Goal: Task Accomplishment & Management: Manage account settings

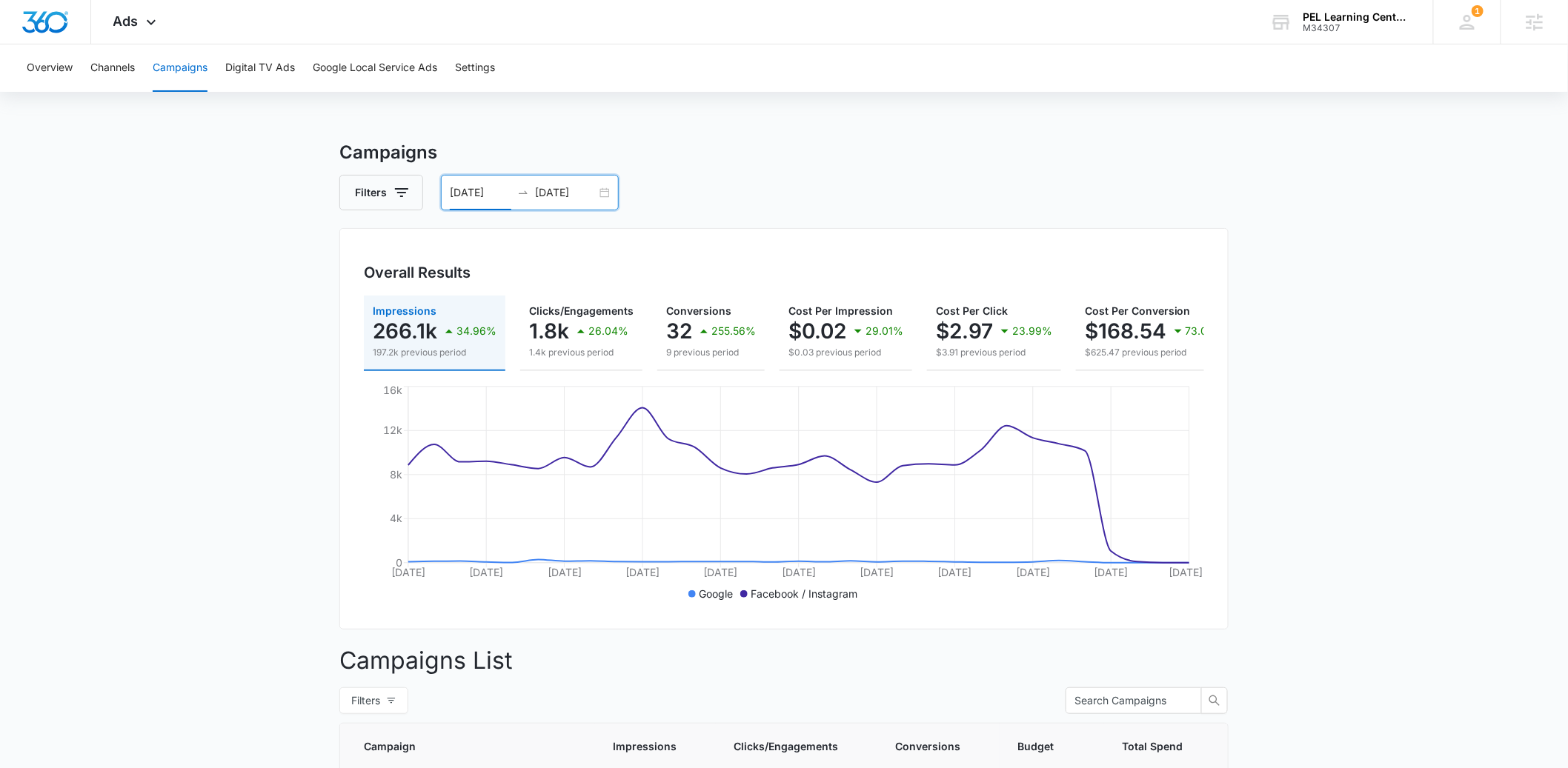
click at [462, 189] on input "[DATE]" at bounding box center [480, 192] width 62 height 16
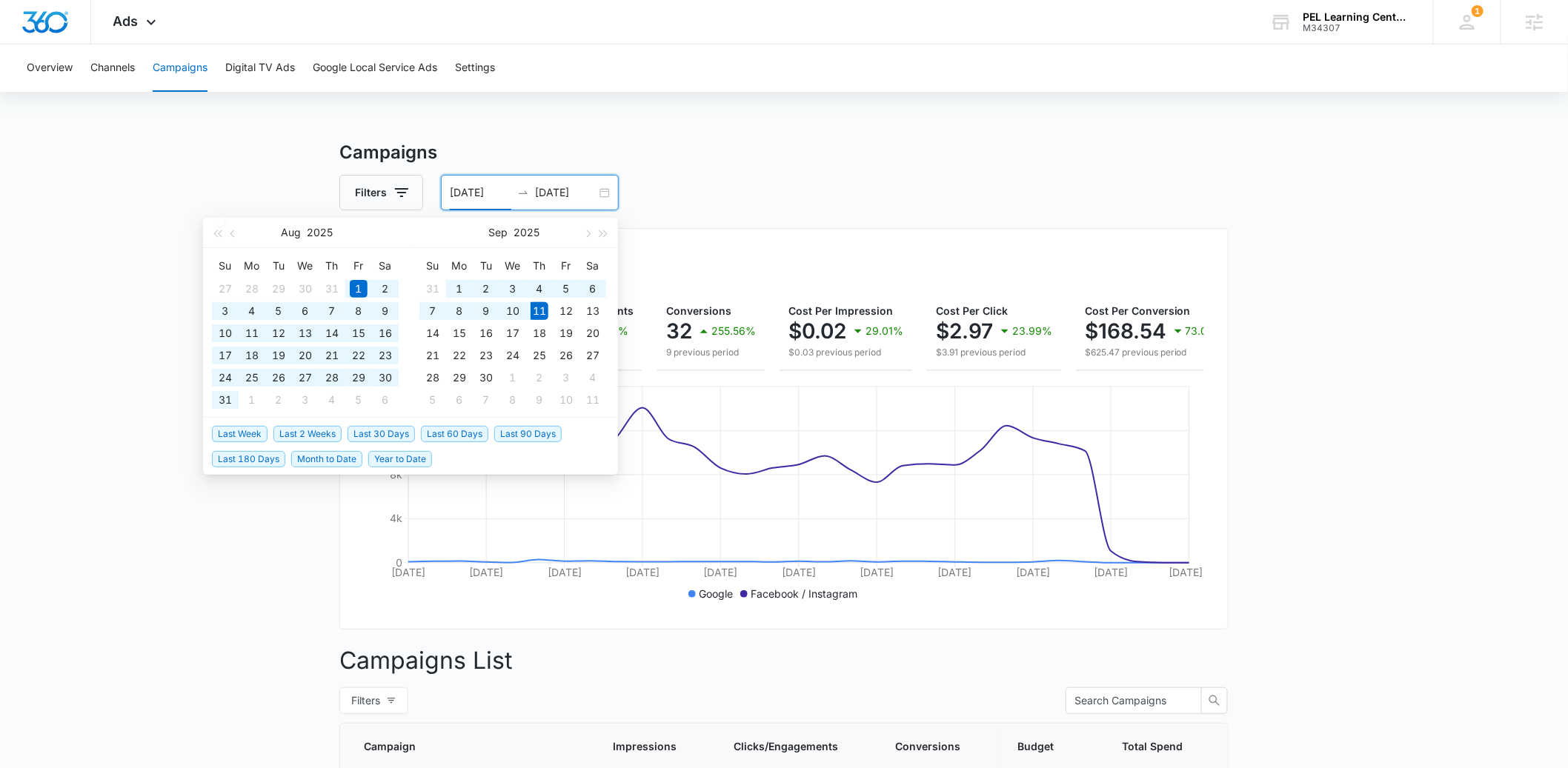
click at [380, 460] on span "Year to Date" at bounding box center [400, 459] width 63 height 16
type input "[DATE]"
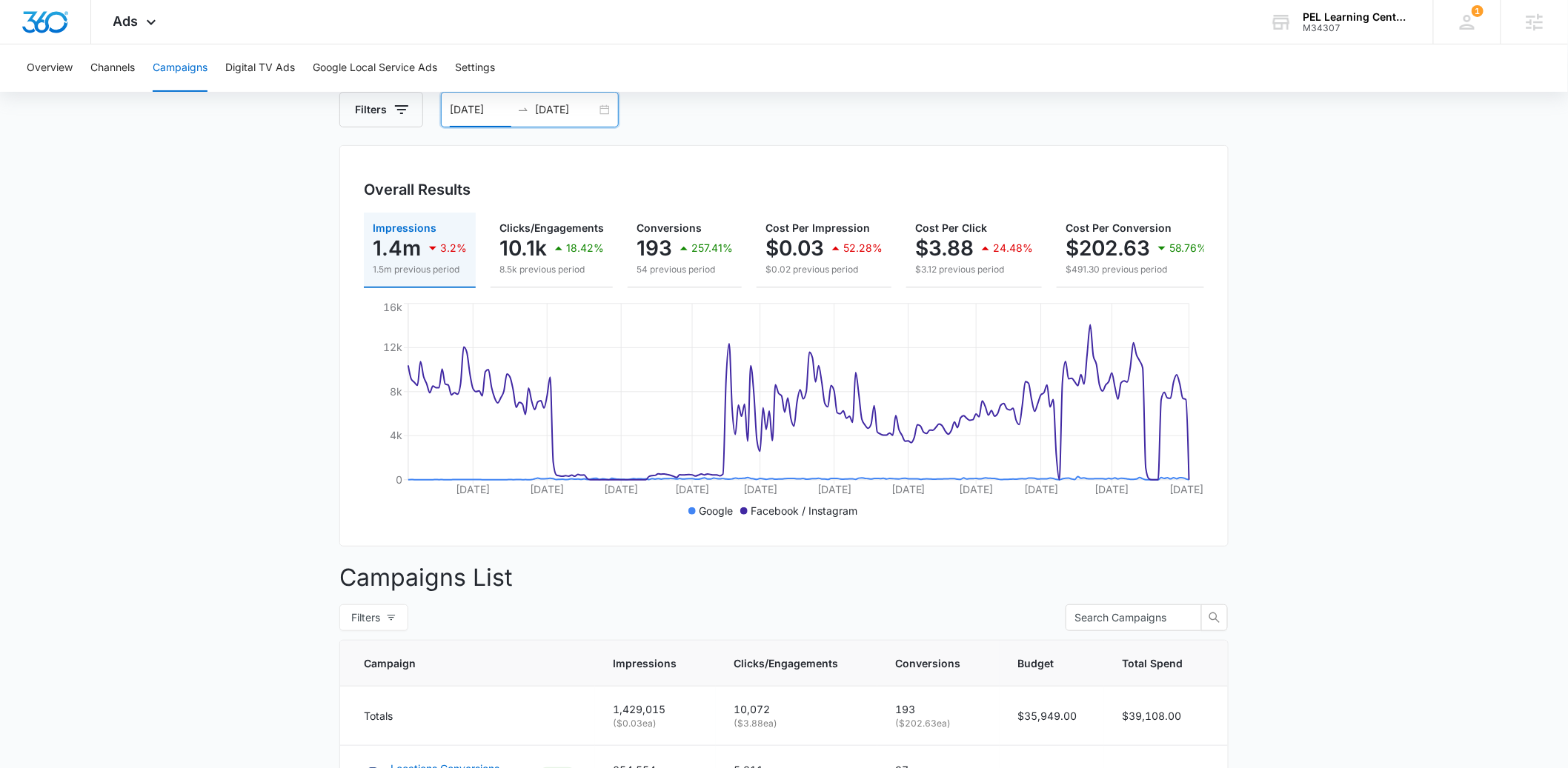
scroll to position [1, 0]
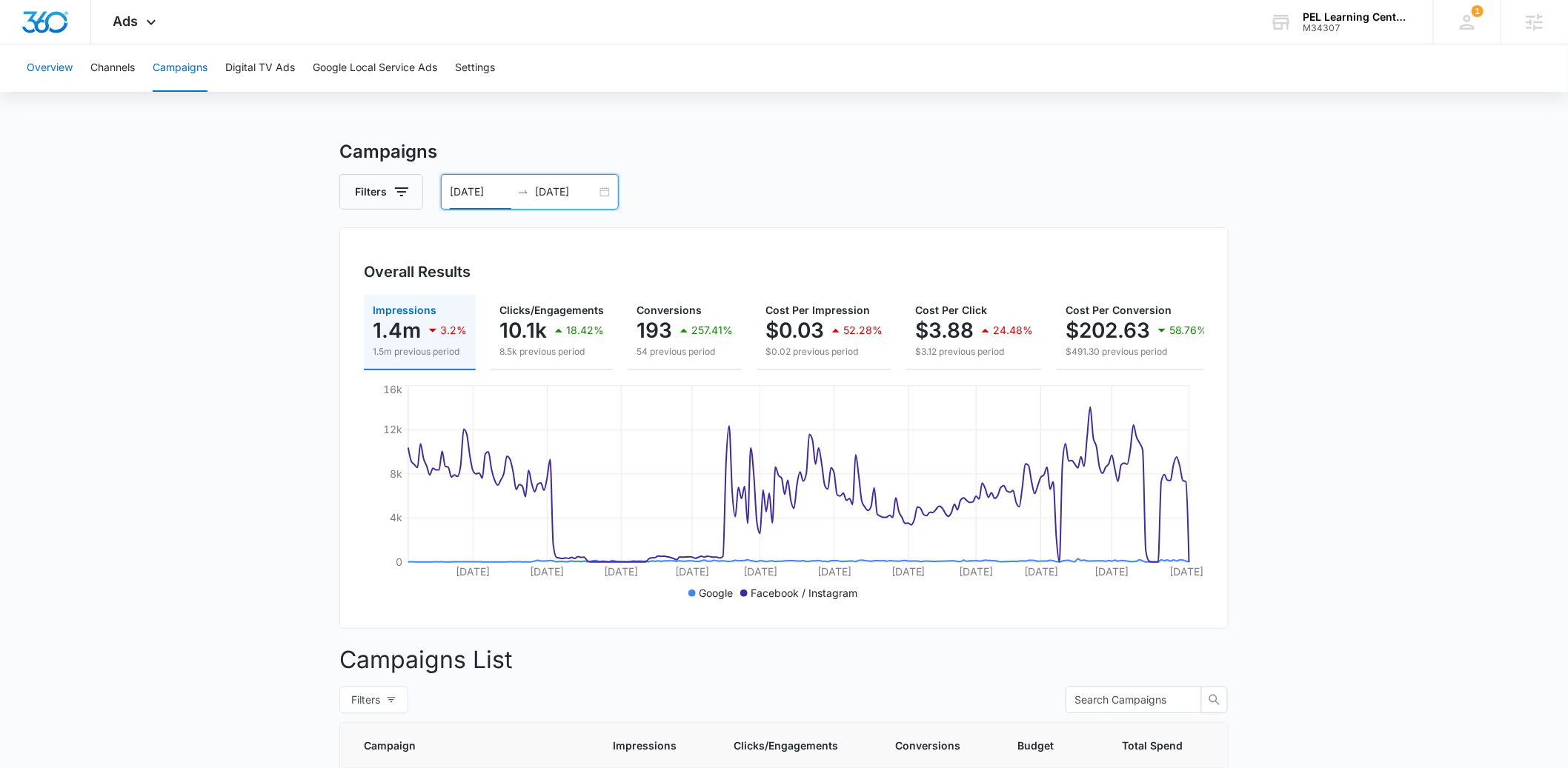
click at [57, 69] on button "Overview" at bounding box center [50, 68] width 46 height 47
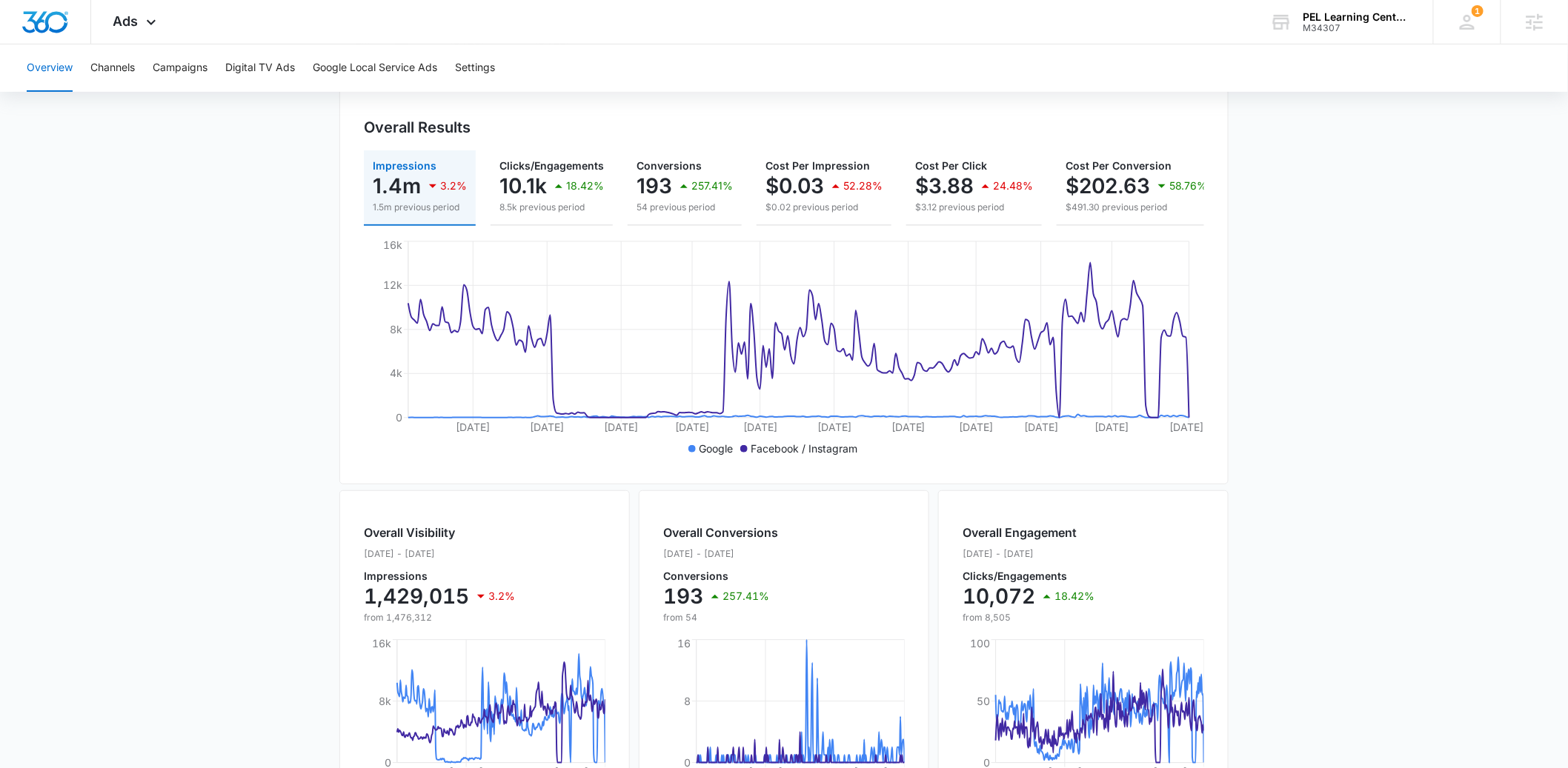
scroll to position [166, 0]
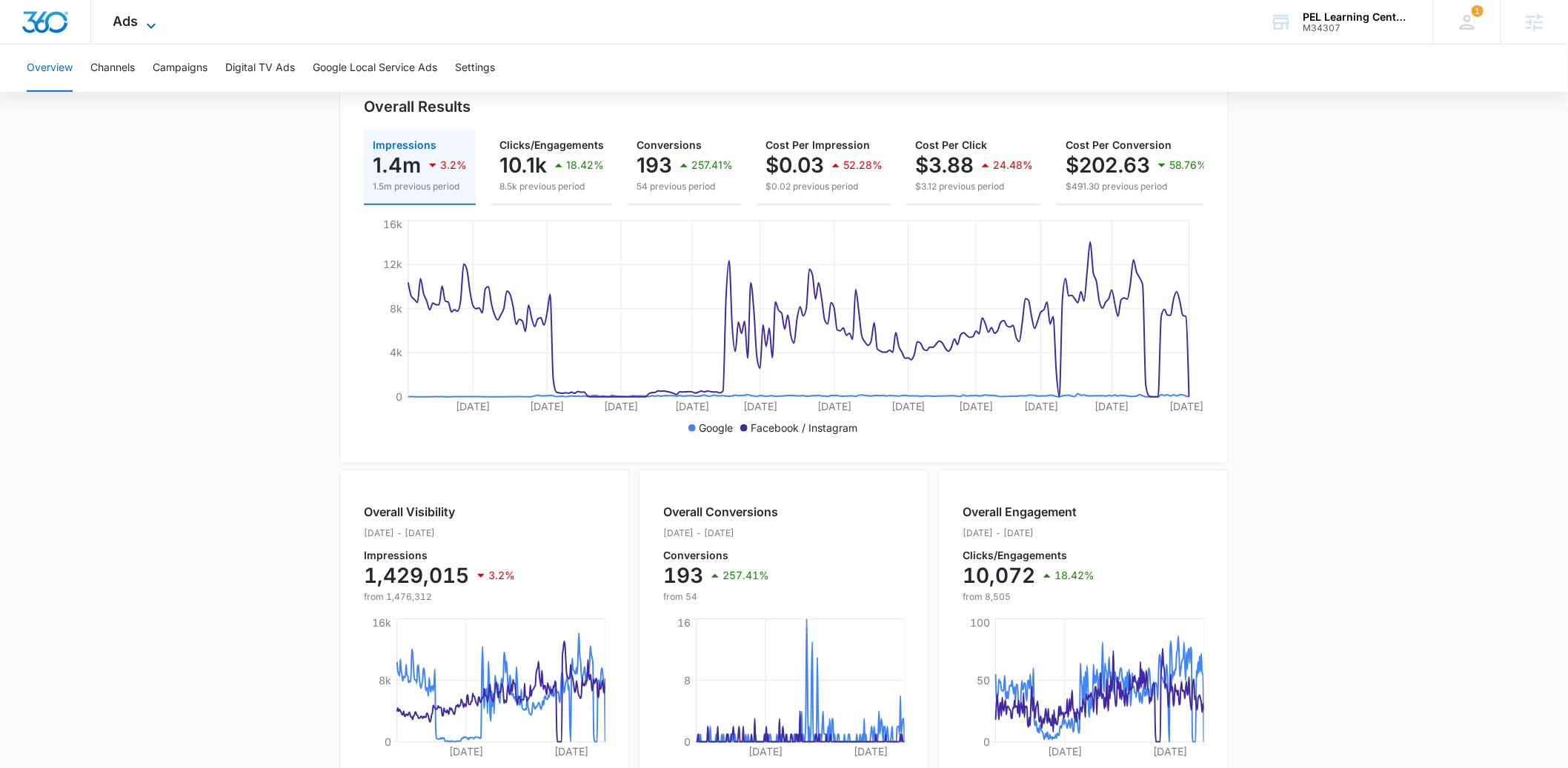
click at [147, 20] on icon at bounding box center [150, 25] width 18 height 18
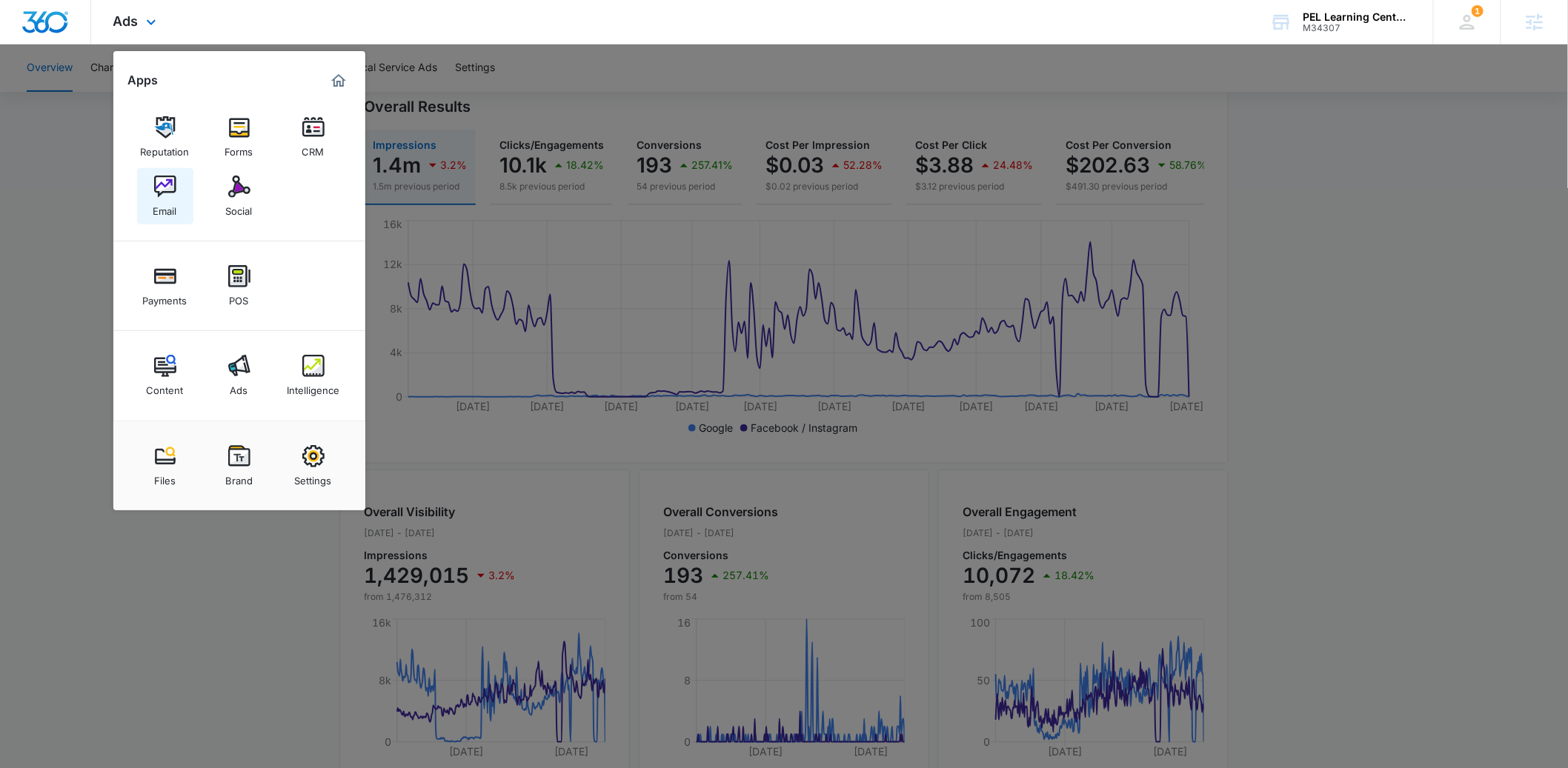
click at [167, 195] on img at bounding box center [165, 187] width 22 height 22
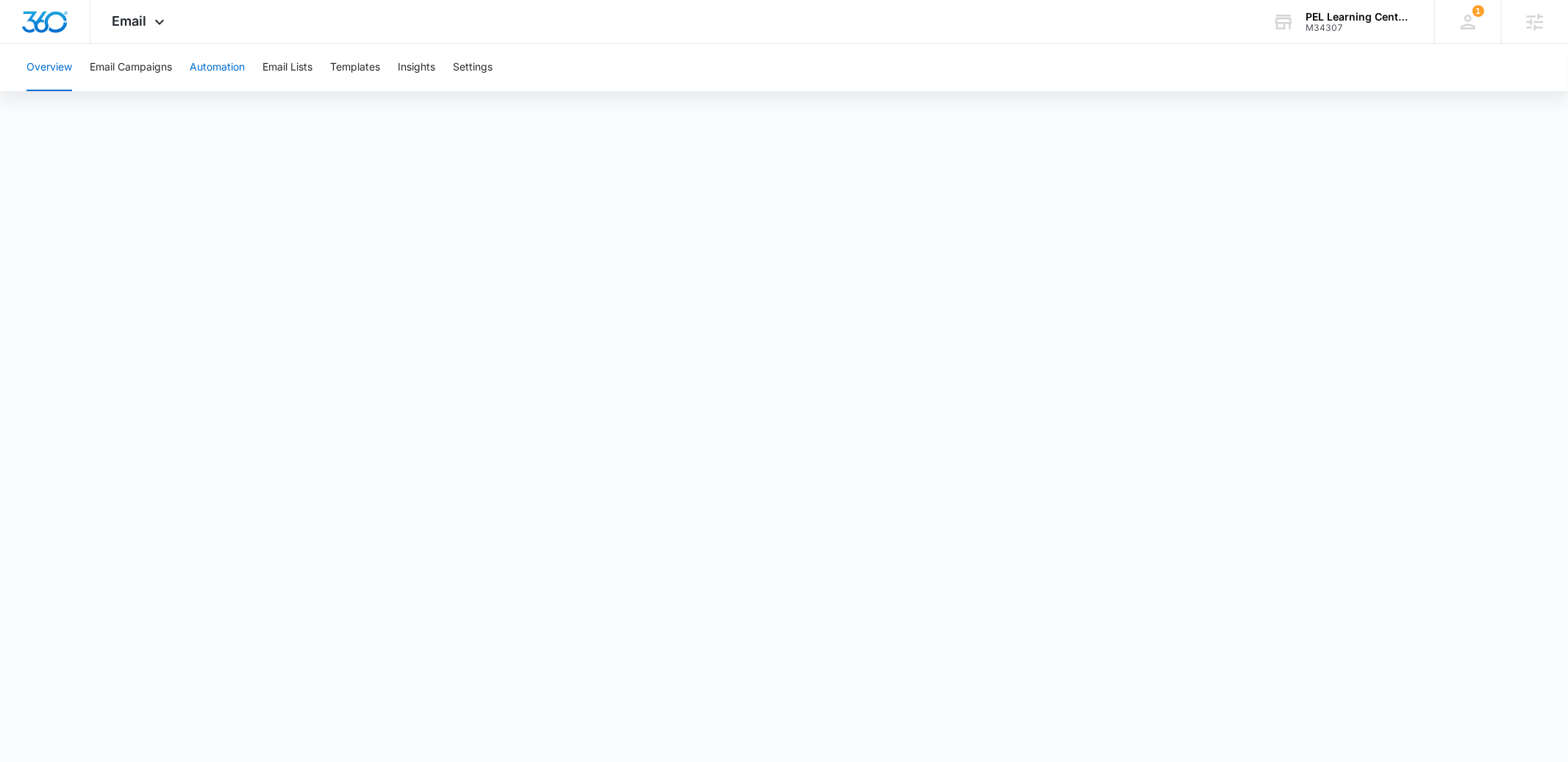
click at [227, 69] on button "Automation" at bounding box center [217, 68] width 55 height 47
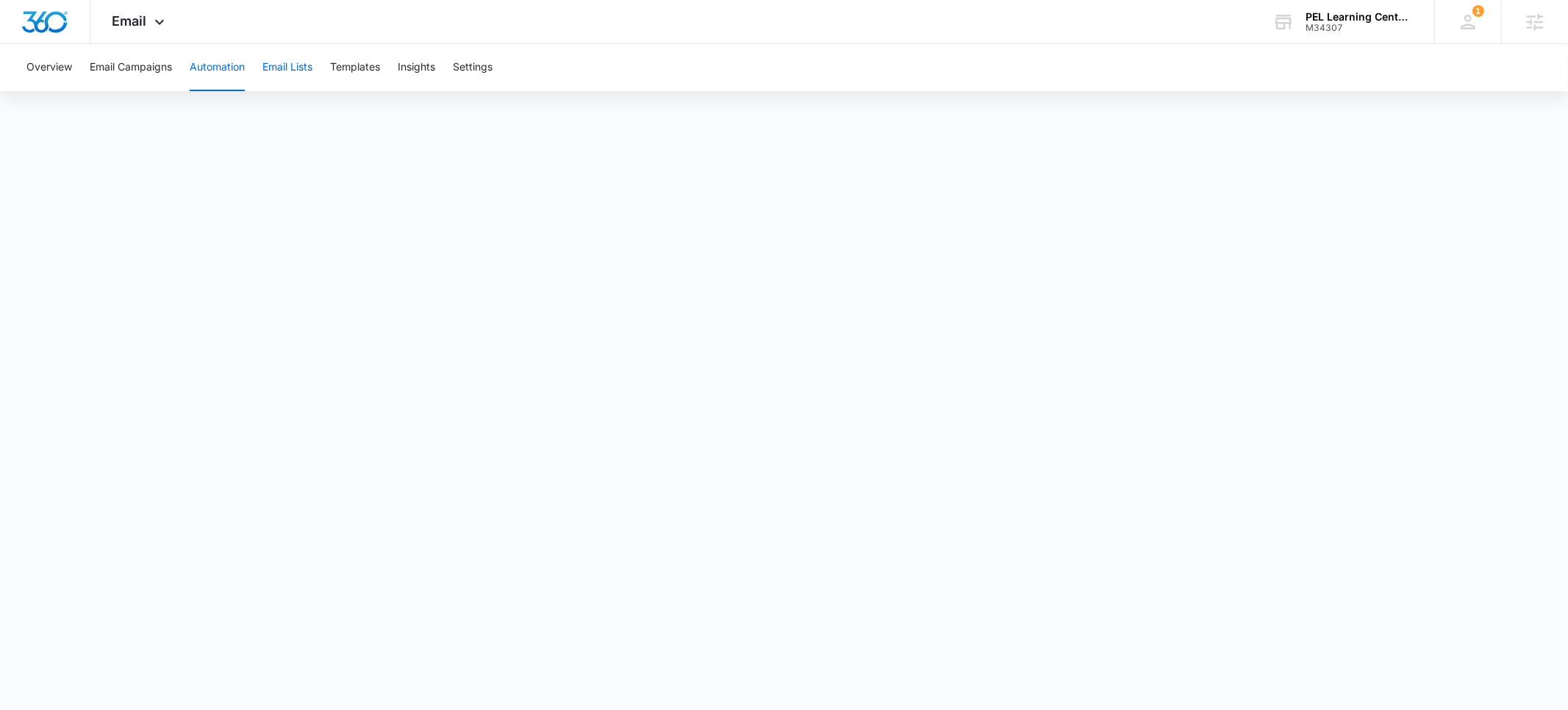
click at [293, 70] on button "Email Lists" at bounding box center [288, 68] width 50 height 47
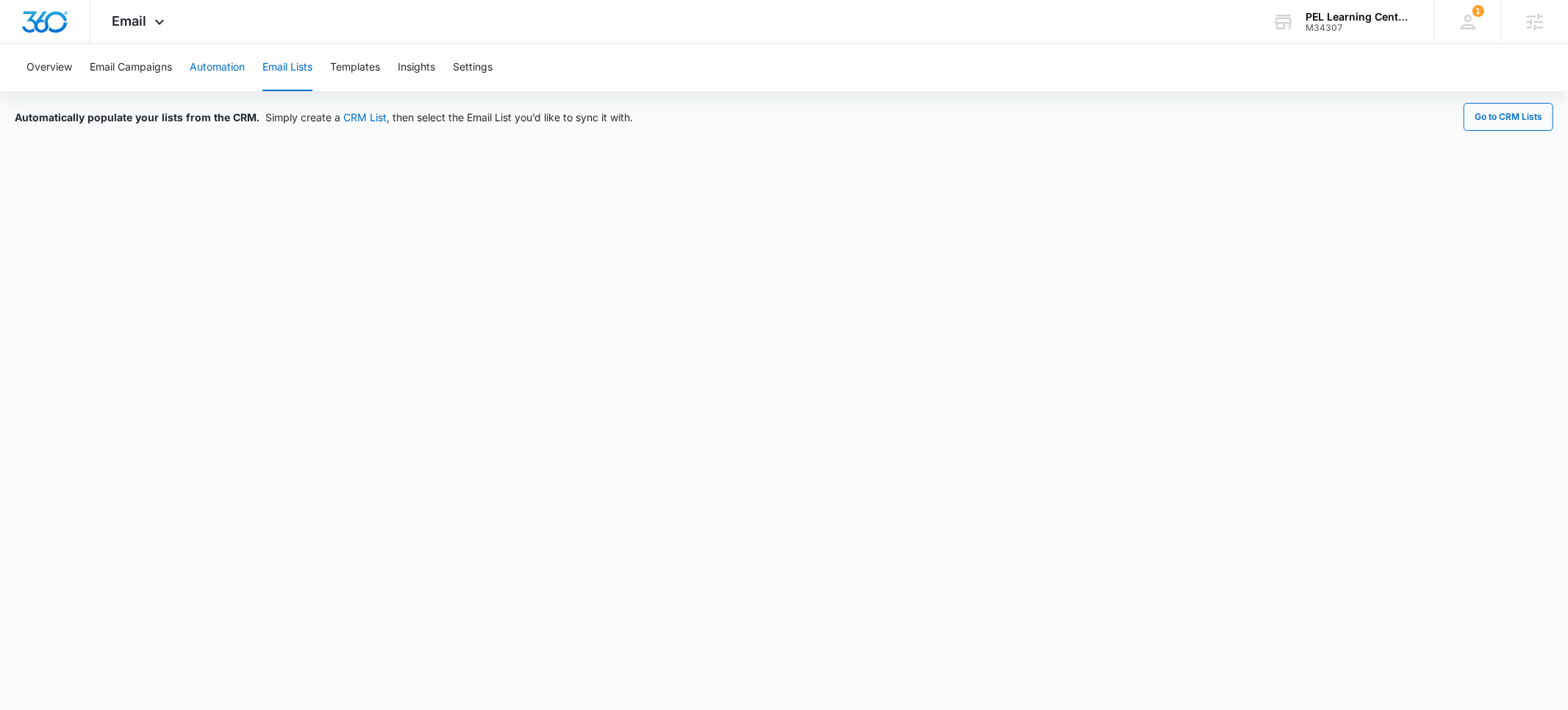
click at [231, 72] on button "Automation" at bounding box center [217, 68] width 55 height 47
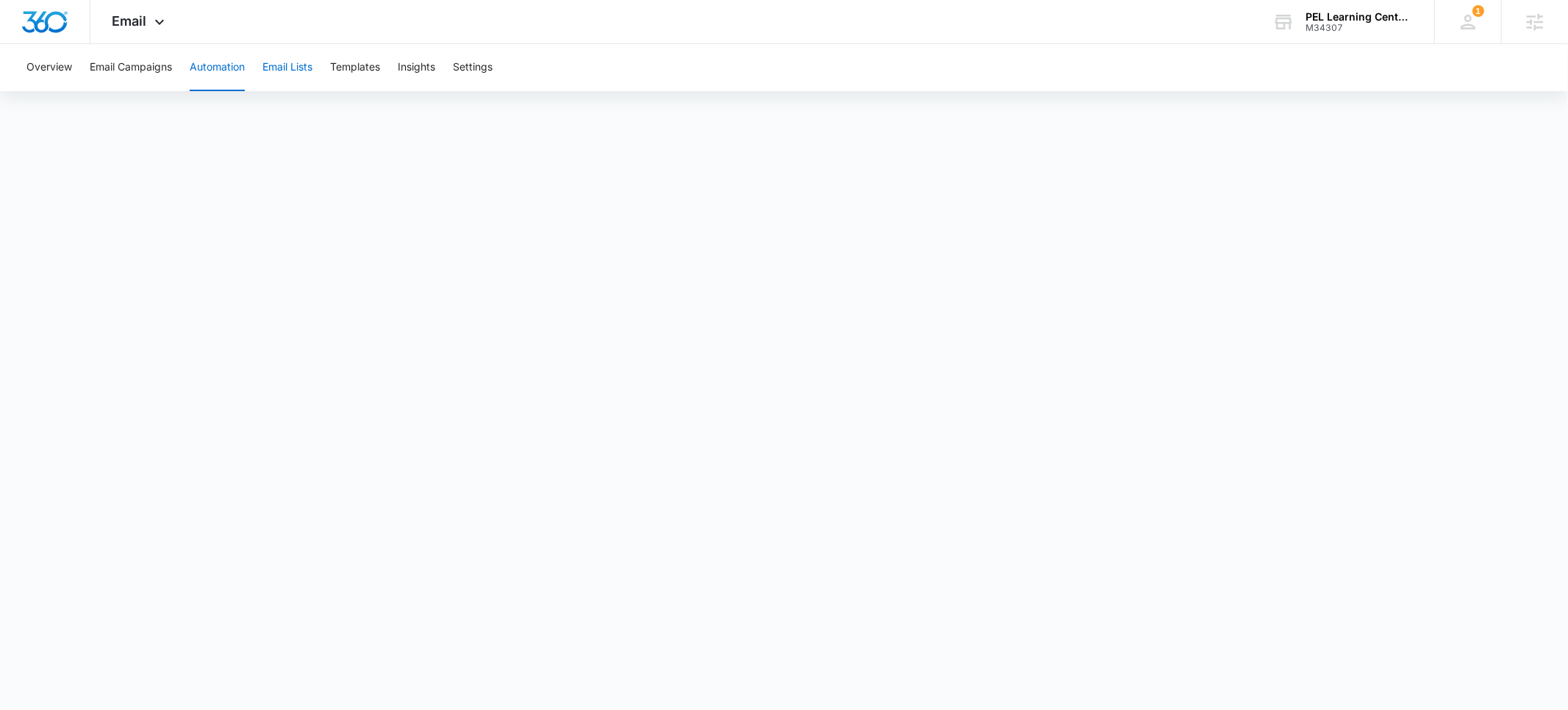
click at [282, 69] on button "Email Lists" at bounding box center [288, 68] width 50 height 47
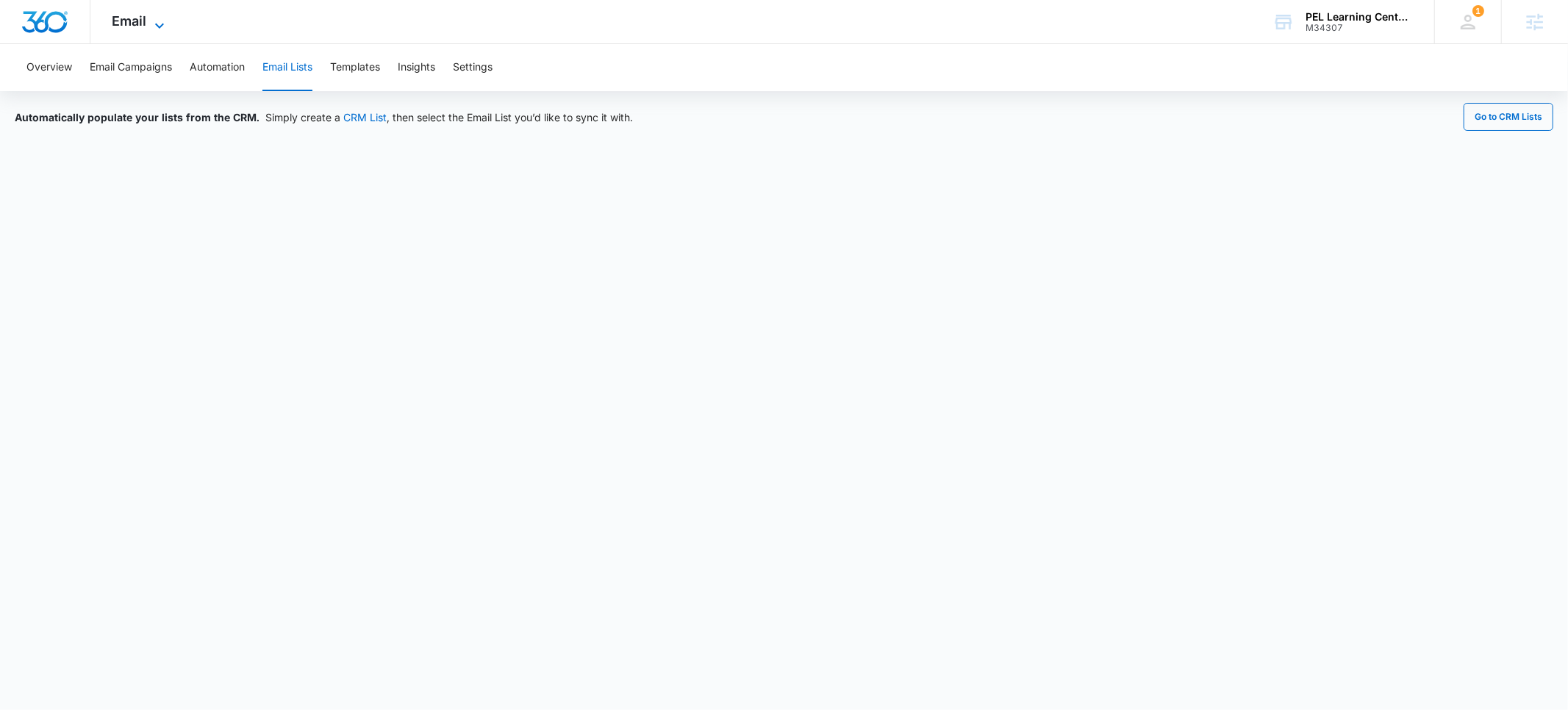
click at [139, 22] on span "Email" at bounding box center [129, 21] width 34 height 15
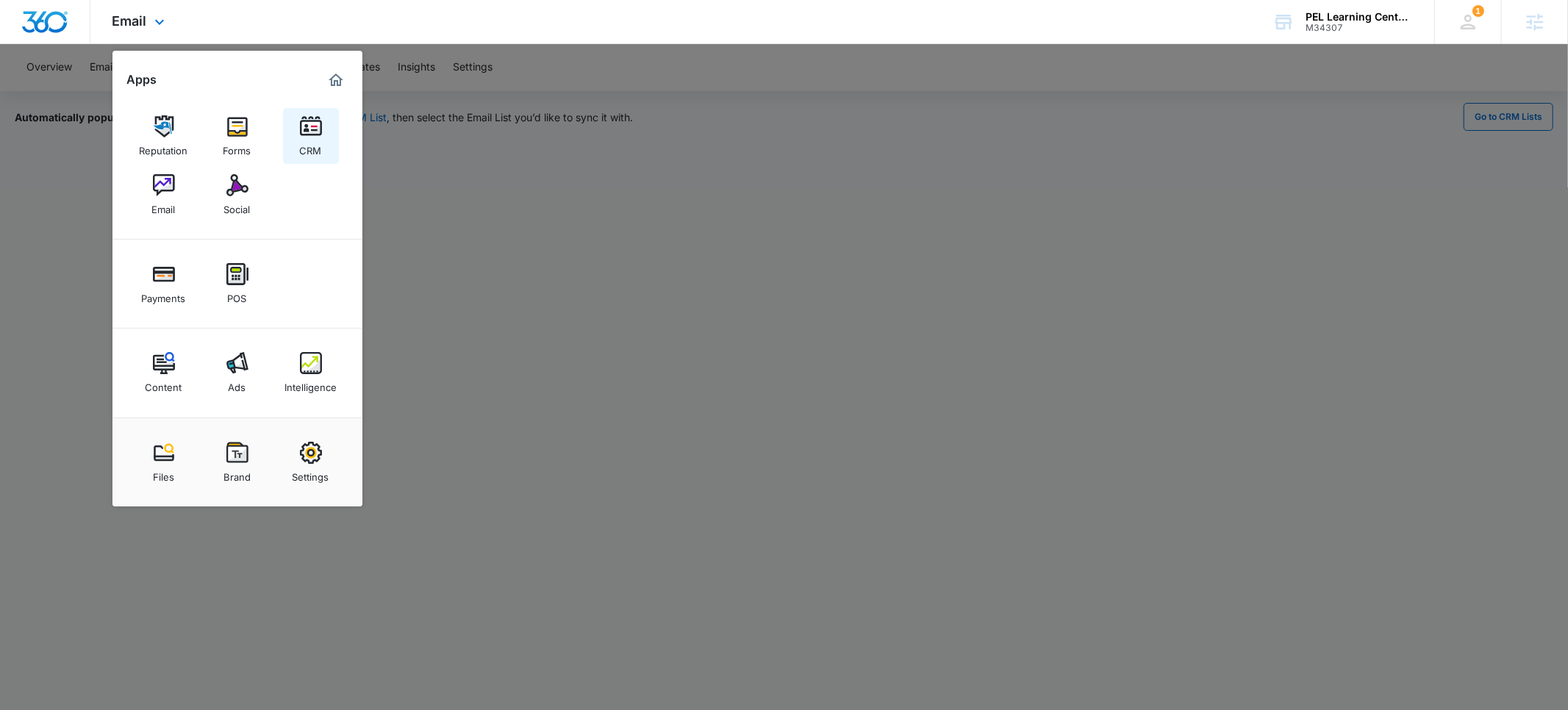
click at [309, 129] on img at bounding box center [311, 127] width 22 height 22
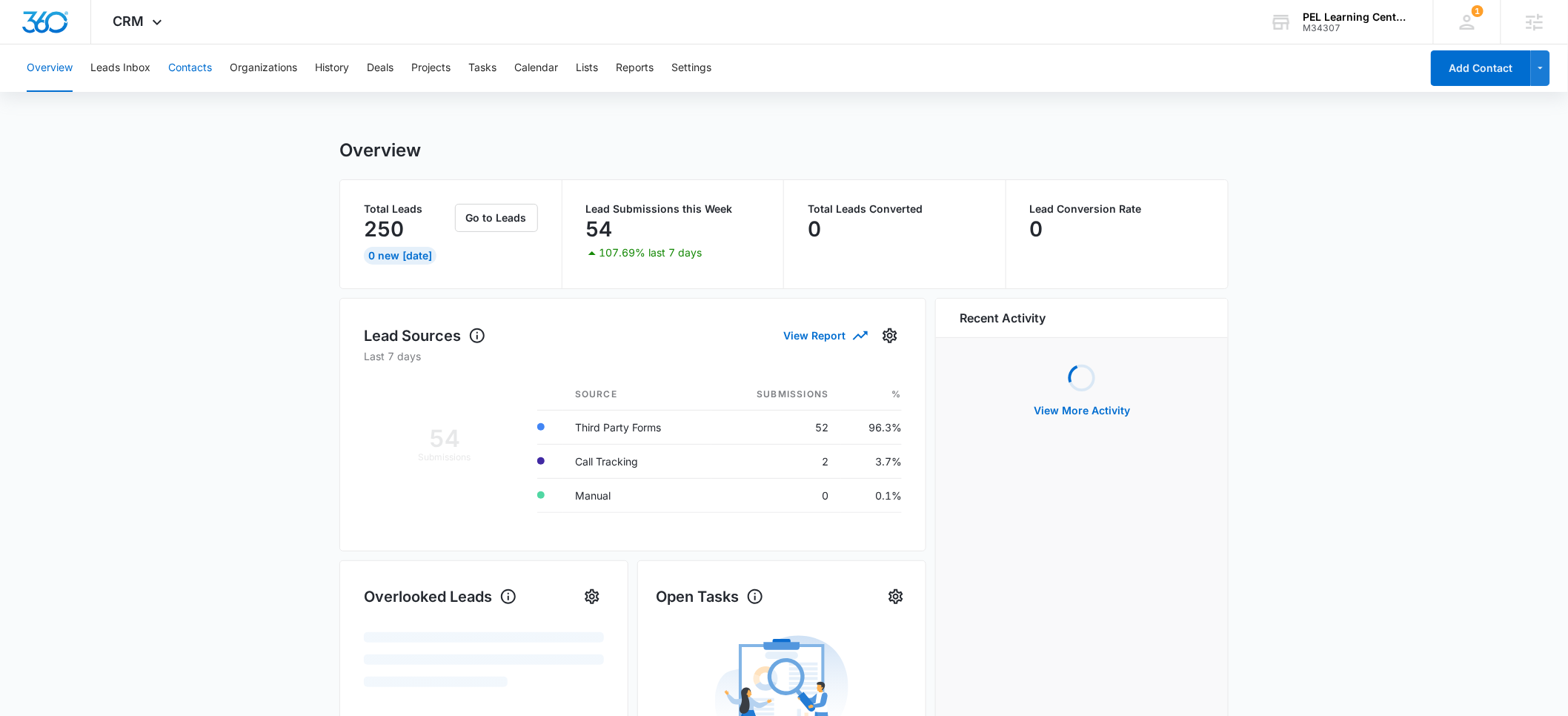
click at [194, 67] on button "Contacts" at bounding box center [190, 68] width 44 height 47
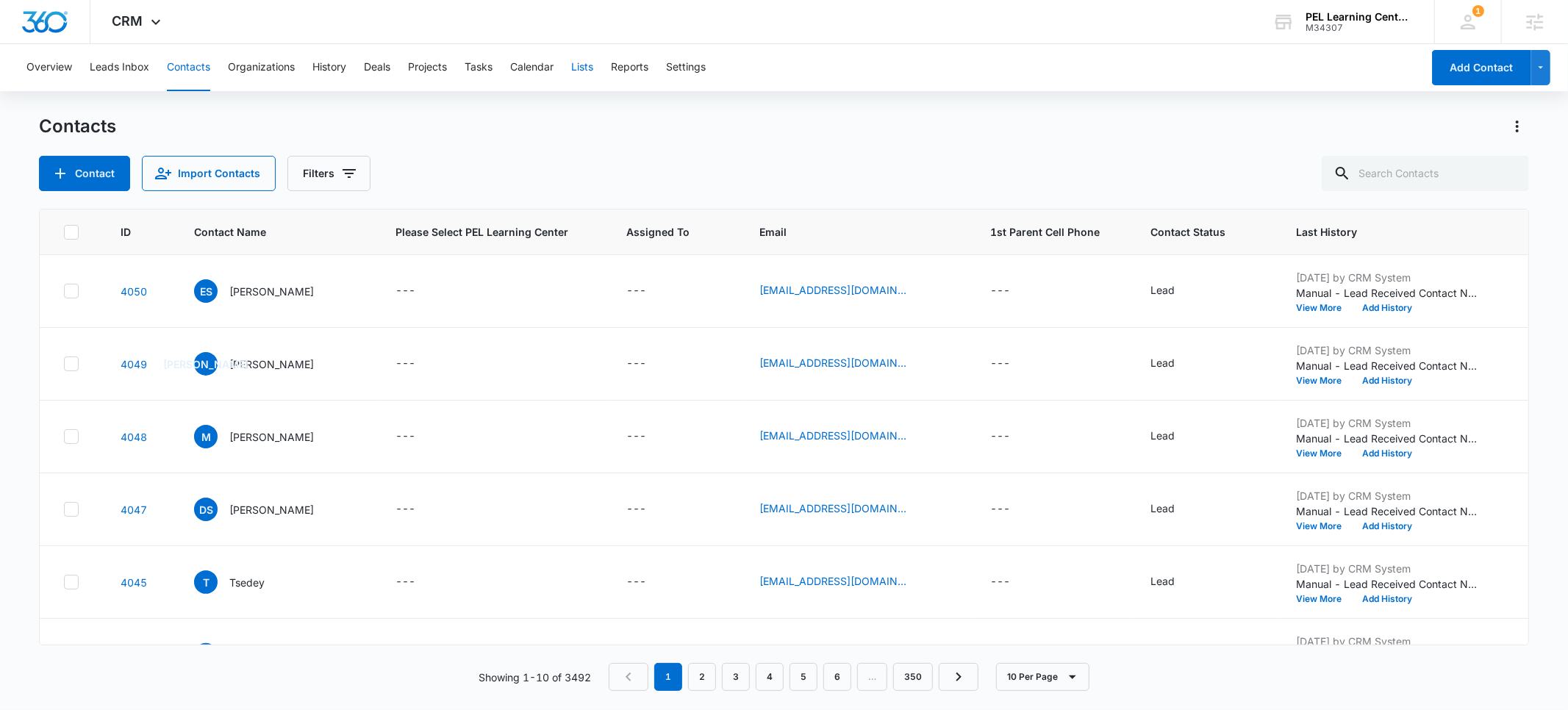
click at [589, 69] on button "Lists" at bounding box center [582, 68] width 22 height 47
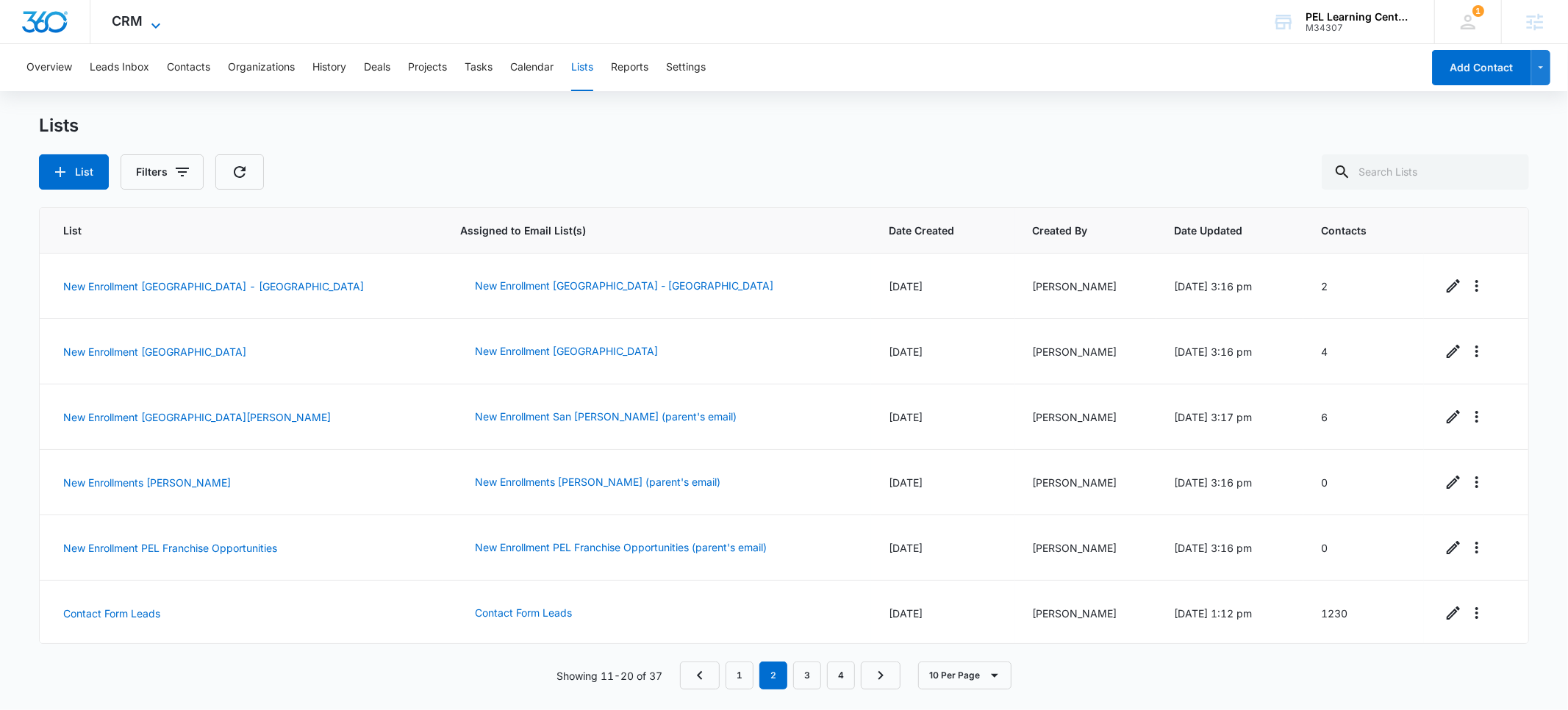
click at [134, 24] on span "CRM" at bounding box center [127, 21] width 31 height 15
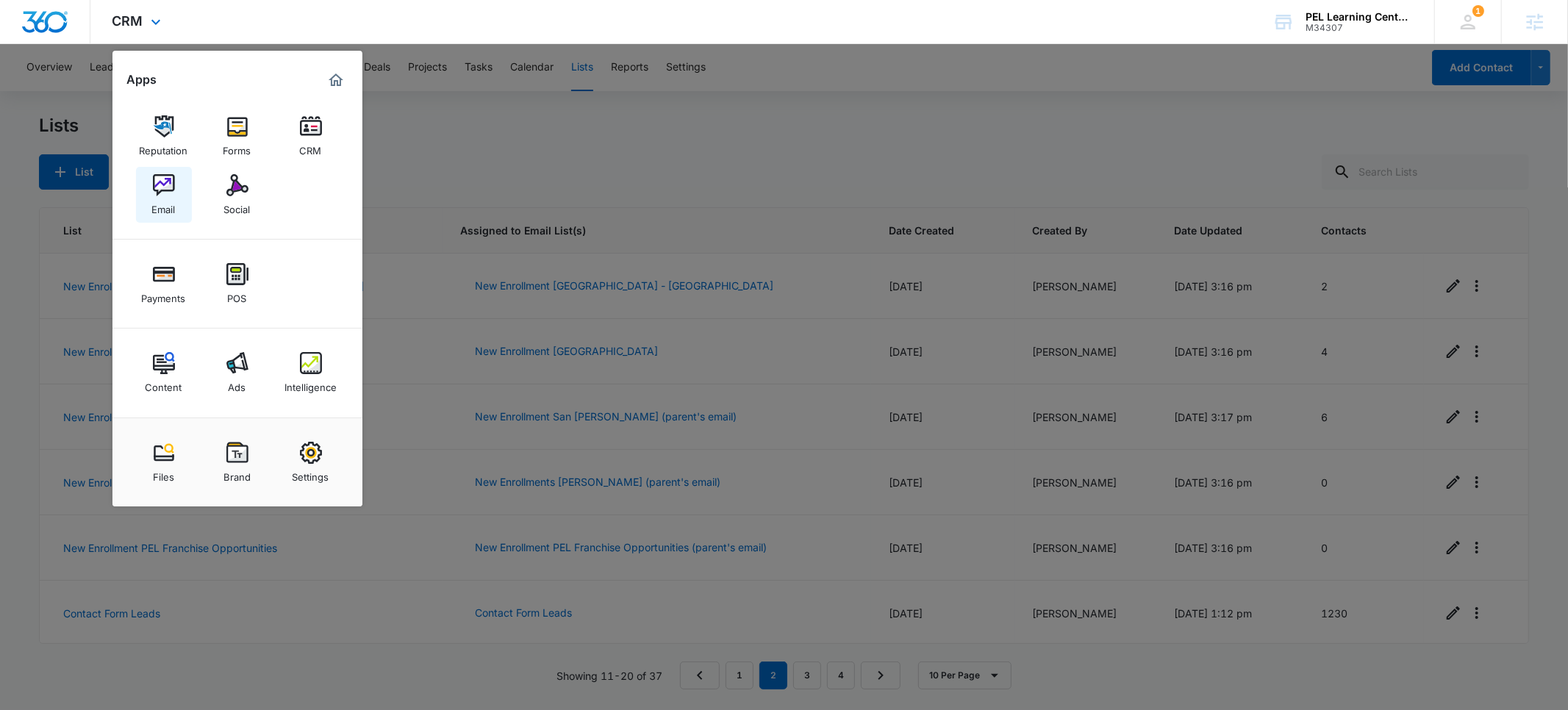
click at [174, 189] on img at bounding box center [164, 185] width 22 height 22
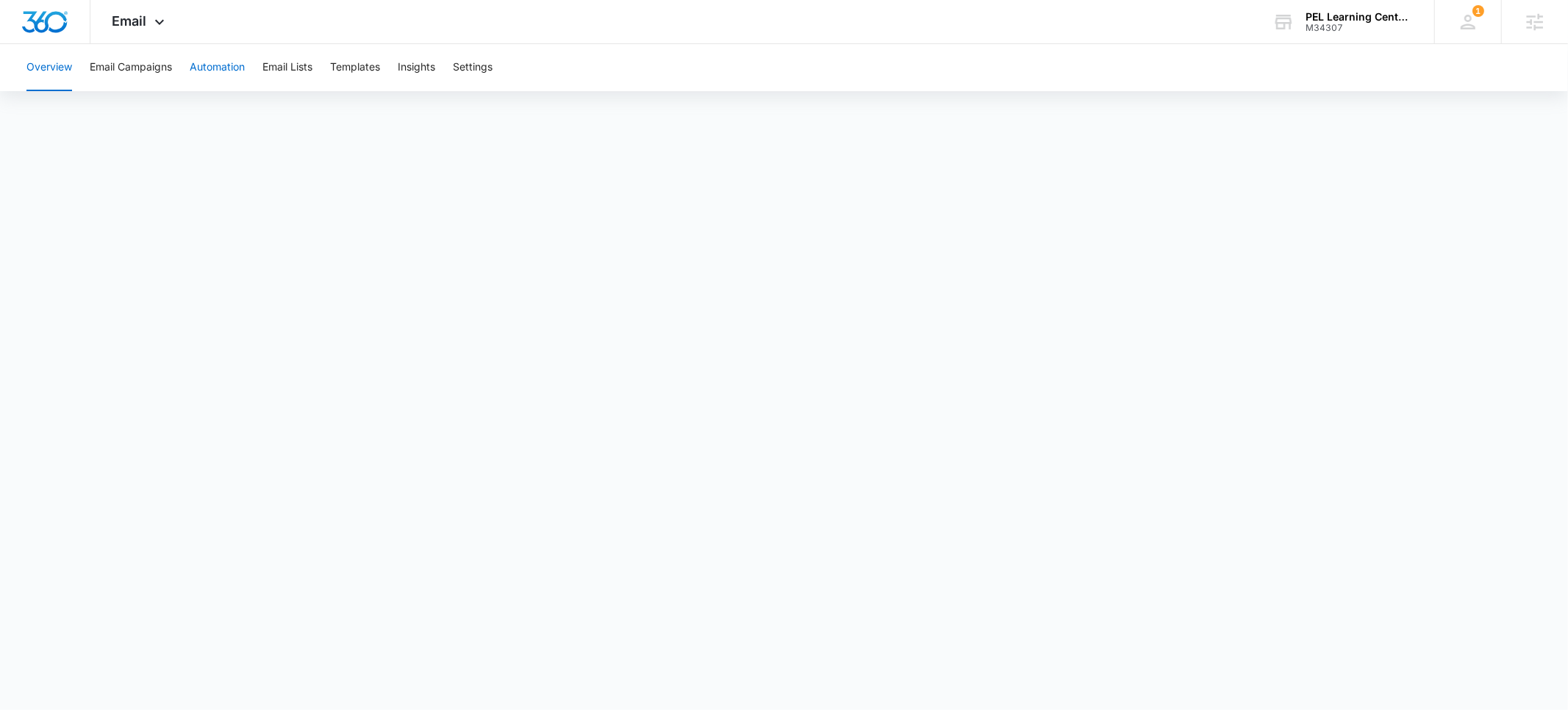
click at [231, 70] on button "Automation" at bounding box center [217, 68] width 55 height 47
click at [221, 73] on button "Automation" at bounding box center [217, 68] width 55 height 47
click at [137, 21] on span "Email" at bounding box center [129, 21] width 34 height 15
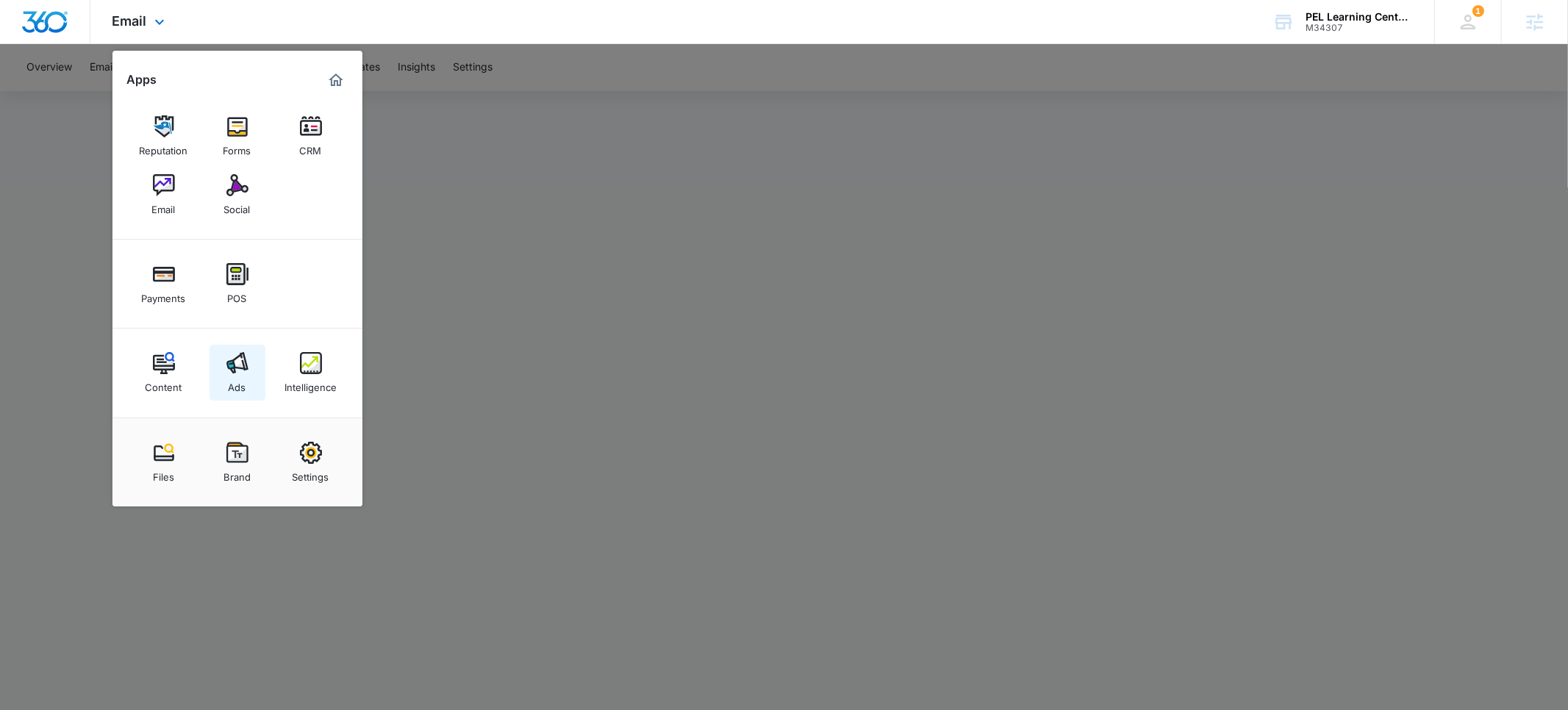
click at [251, 366] on link "Ads" at bounding box center [237, 372] width 56 height 56
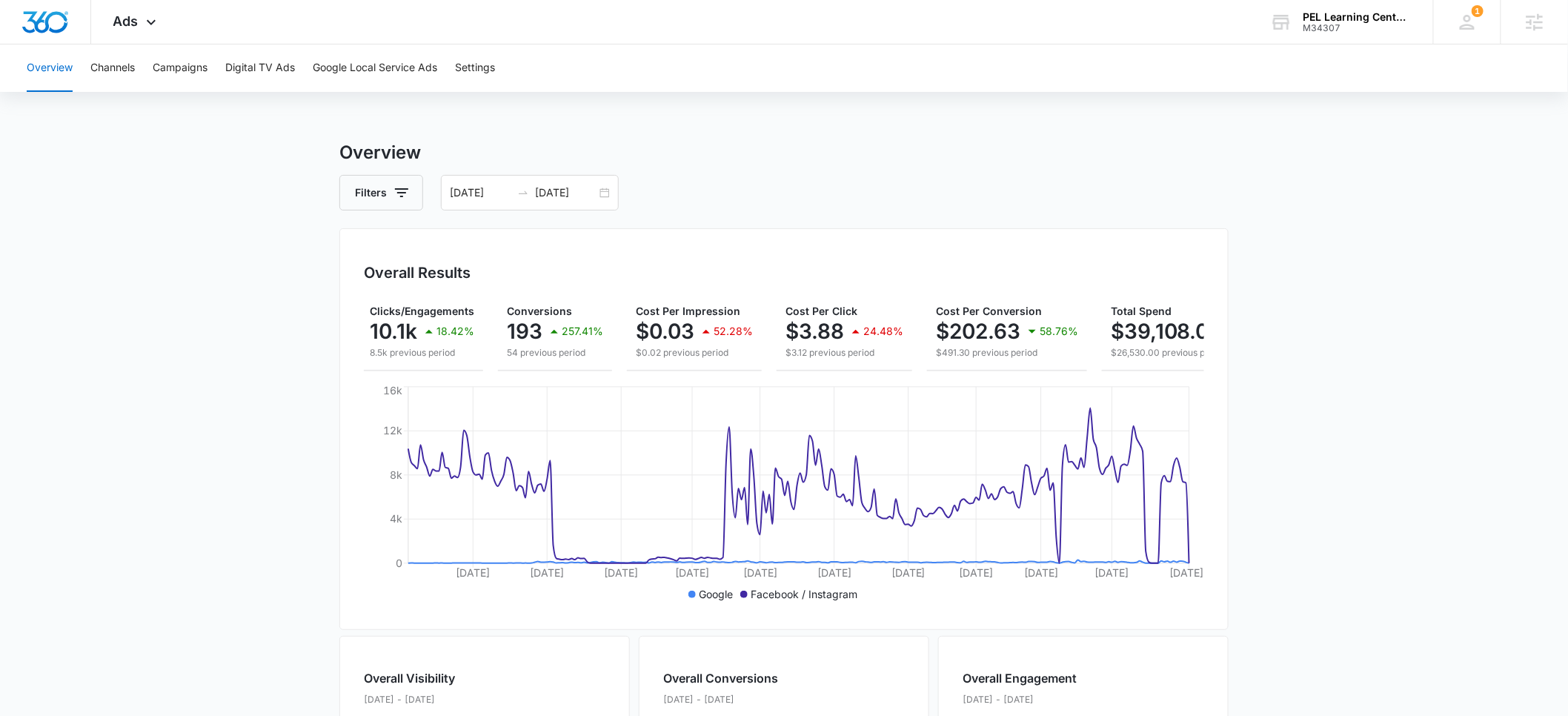
scroll to position [0, 217]
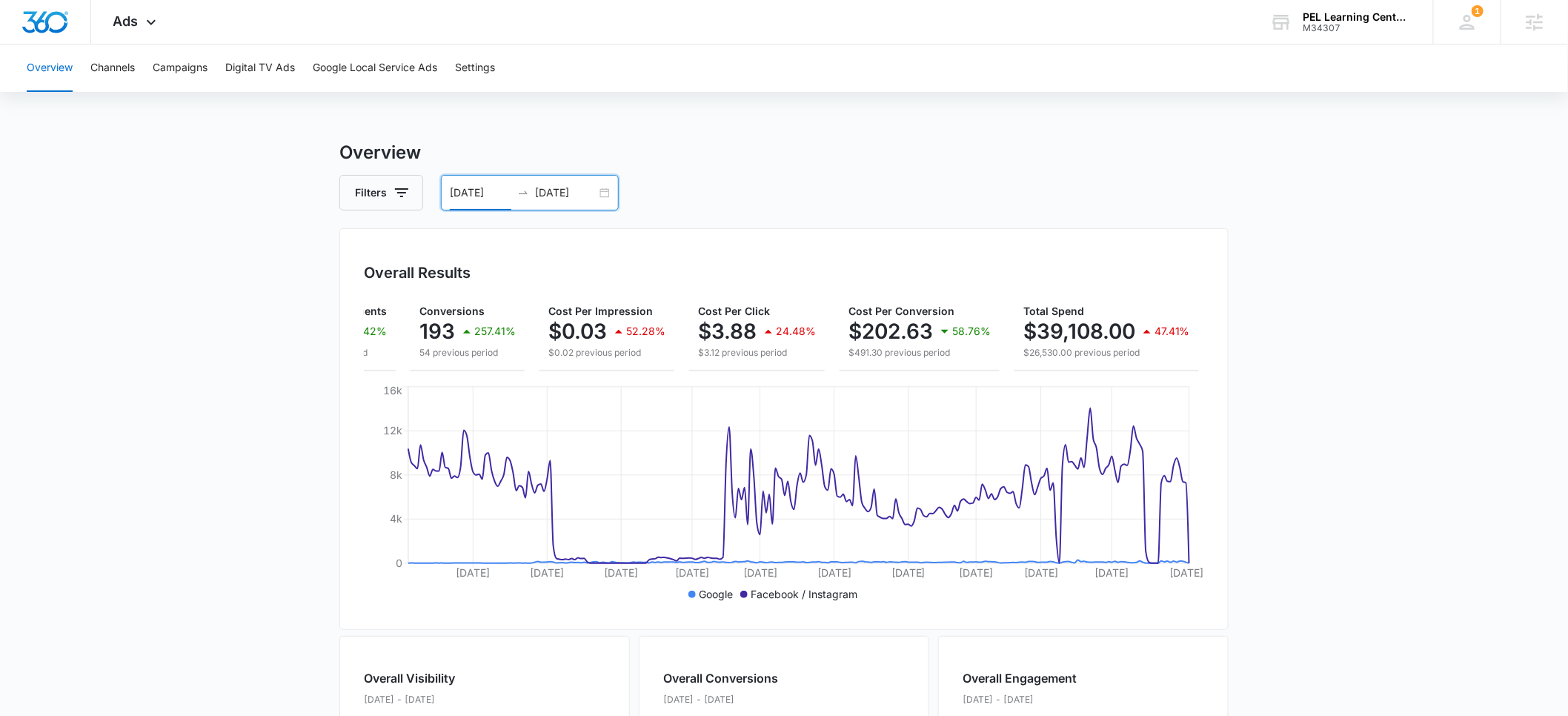
click at [466, 193] on input "[DATE]" at bounding box center [480, 192] width 62 height 16
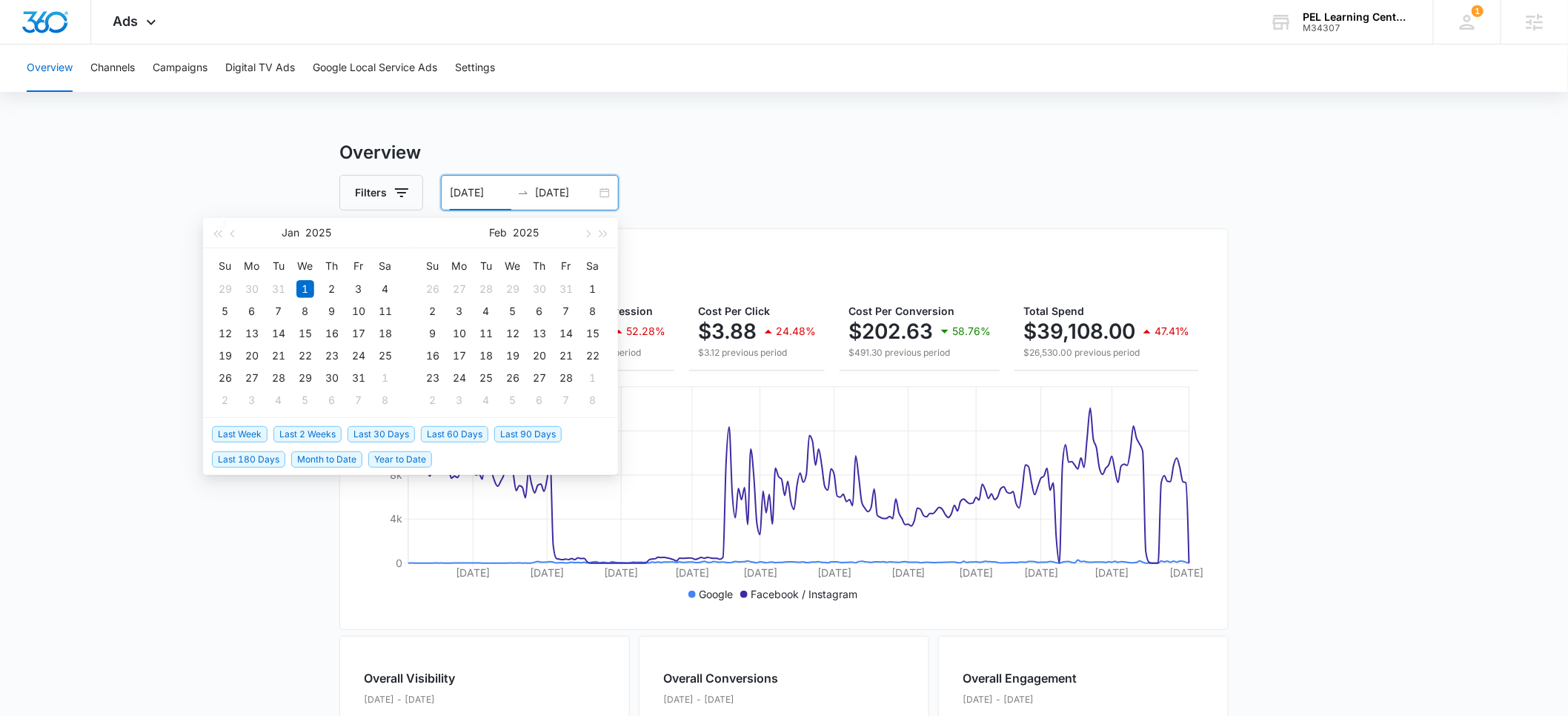
click at [372, 436] on span "Last 30 Days" at bounding box center [381, 434] width 68 height 16
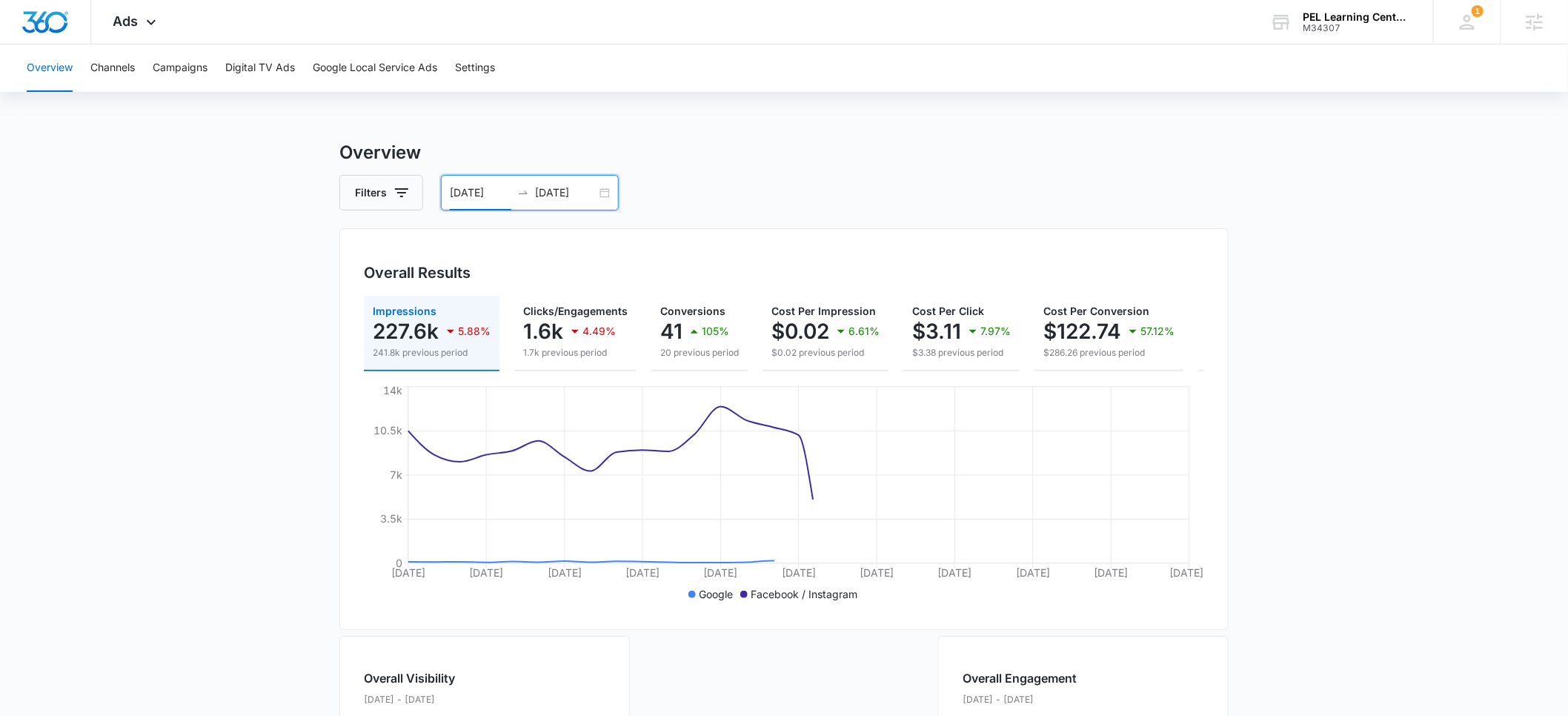
click at [476, 194] on input "[DATE]" at bounding box center [480, 192] width 62 height 16
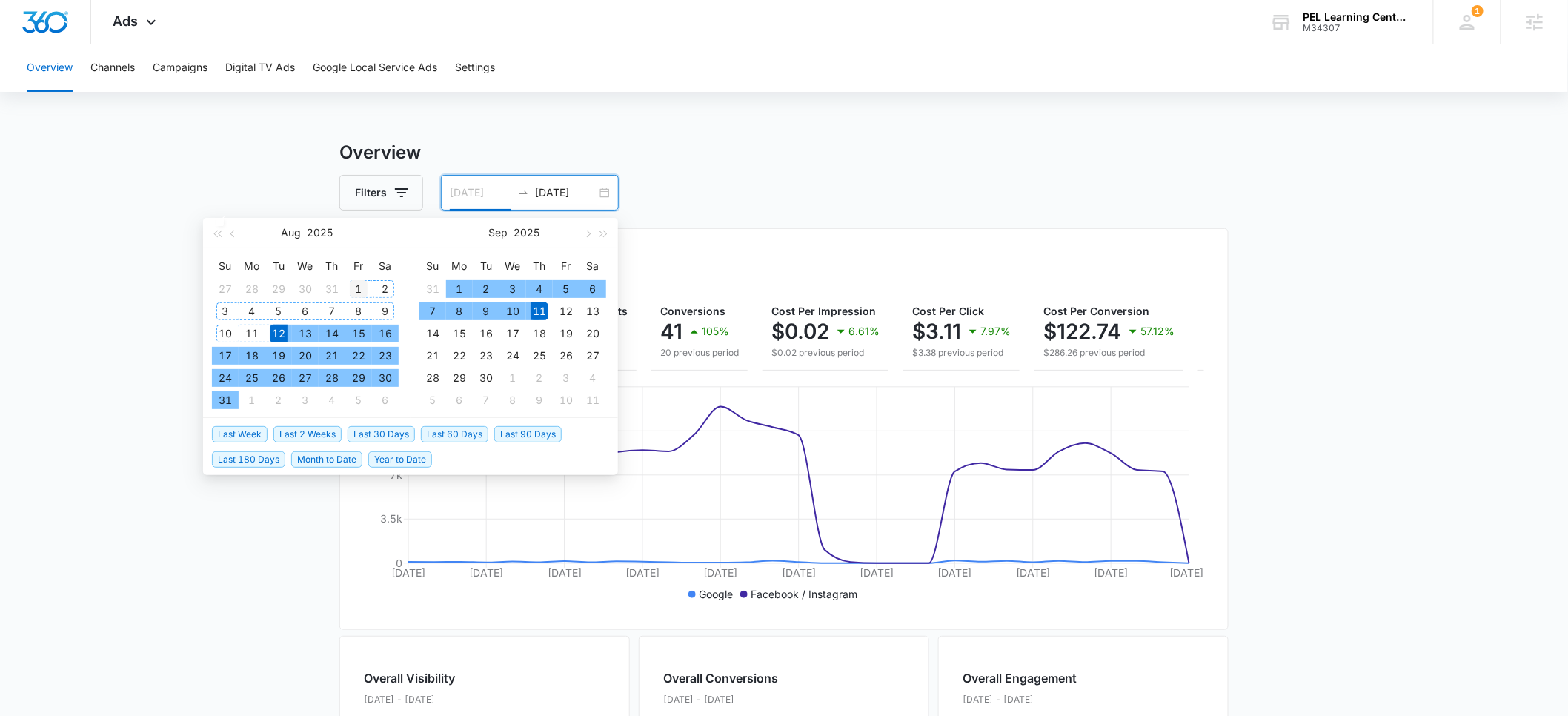
type input "[DATE]"
click at [355, 287] on div "1" at bounding box center [358, 288] width 18 height 18
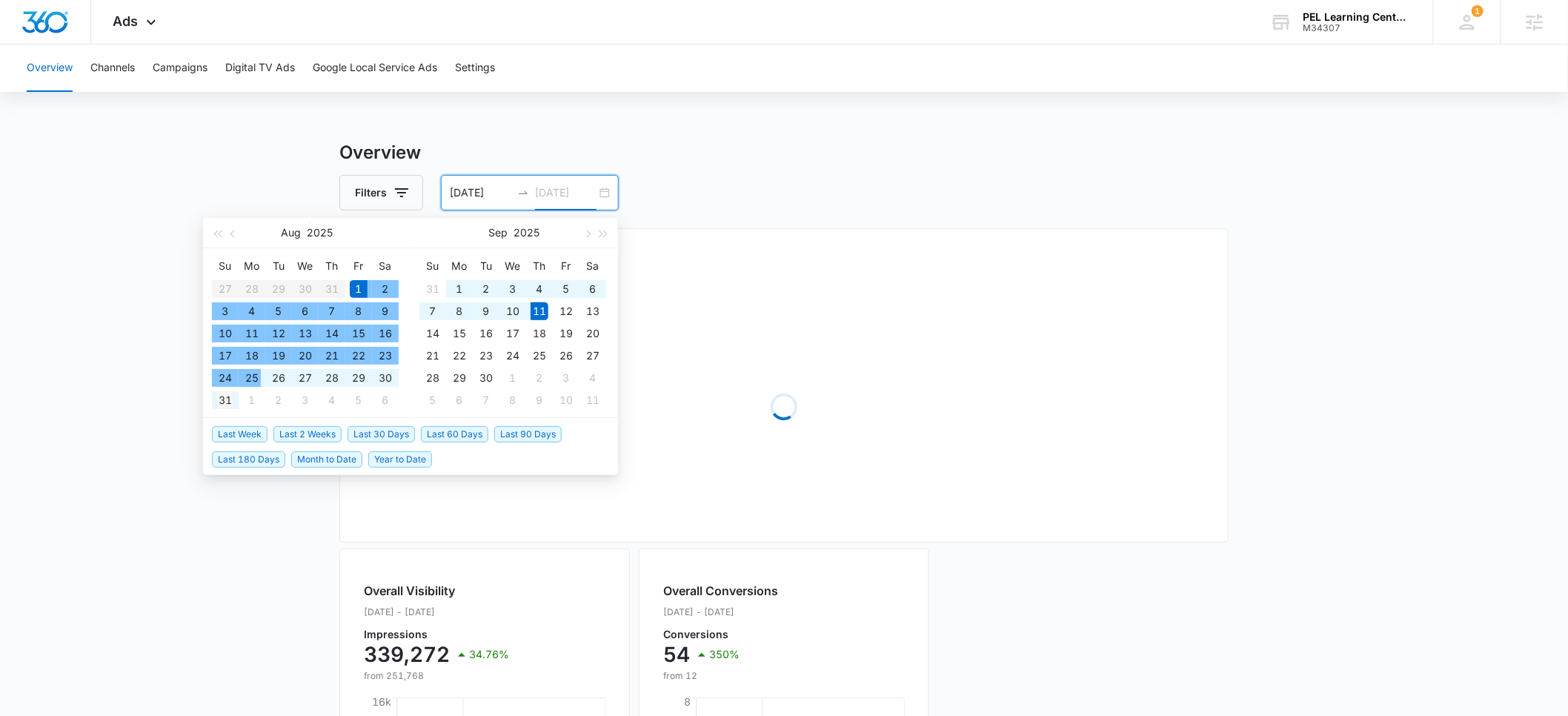
type input "[DATE]"
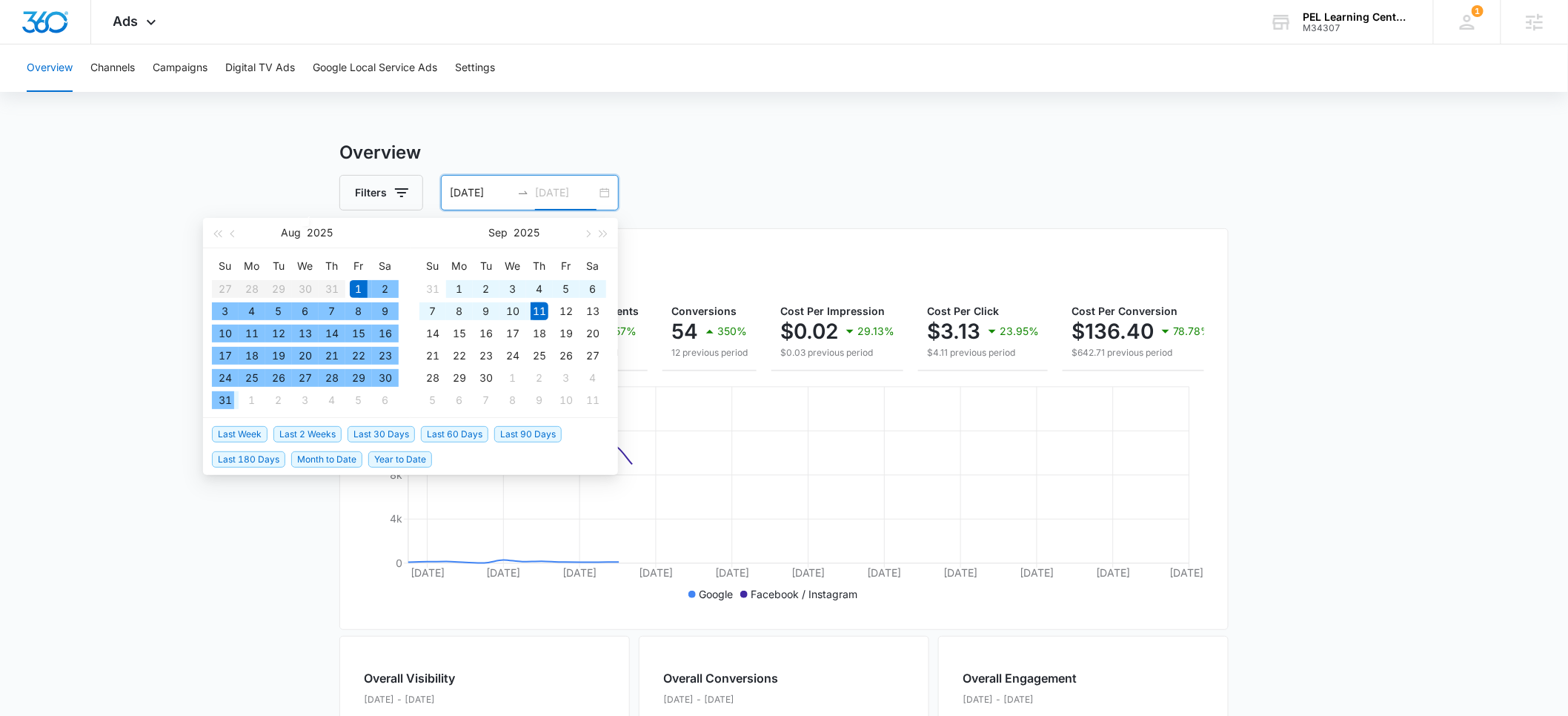
click at [228, 399] on div "31" at bounding box center [225, 400] width 18 height 18
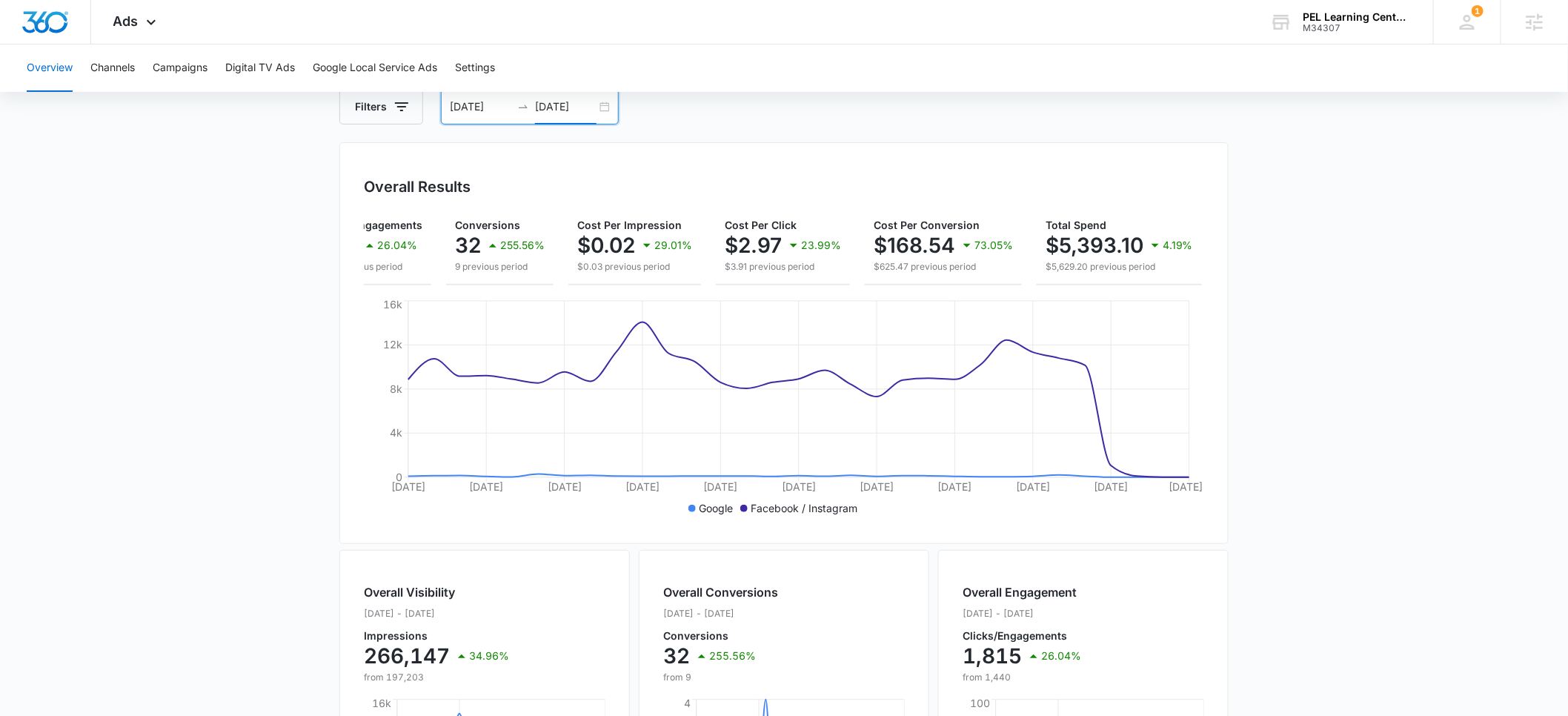
scroll to position [76, 0]
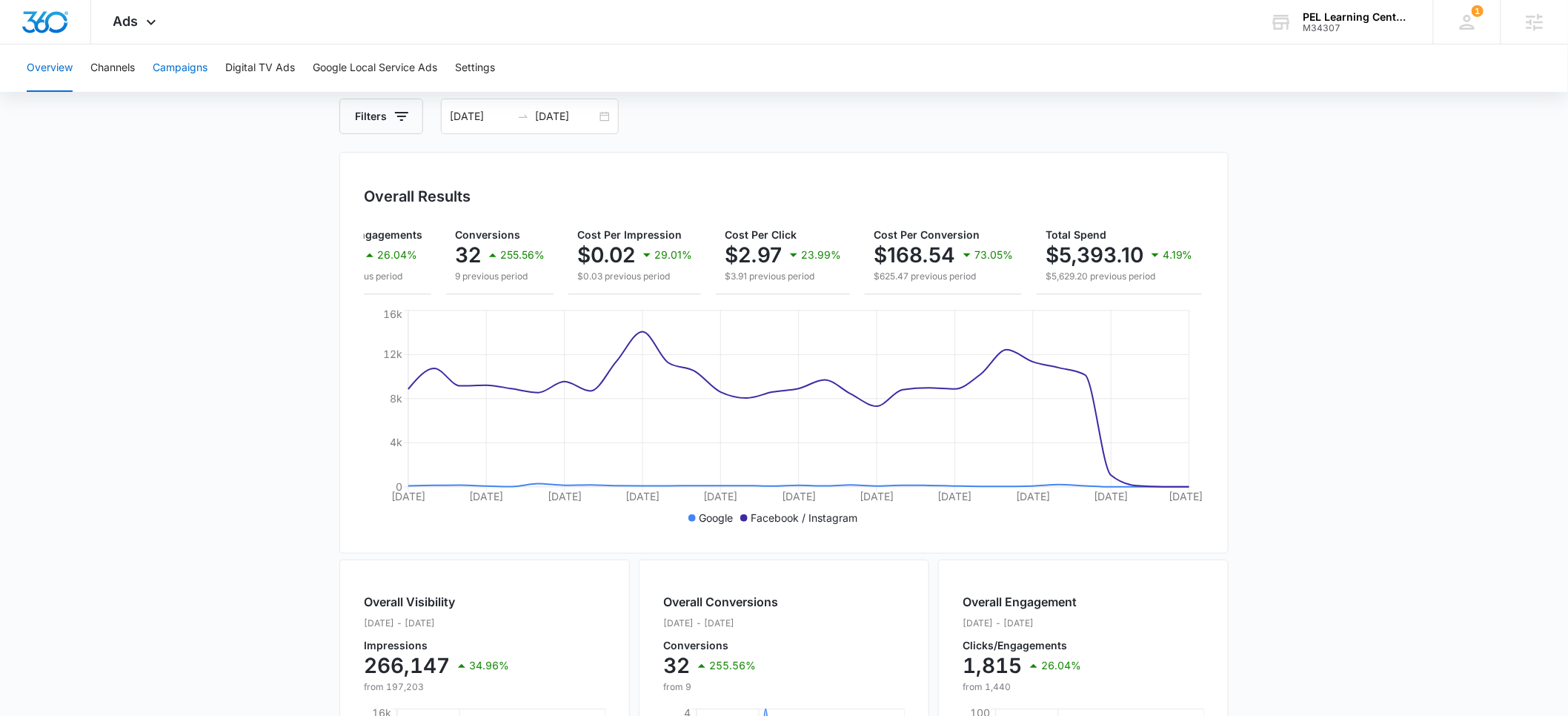
click at [180, 71] on button "Campaigns" at bounding box center [180, 68] width 55 height 47
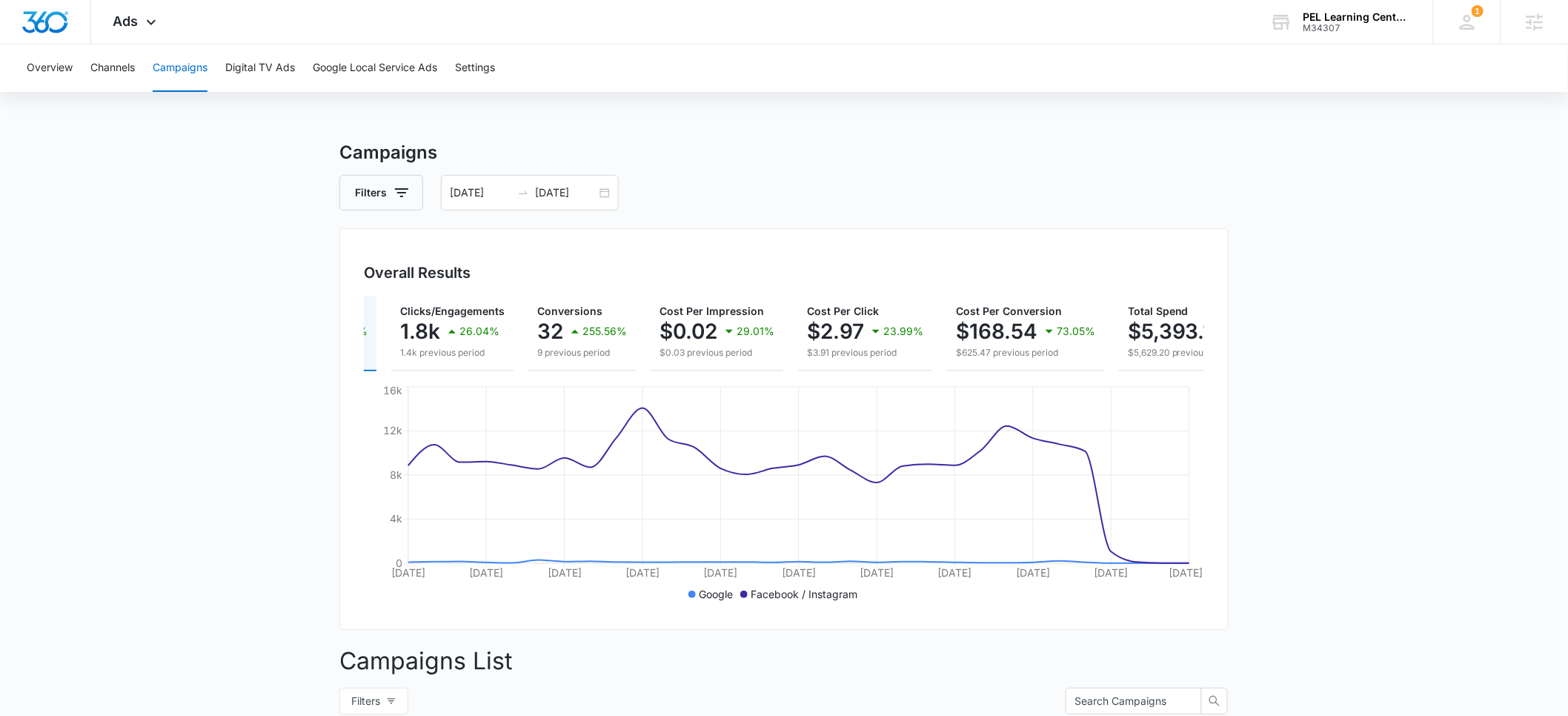
scroll to position [0, 211]
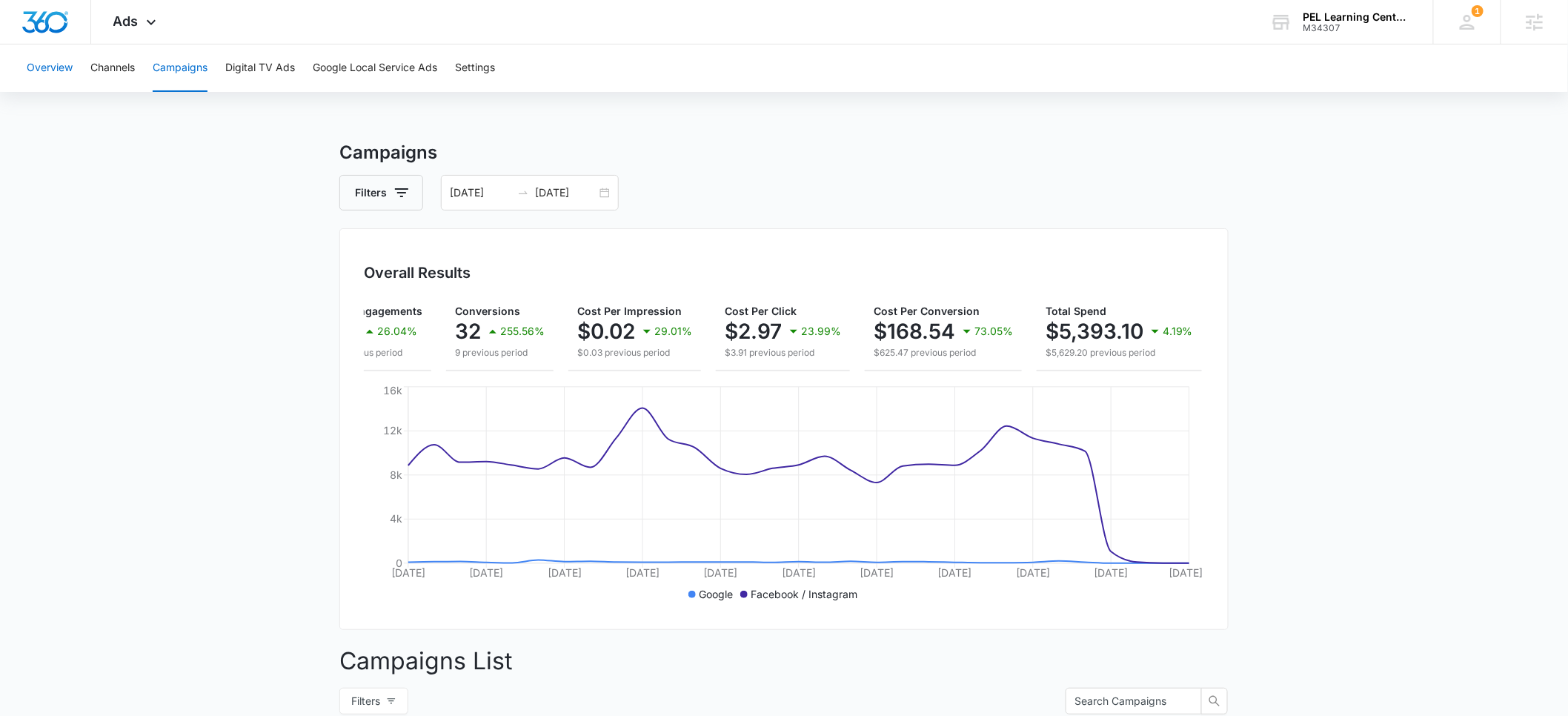
click at [45, 59] on button "Overview" at bounding box center [50, 68] width 46 height 47
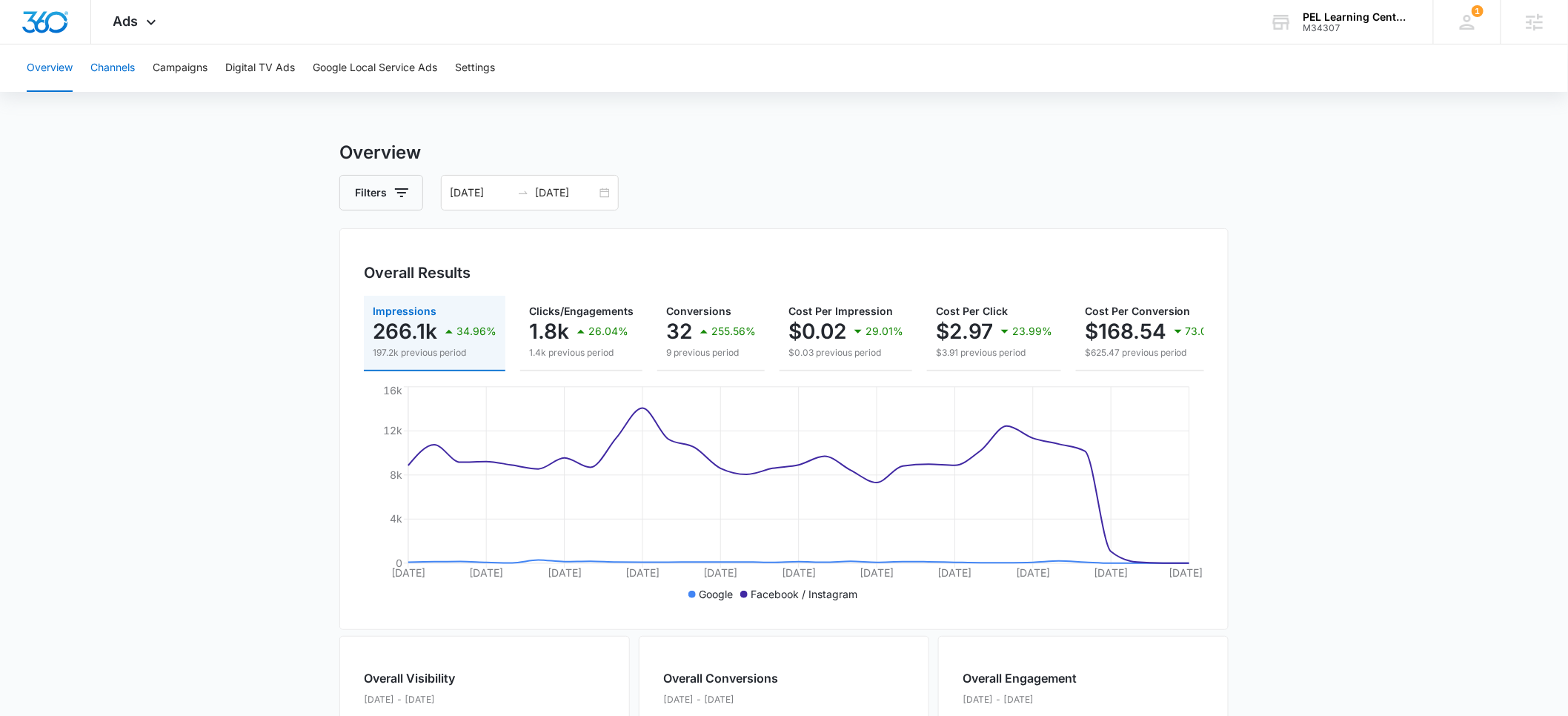
click at [117, 67] on button "Channels" at bounding box center [112, 68] width 45 height 47
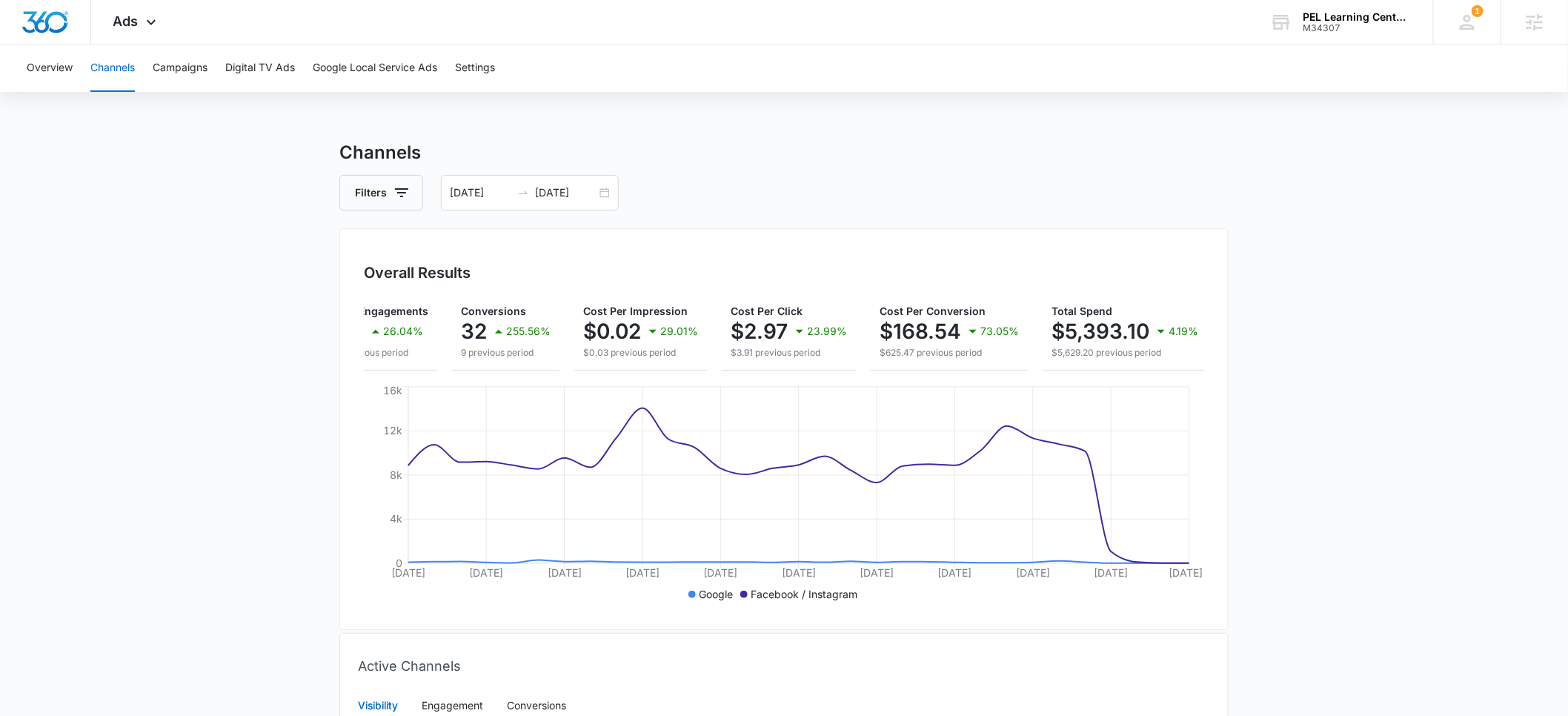
scroll to position [0, 206]
click at [182, 73] on button "Campaigns" at bounding box center [180, 68] width 55 height 47
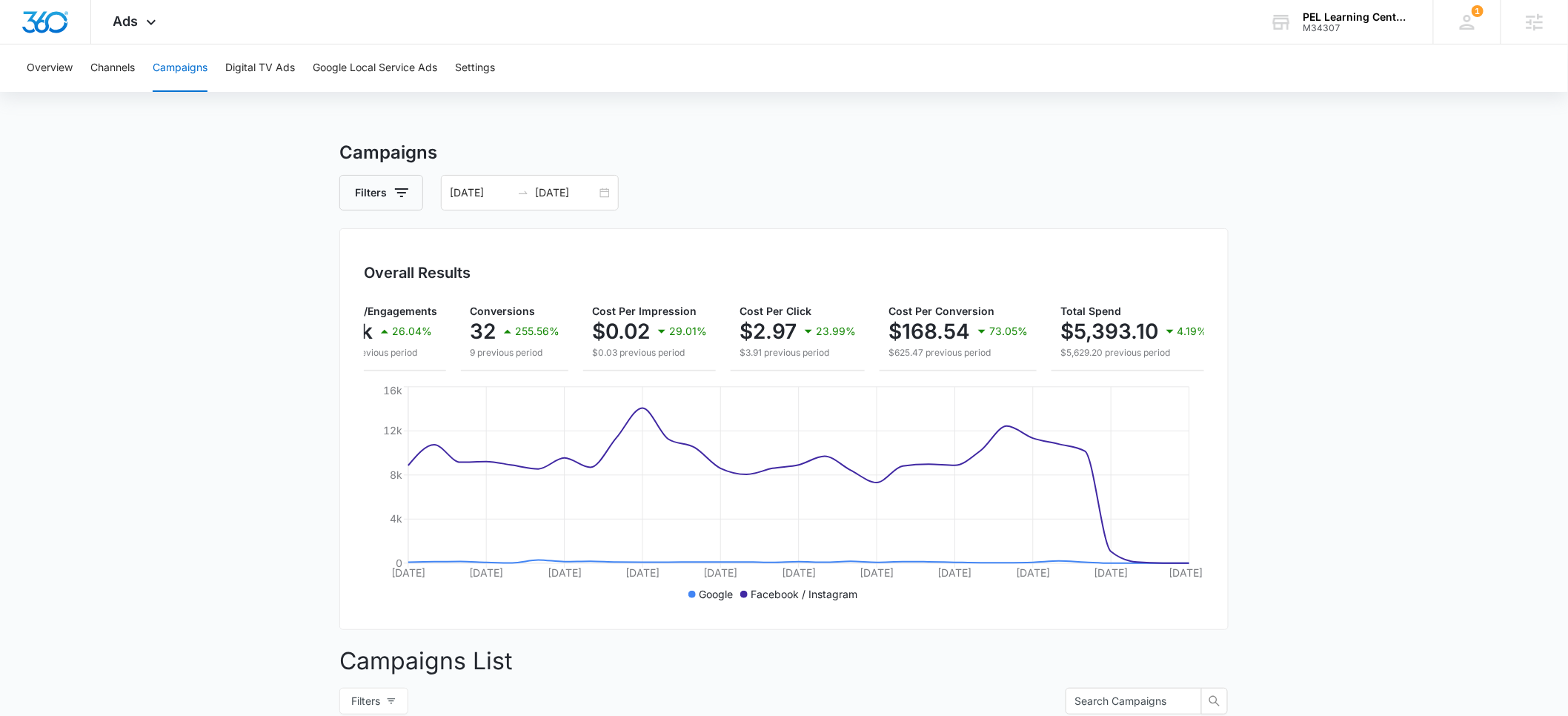
scroll to position [0, 210]
click at [396, 196] on icon "button" at bounding box center [402, 192] width 18 height 18
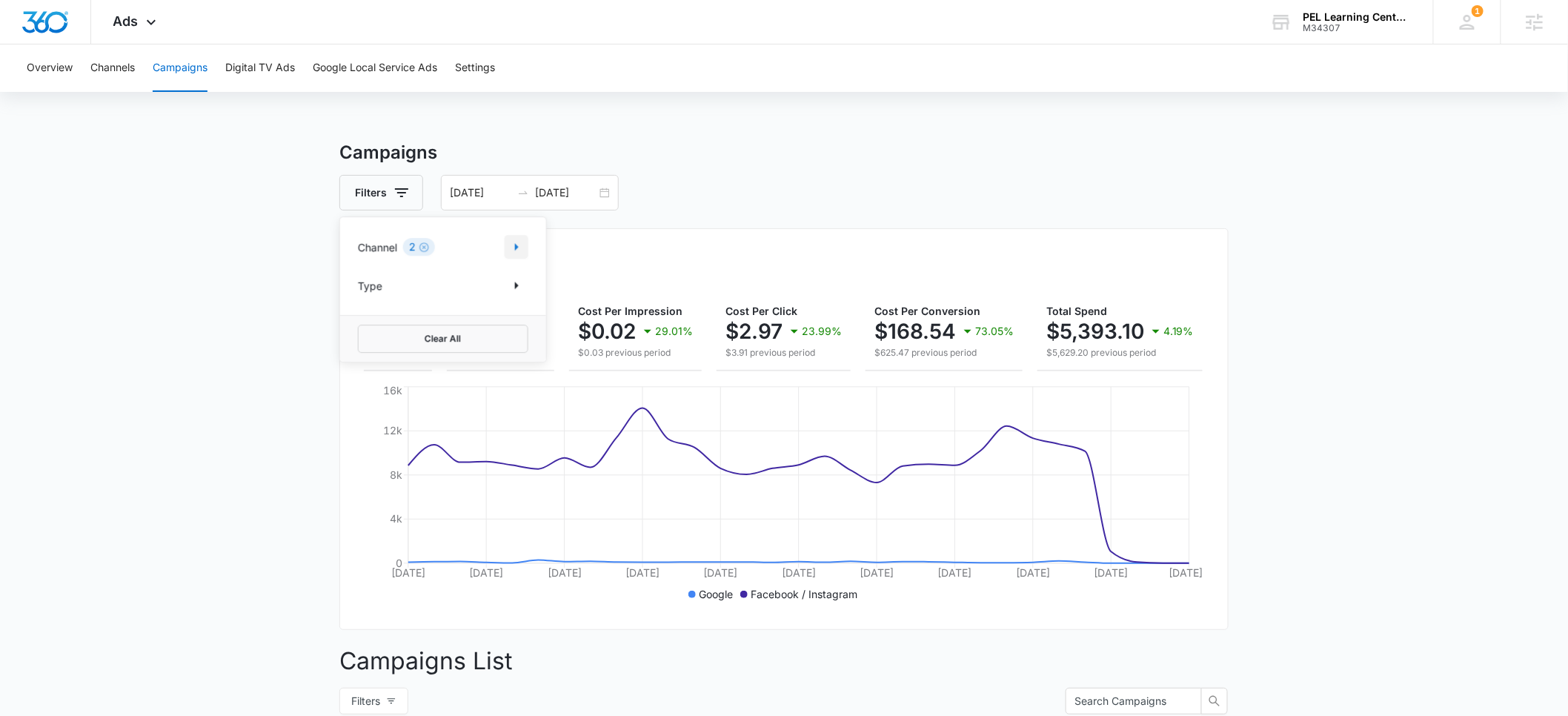
click at [512, 243] on icon "Show Channel filters" at bounding box center [516, 246] width 18 height 18
click at [371, 319] on icon at bounding box center [366, 321] width 14 height 14
click at [358, 320] on input "Facebook / Instagram" at bounding box center [358, 320] width 1 height 1
checkbox input "false"
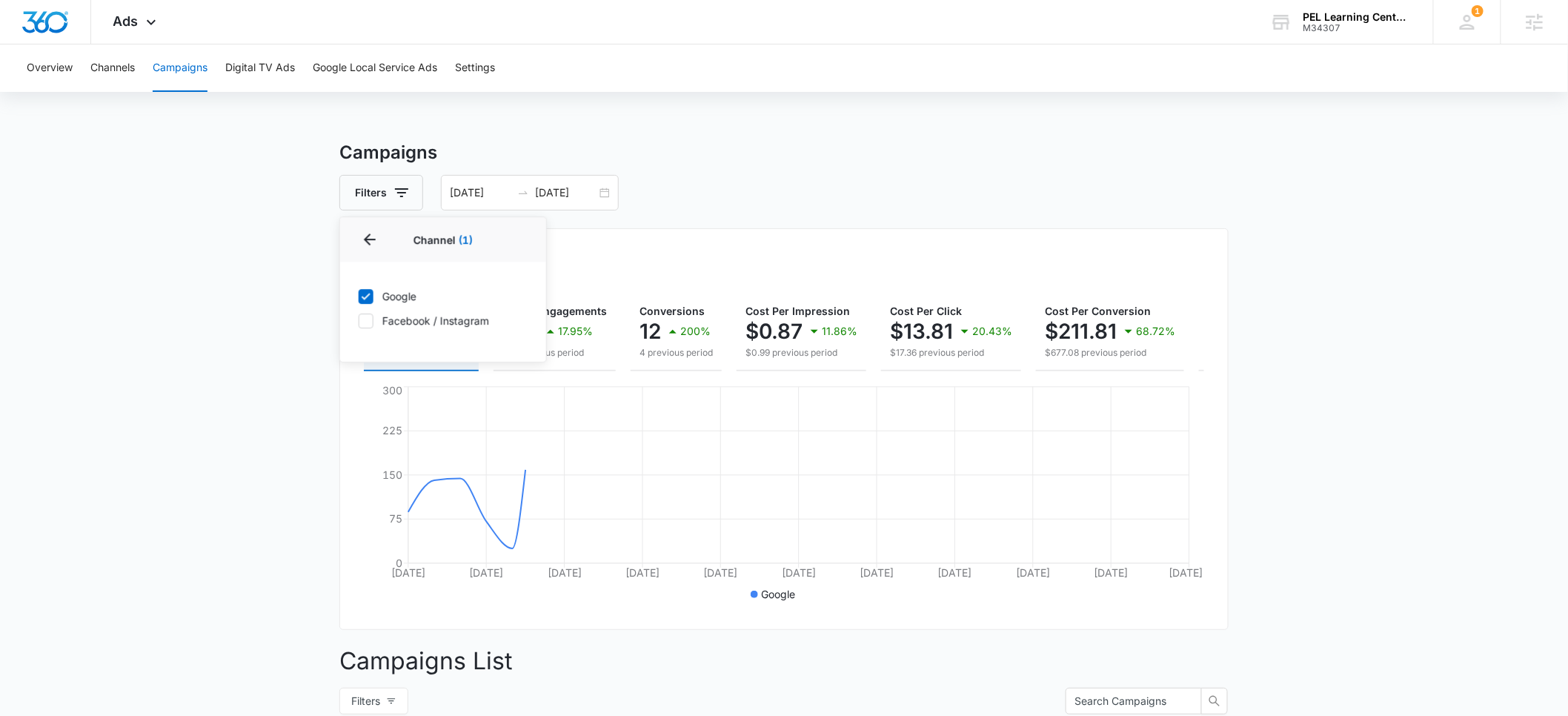
click at [243, 292] on main "Campaigns Filters Channel 1 Channel (1) Google Facebook / Instagram Type Clear …" at bounding box center [784, 675] width 1568 height 1072
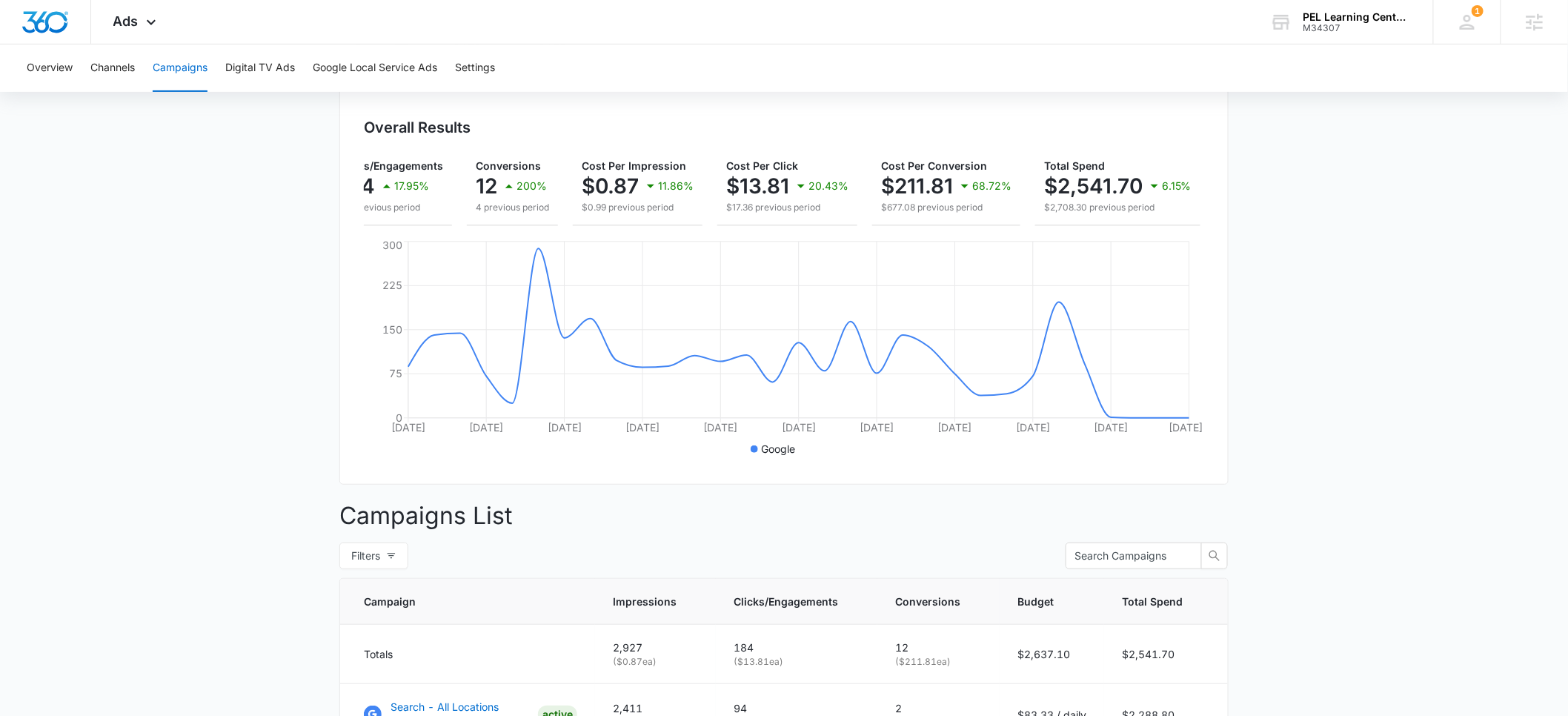
scroll to position [0, 0]
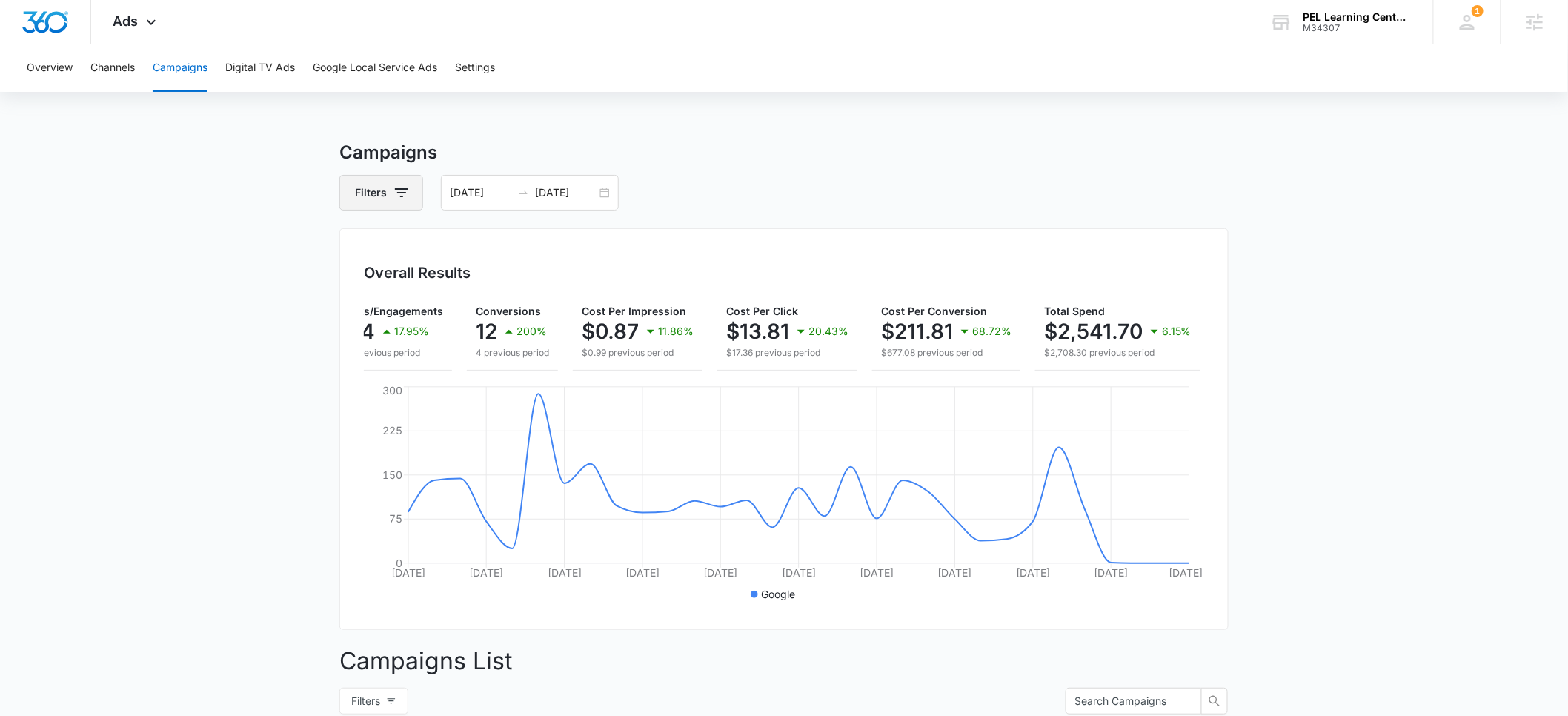
click at [393, 190] on icon "button" at bounding box center [402, 192] width 18 height 18
click at [508, 245] on icon "Show Channel filters" at bounding box center [516, 246] width 18 height 18
click at [372, 326] on icon at bounding box center [366, 321] width 14 height 14
click at [358, 321] on input "Facebook / Instagram" at bounding box center [358, 320] width 1 height 1
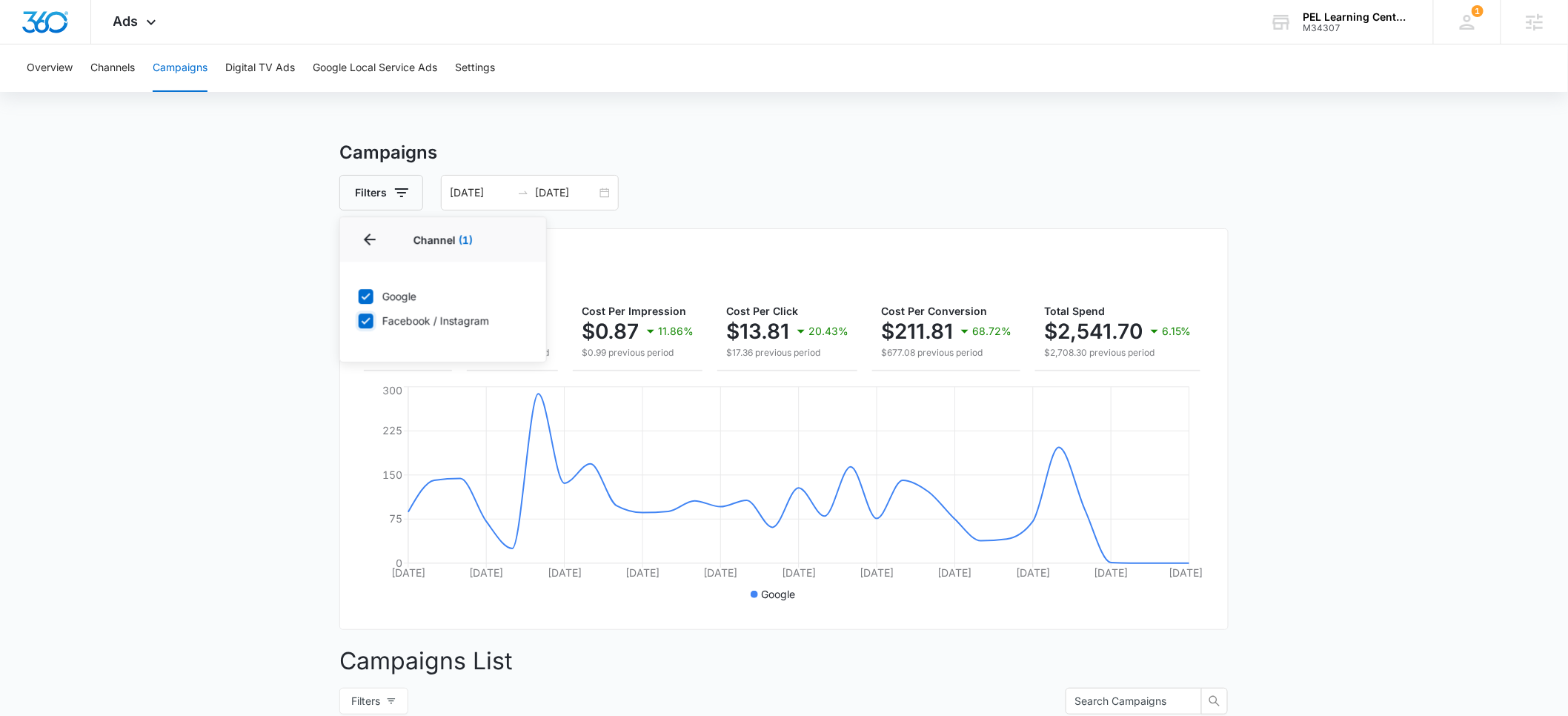
checkbox input "true"
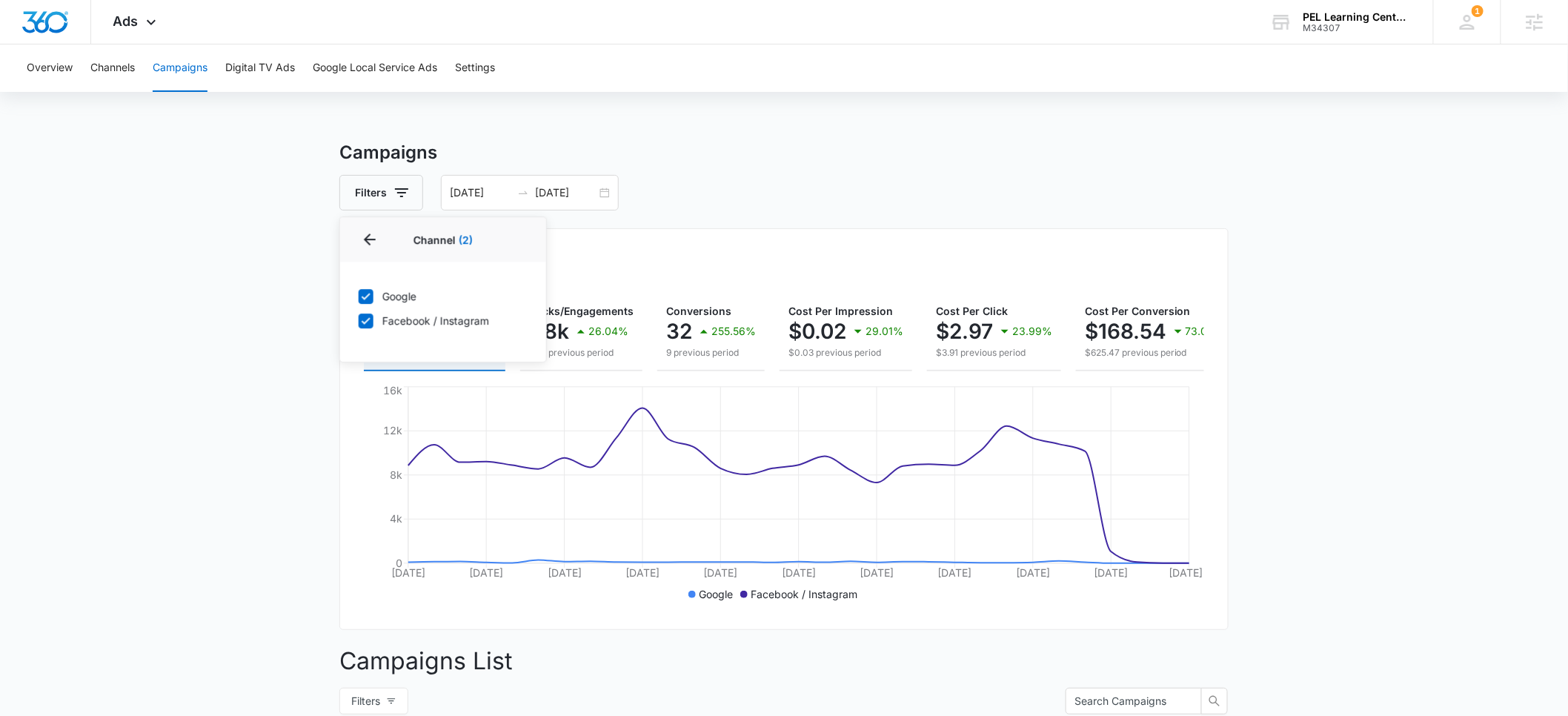
click at [369, 297] on icon at bounding box center [366, 297] width 14 height 14
click at [358, 297] on input "Google" at bounding box center [358, 296] width 1 height 1
checkbox input "false"
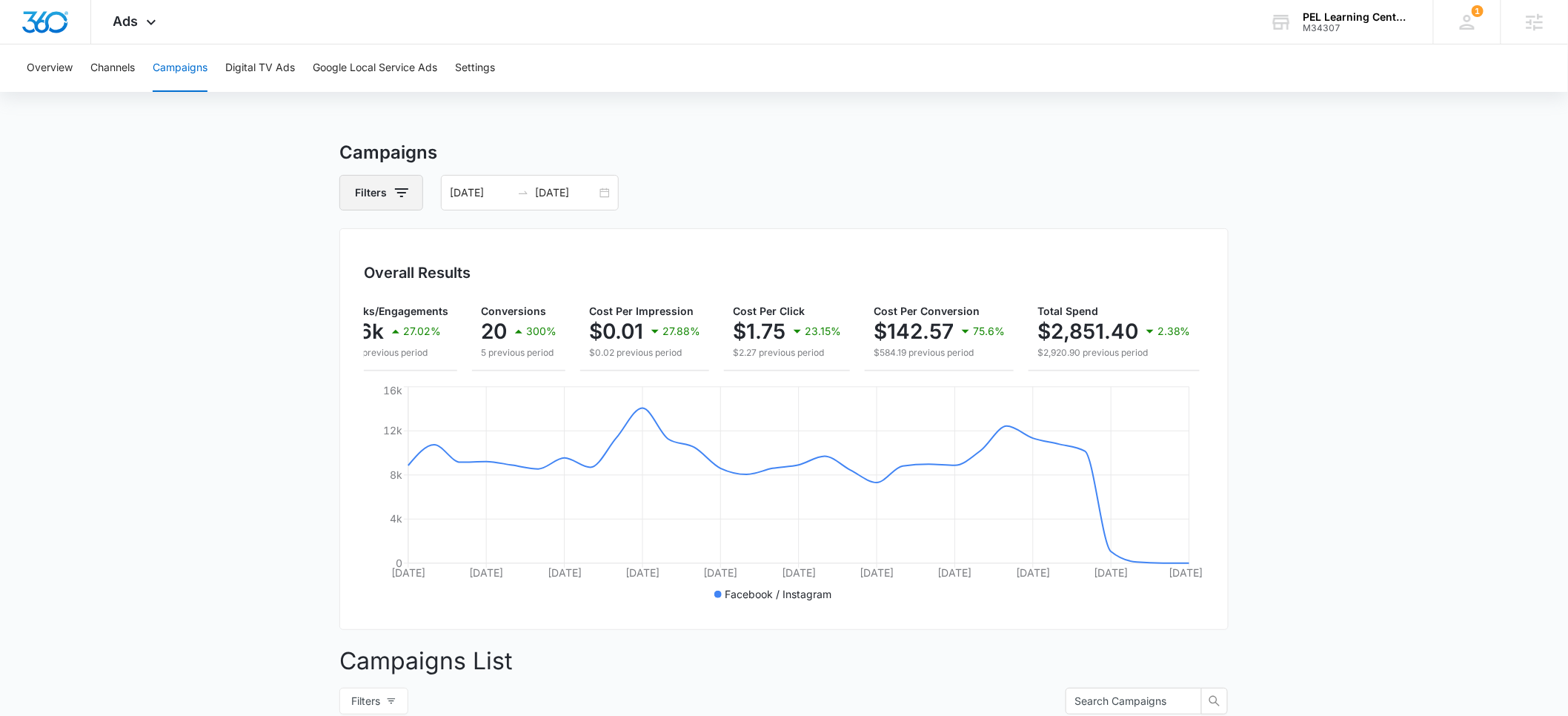
click at [399, 191] on icon "button" at bounding box center [402, 192] width 18 height 18
click at [510, 246] on icon "Show Channel filters" at bounding box center [516, 246] width 18 height 18
click at [367, 296] on icon at bounding box center [366, 296] width 9 height 7
click at [358, 296] on input "Google" at bounding box center [358, 296] width 1 height 1
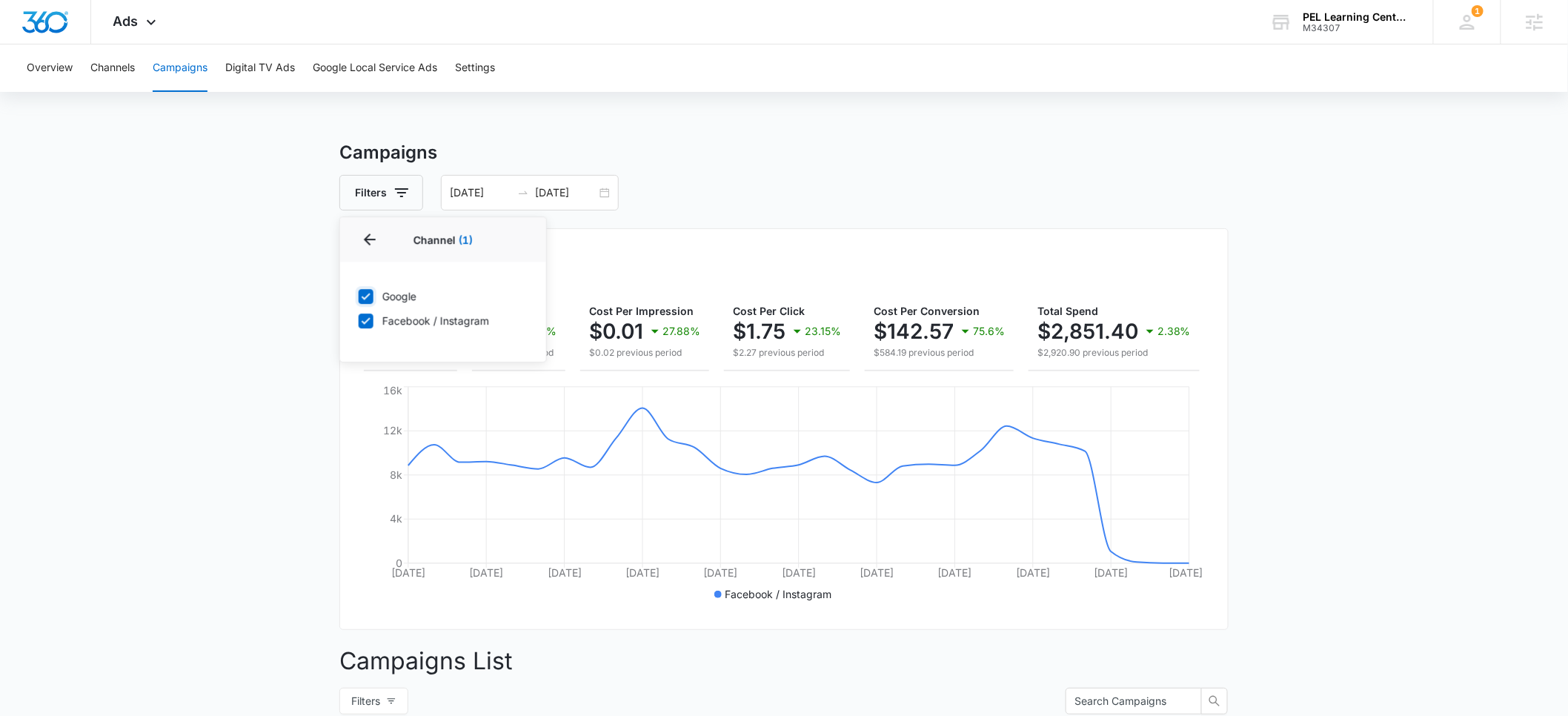
checkbox input "true"
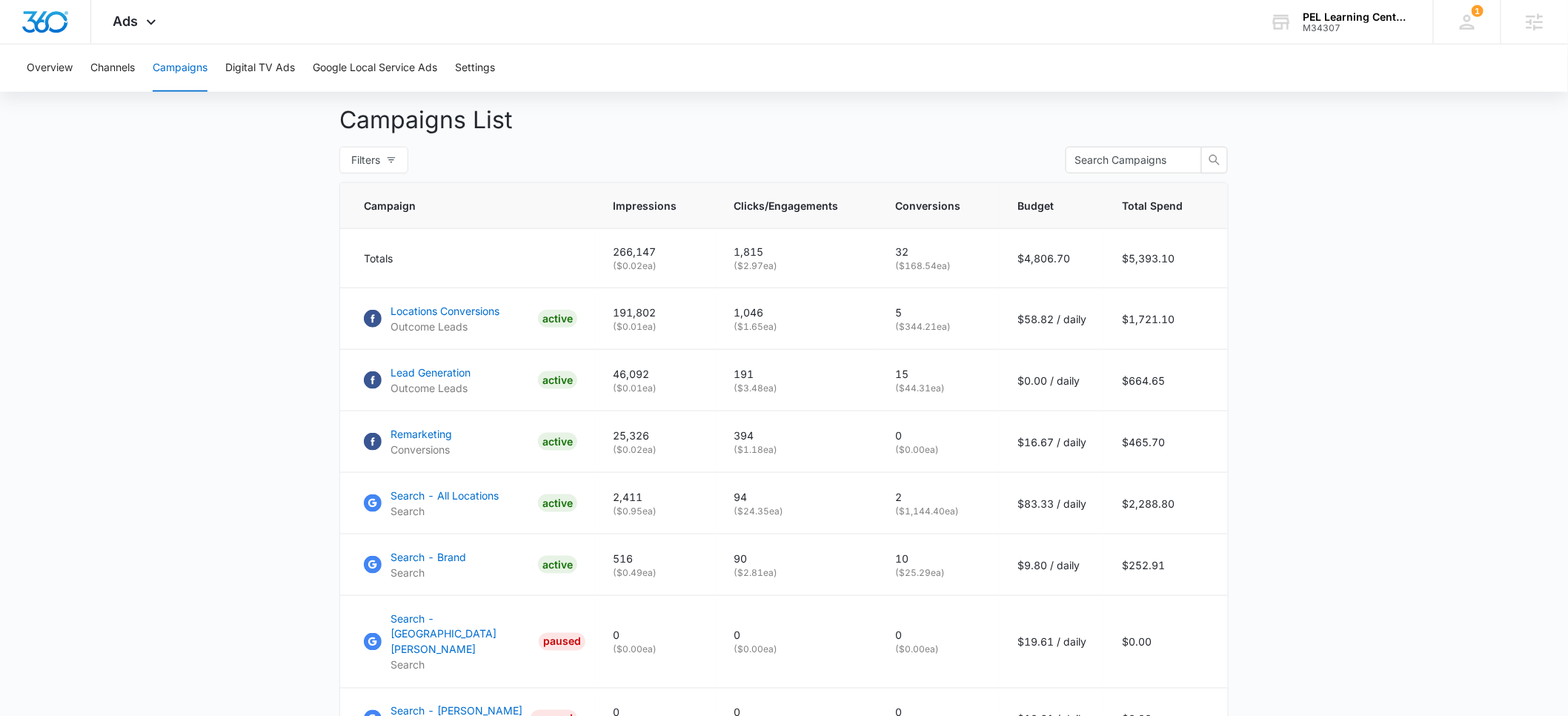
scroll to position [543, 0]
click at [1317, 14] on div "PEL Learning Centers" at bounding box center [1358, 17] width 108 height 12
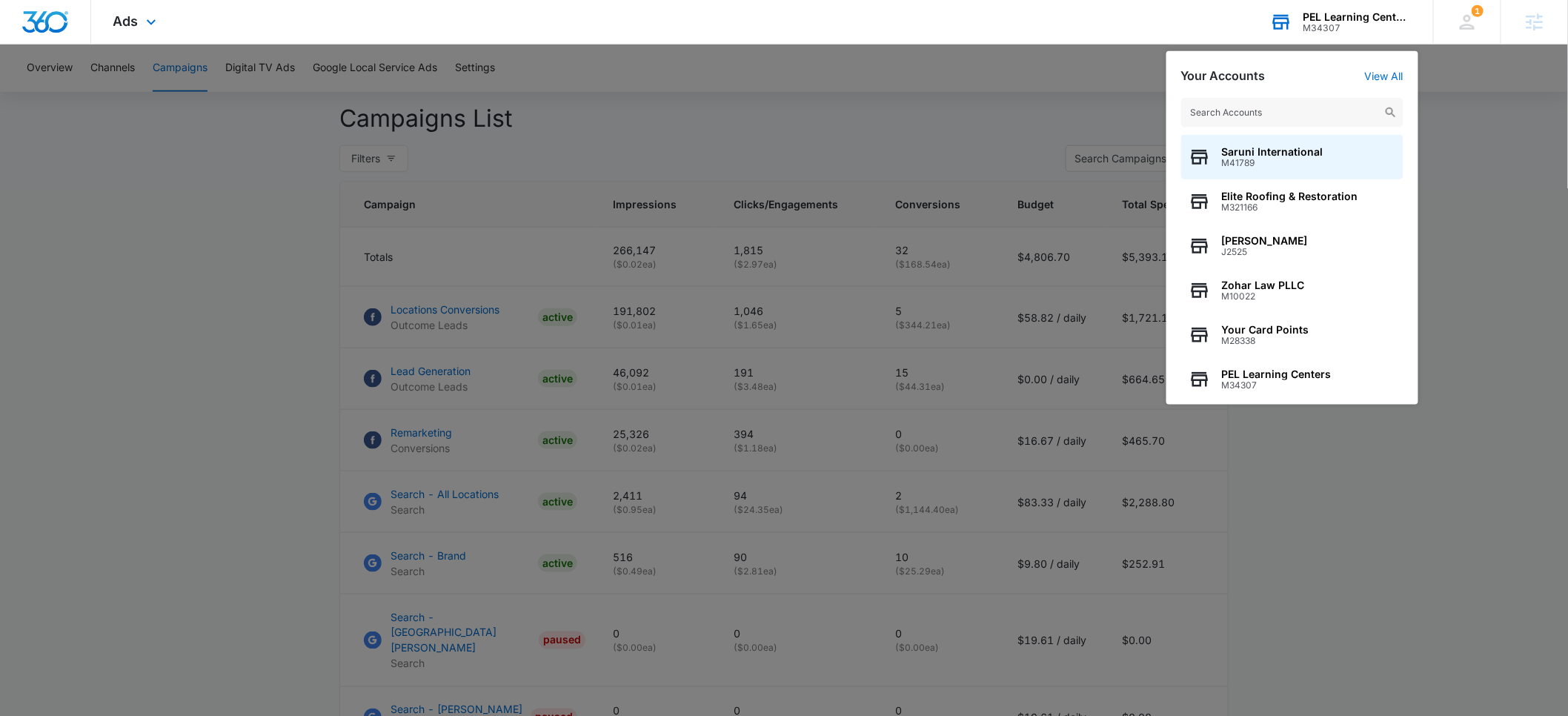
click at [1223, 120] on input "text" at bounding box center [1292, 112] width 222 height 30
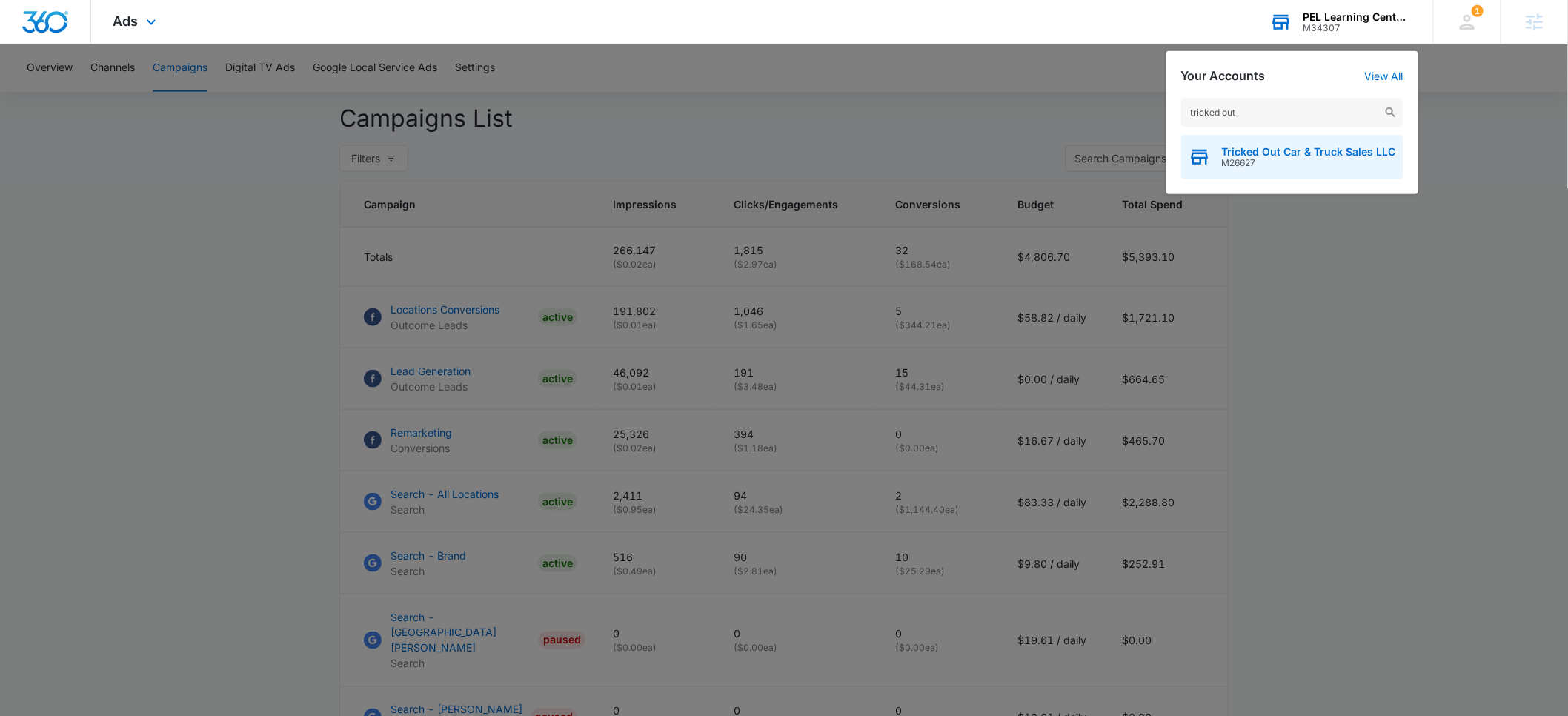
type input "tricked out"
click at [1245, 162] on span "M26627" at bounding box center [1309, 163] width 174 height 10
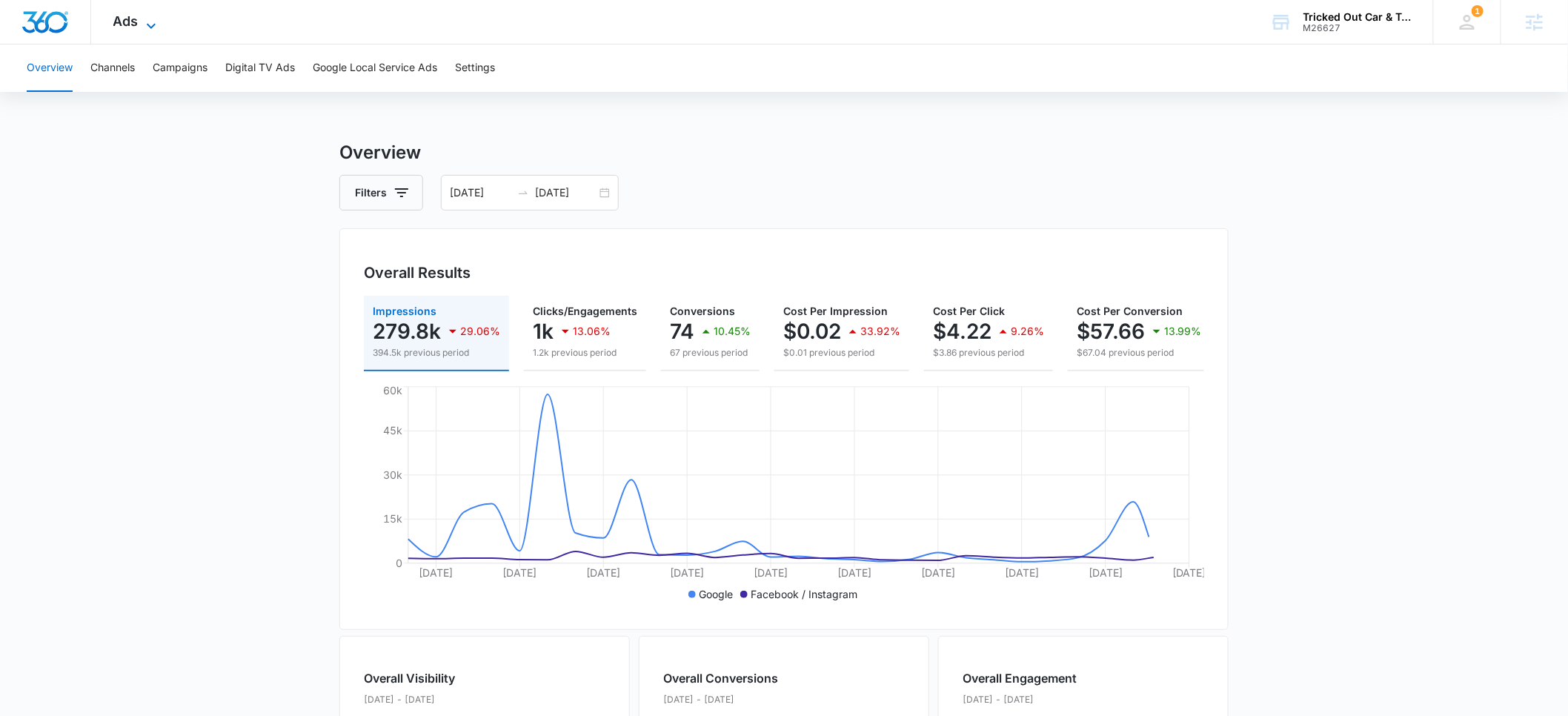
click at [134, 19] on span "Ads" at bounding box center [126, 21] width 25 height 15
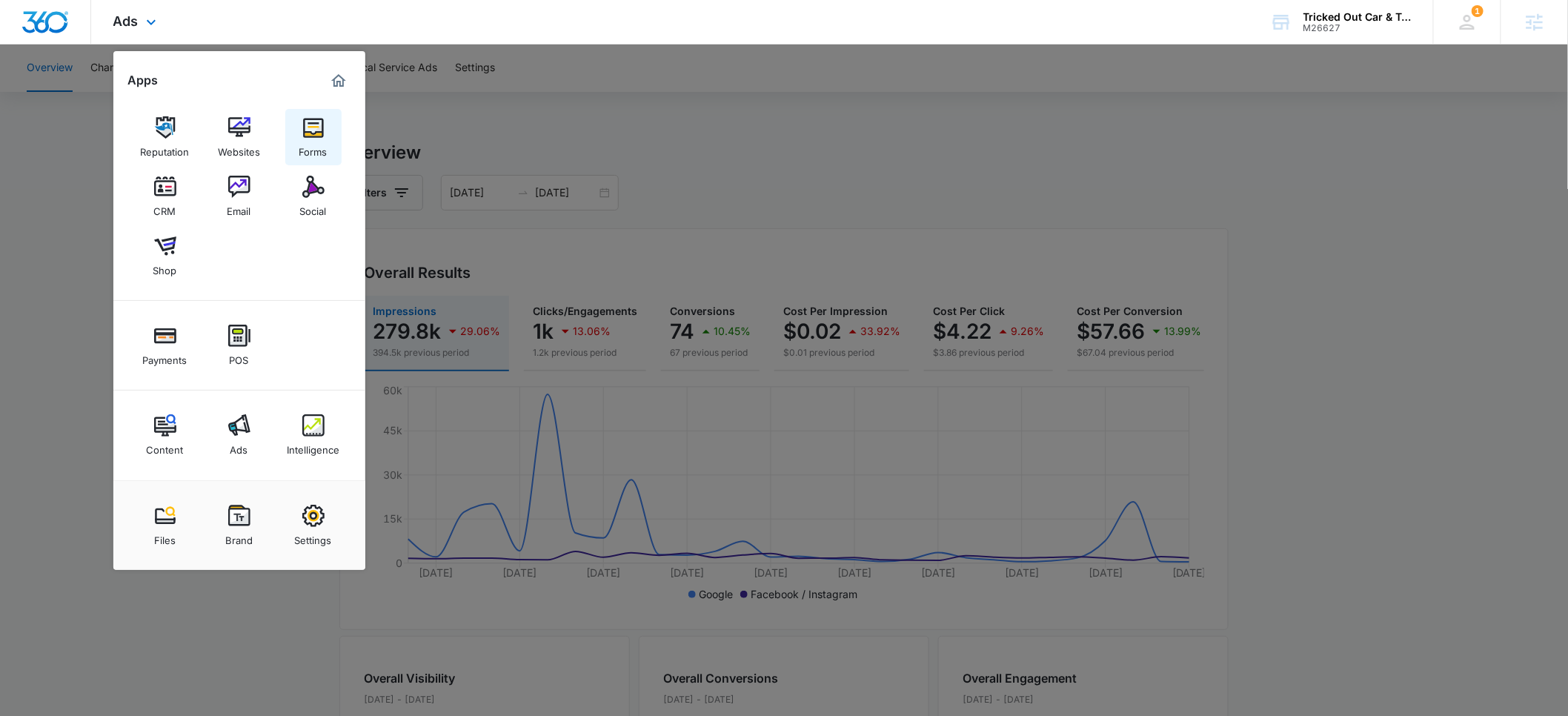
click at [303, 135] on img at bounding box center [314, 128] width 22 height 22
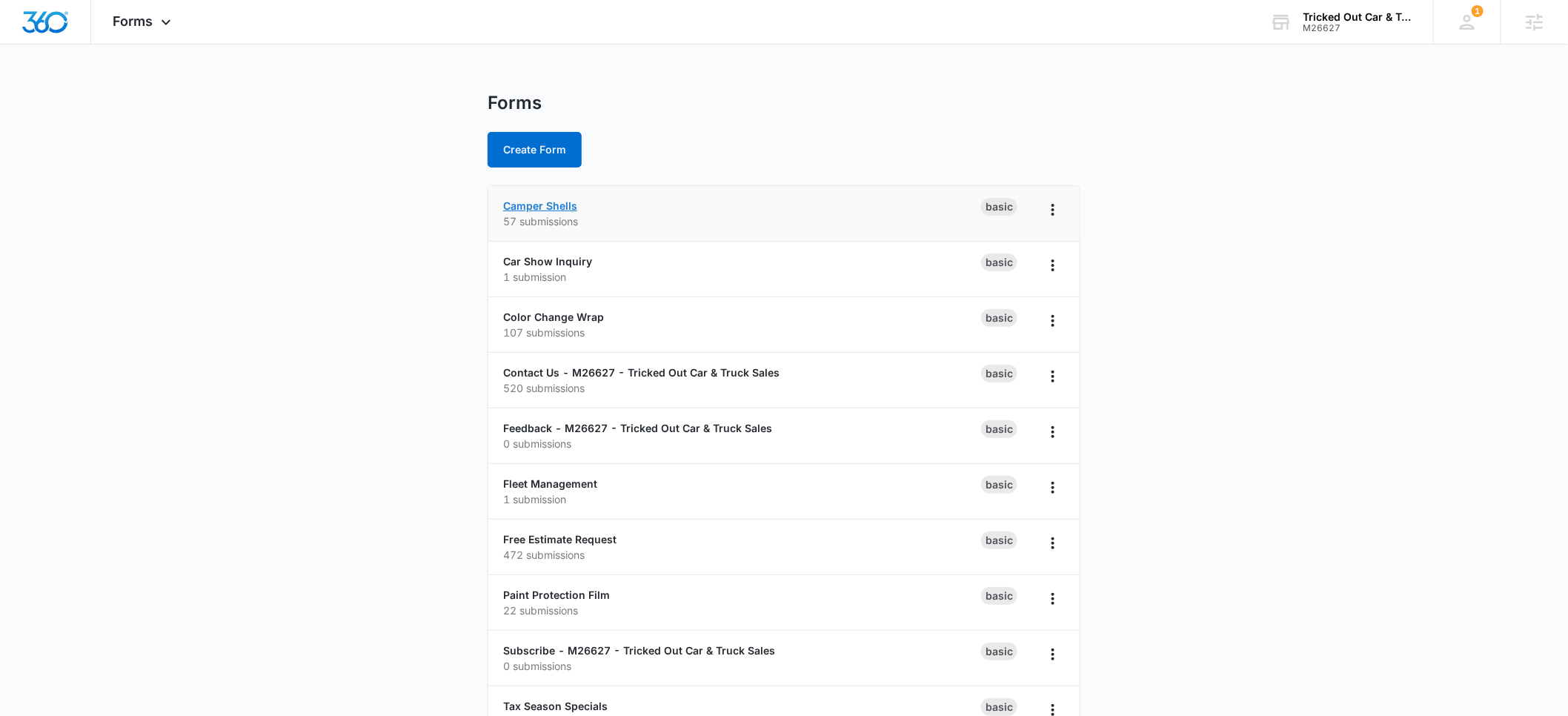
click at [526, 207] on link "Camper Shells" at bounding box center [540, 205] width 74 height 13
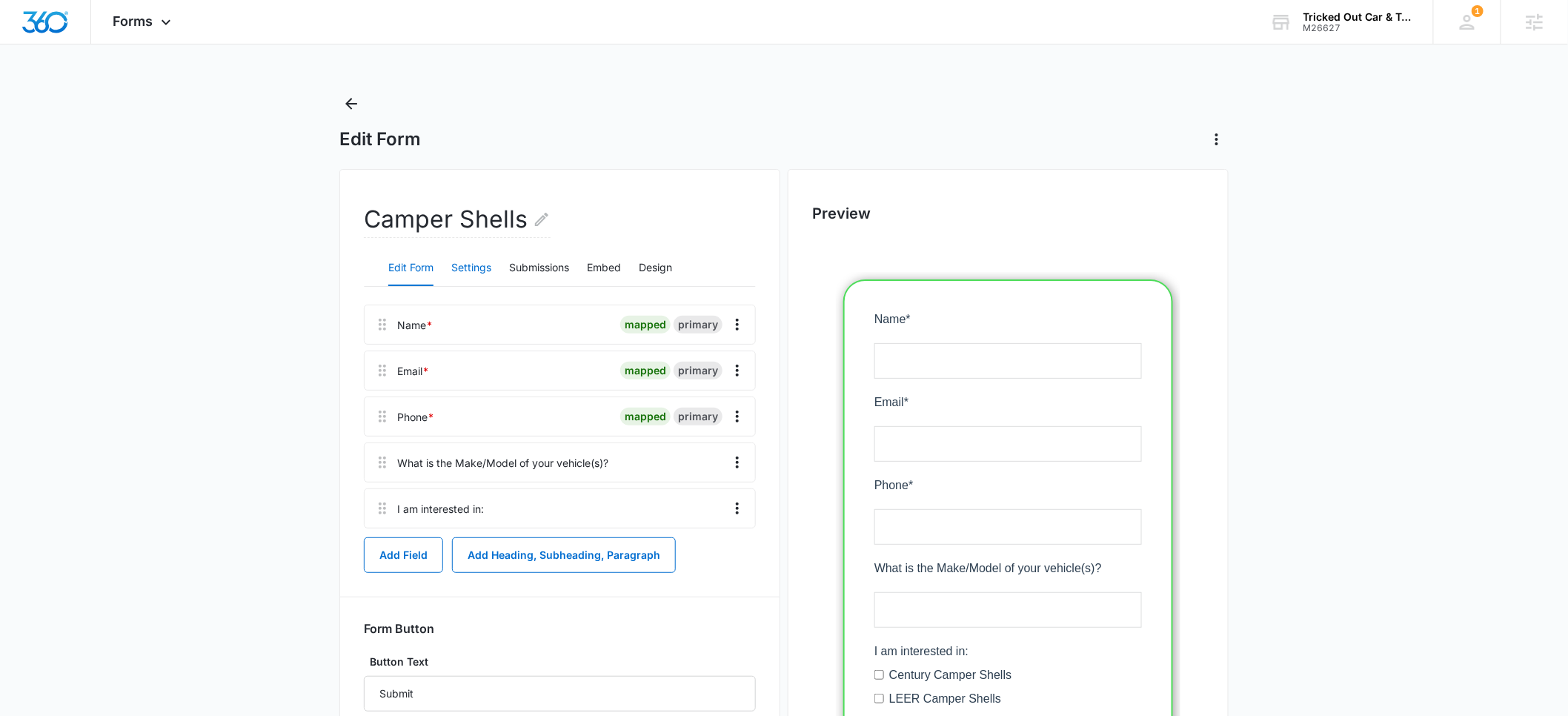
click at [463, 268] on button "Settings" at bounding box center [471, 268] width 40 height 36
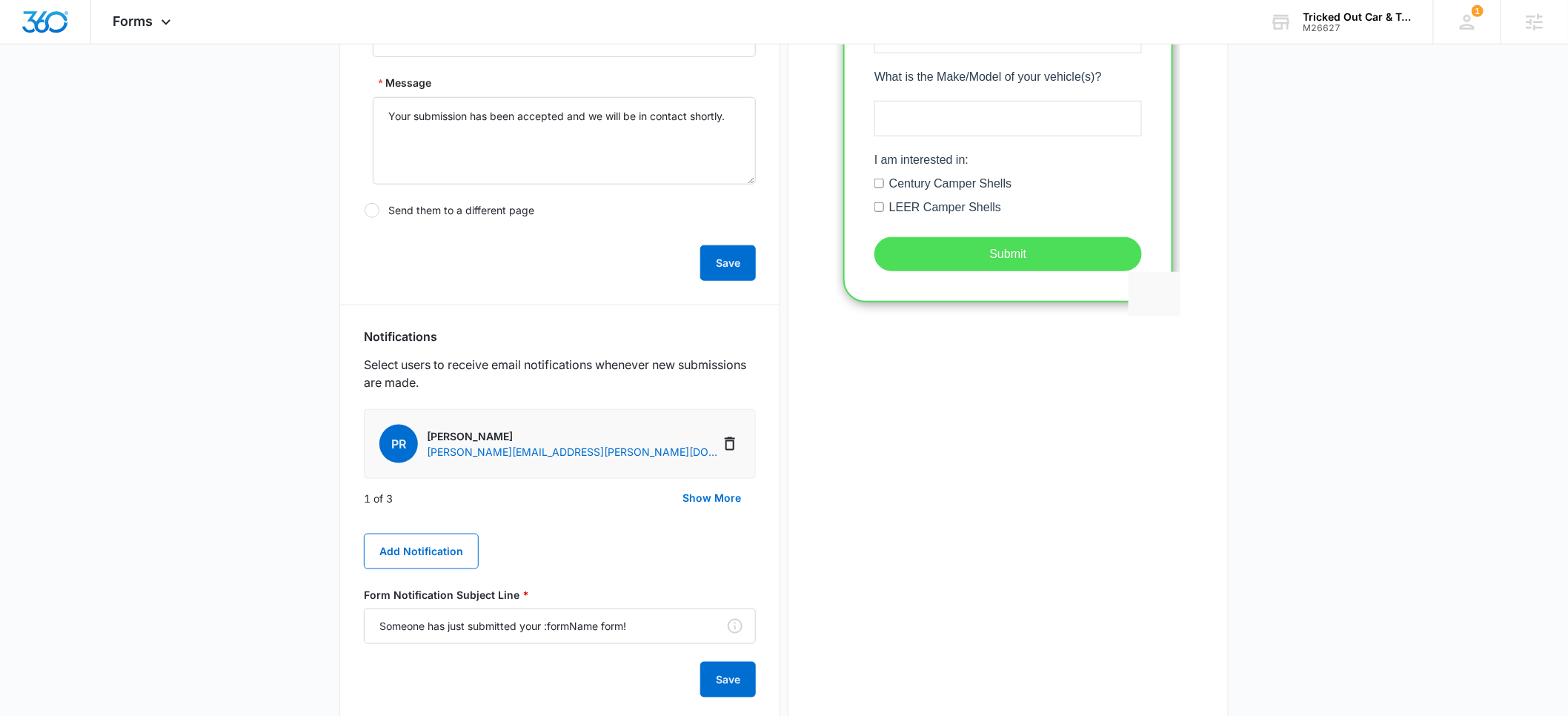
scroll to position [567, 0]
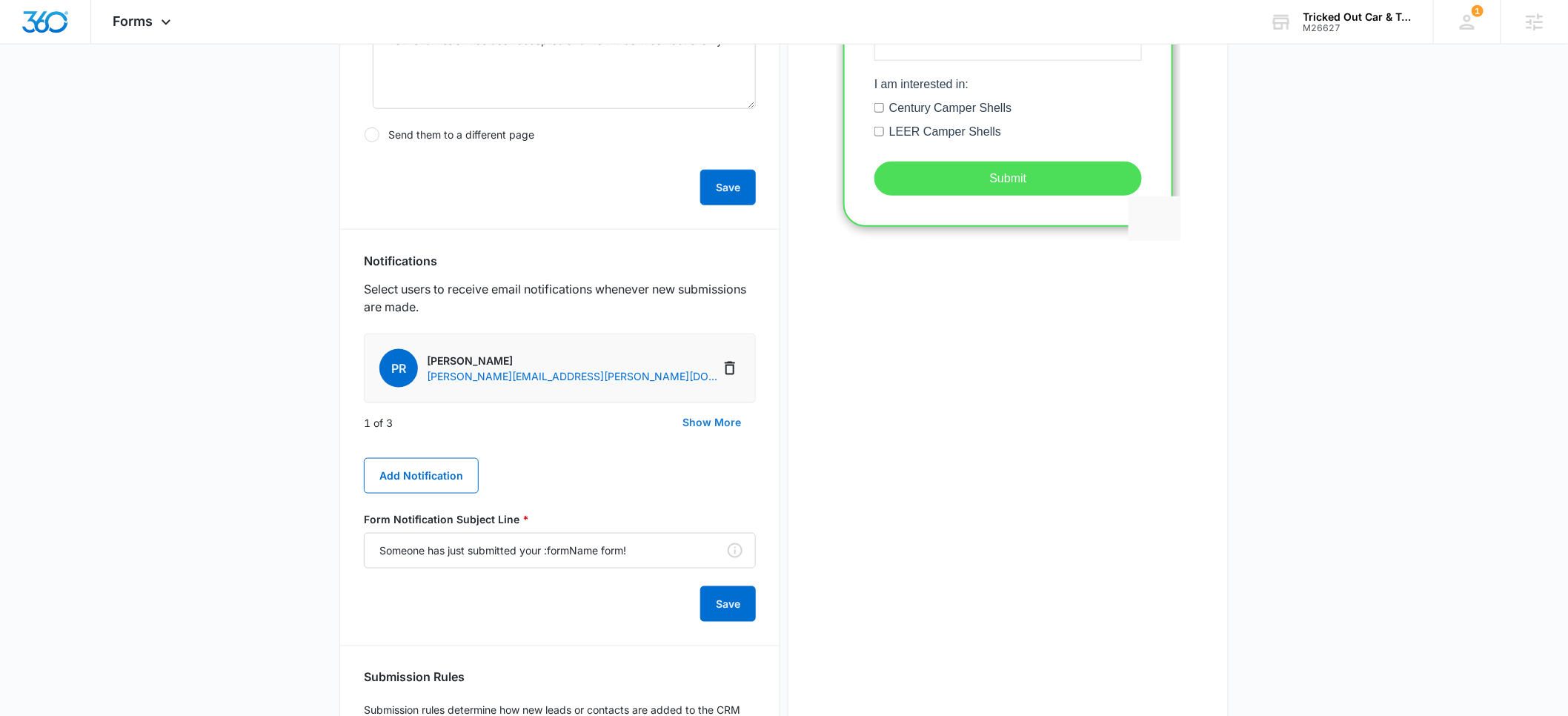
click at [707, 428] on button "Show More" at bounding box center [712, 423] width 88 height 36
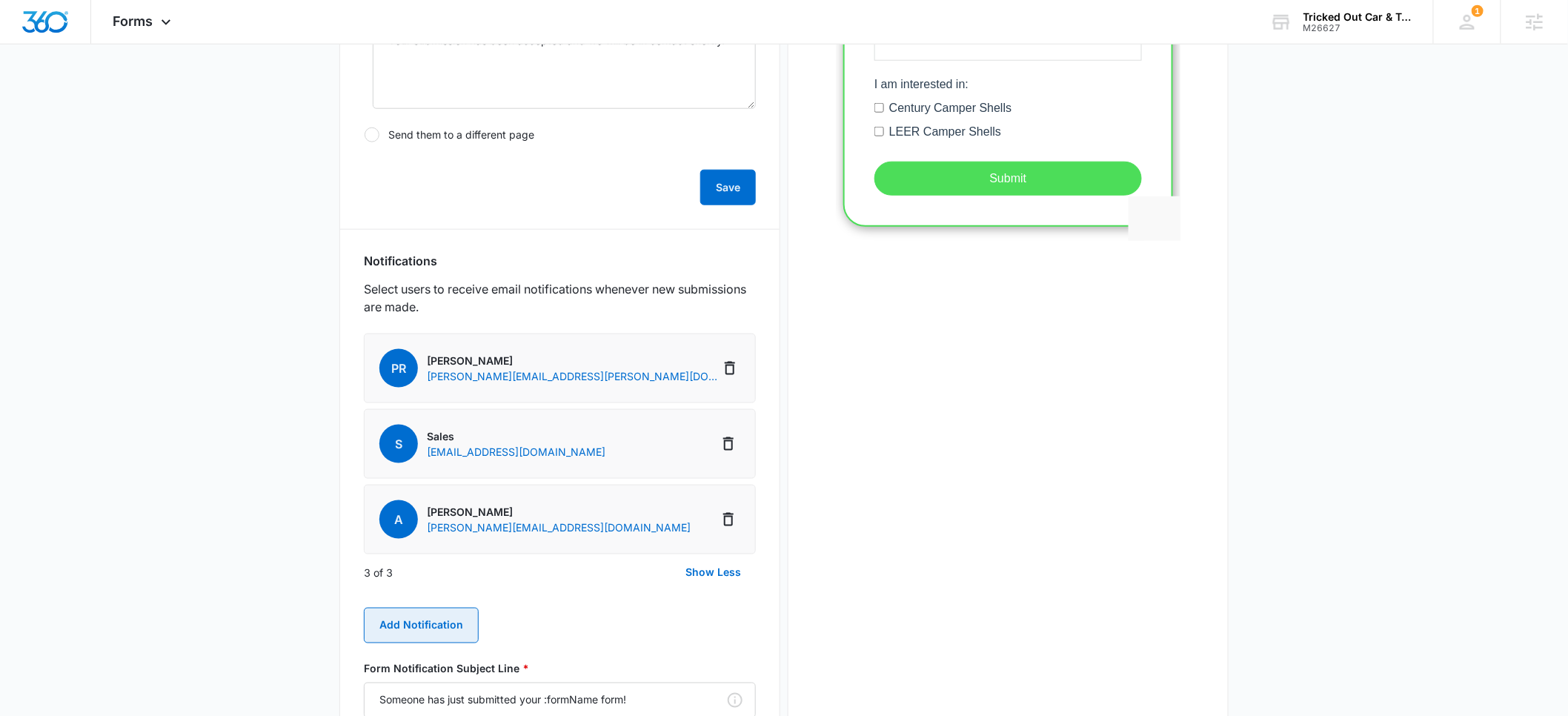
click at [418, 624] on button "Add Notification" at bounding box center [421, 626] width 115 height 36
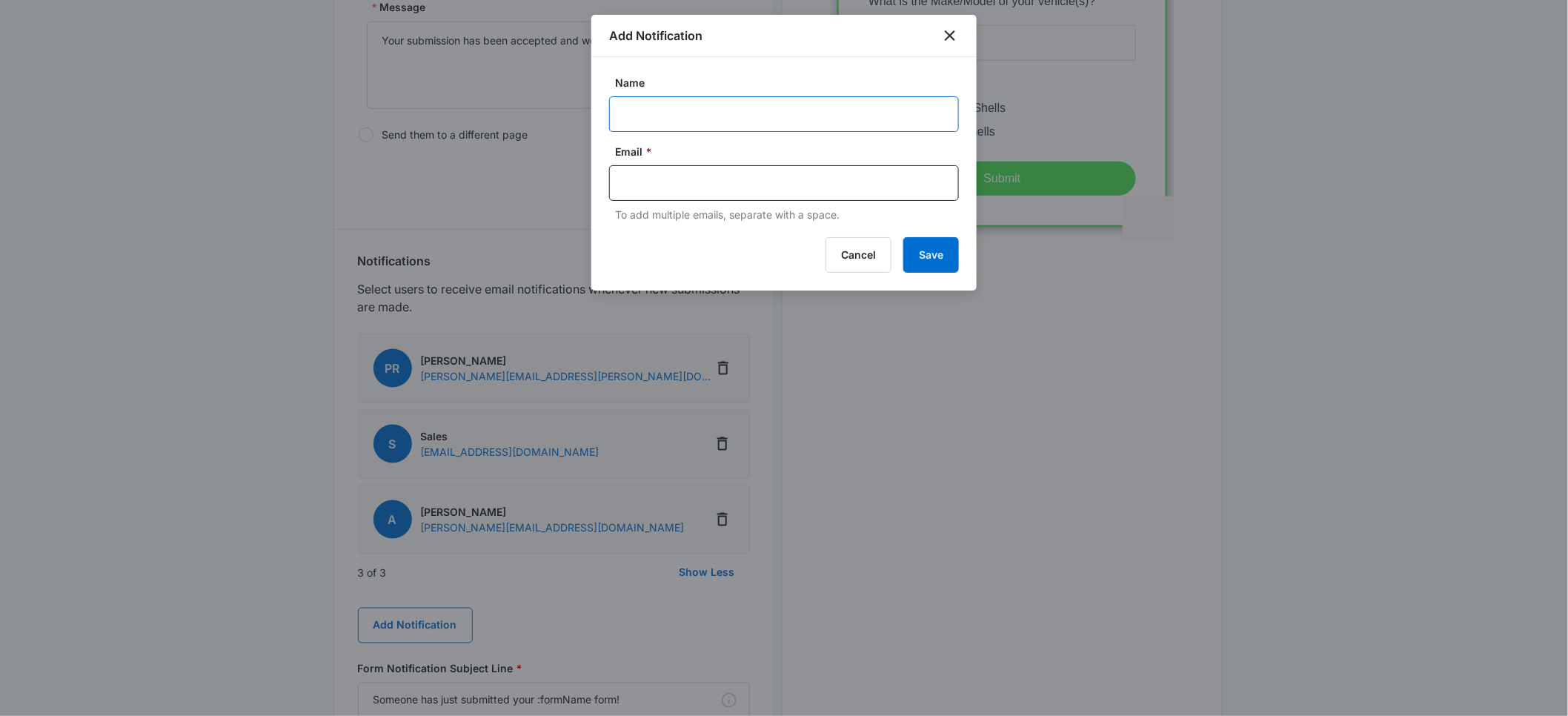
click at [641, 128] on input "Name" at bounding box center [784, 114] width 350 height 36
type input "[PERSON_NAME]"
paste input "[PERSON_NAME][EMAIL_ADDRESS][DOMAIN_NAME]"
type input "[PERSON_NAME][EMAIL_ADDRESS][DOMAIN_NAME]"
click at [926, 255] on button "Save" at bounding box center [932, 255] width 56 height 36
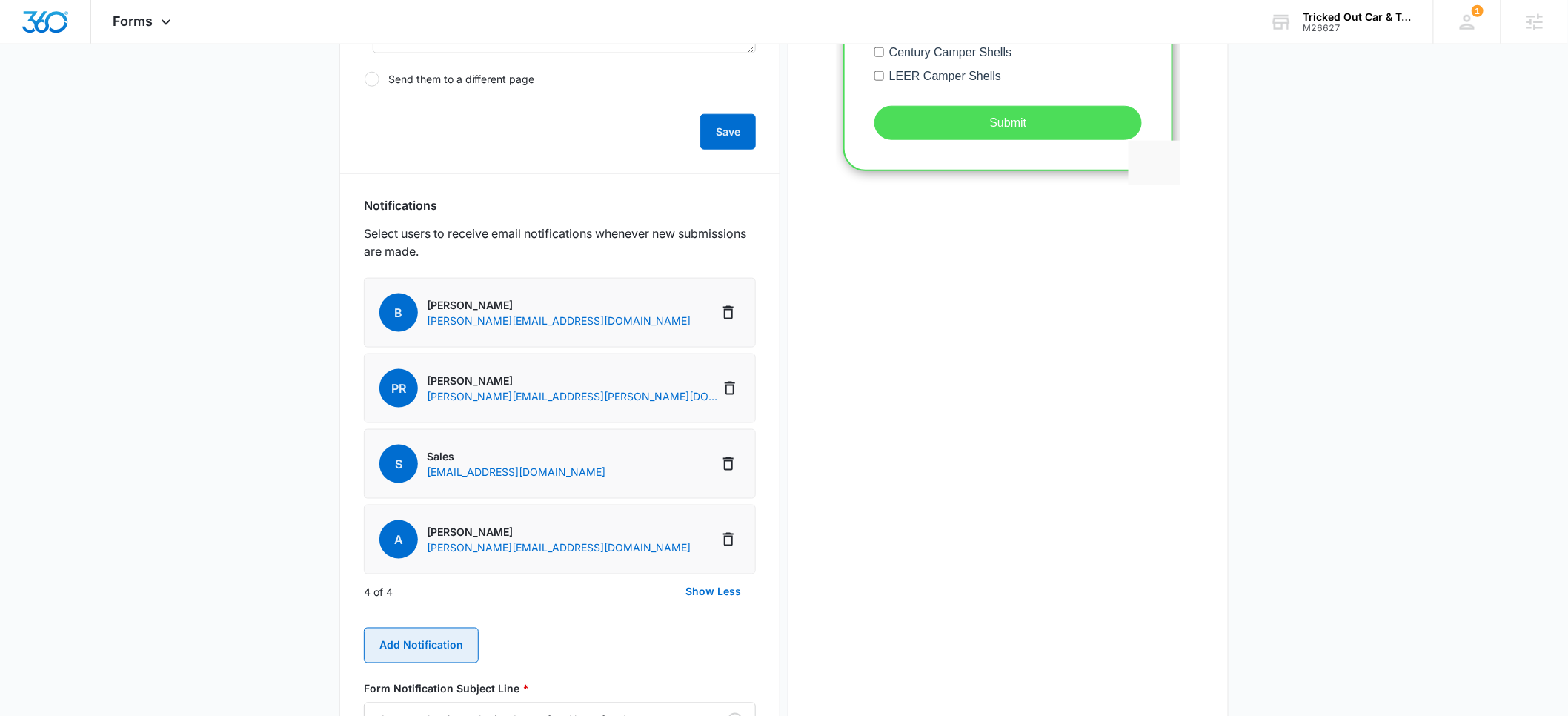
scroll to position [935, 0]
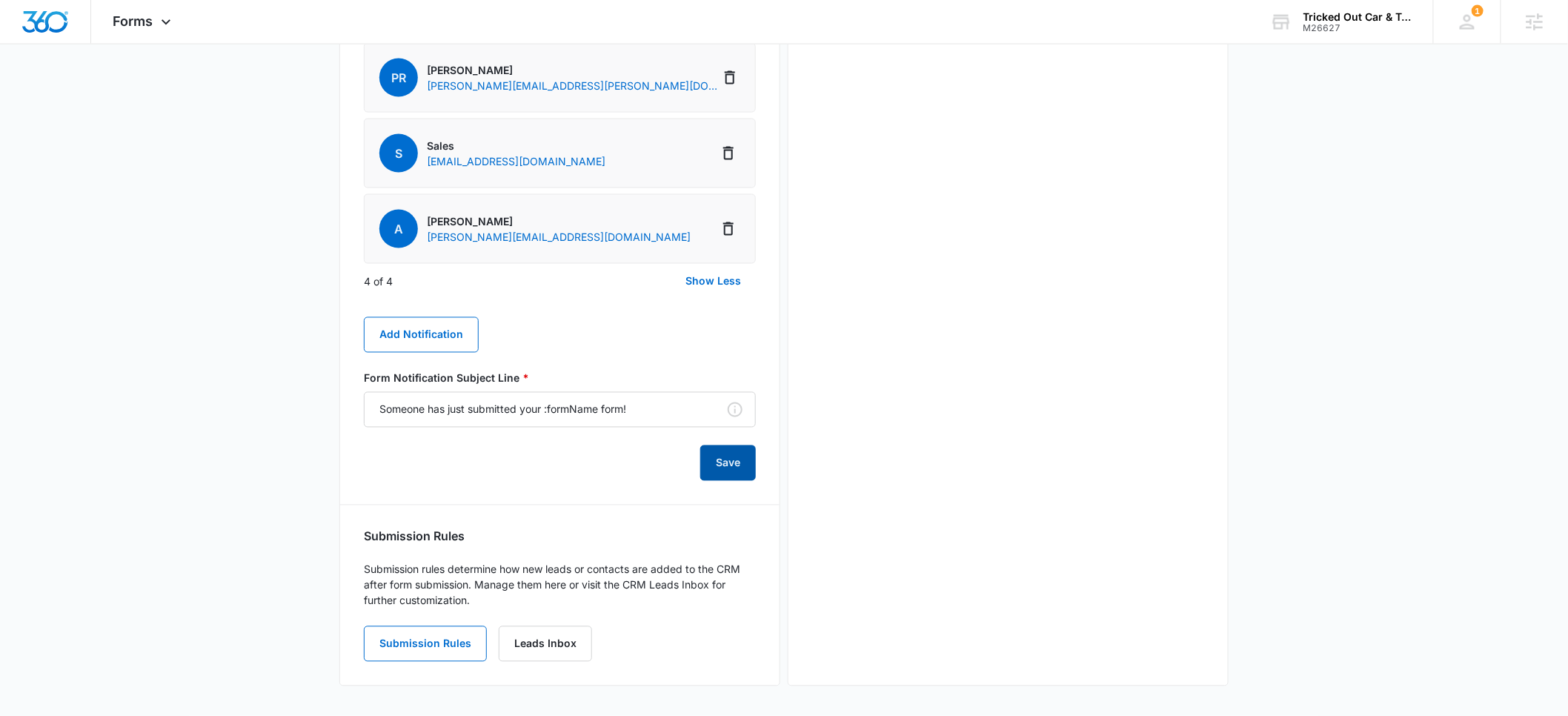
click at [732, 475] on button "Save" at bounding box center [729, 463] width 56 height 36
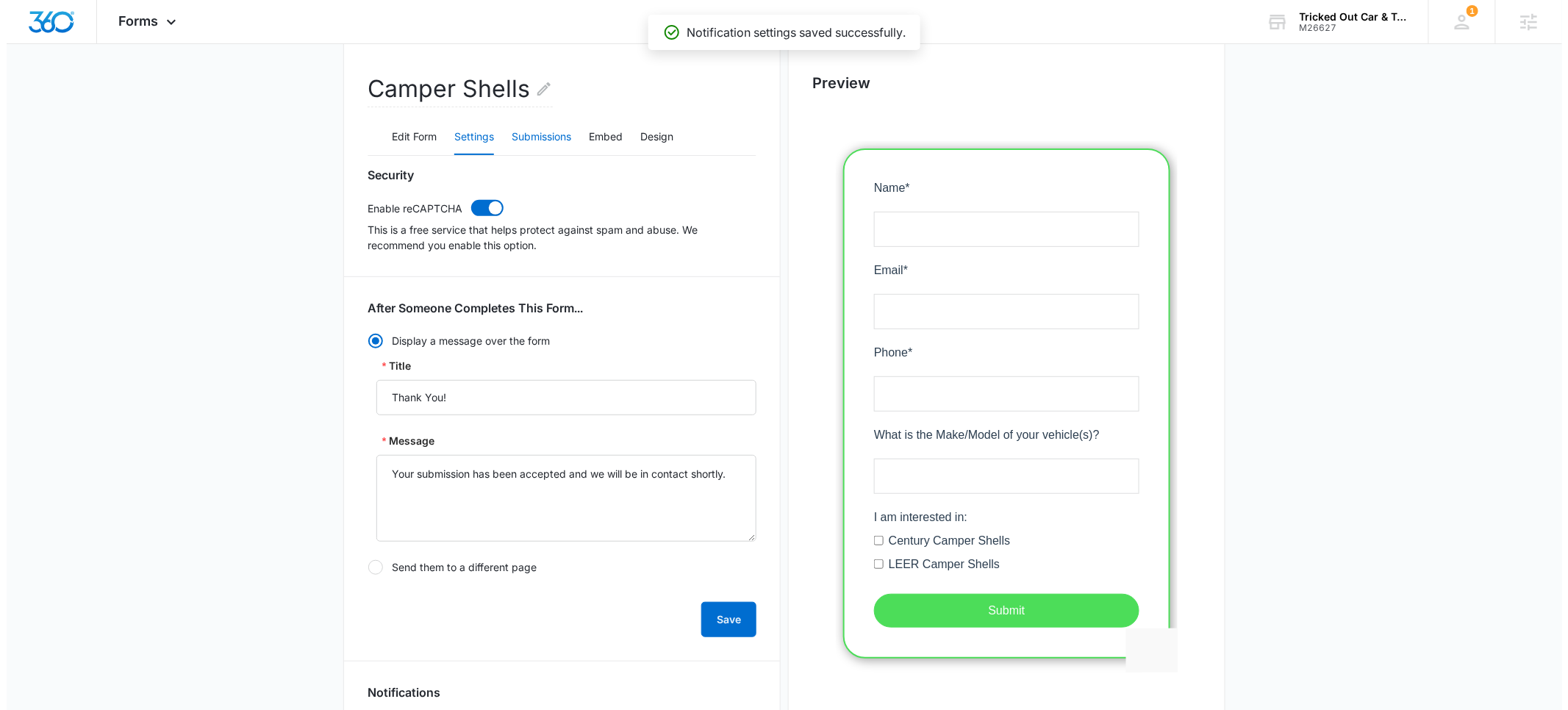
scroll to position [0, 0]
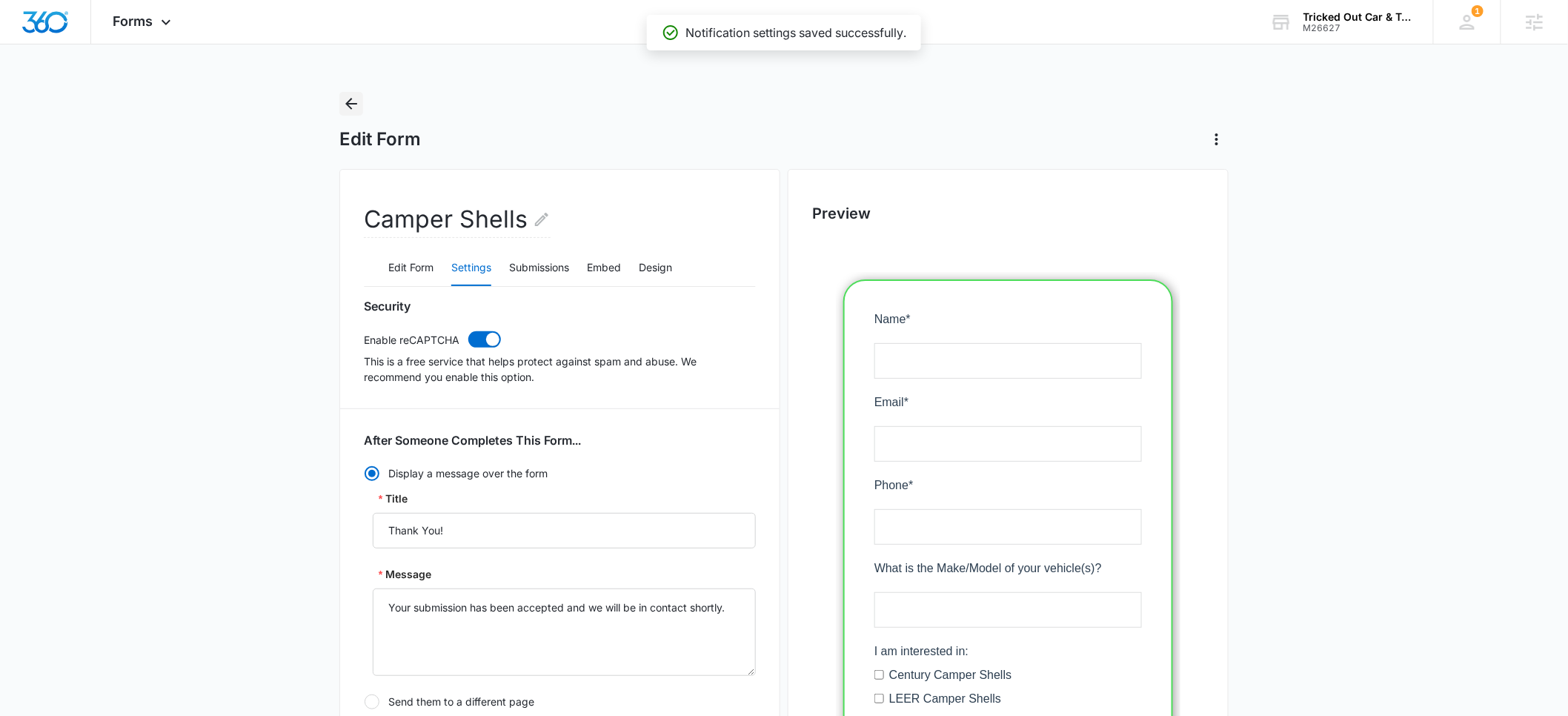
click at [353, 107] on icon "Back" at bounding box center [351, 103] width 18 height 18
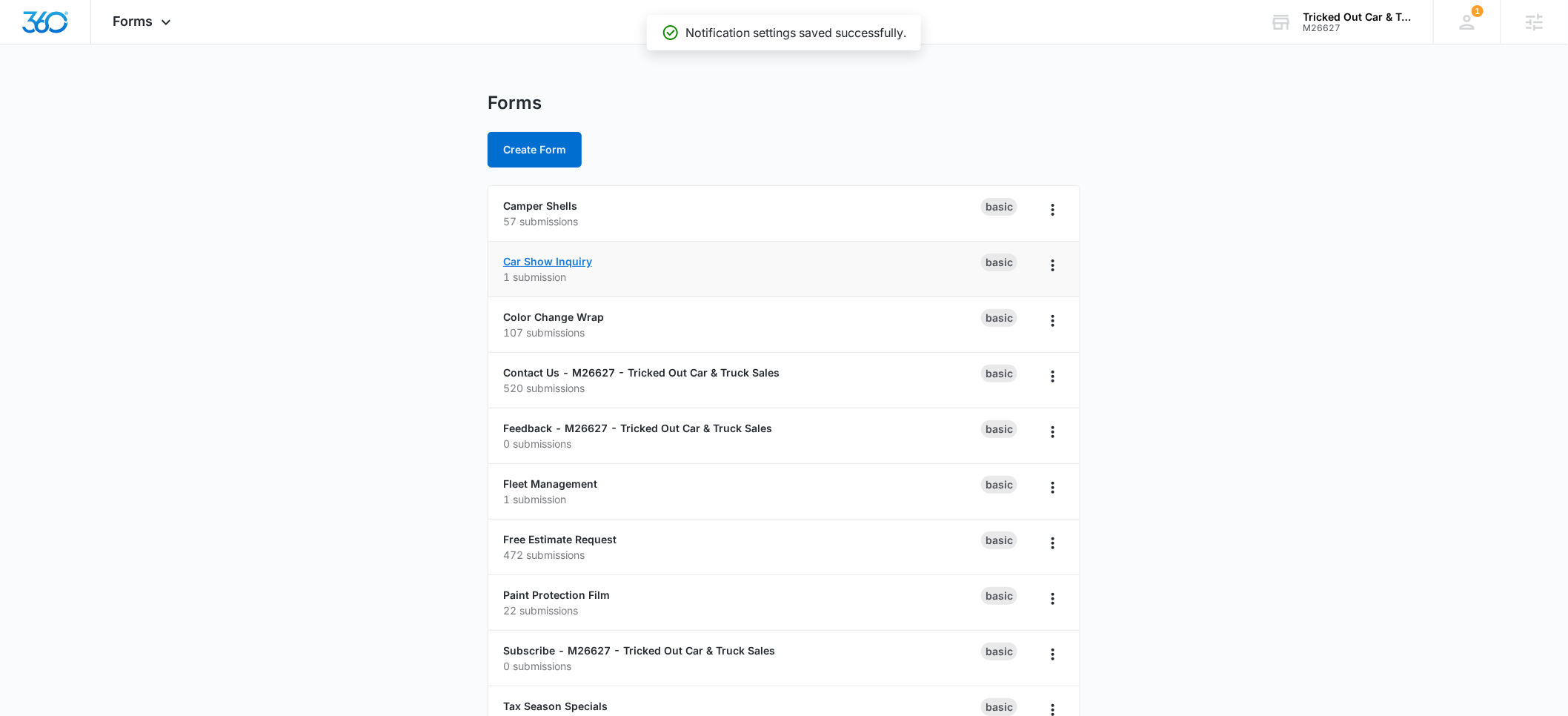
click at [549, 262] on link "Car Show Inquiry" at bounding box center [547, 261] width 89 height 13
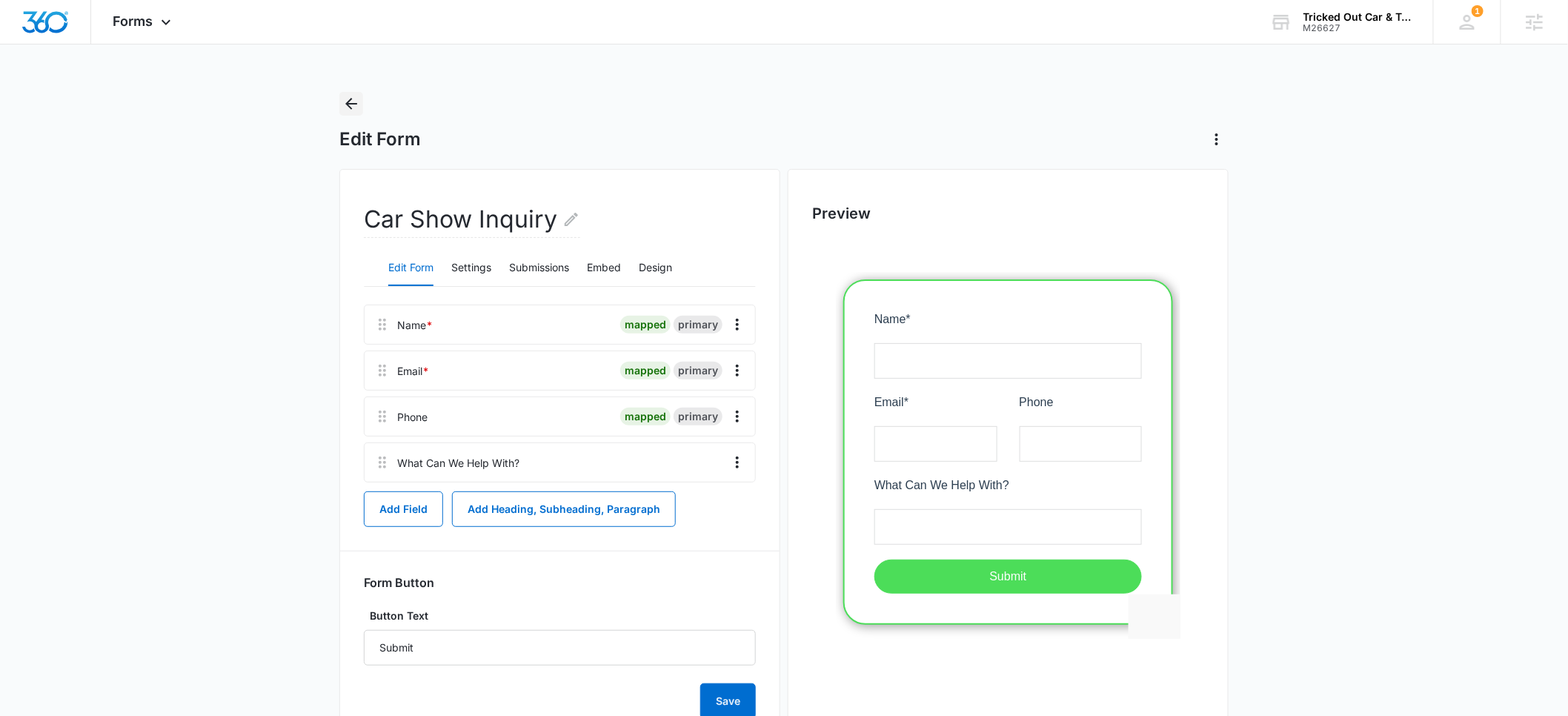
click at [359, 105] on icon "Back" at bounding box center [351, 103] width 18 height 18
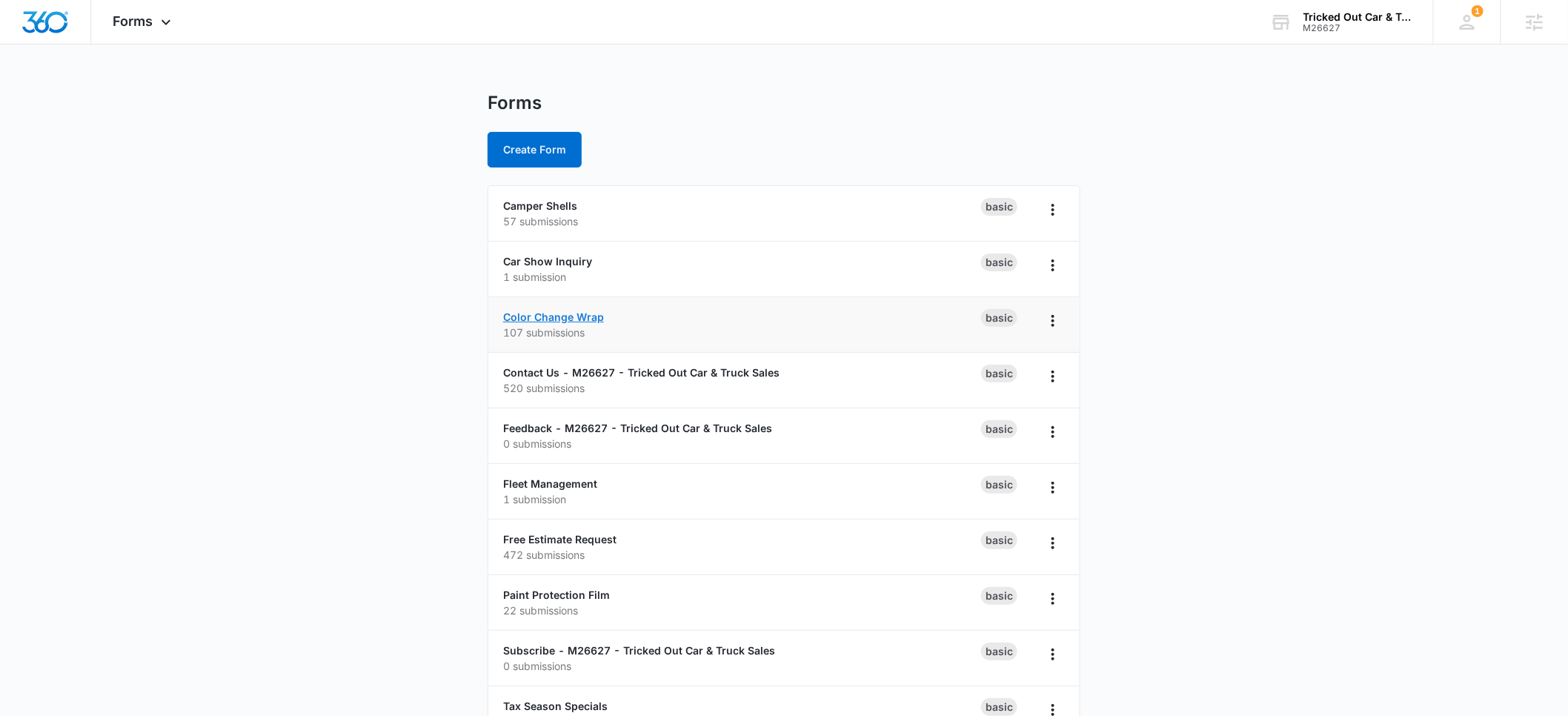
click at [552, 318] on link "Color Change Wrap" at bounding box center [553, 316] width 101 height 13
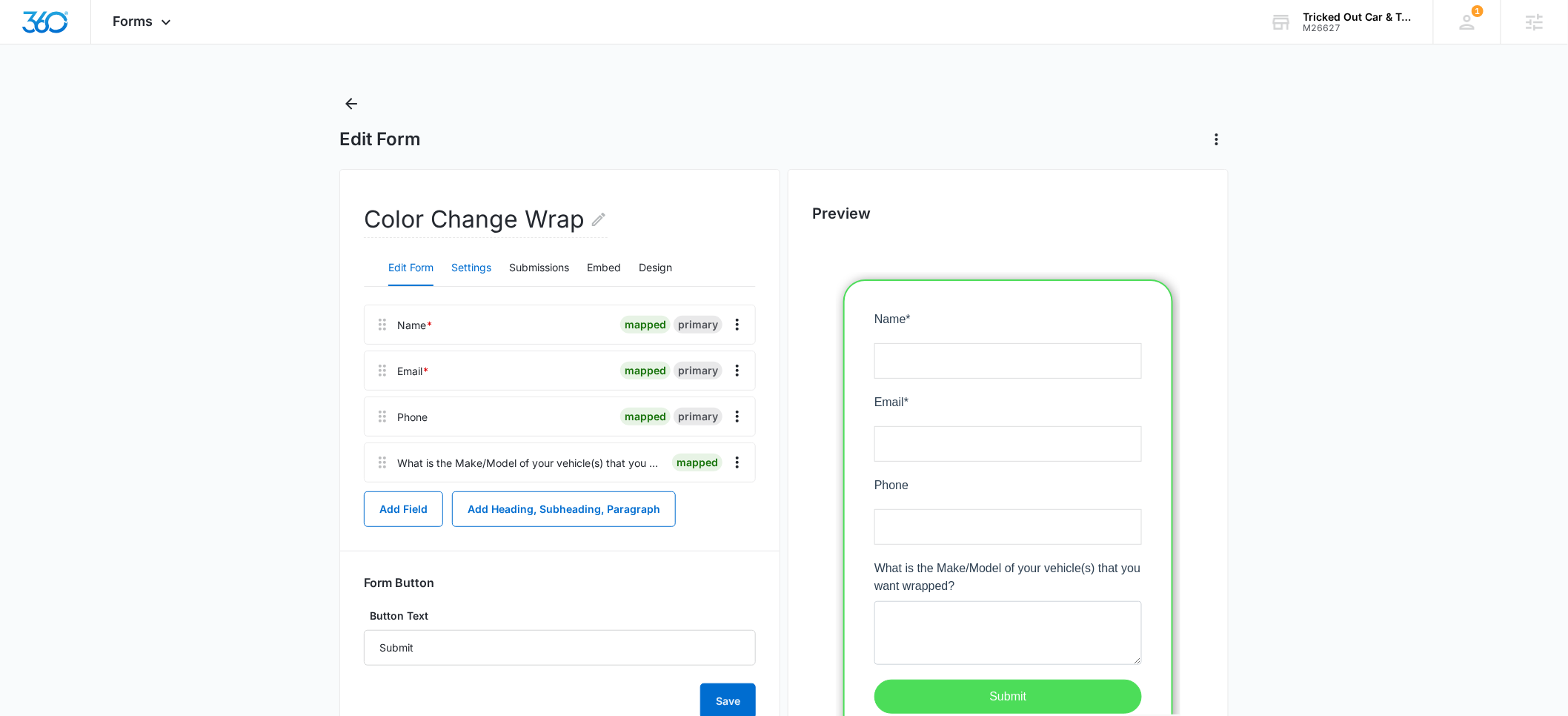
click at [470, 265] on button "Settings" at bounding box center [471, 268] width 40 height 36
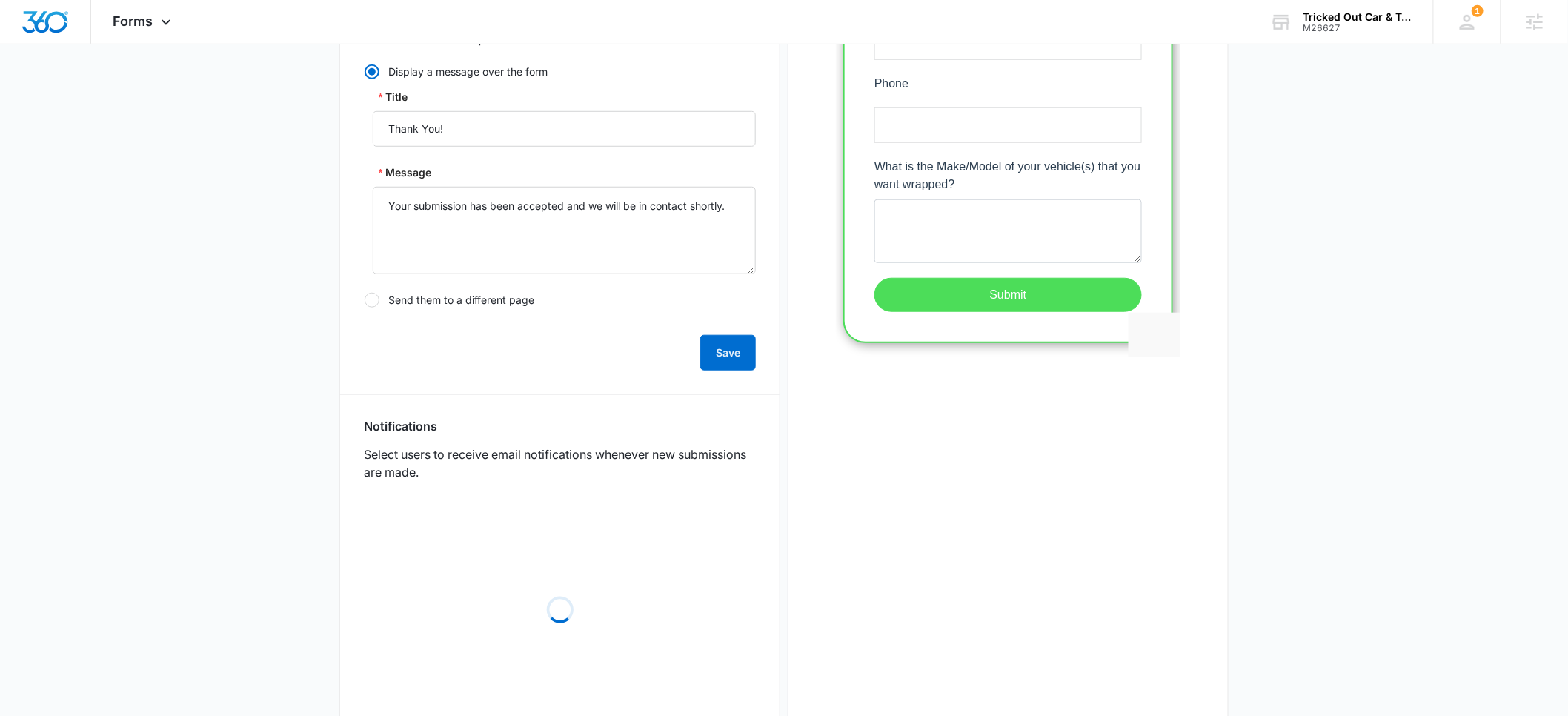
scroll to position [475, 0]
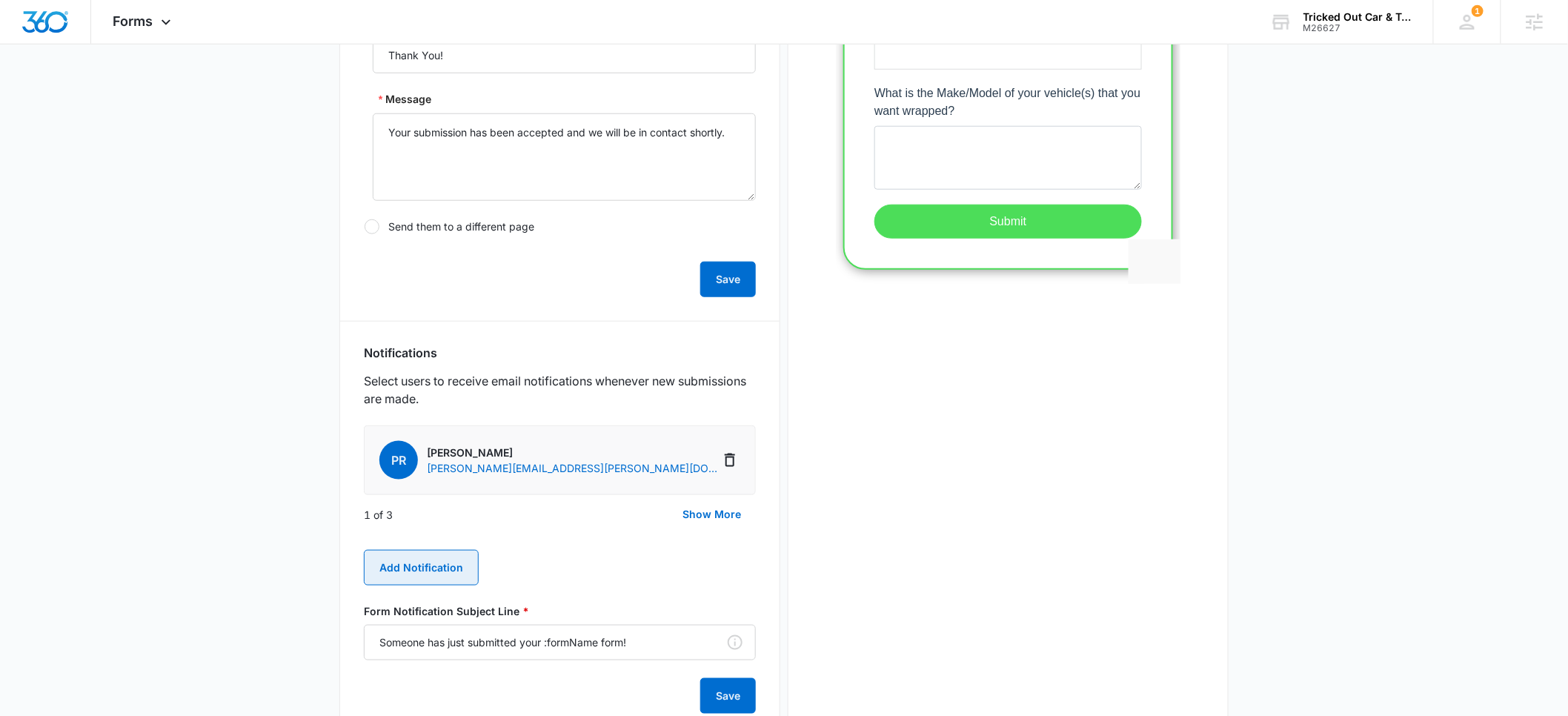
click at [423, 568] on button "Add Notification" at bounding box center [421, 568] width 115 height 36
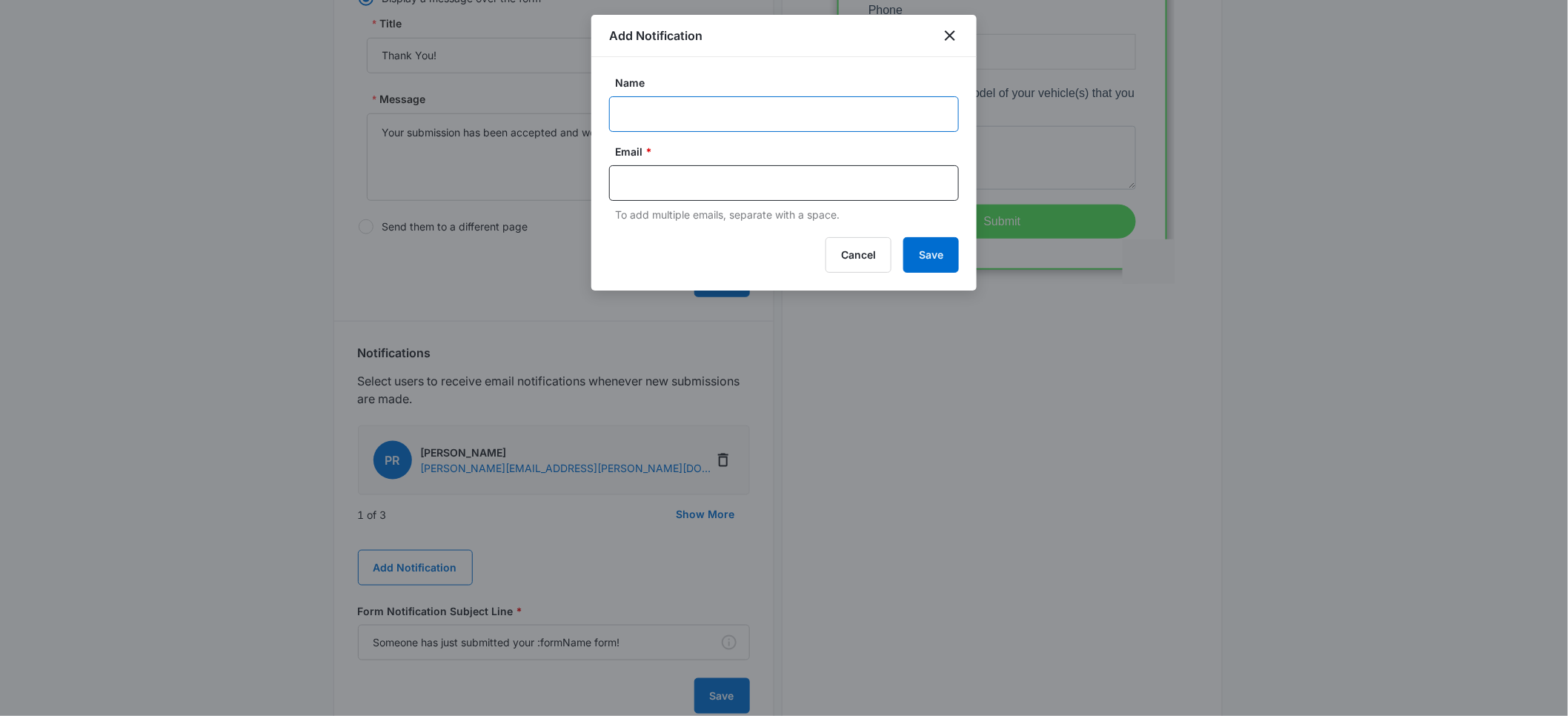
click at [658, 118] on input "Name" at bounding box center [784, 114] width 350 height 36
type input "[PERSON_NAME]"
click at [684, 186] on input "text" at bounding box center [785, 183] width 322 height 22
paste input "[PERSON_NAME][EMAIL_ADDRESS][DOMAIN_NAME]"
type input "[PERSON_NAME][EMAIL_ADDRESS][DOMAIN_NAME]"
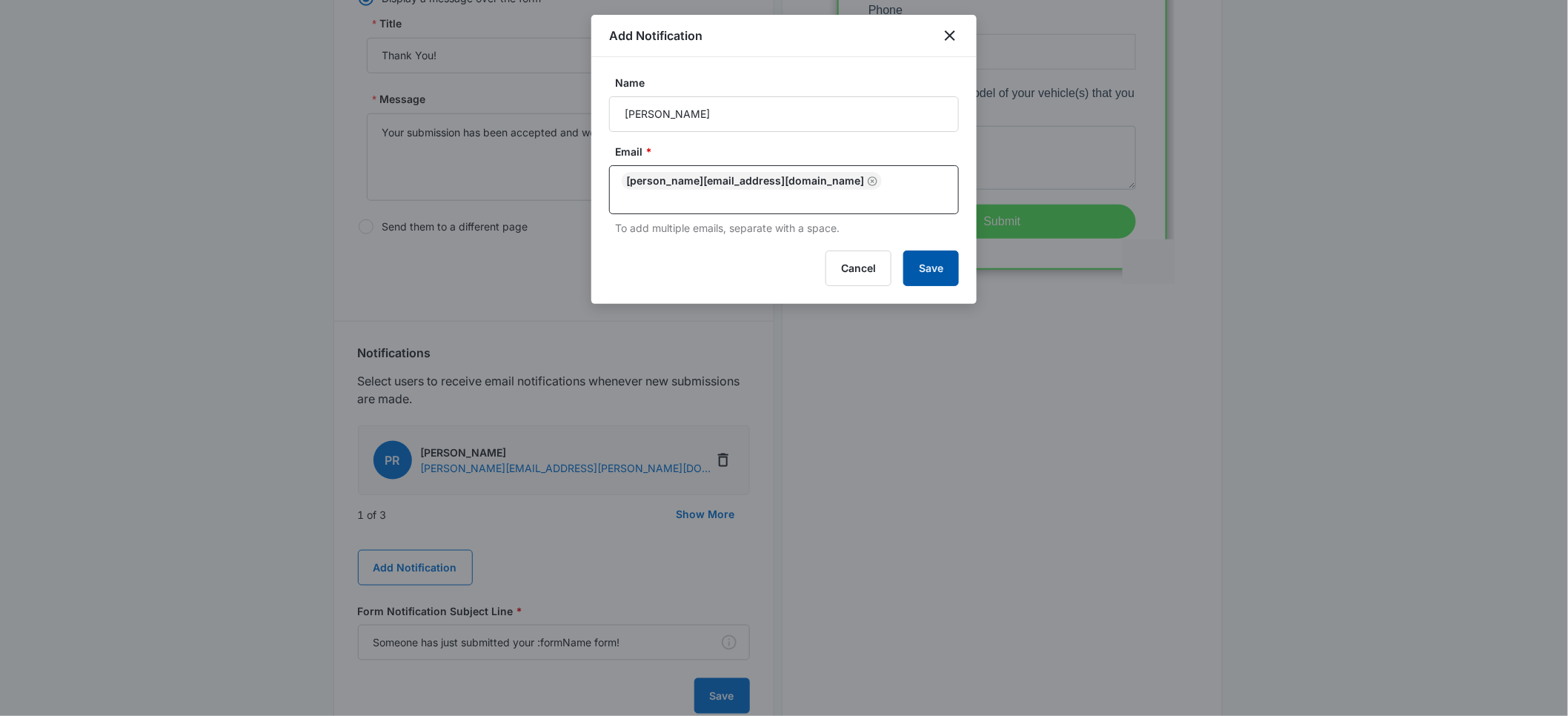
click at [914, 262] on button "Save" at bounding box center [932, 268] width 56 height 36
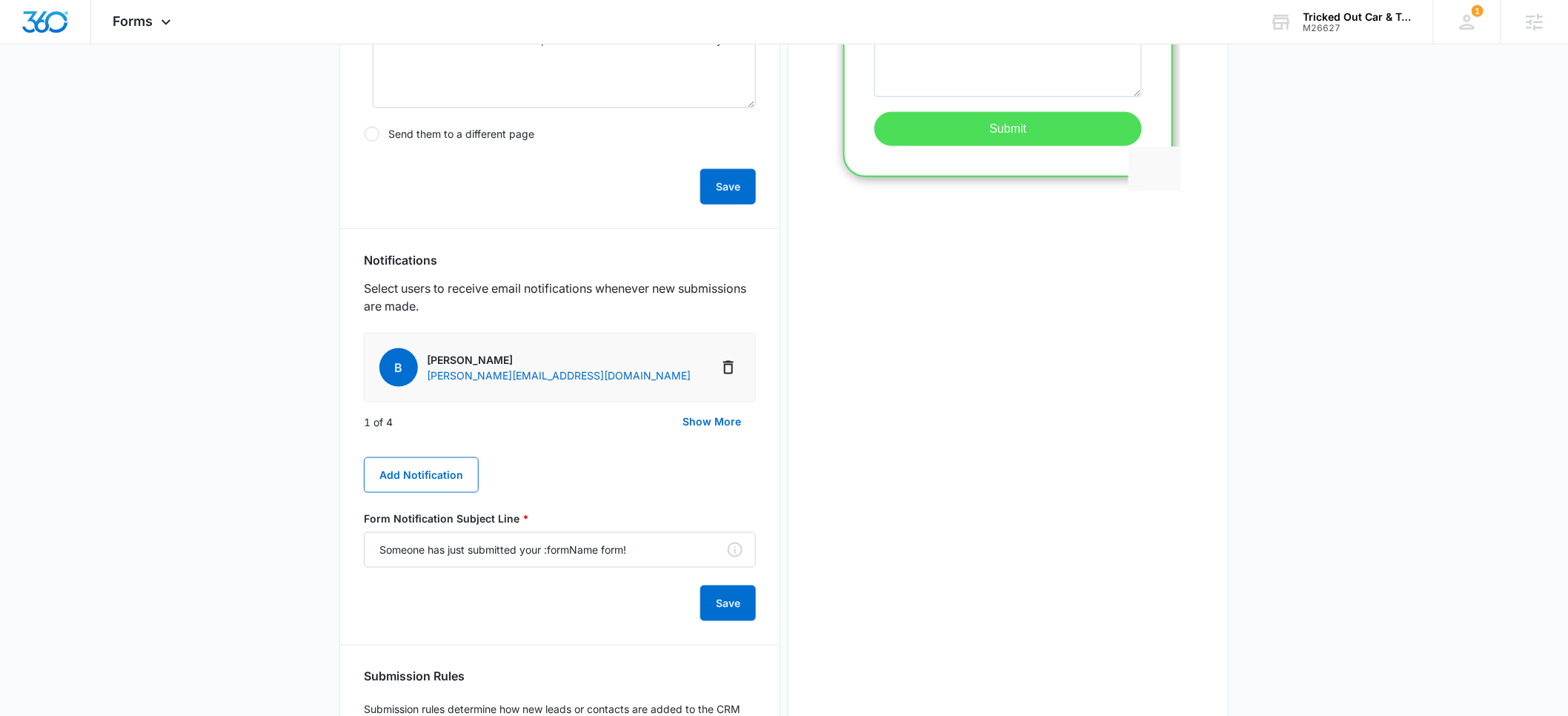
scroll to position [708, 0]
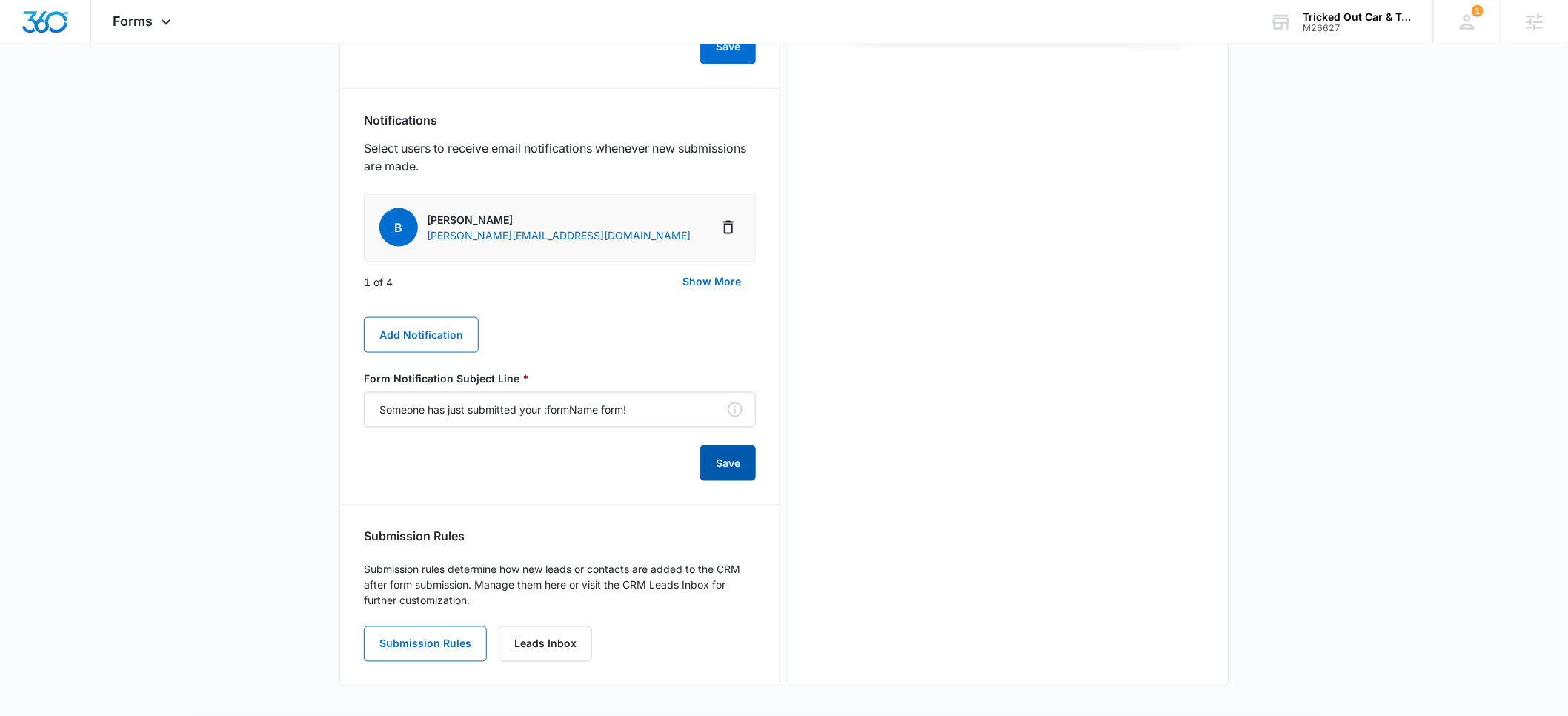
click at [708, 460] on button "Save" at bounding box center [729, 463] width 56 height 36
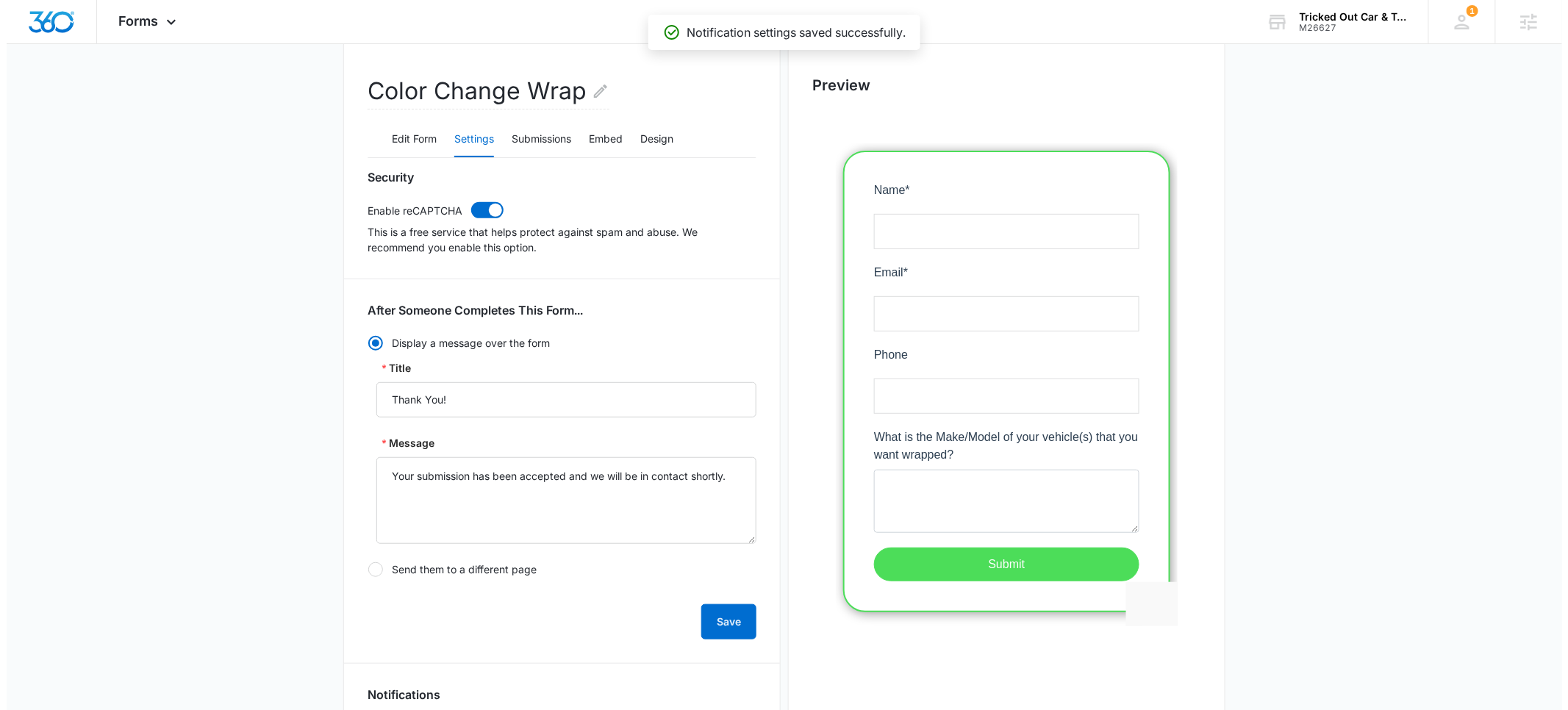
scroll to position [0, 0]
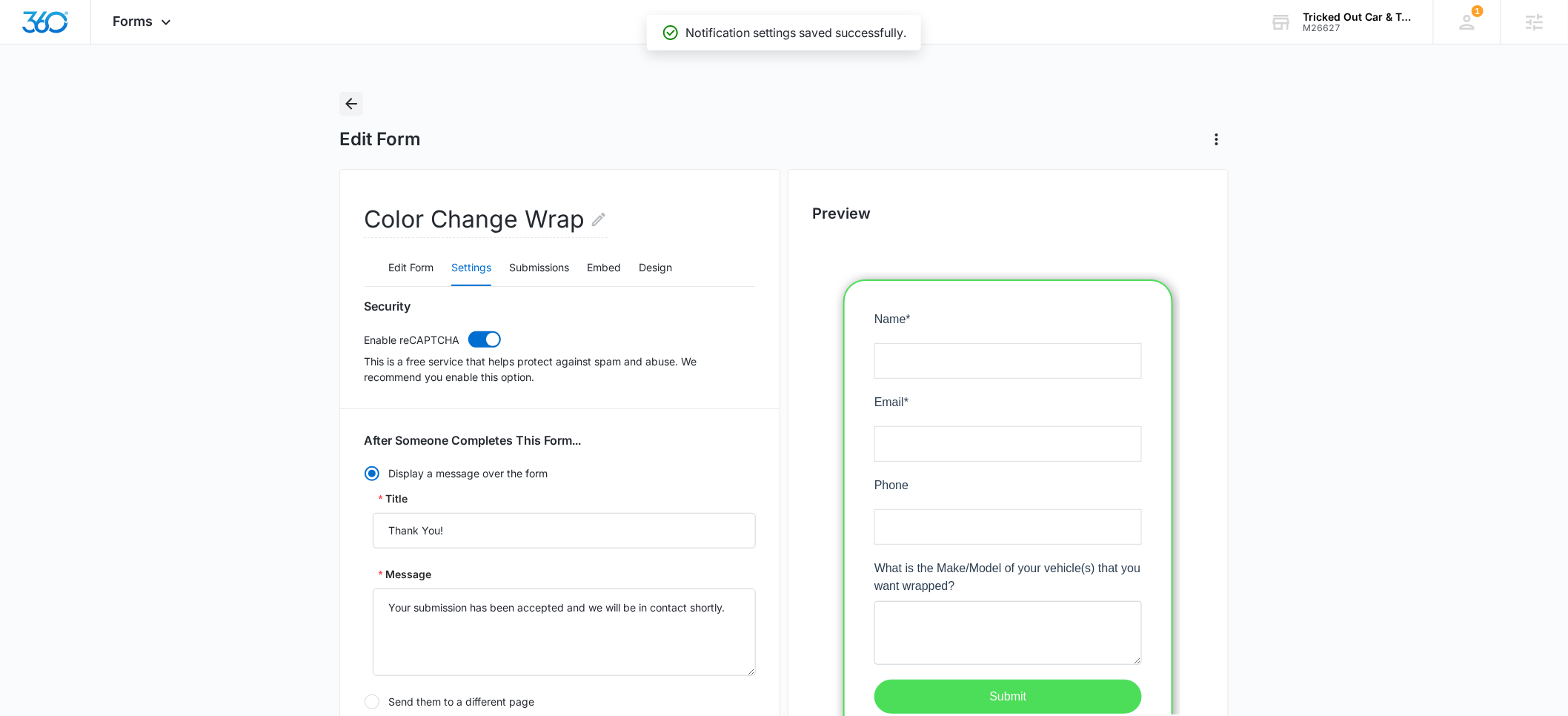
click at [350, 108] on icon "Back" at bounding box center [351, 103] width 18 height 18
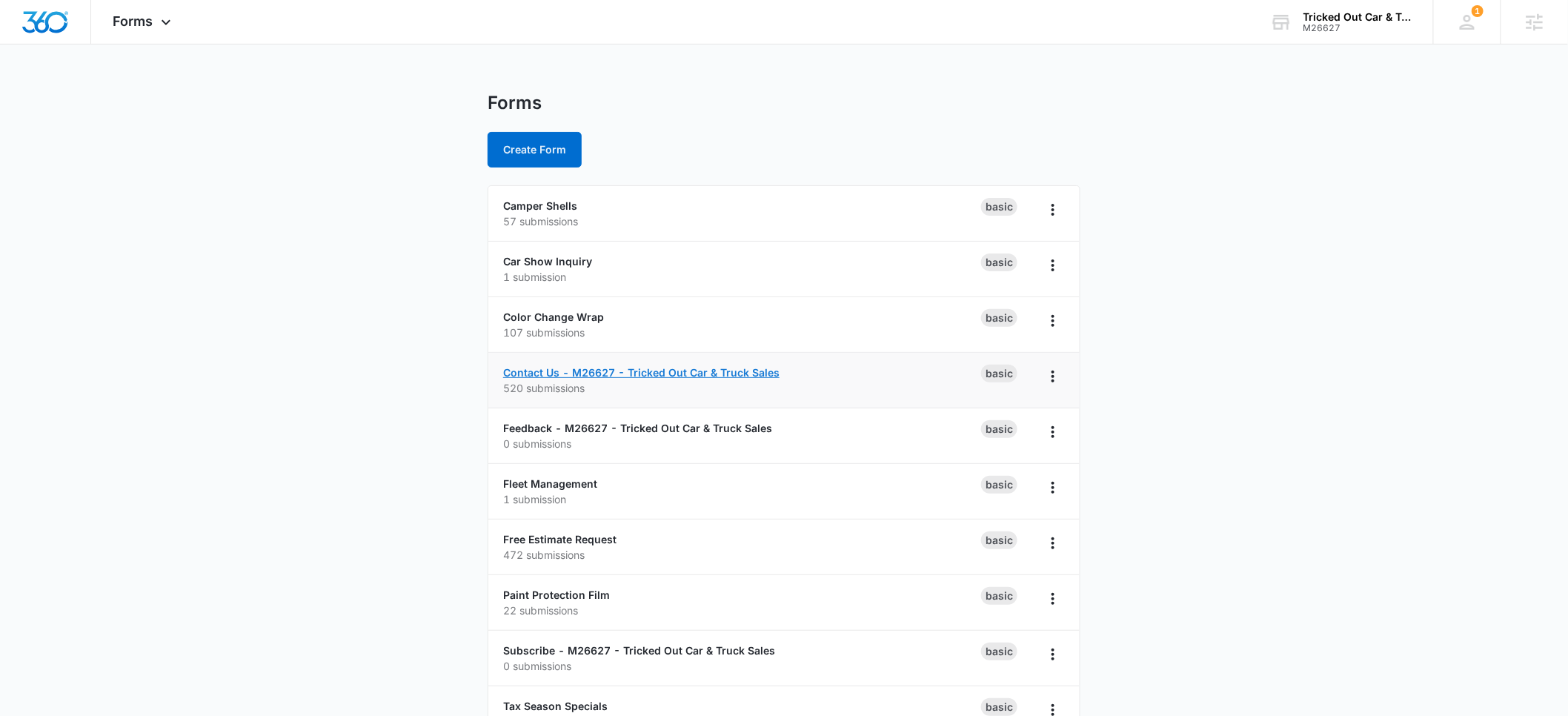
click at [554, 372] on link "Contact Us - M26627 - Tricked Out Car & Truck Sales" at bounding box center [641, 372] width 276 height 13
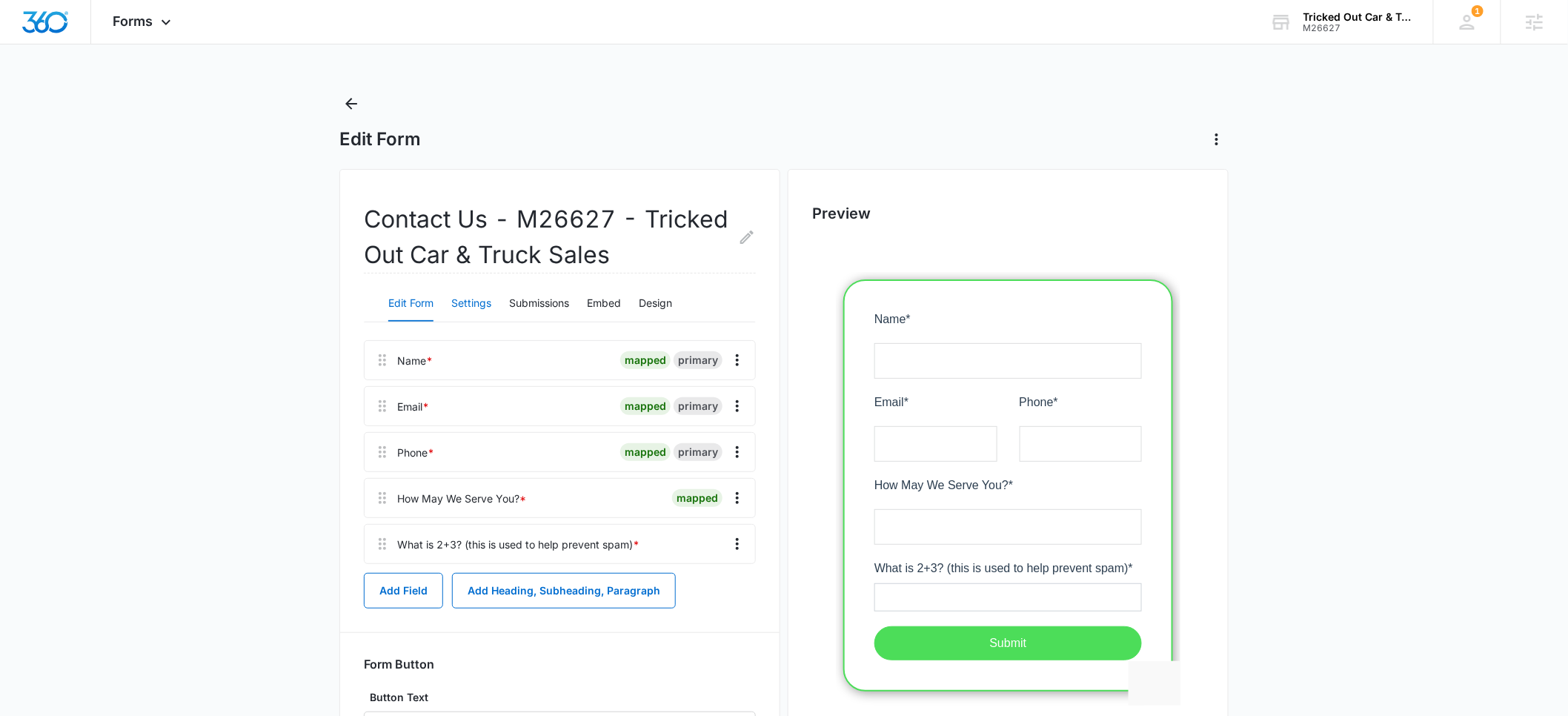
click at [481, 301] on button "Settings" at bounding box center [471, 303] width 40 height 36
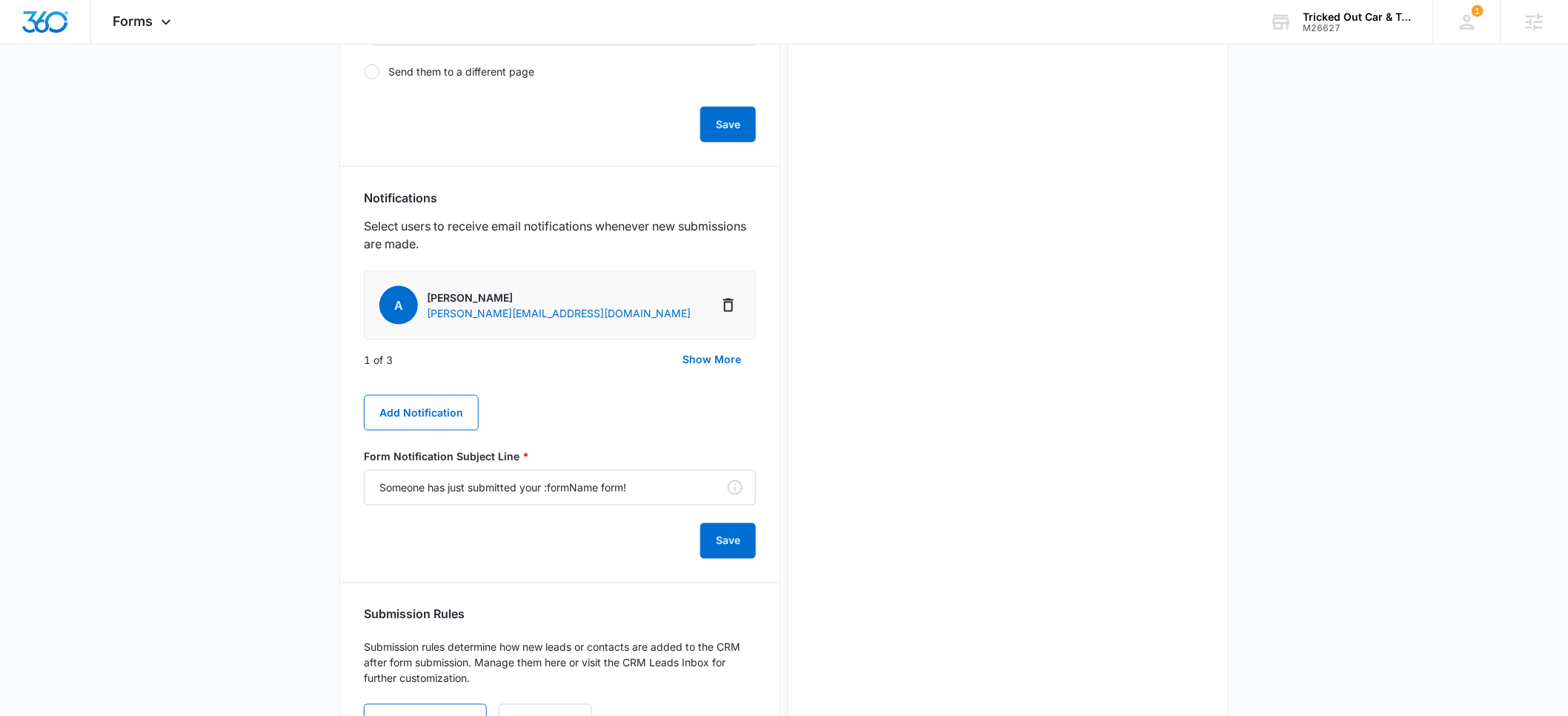
scroll to position [678, 0]
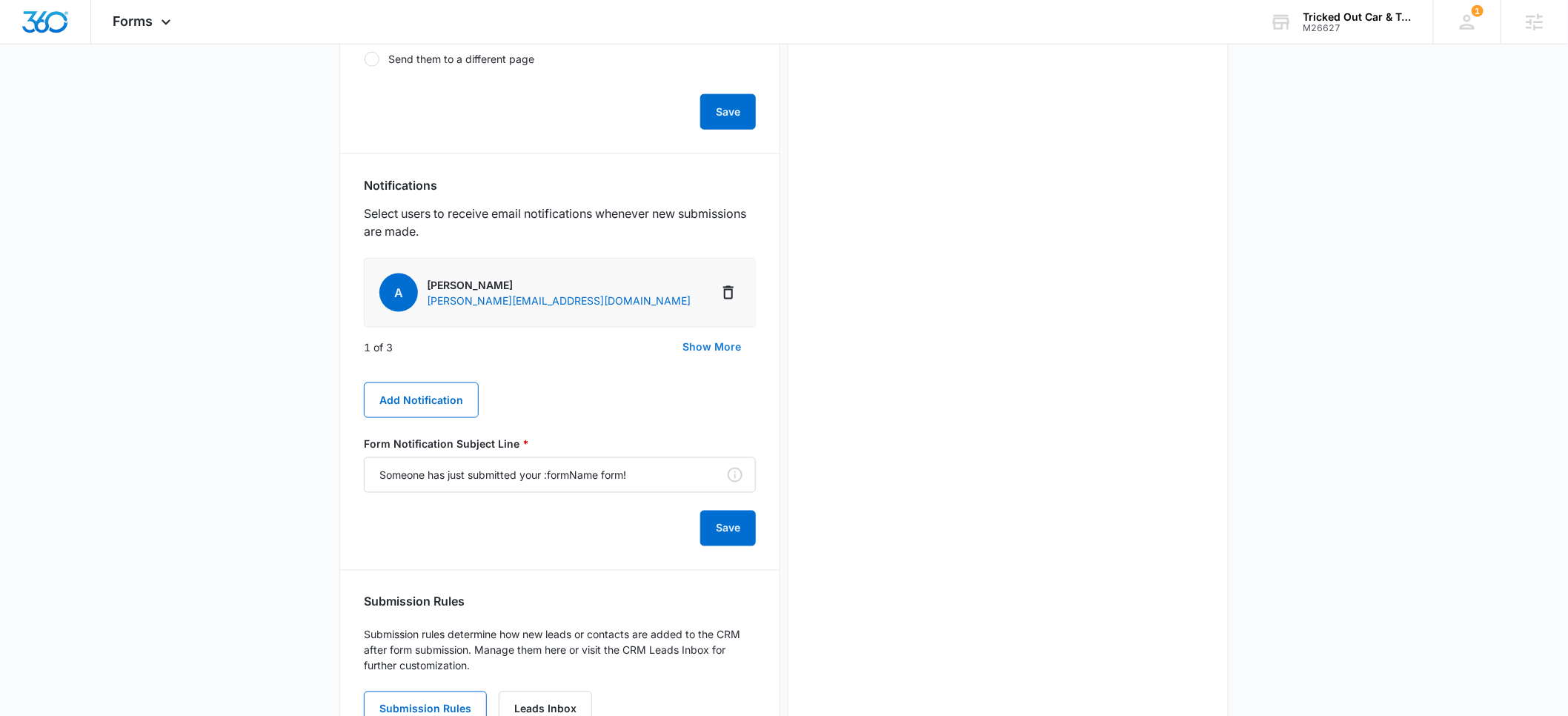
click at [707, 345] on button "Show More" at bounding box center [712, 347] width 88 height 36
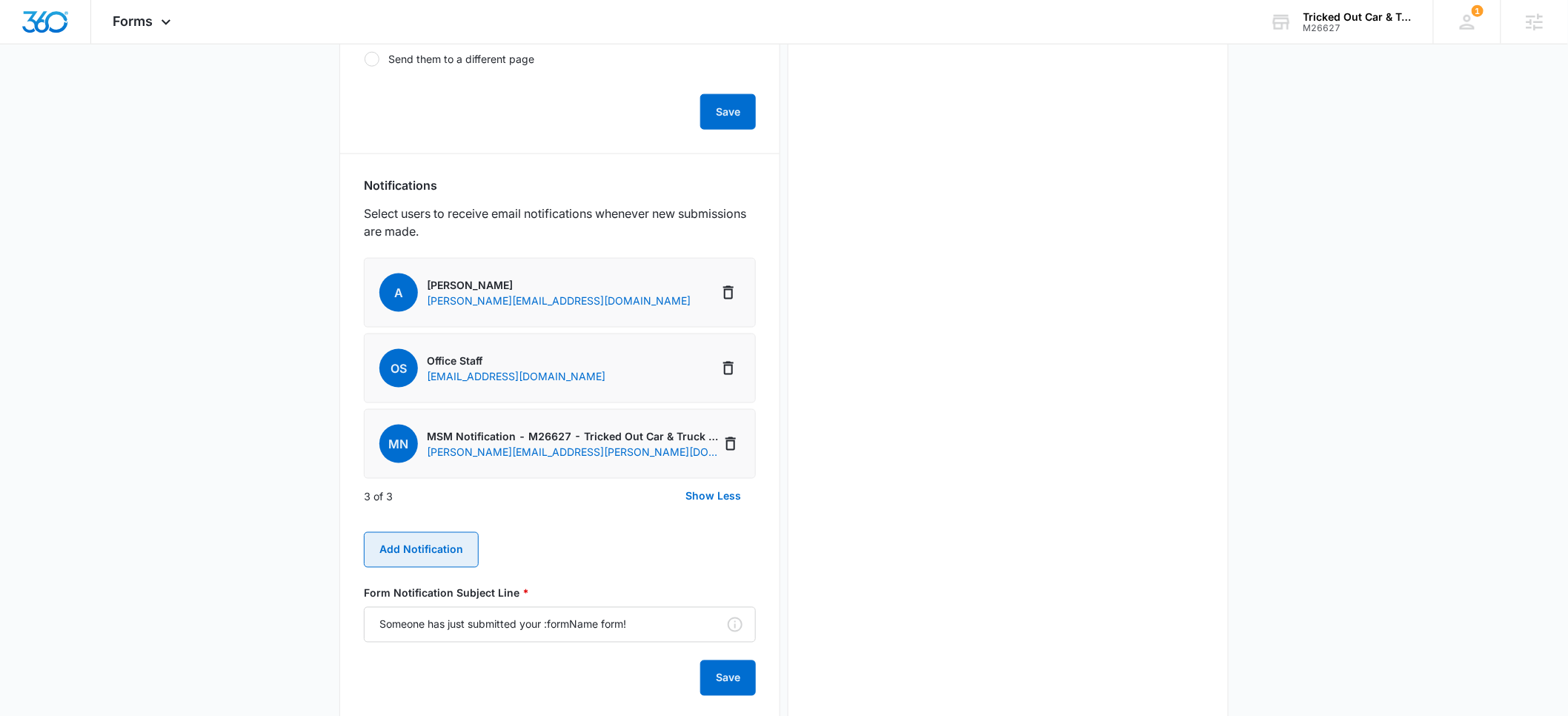
click at [430, 544] on button "Add Notification" at bounding box center [421, 549] width 115 height 36
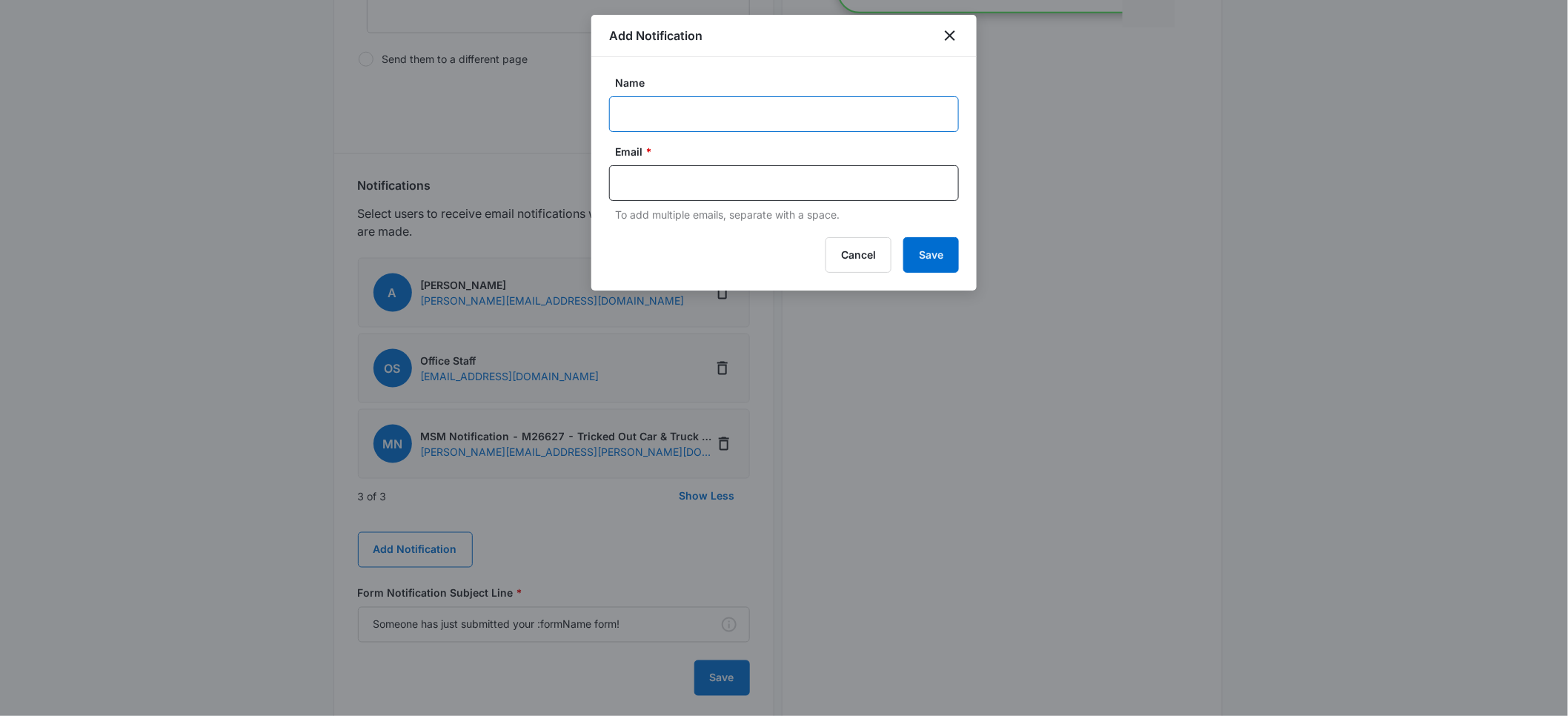
click at [640, 120] on input "Name" at bounding box center [784, 114] width 350 height 36
type input "[PERSON_NAME]"
paste input "[PERSON_NAME][EMAIL_ADDRESS][DOMAIN_NAME]"
type input "[PERSON_NAME][EMAIL_ADDRESS][DOMAIN_NAME]"
click at [946, 261] on button "Save" at bounding box center [932, 255] width 56 height 36
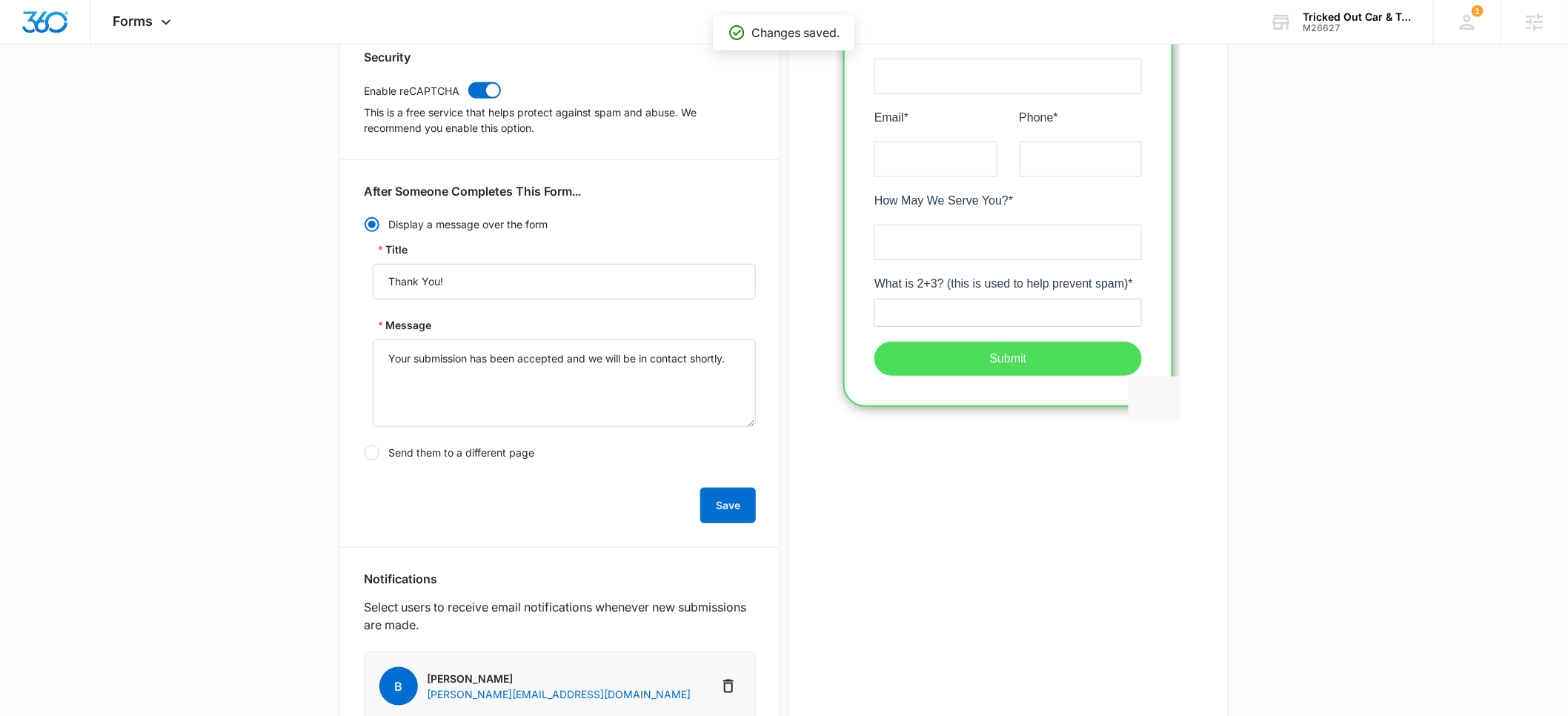
scroll to position [0, 0]
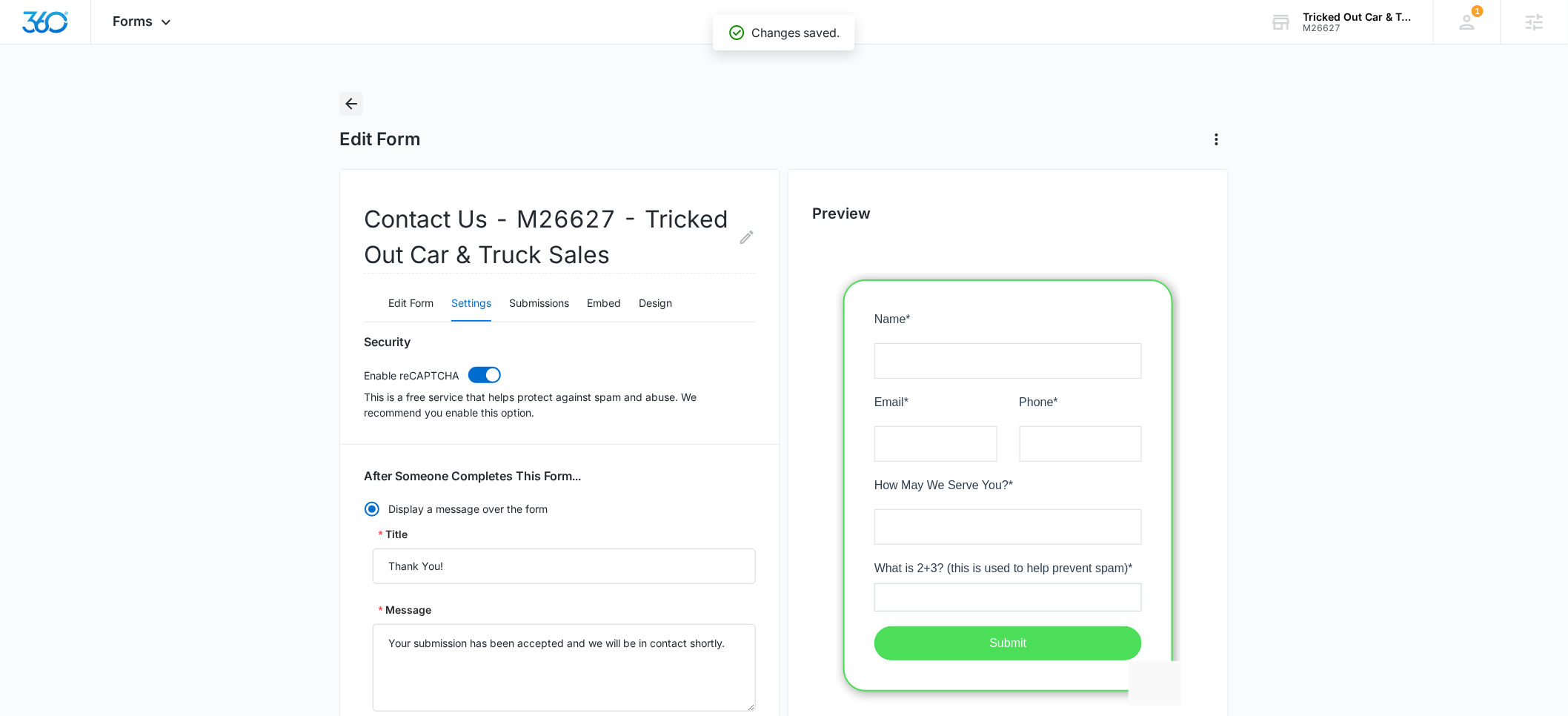
click at [344, 105] on icon "Back" at bounding box center [351, 103] width 18 height 18
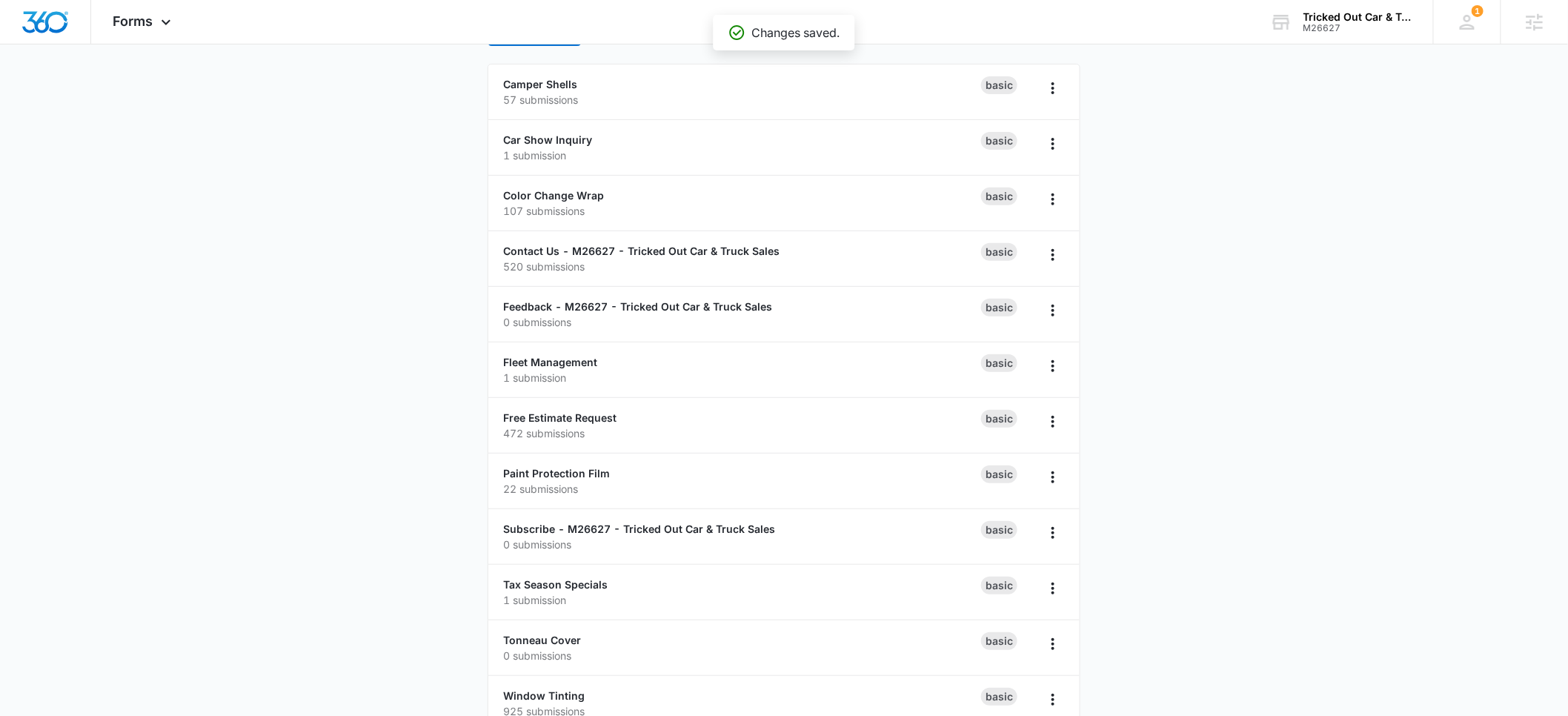
scroll to position [126, 0]
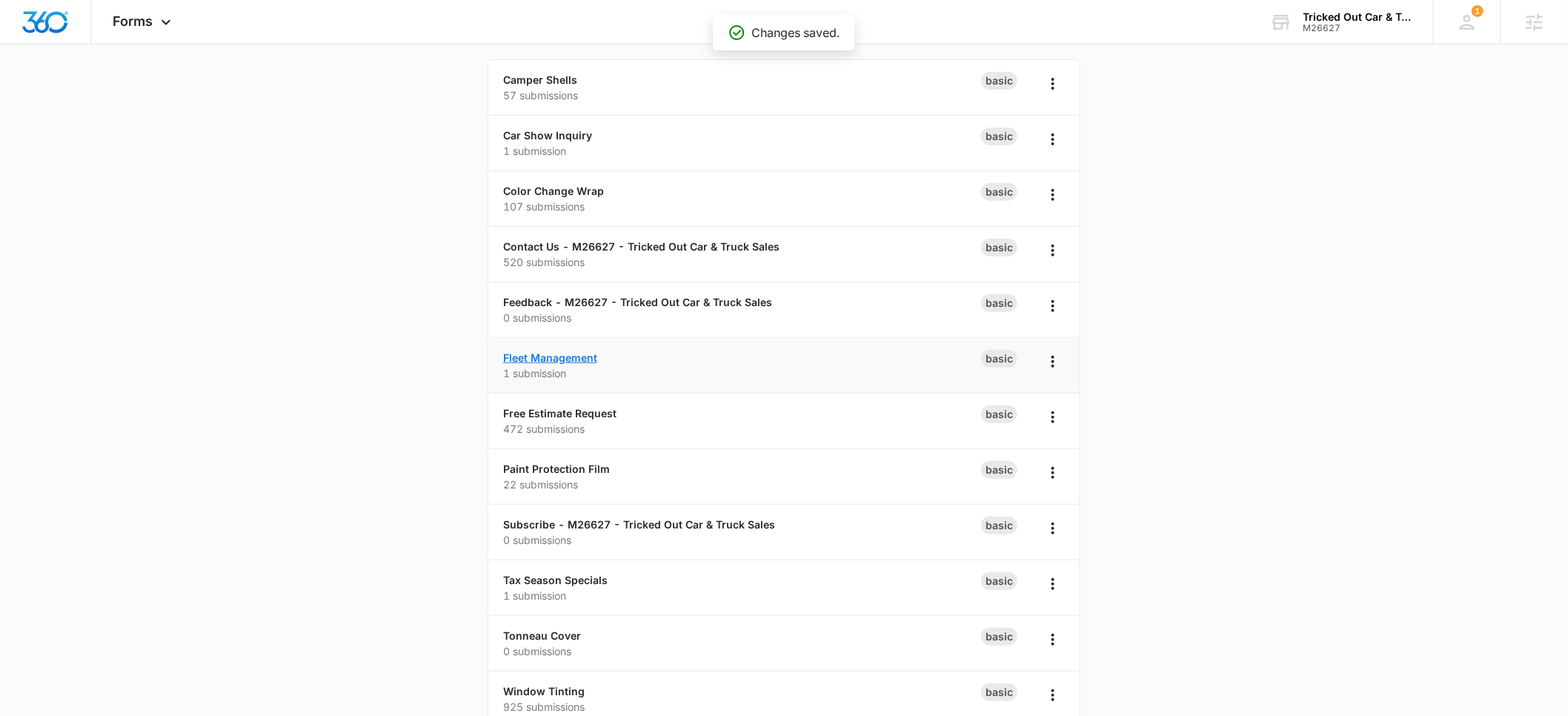
click at [549, 355] on link "Fleet Management" at bounding box center [549, 358] width 94 height 13
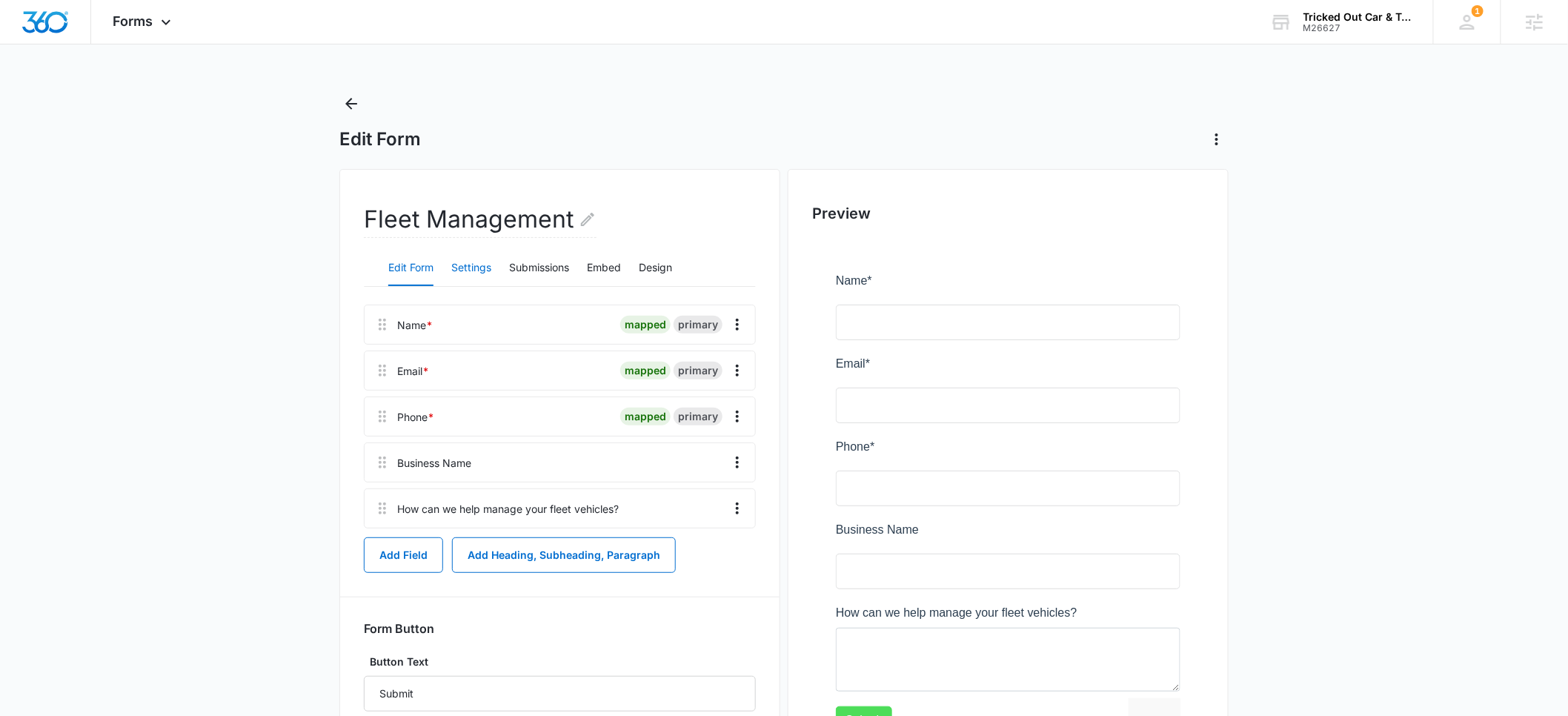
click at [467, 263] on button "Settings" at bounding box center [471, 268] width 40 height 36
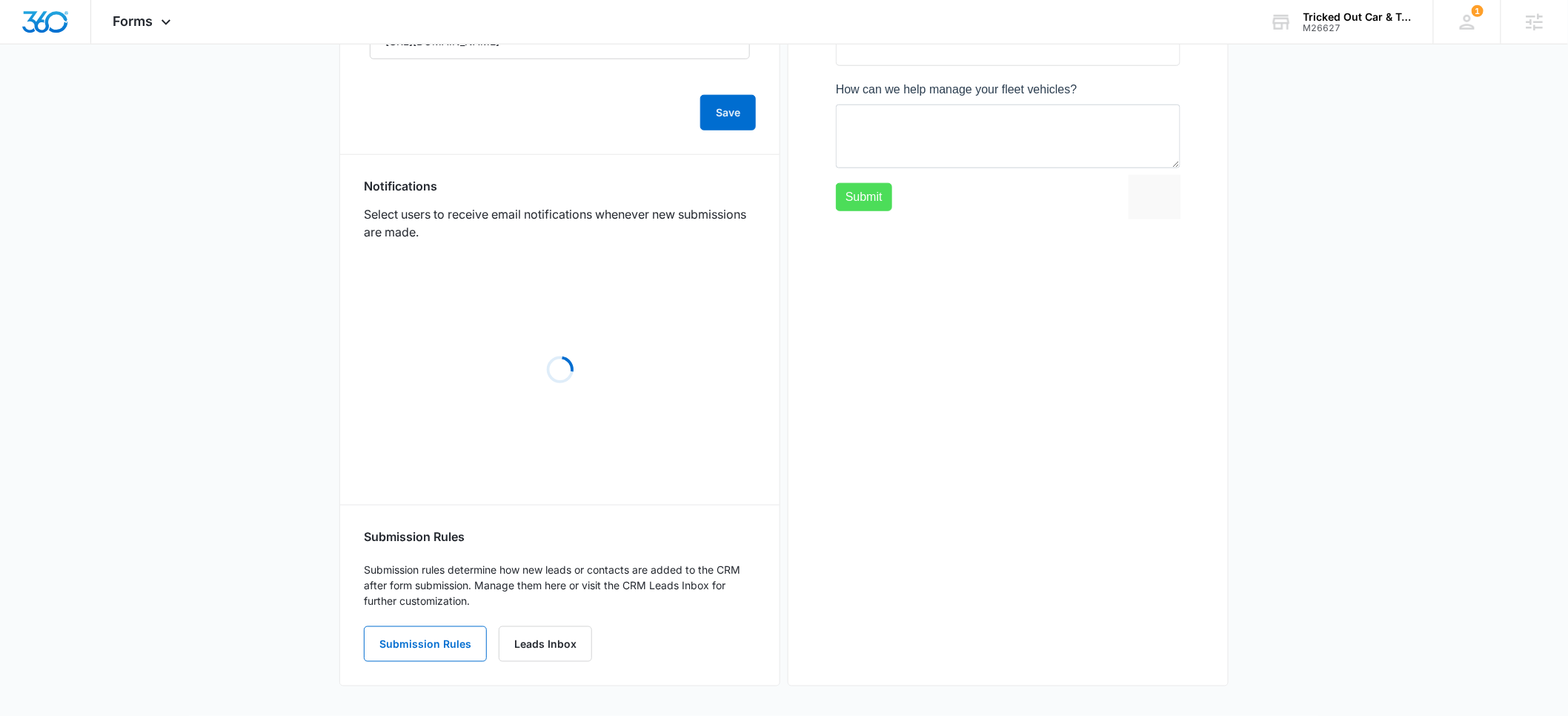
scroll to position [544, 0]
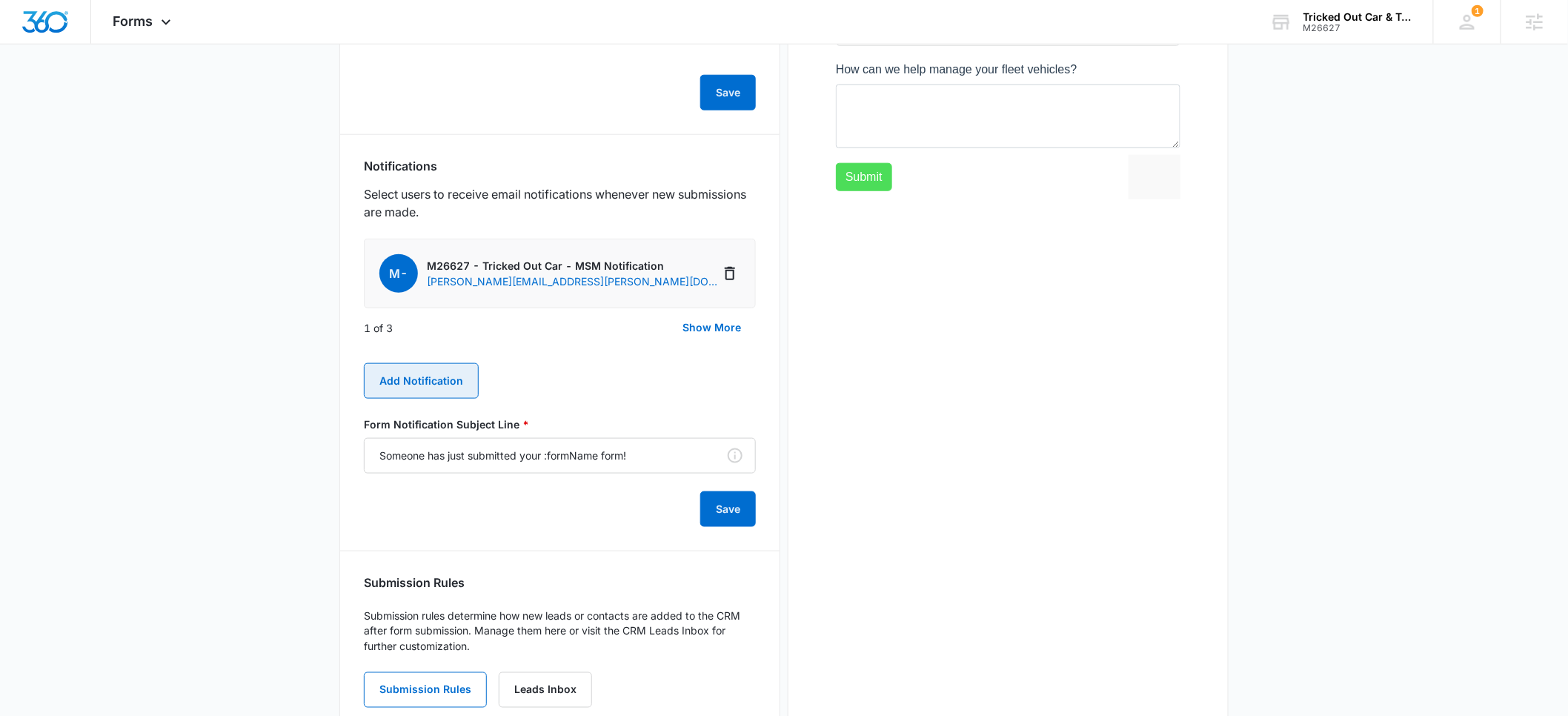
click at [435, 385] on button "Add Notification" at bounding box center [421, 381] width 115 height 36
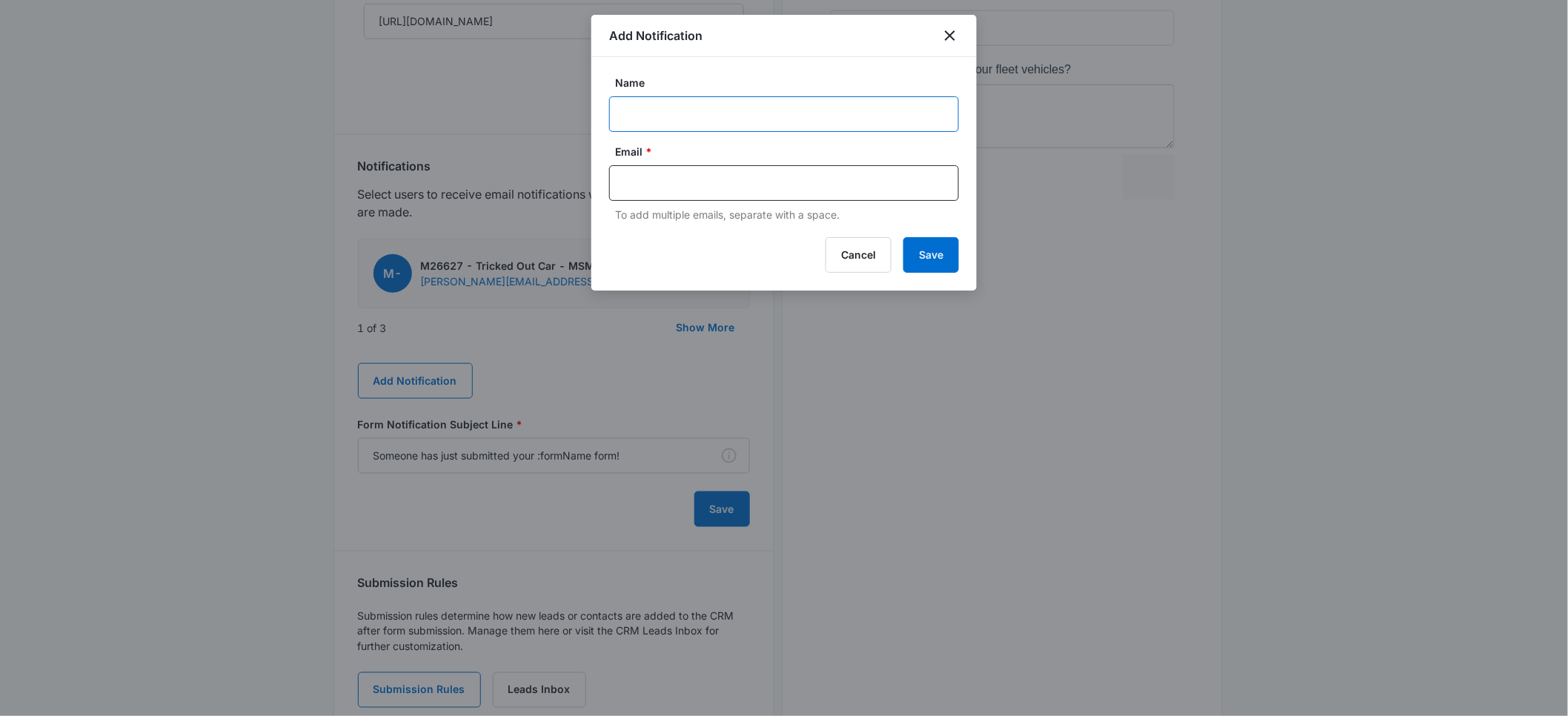
click at [650, 113] on input "Name" at bounding box center [784, 114] width 350 height 36
type input "Brain"
paste input "[PERSON_NAME][EMAIL_ADDRESS][DOMAIN_NAME]"
type input "[PERSON_NAME][EMAIL_ADDRESS][DOMAIN_NAME]"
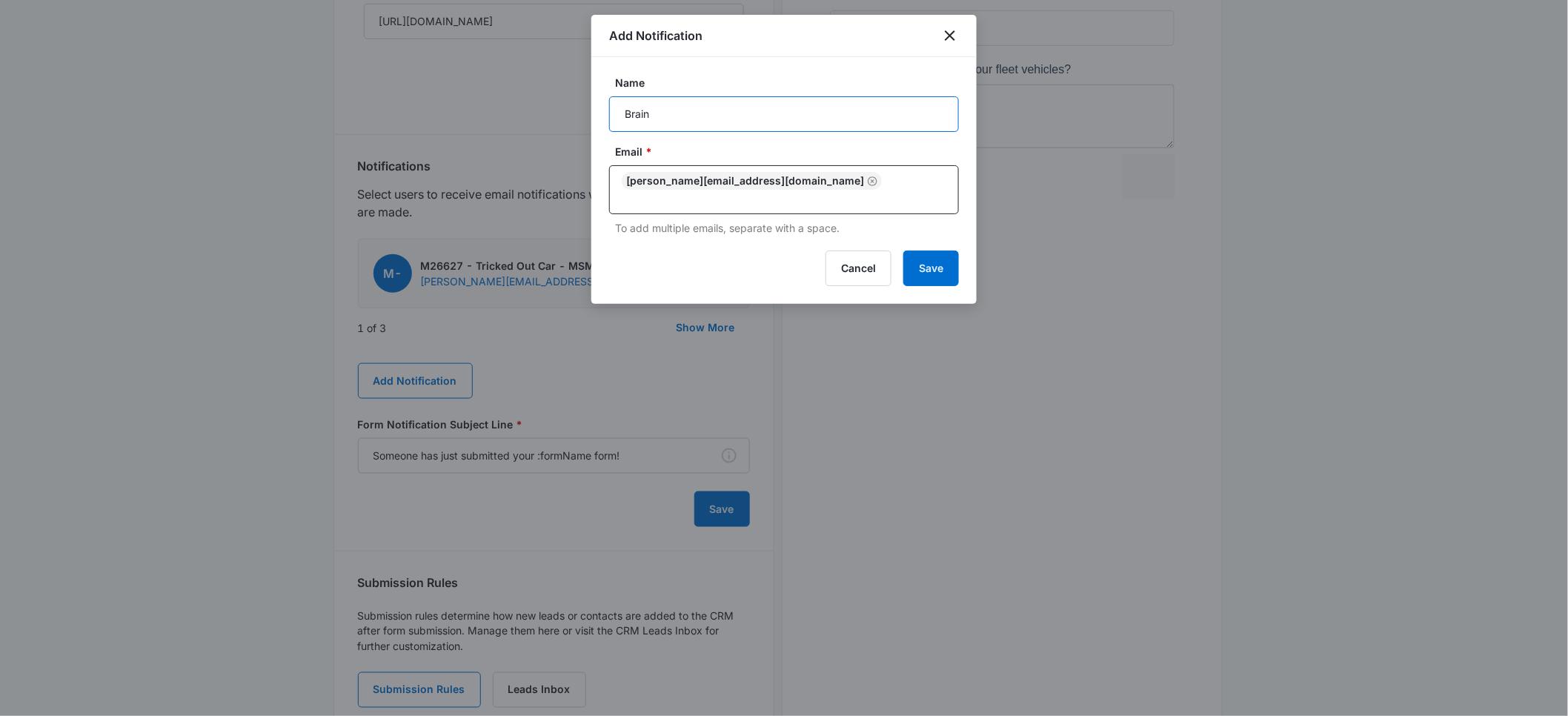
click at [644, 117] on input "Brain" at bounding box center [784, 114] width 350 height 36
type input "[PERSON_NAME]"
click at [940, 250] on button "Save" at bounding box center [932, 268] width 56 height 36
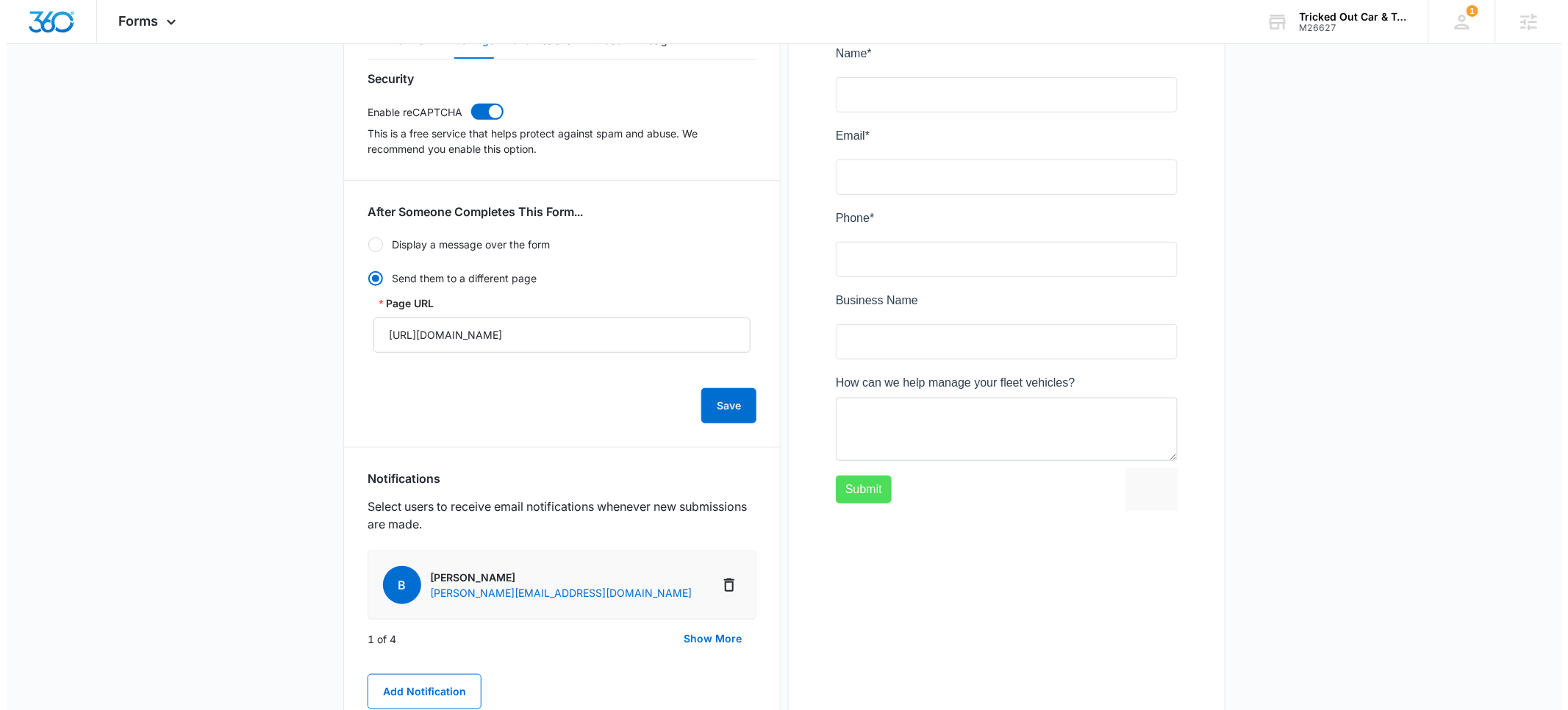
scroll to position [0, 0]
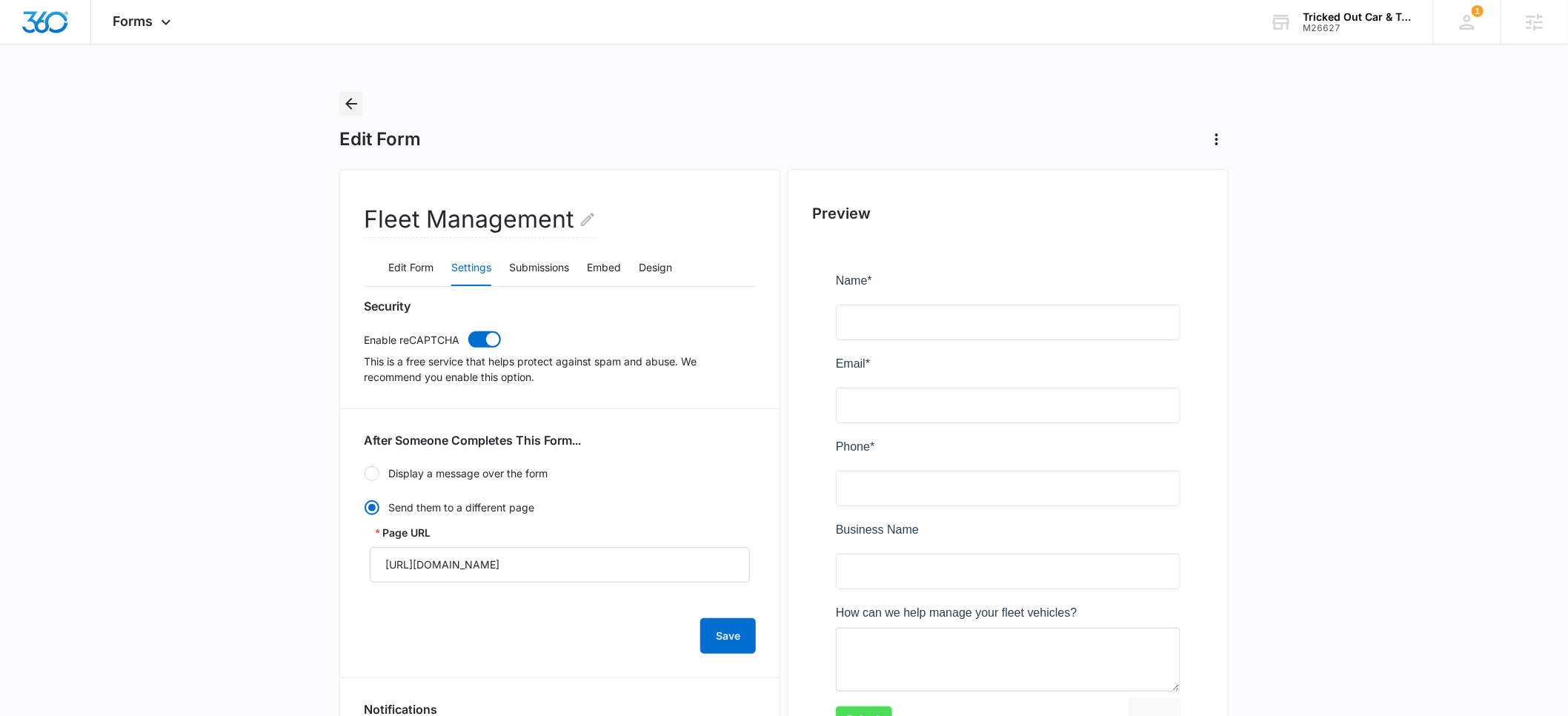
click at [351, 107] on icon "Back" at bounding box center [351, 103] width 18 height 18
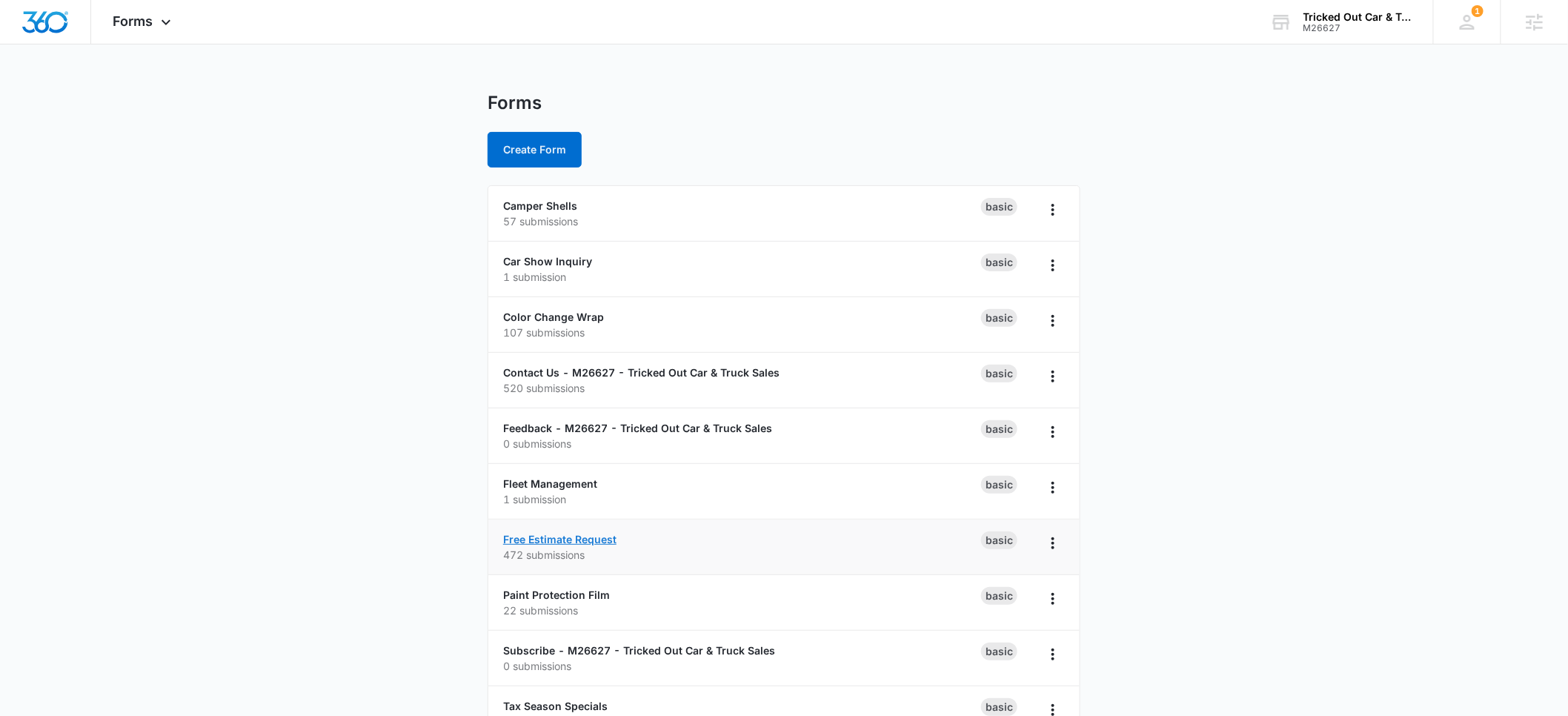
click at [560, 538] on link "Free Estimate Request" at bounding box center [560, 538] width 113 height 13
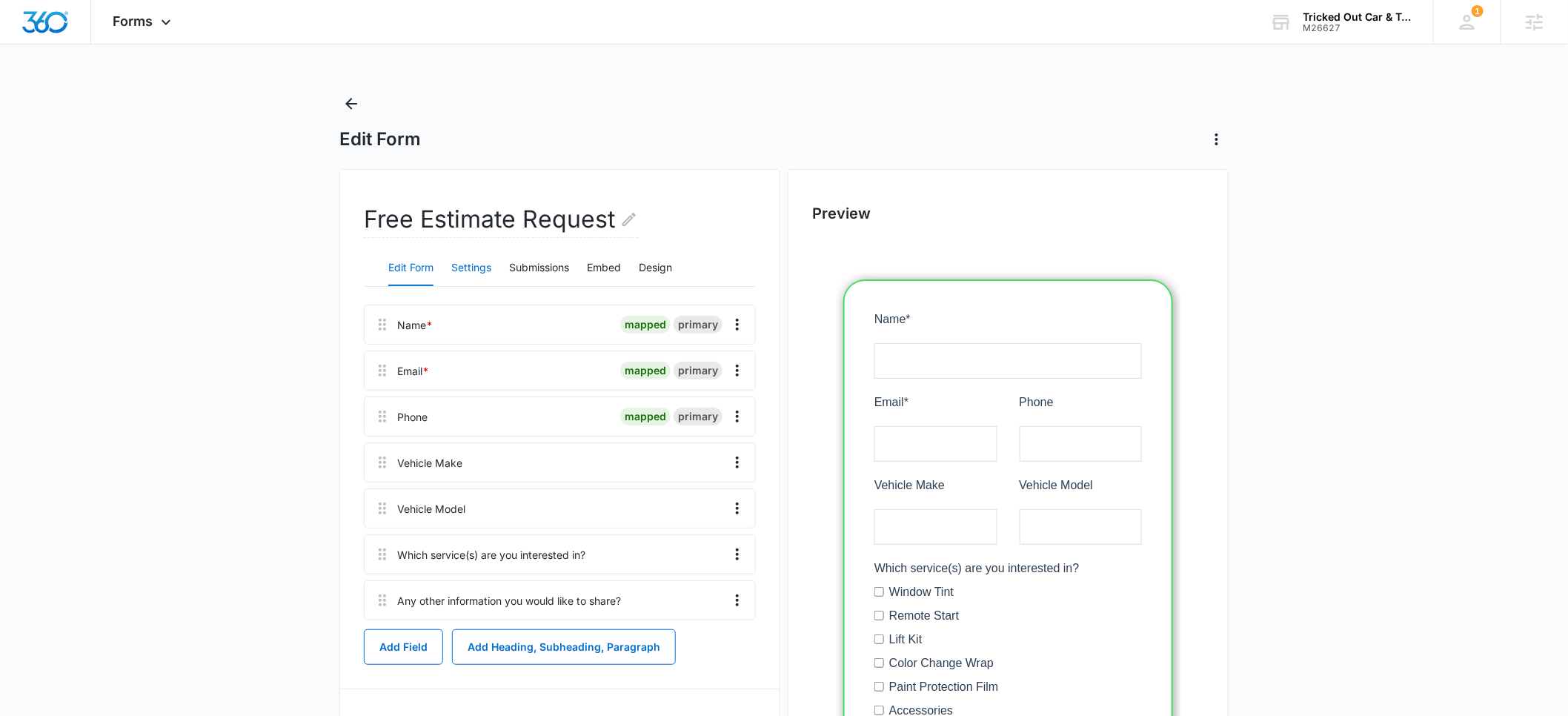
click at [473, 270] on button "Settings" at bounding box center [471, 268] width 40 height 36
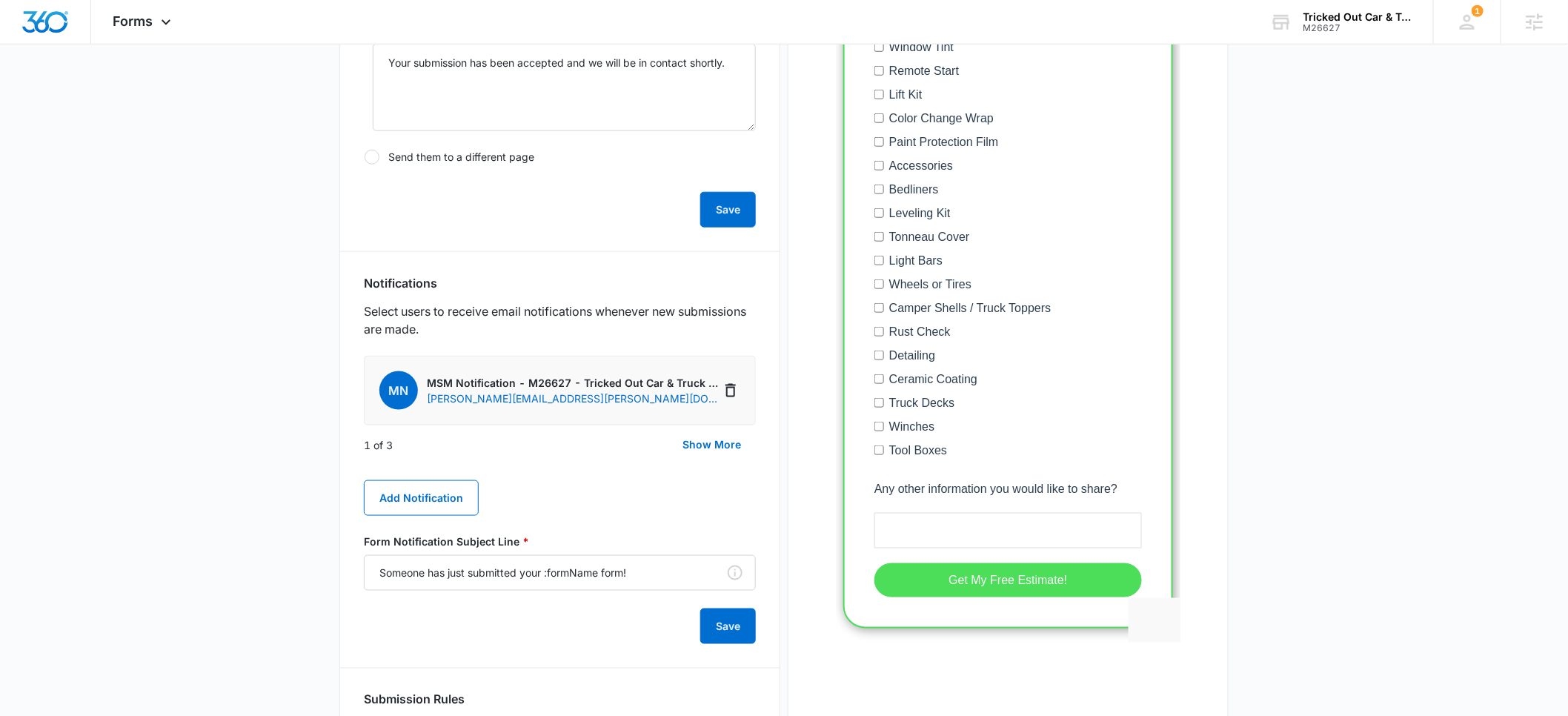
scroll to position [558, 0]
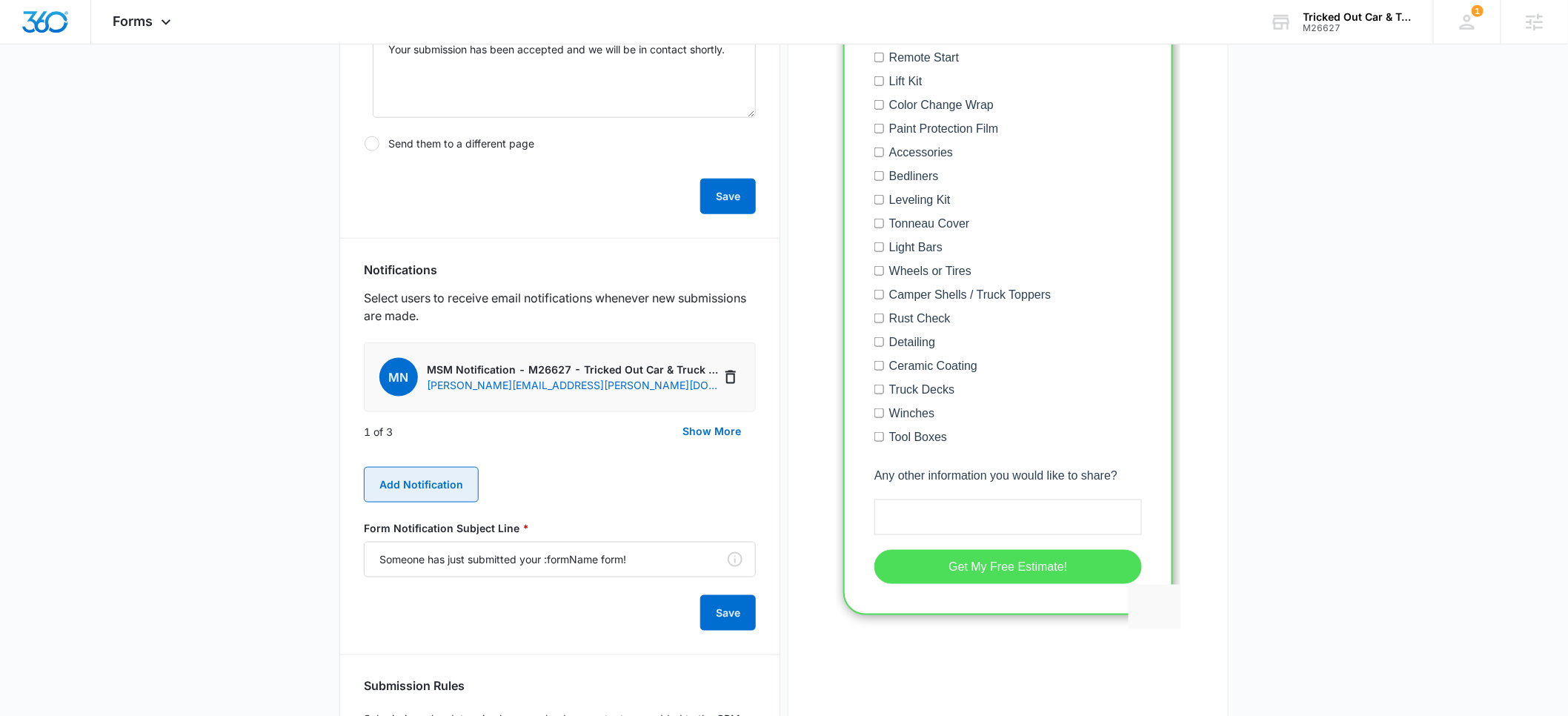
click at [438, 484] on button "Add Notification" at bounding box center [421, 484] width 115 height 36
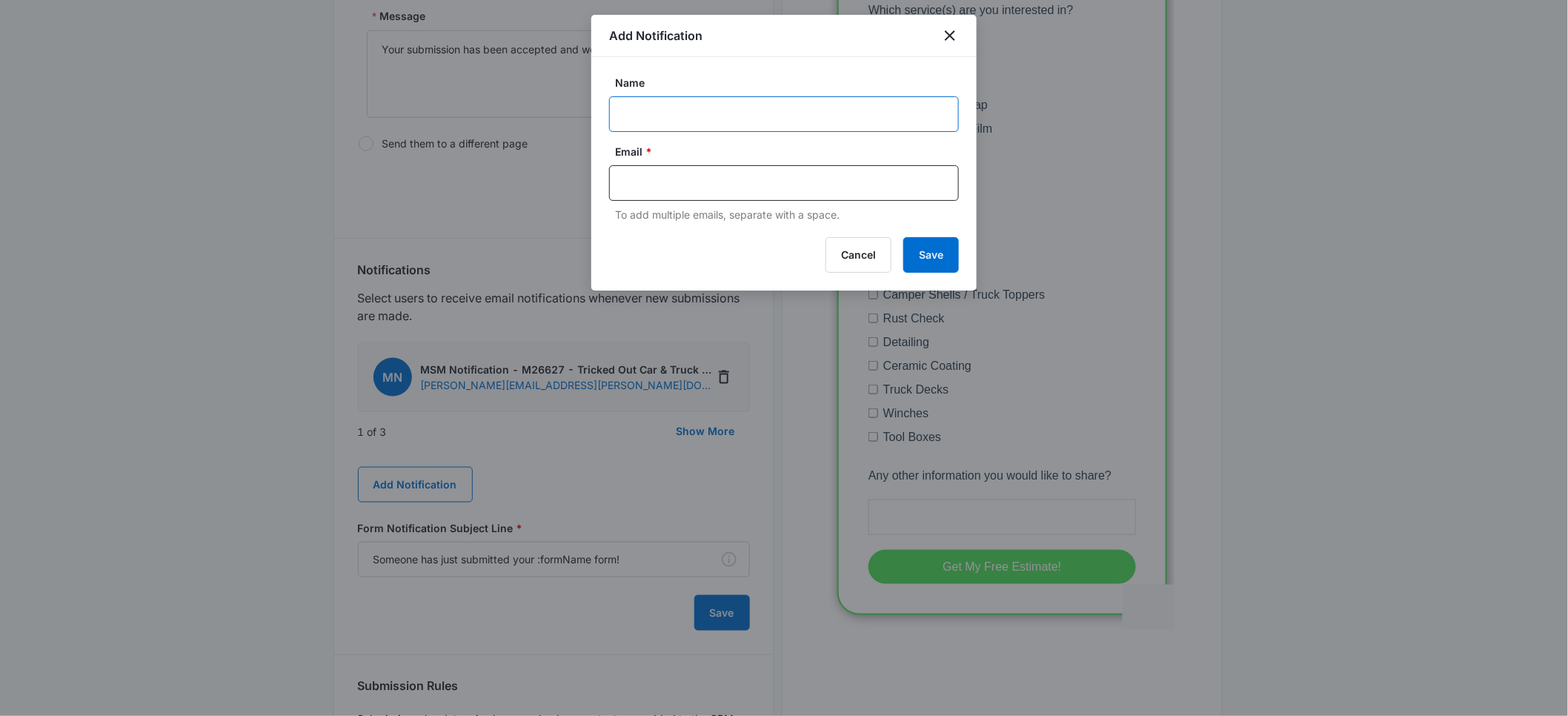
click at [647, 110] on input "Name" at bounding box center [784, 114] width 350 height 36
type input "[PERSON_NAME]"
paste input "[PERSON_NAME][EMAIL_ADDRESS][DOMAIN_NAME]"
type input "[PERSON_NAME][EMAIL_ADDRESS][DOMAIN_NAME]"
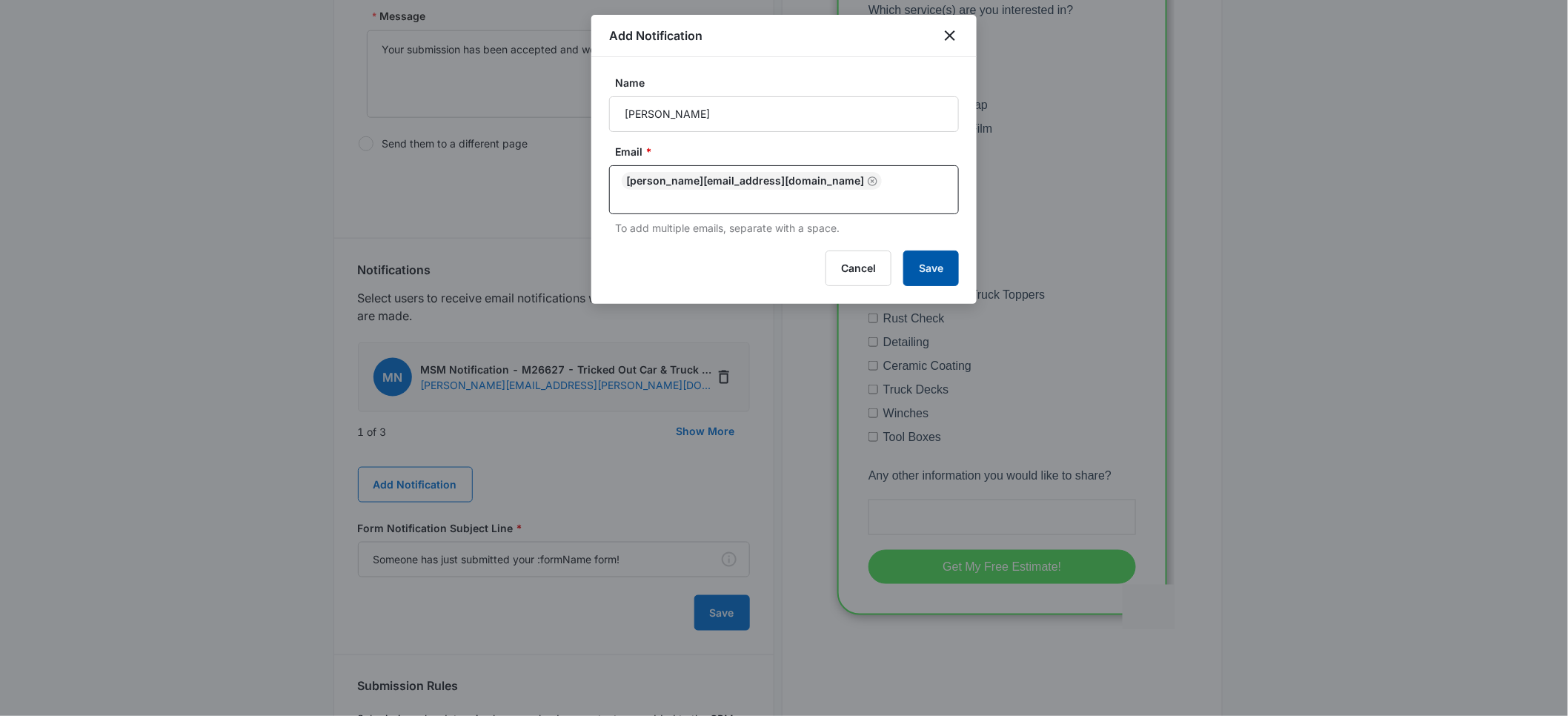
click at [920, 258] on button "Save" at bounding box center [932, 268] width 56 height 36
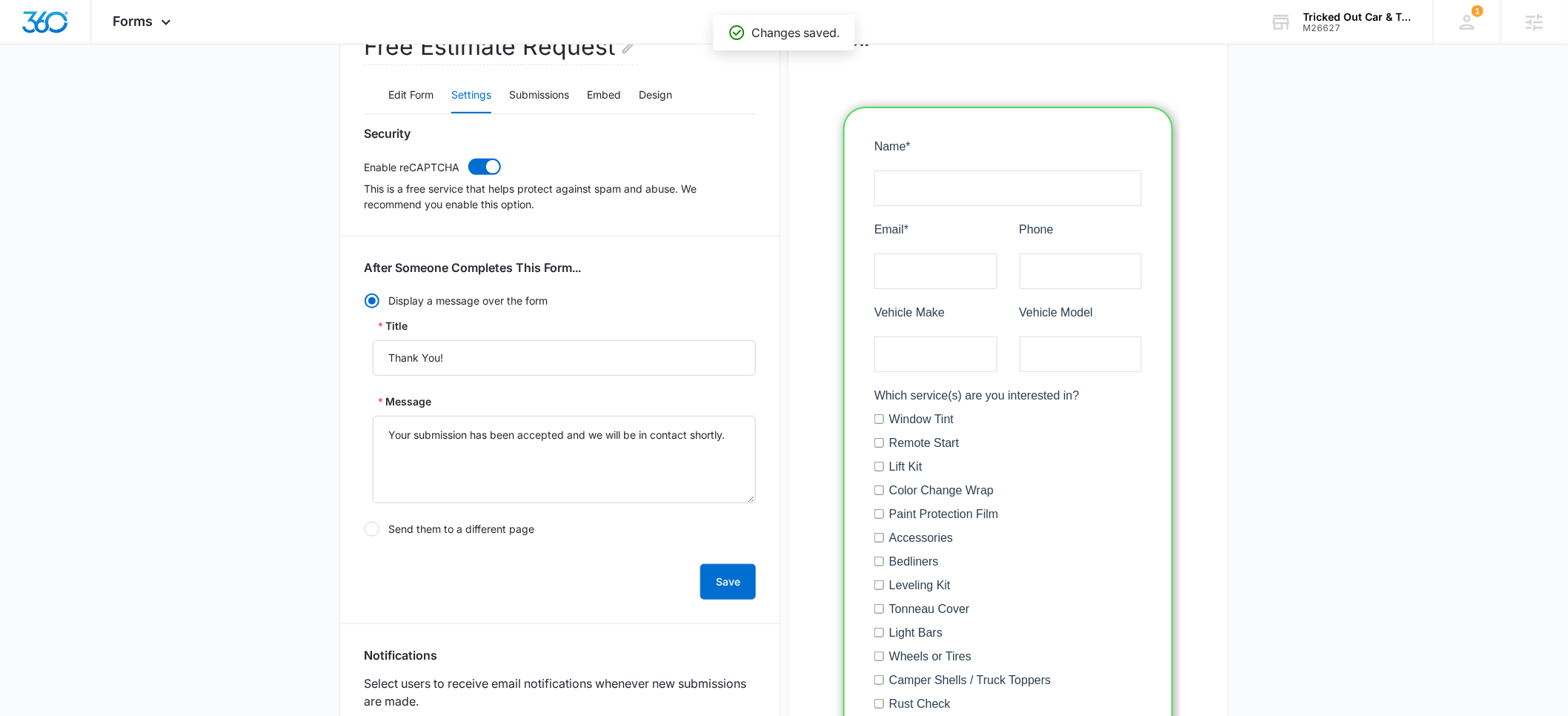
scroll to position [0, 0]
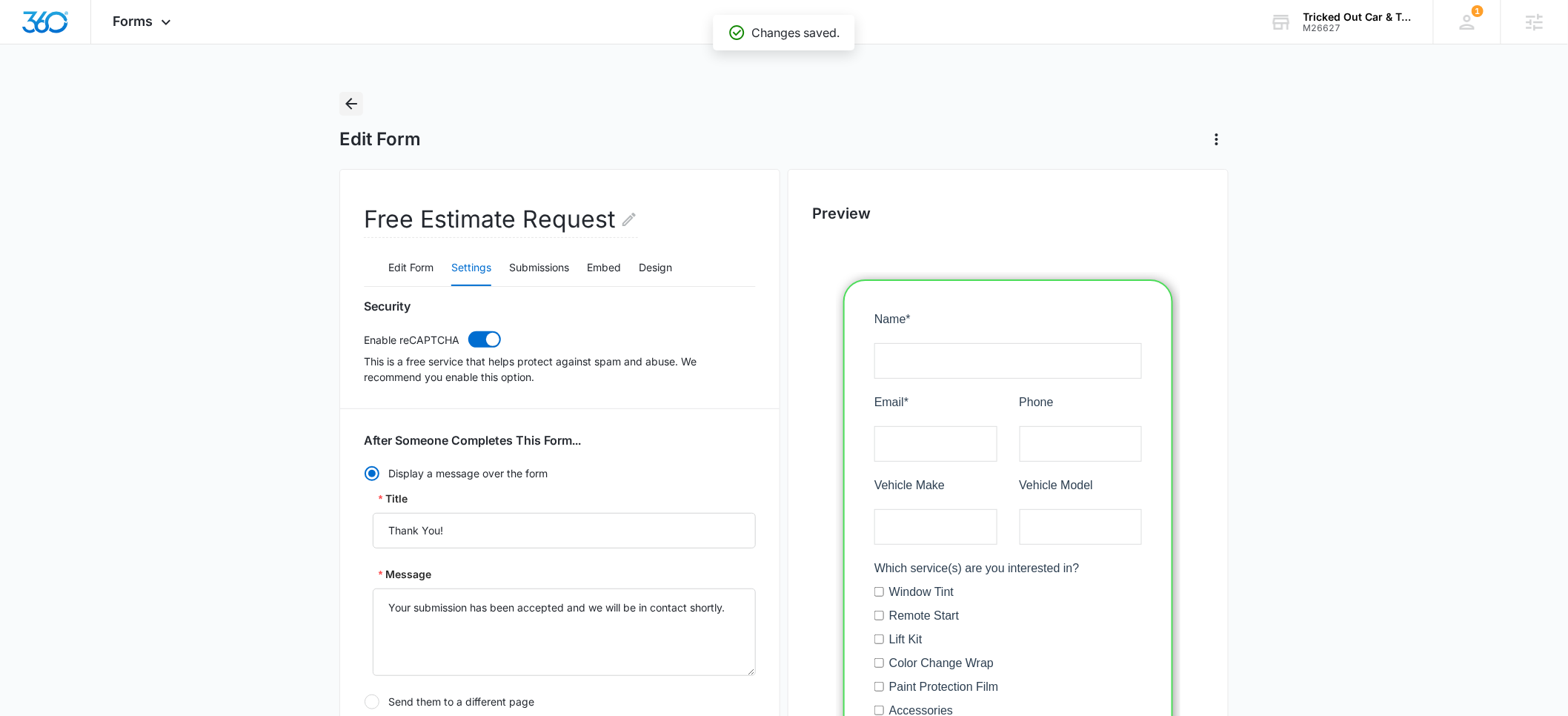
click at [352, 101] on icon "Back" at bounding box center [351, 103] width 18 height 18
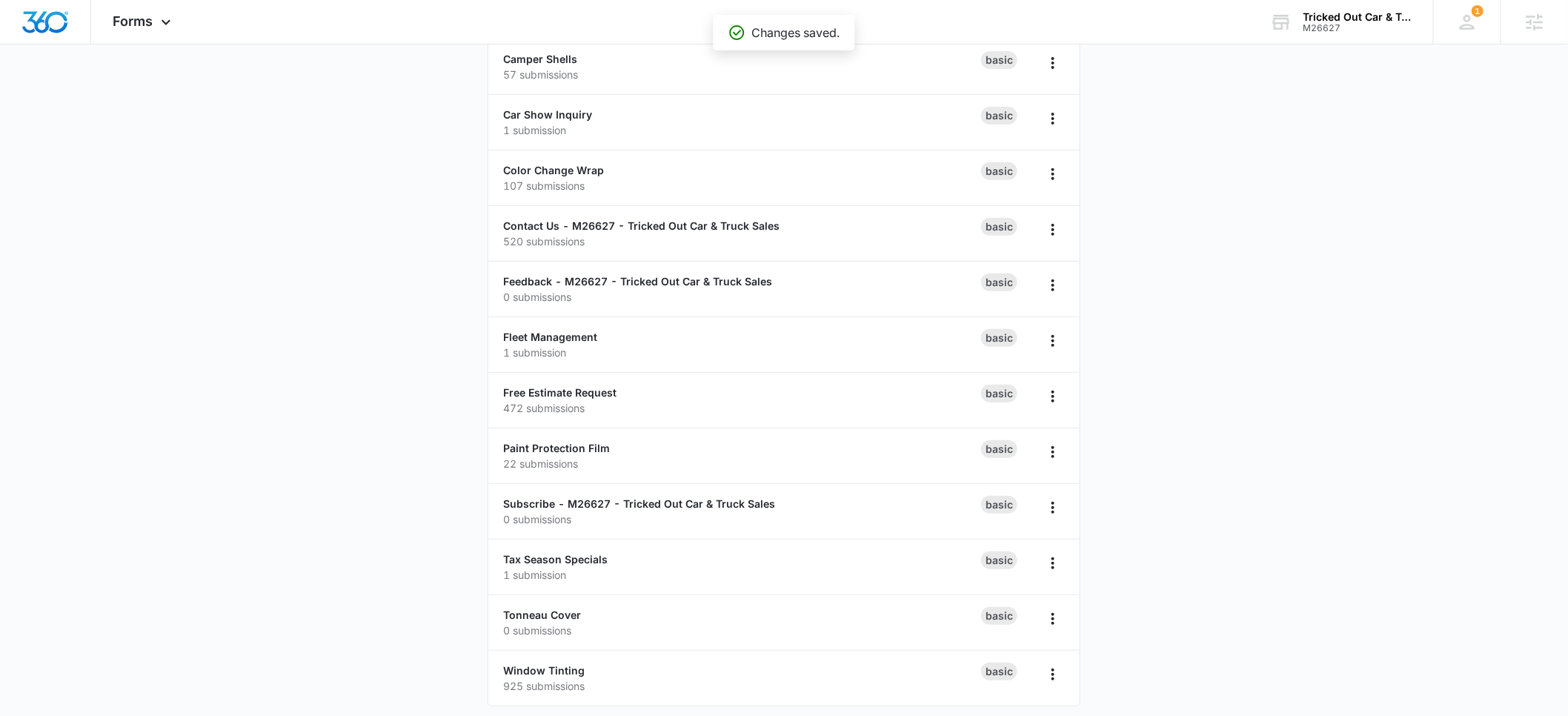
scroll to position [154, 0]
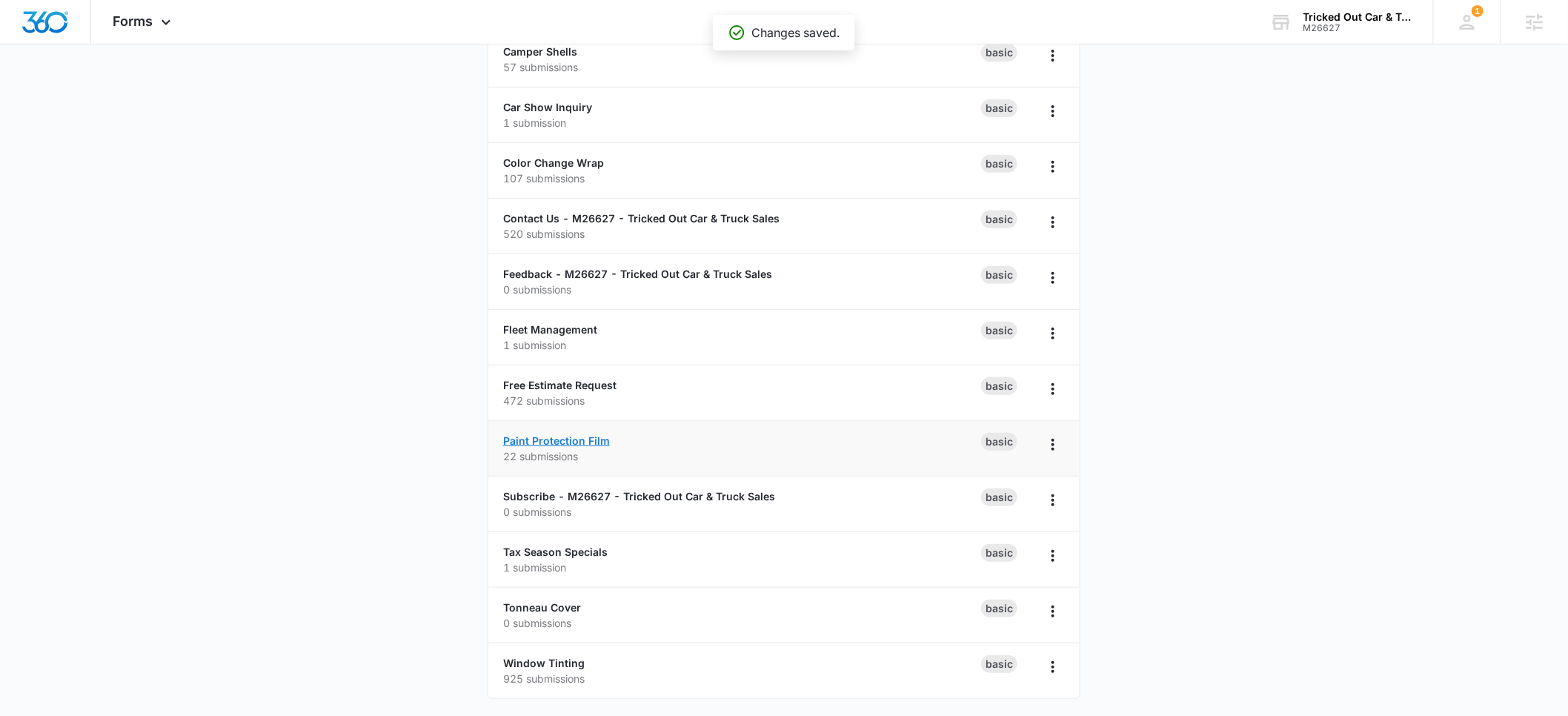
click at [553, 438] on link "Paint Protection Film" at bounding box center [556, 440] width 107 height 13
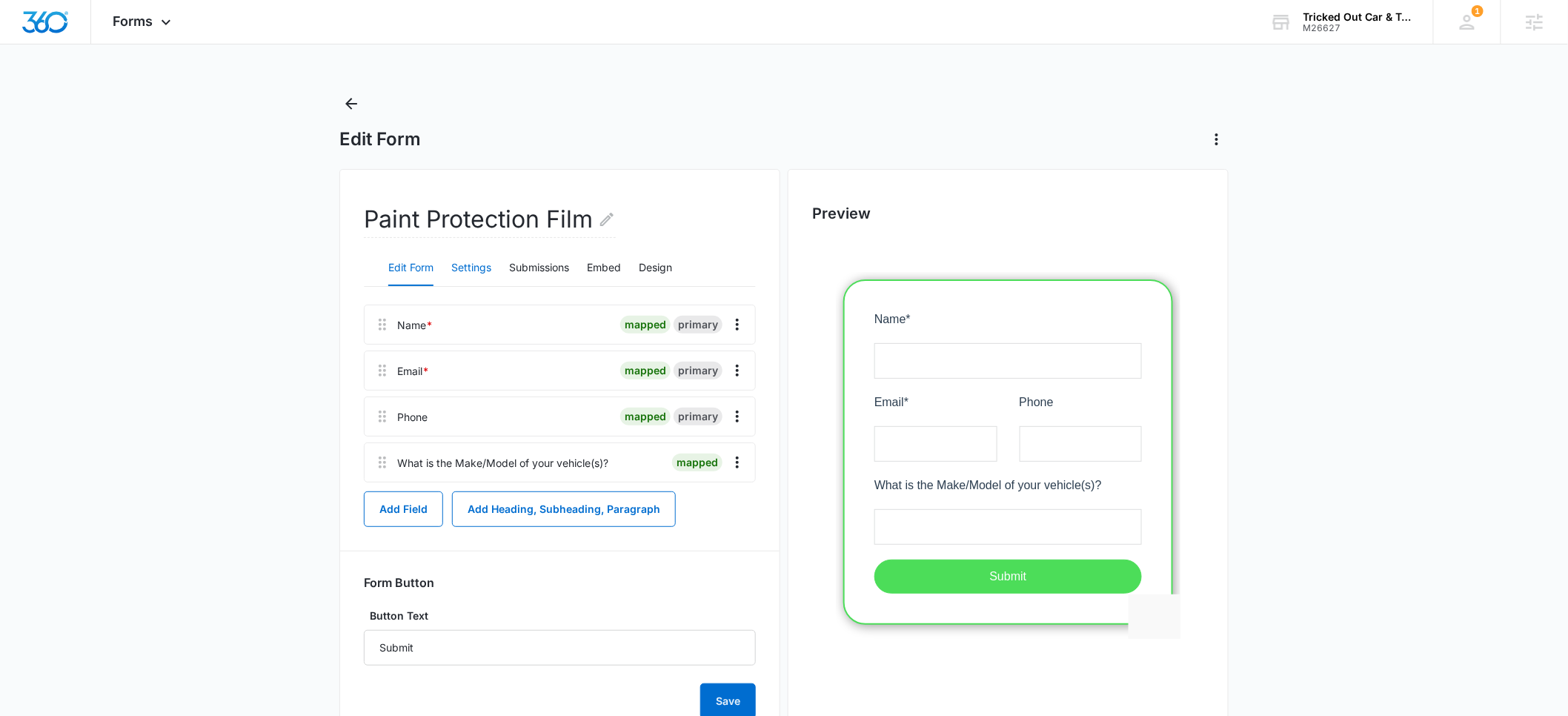
click at [475, 268] on button "Settings" at bounding box center [471, 268] width 40 height 36
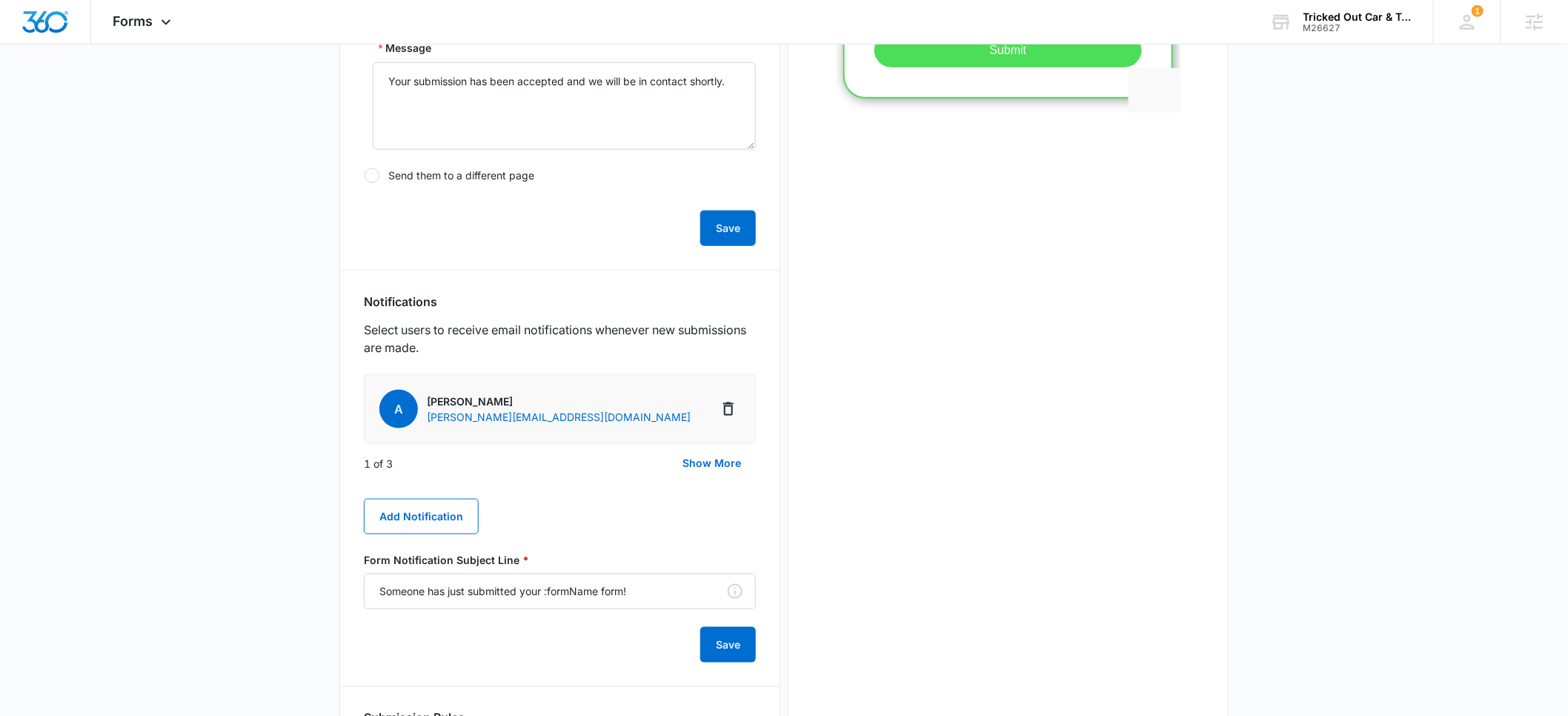
scroll to position [535, 0]
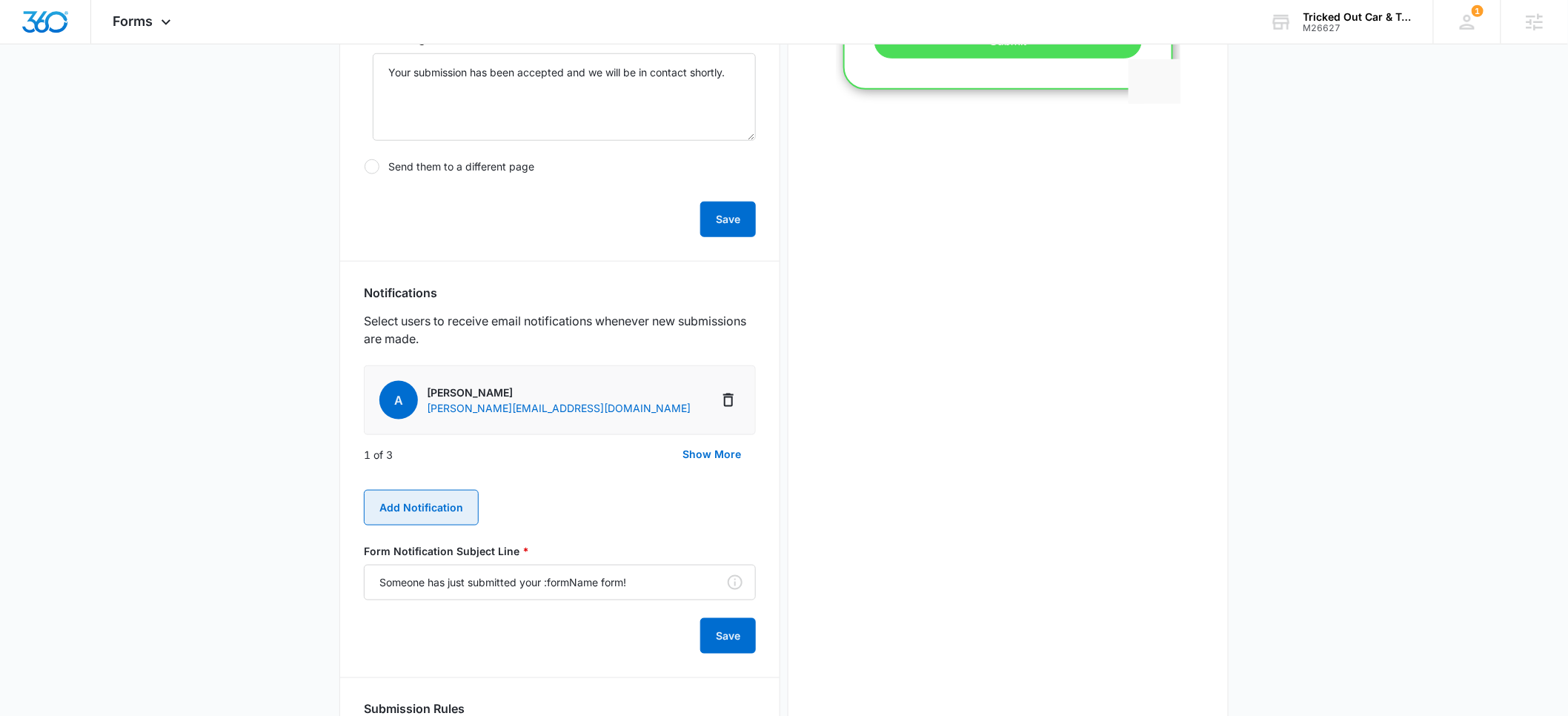
click at [445, 501] on button "Add Notification" at bounding box center [421, 508] width 115 height 36
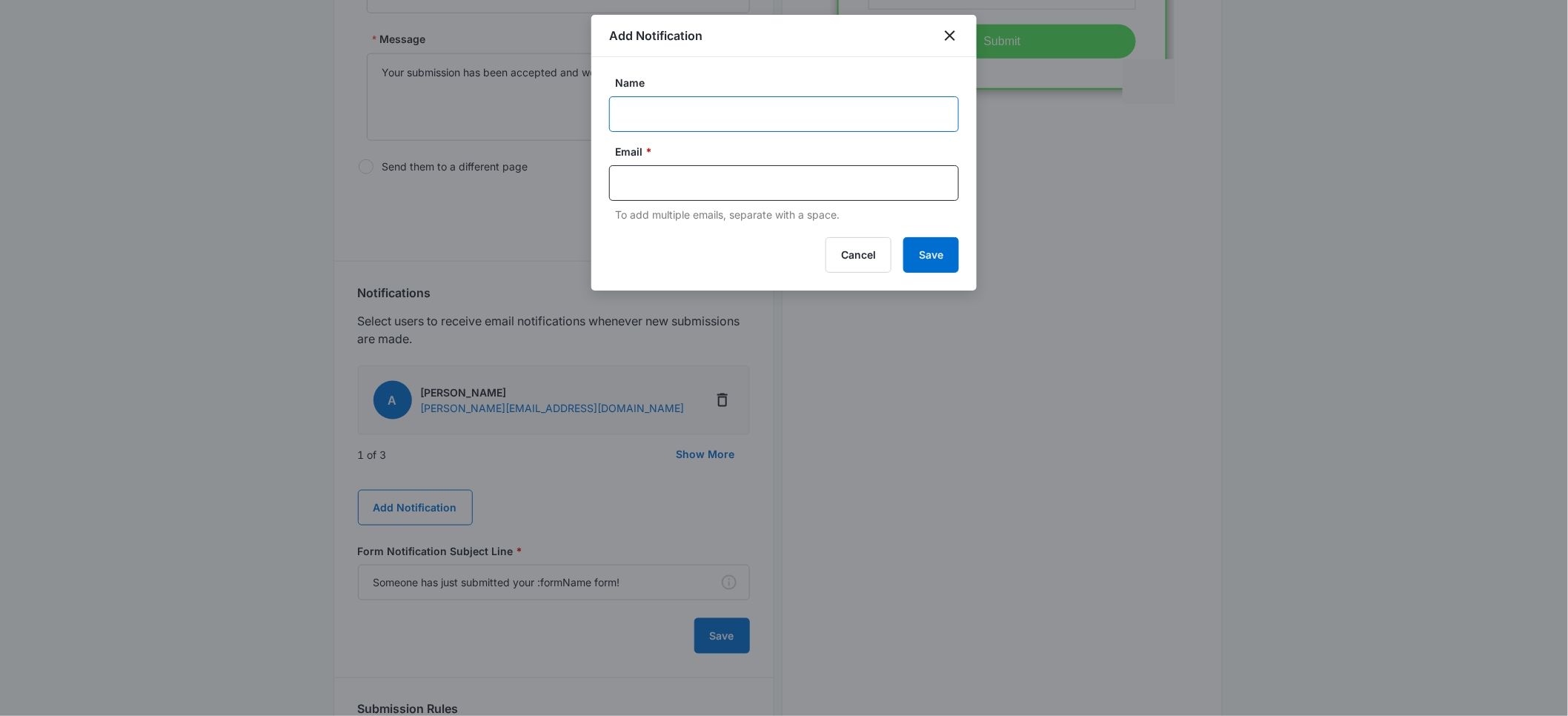
click at [639, 110] on input "Name" at bounding box center [784, 114] width 350 height 36
type input "[PERSON_NAME]"
paste input "[PERSON_NAME][EMAIL_ADDRESS][DOMAIN_NAME]"
type input "[PERSON_NAME][EMAIL_ADDRESS][DOMAIN_NAME]"
click at [918, 247] on button "Save" at bounding box center [932, 255] width 56 height 36
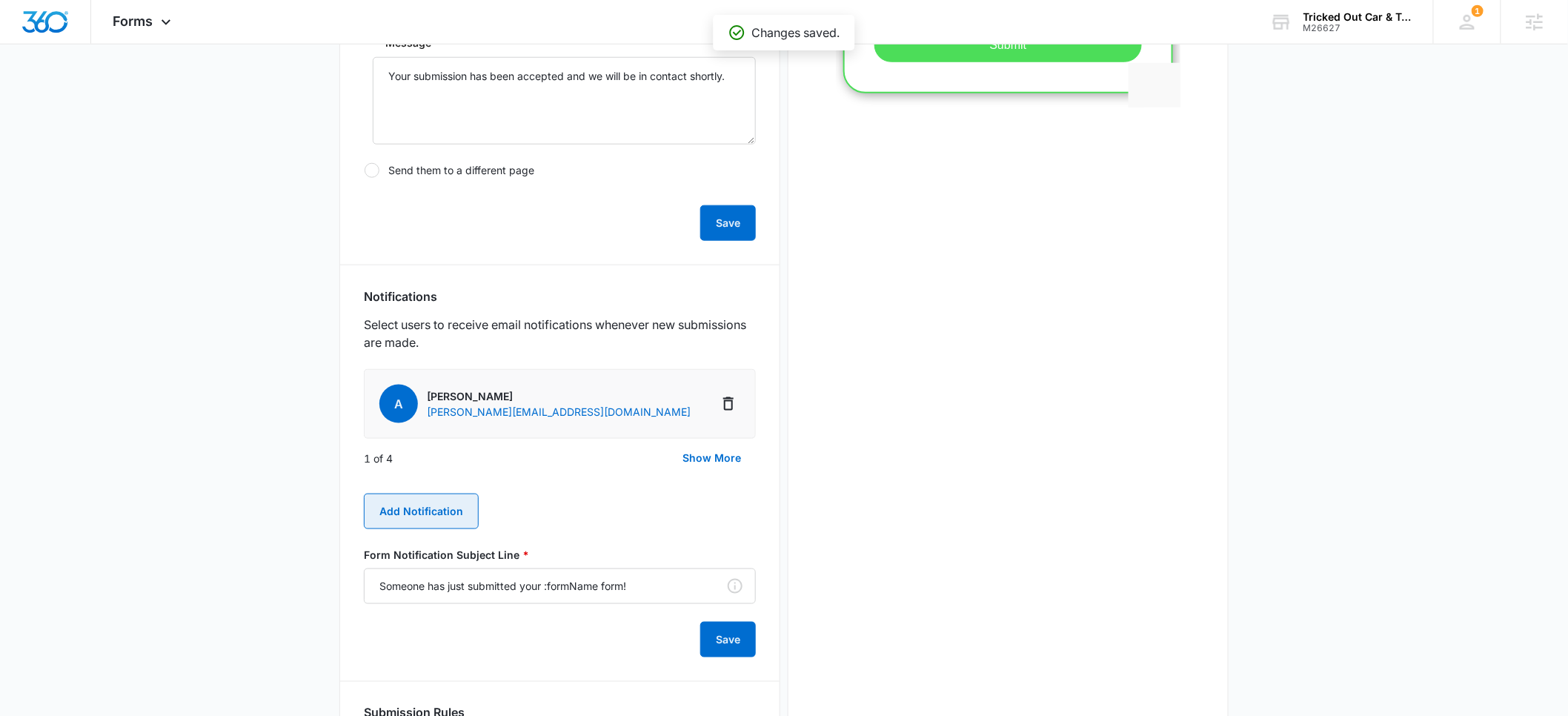
scroll to position [0, 0]
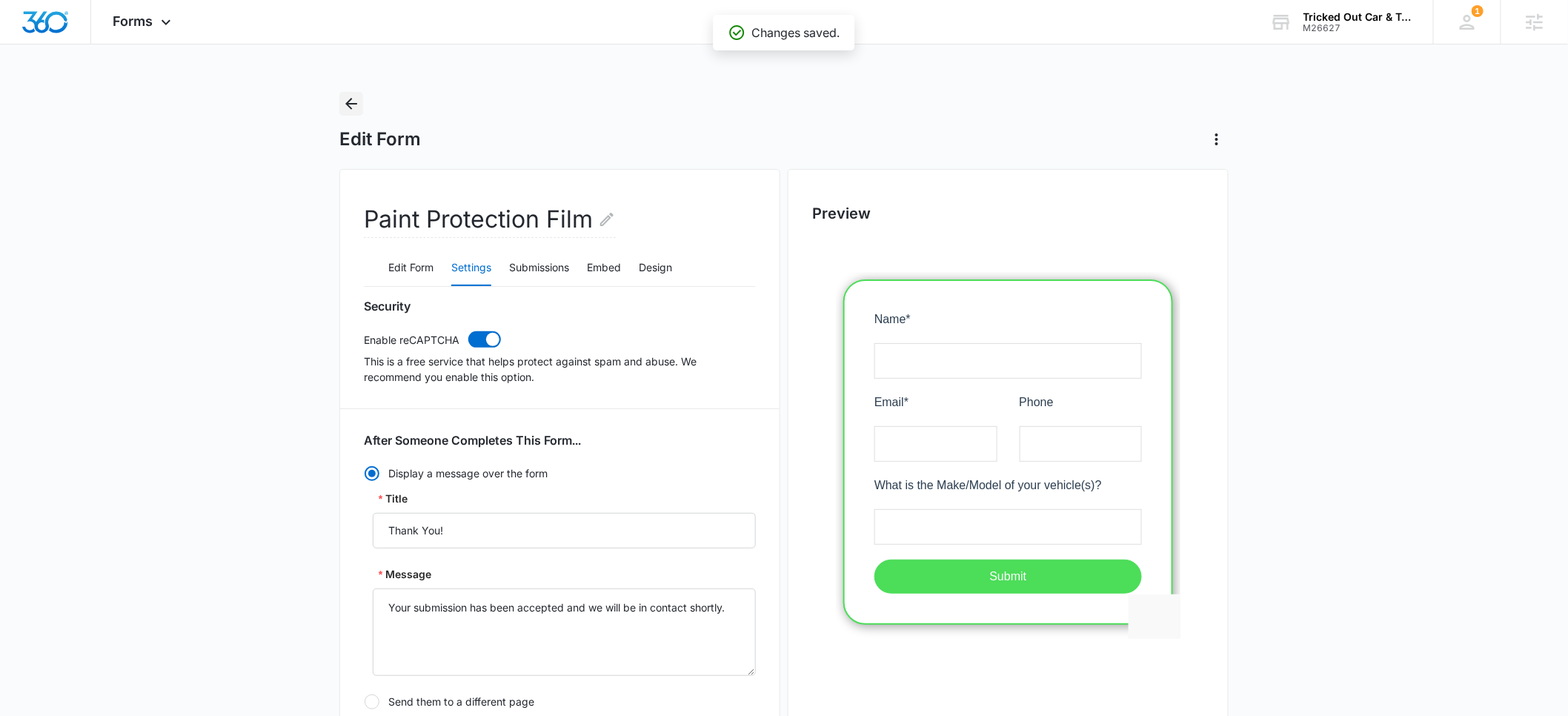
click at [352, 98] on icon "Back" at bounding box center [351, 103] width 18 height 18
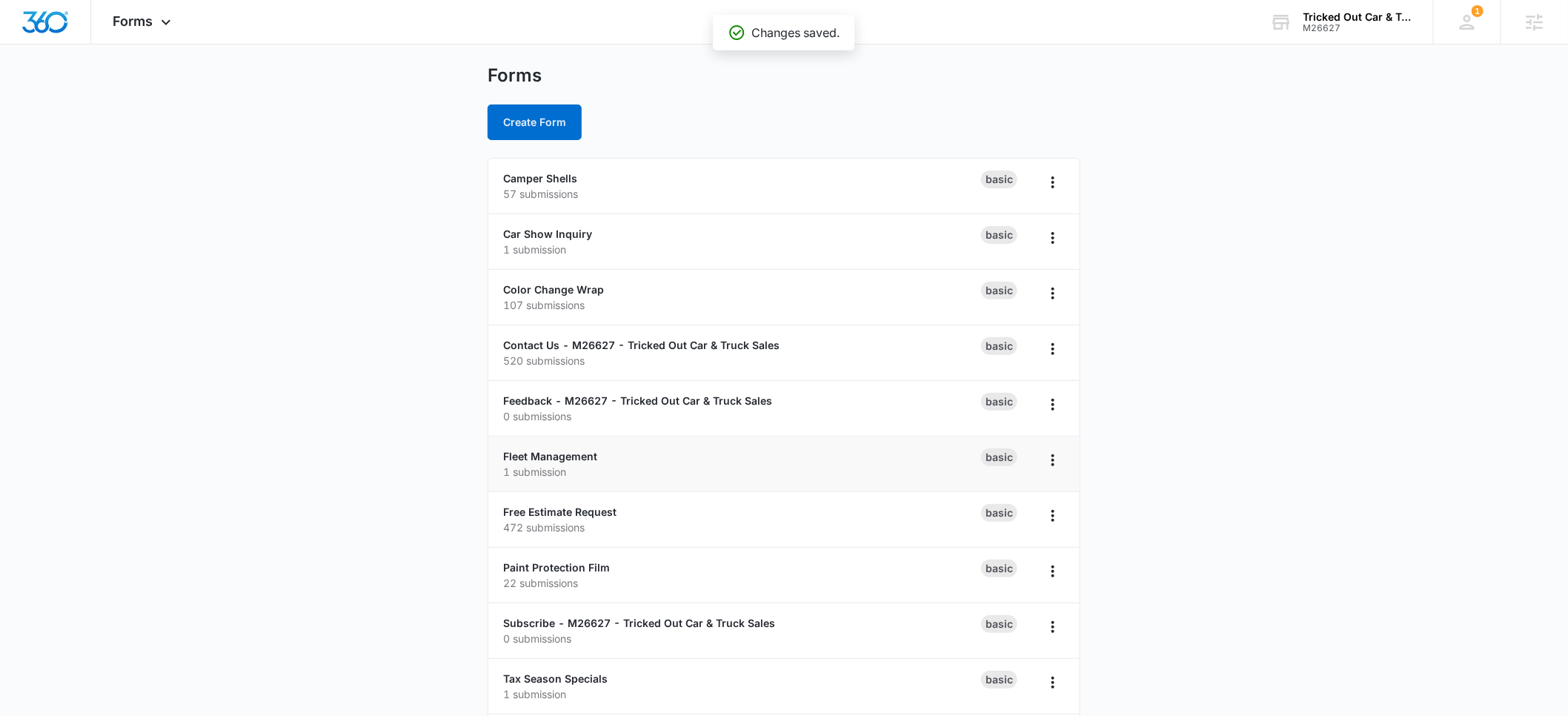
scroll to position [49, 0]
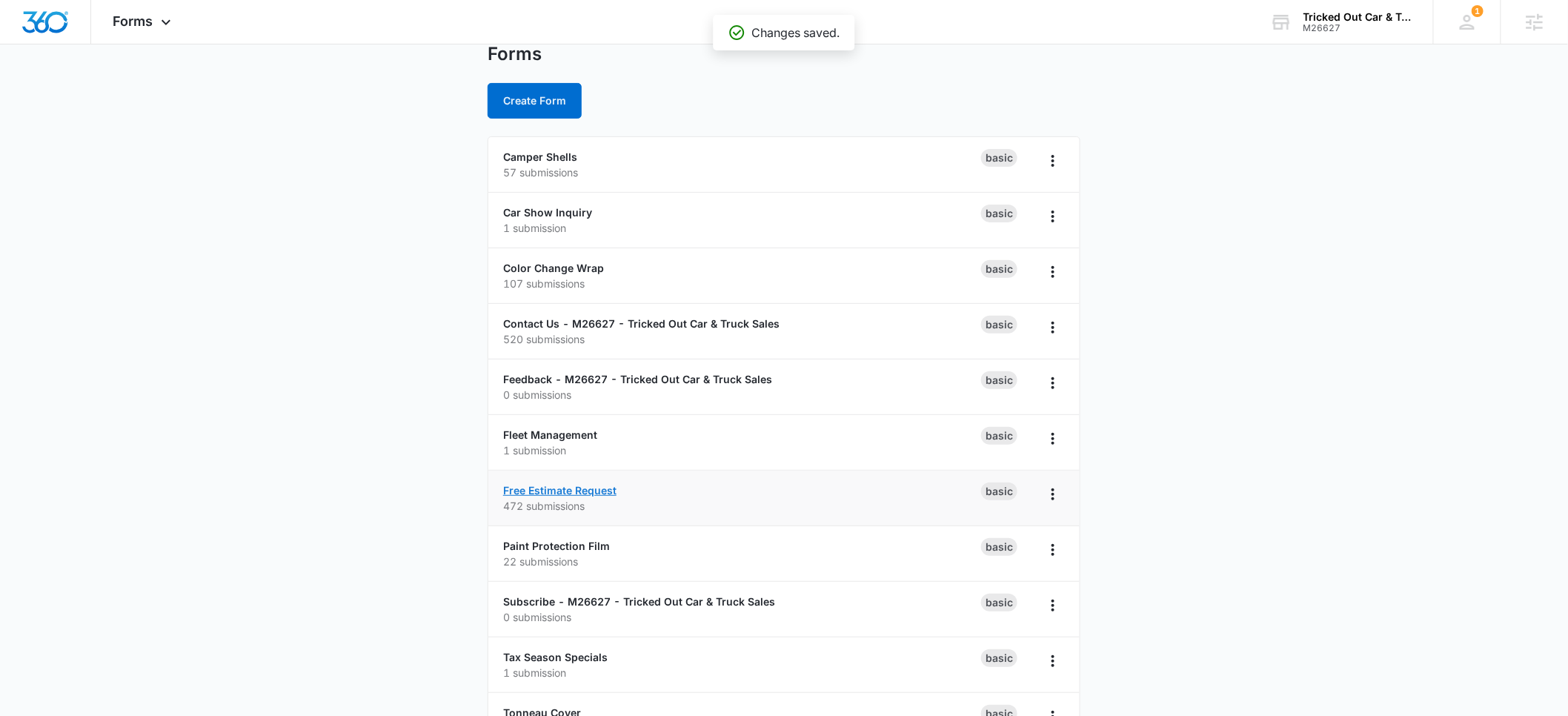
click at [556, 490] on link "Free Estimate Request" at bounding box center [560, 490] width 113 height 13
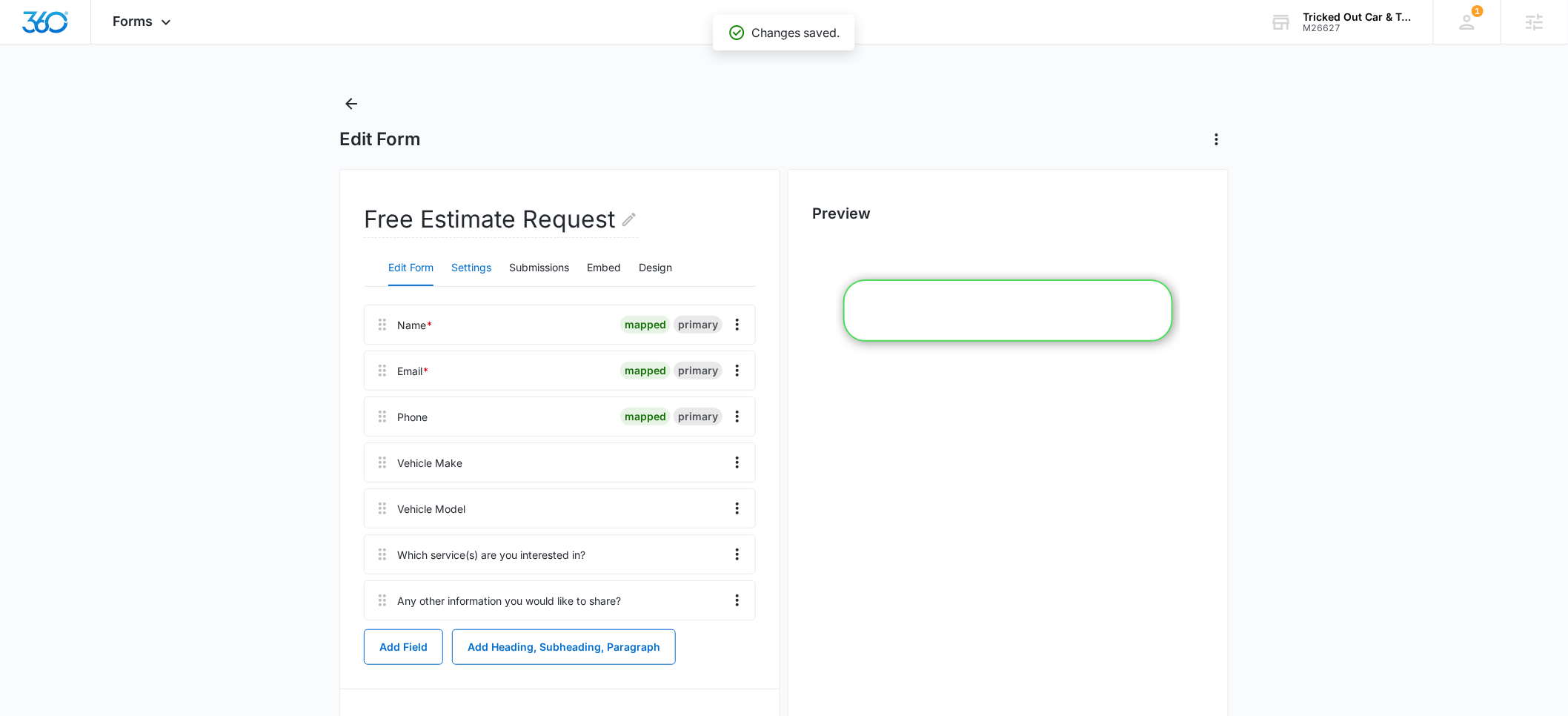
click at [467, 273] on button "Settings" at bounding box center [471, 268] width 40 height 36
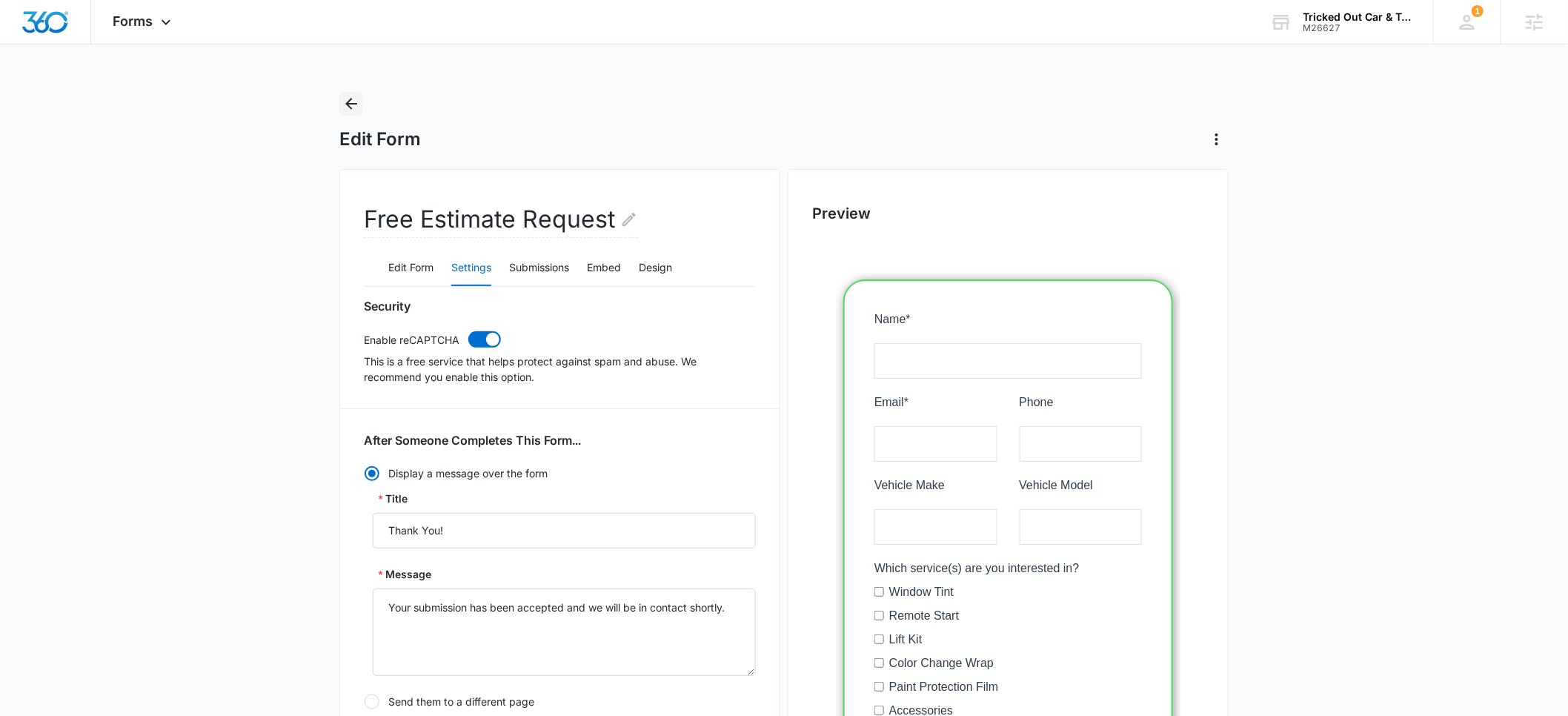
click at [346, 105] on icon "Back" at bounding box center [351, 103] width 18 height 18
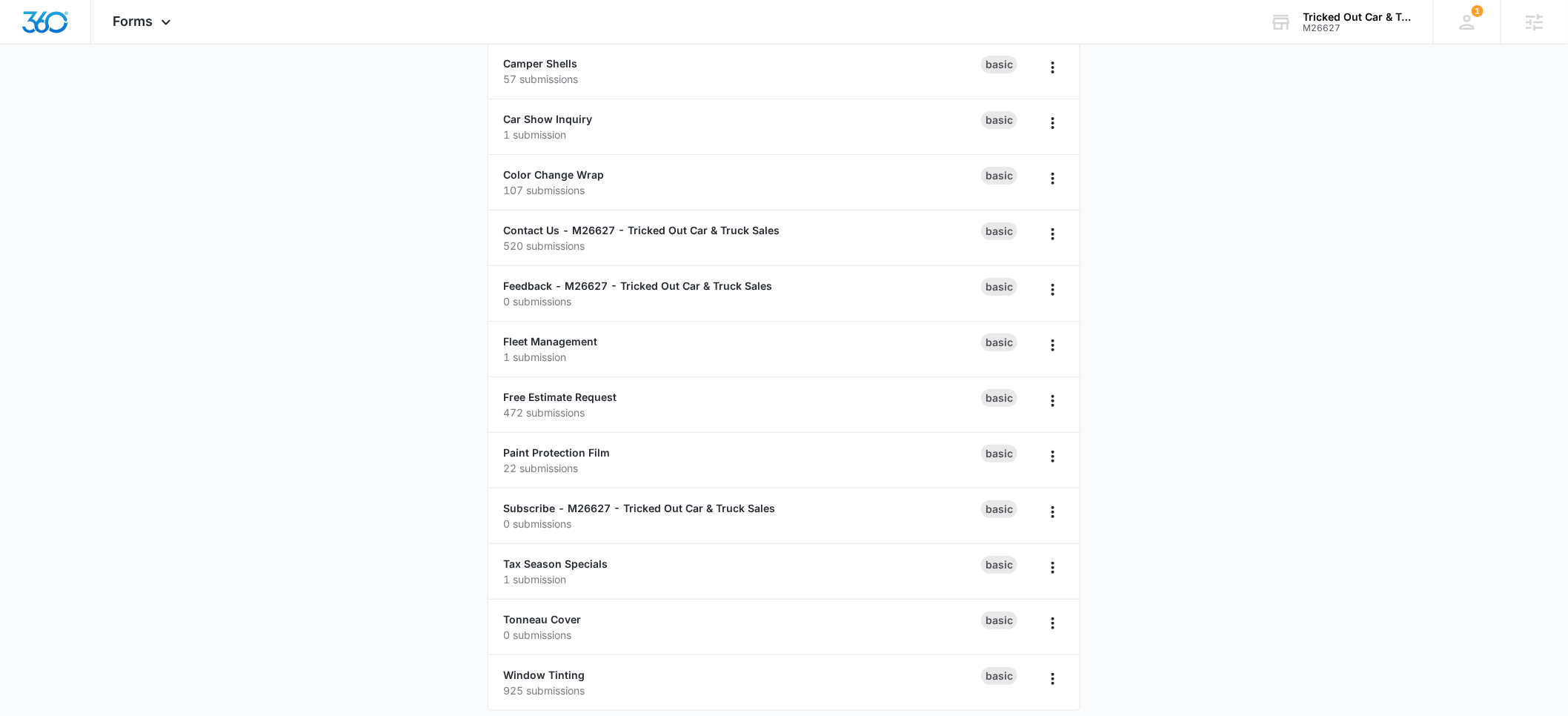
scroll to position [154, 0]
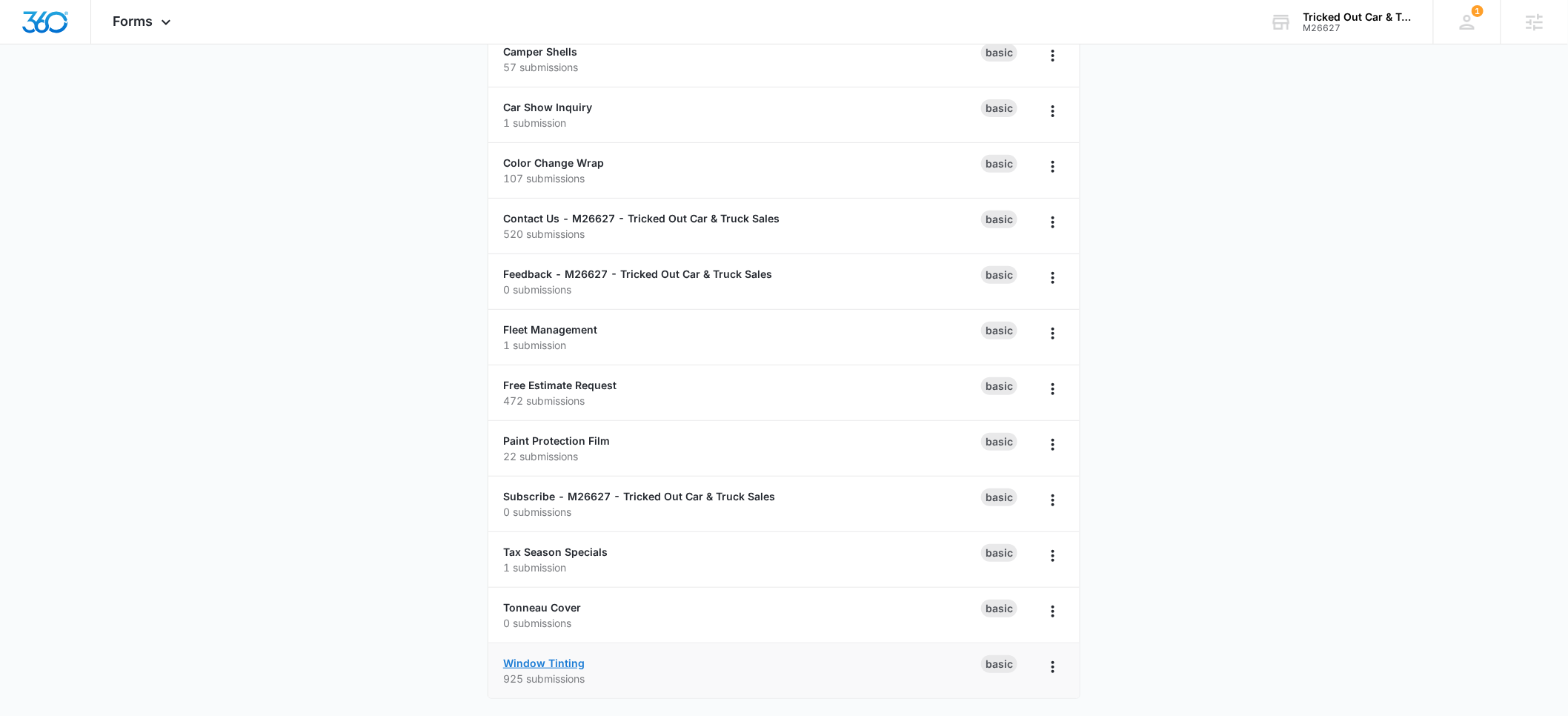
click at [543, 661] on link "Window Tinting" at bounding box center [544, 663] width 81 height 13
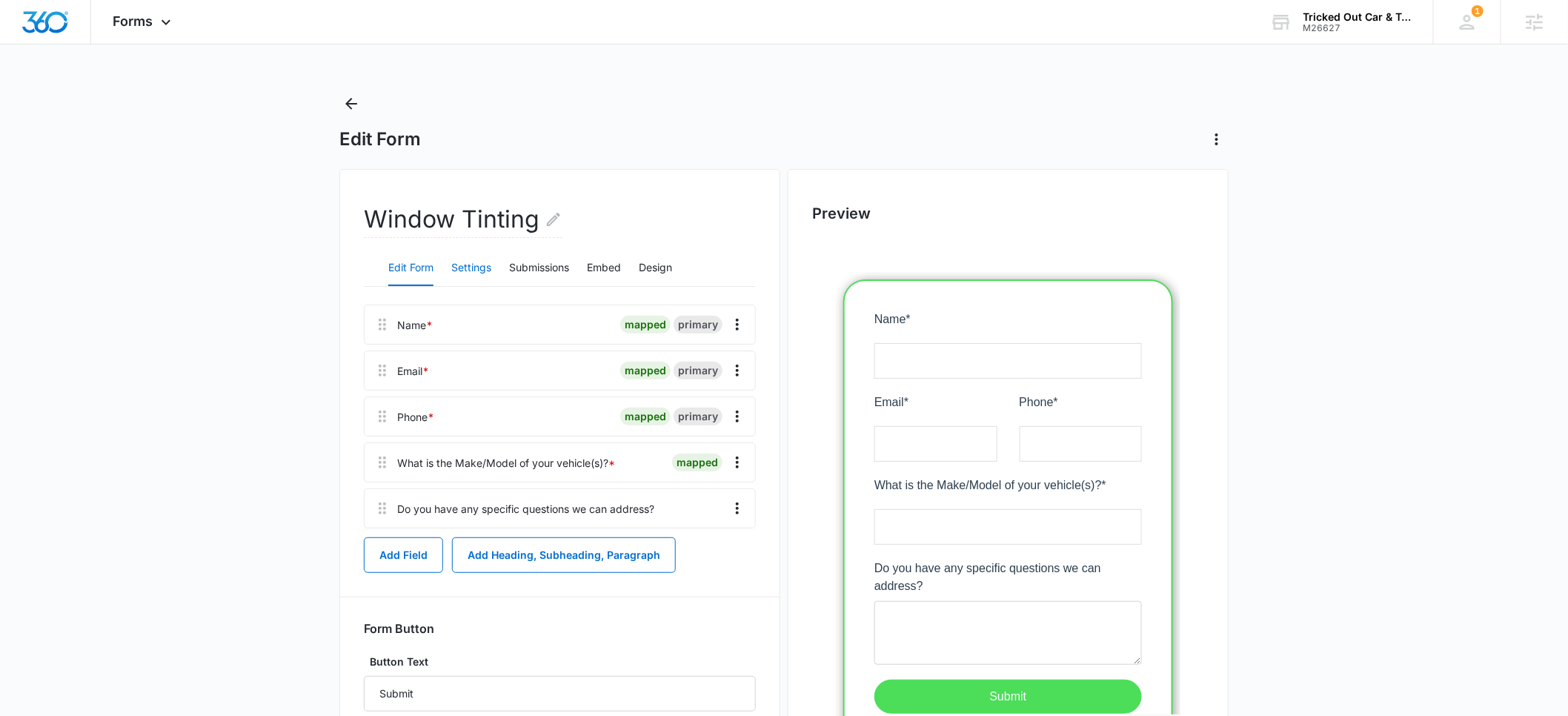
click at [470, 268] on button "Settings" at bounding box center [471, 268] width 40 height 36
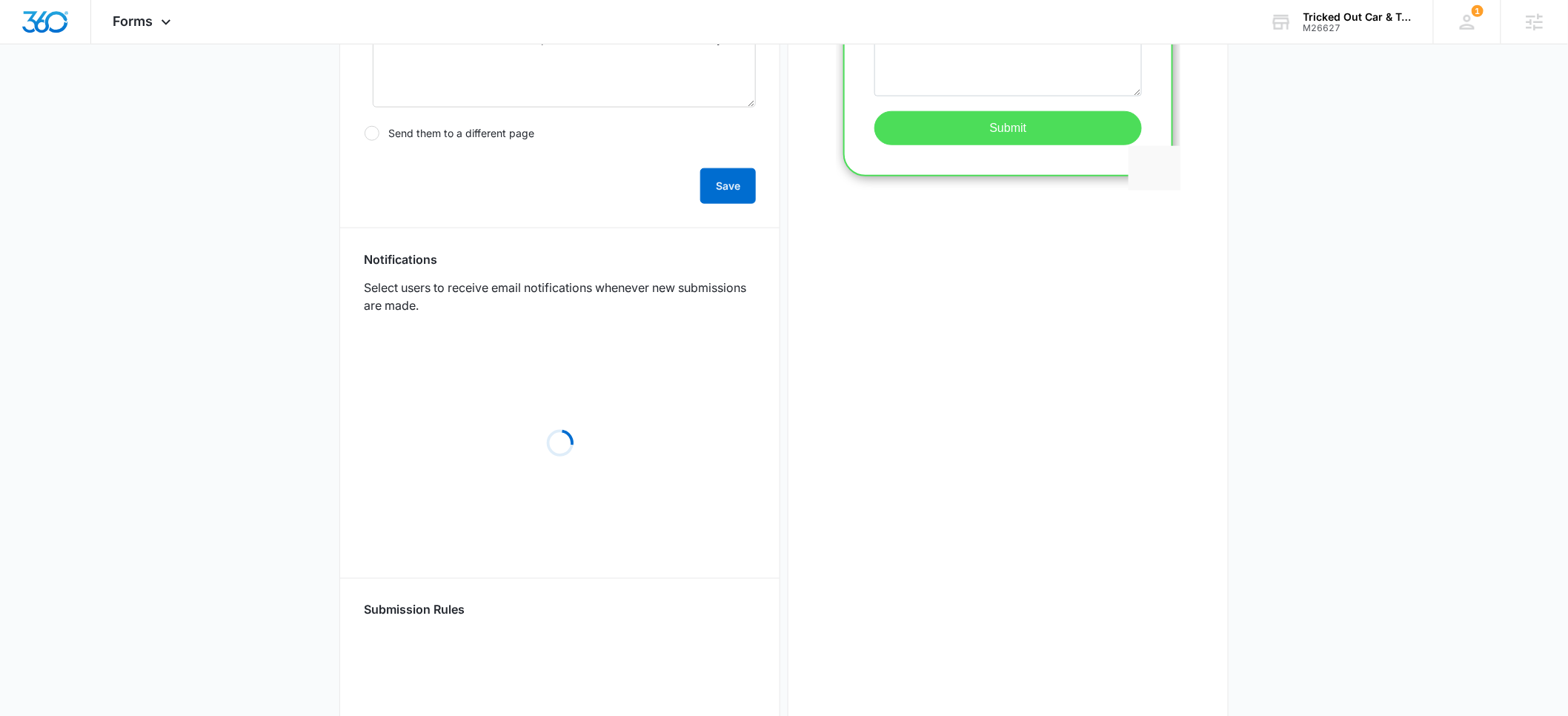
scroll to position [671, 0]
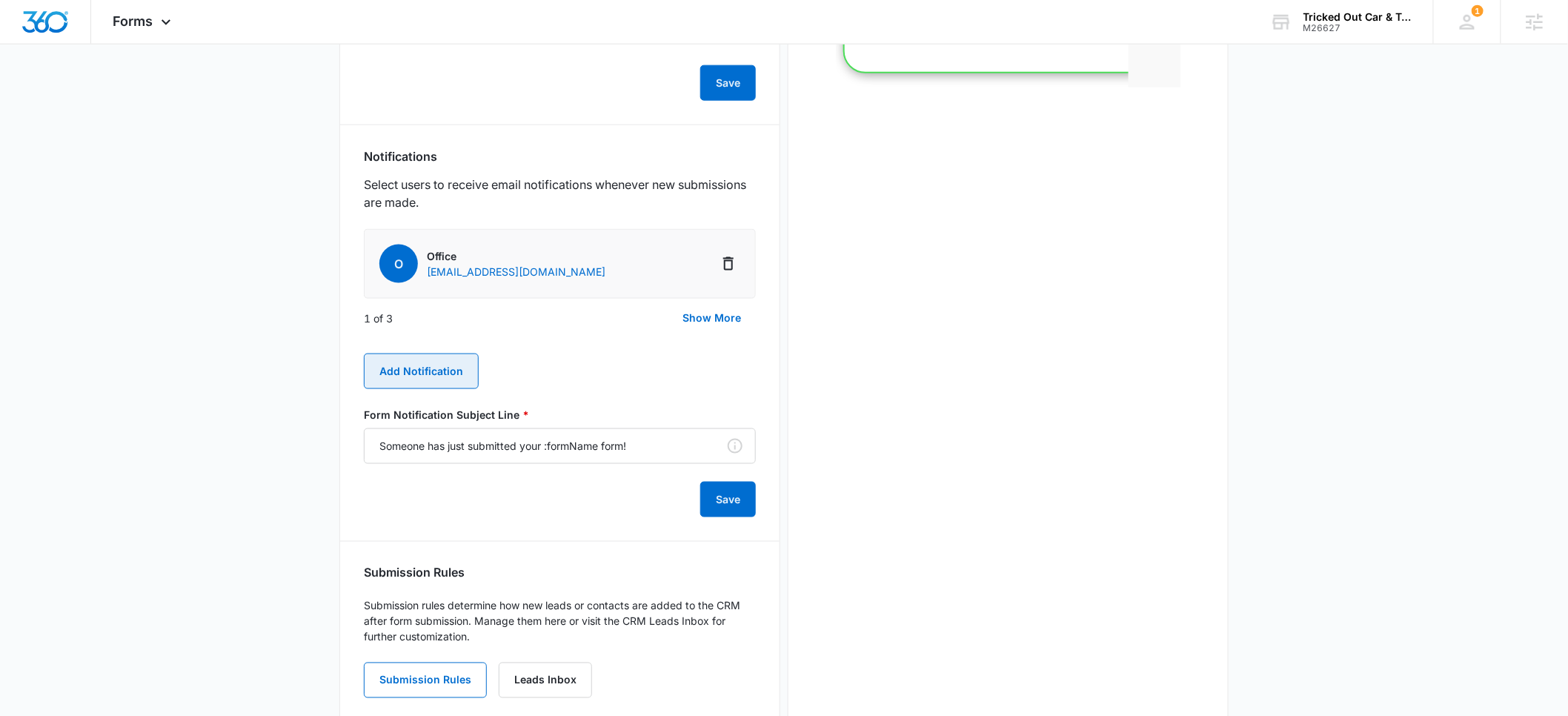
click at [415, 375] on button "Add Notification" at bounding box center [421, 371] width 115 height 36
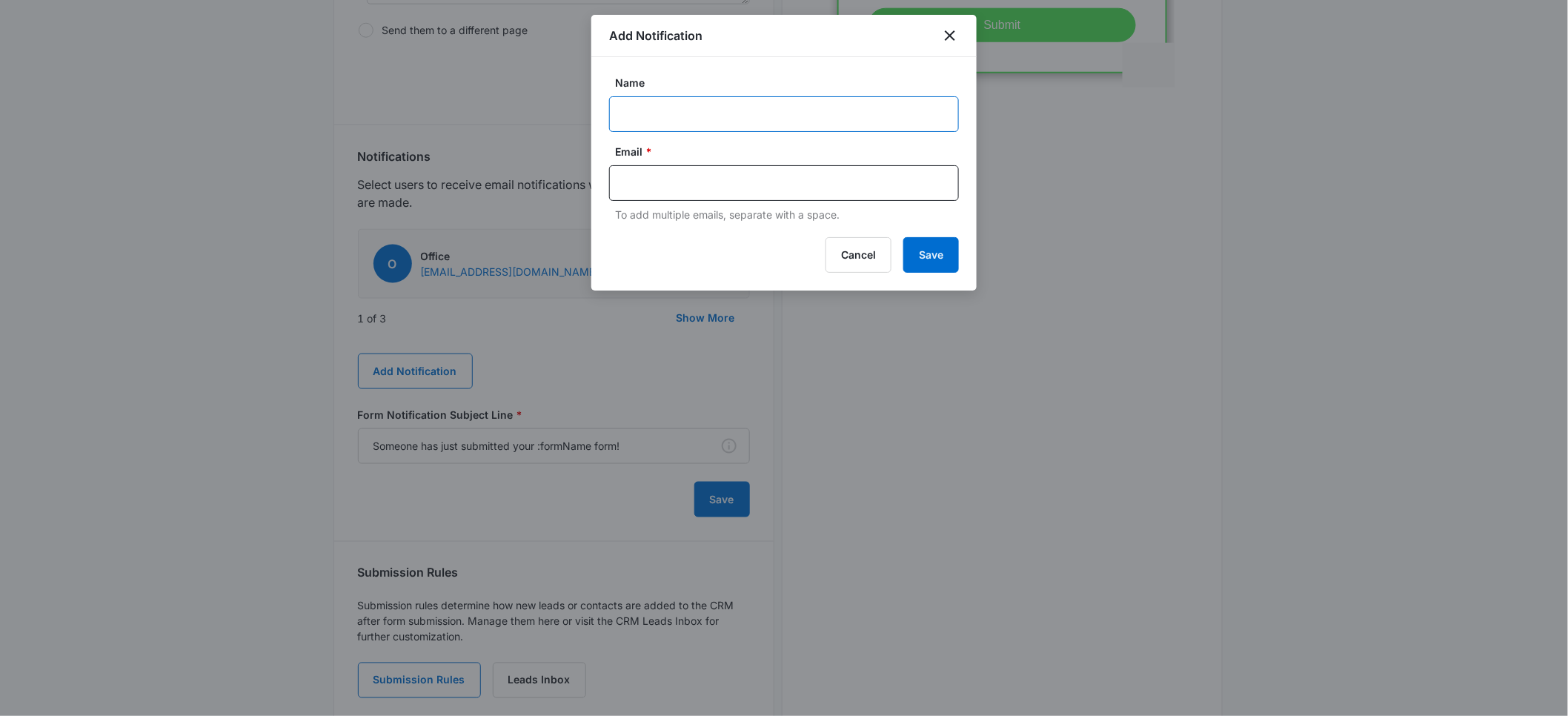
click at [664, 111] on input "Name" at bounding box center [784, 114] width 350 height 36
type input "[PERSON_NAME]"
paste input "[PERSON_NAME][EMAIL_ADDRESS][DOMAIN_NAME]"
type input "[PERSON_NAME][EMAIL_ADDRESS][DOMAIN_NAME]"
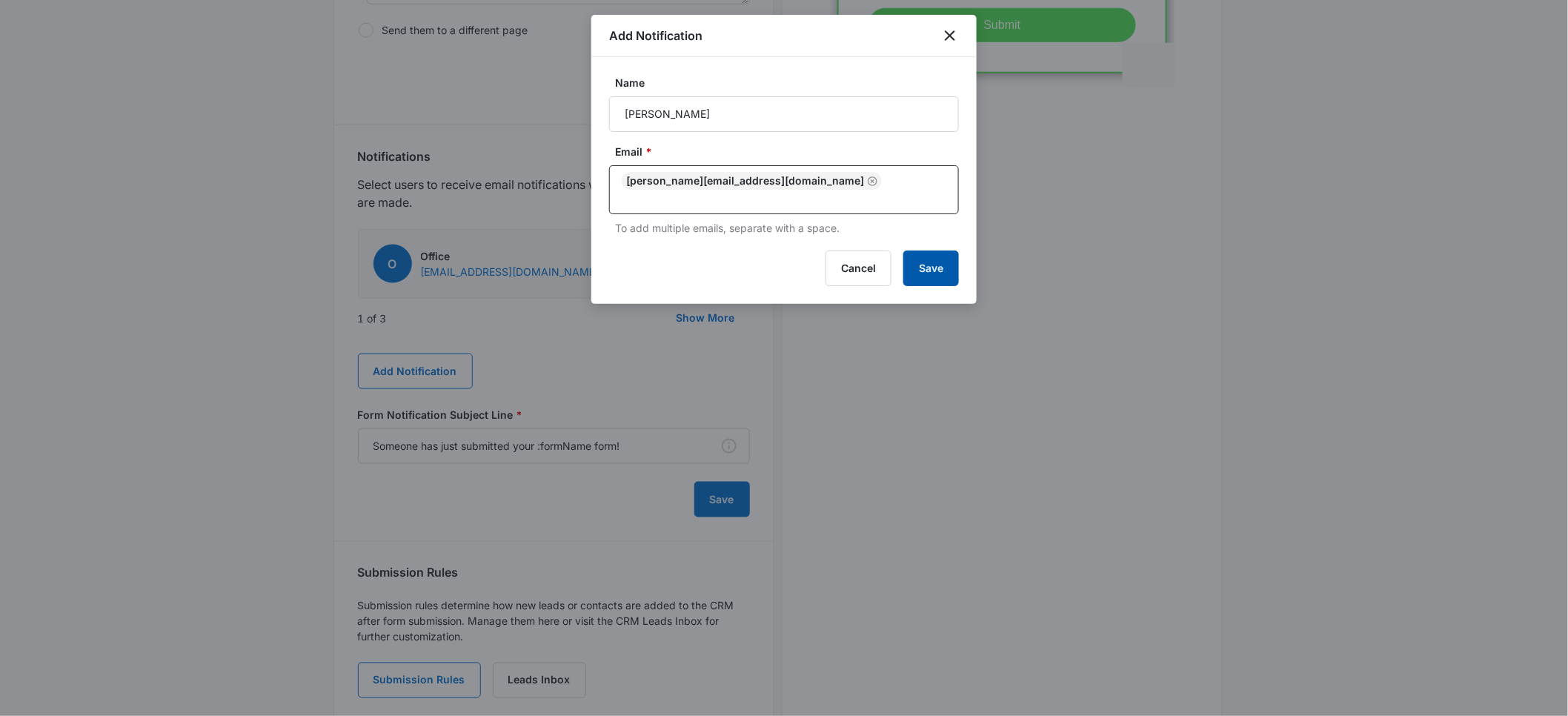
click at [915, 255] on button "Save" at bounding box center [932, 268] width 56 height 36
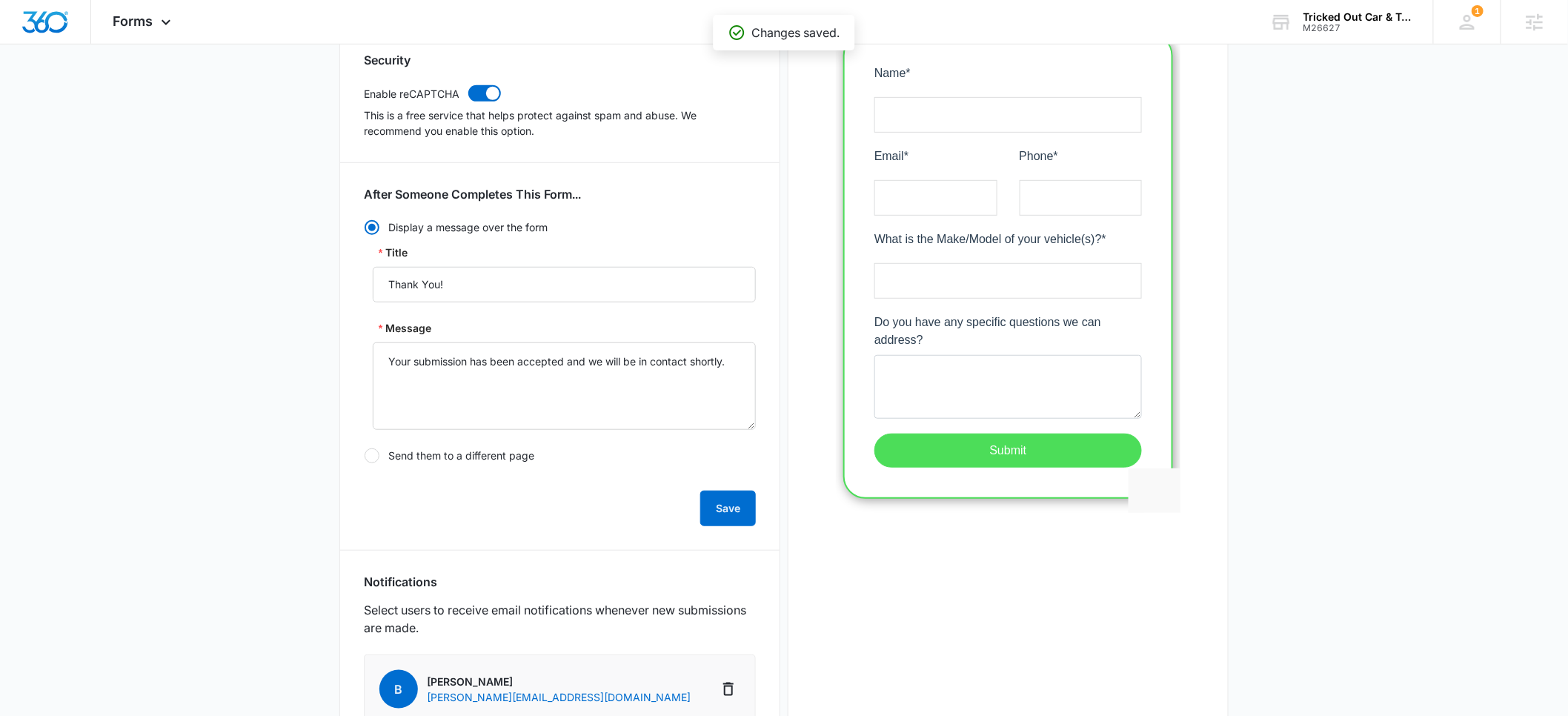
scroll to position [0, 0]
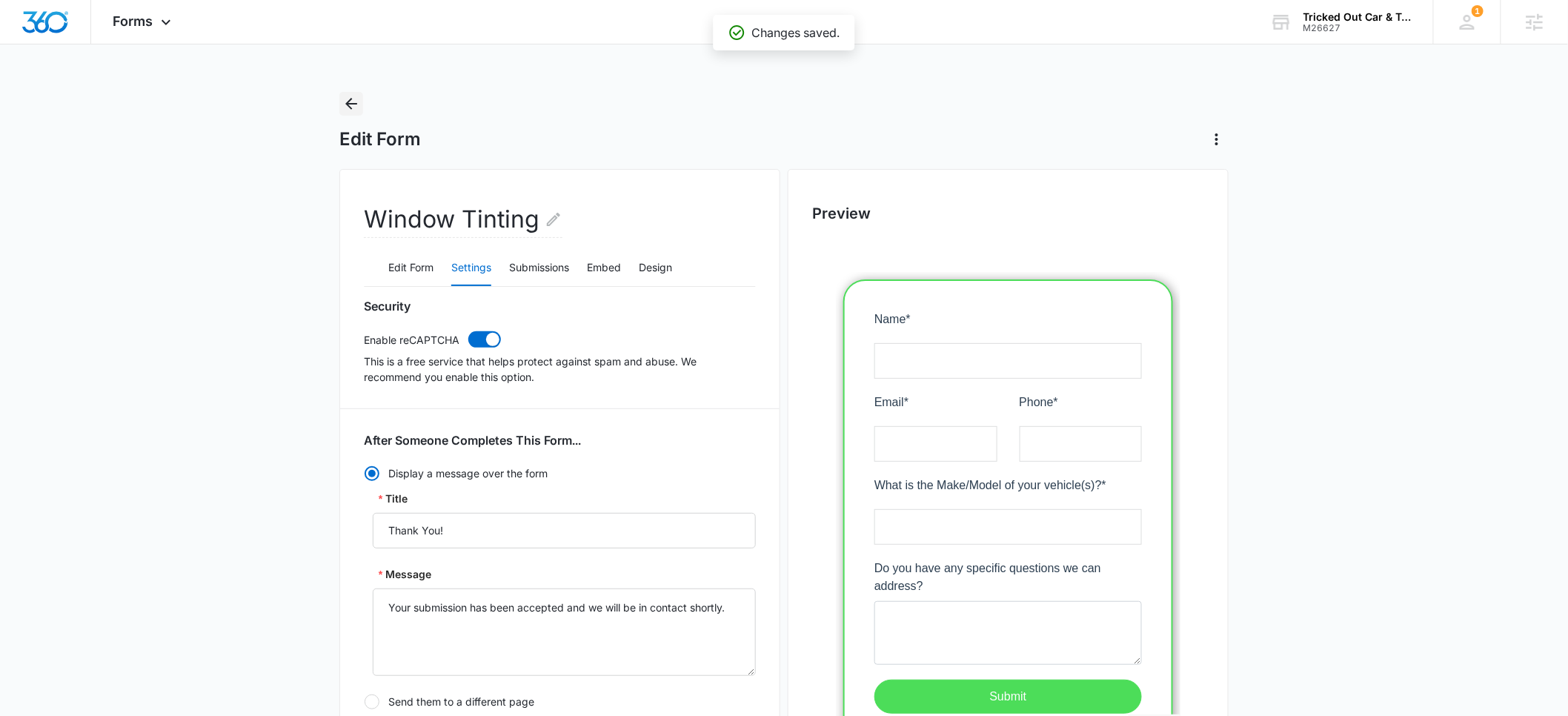
click at [352, 101] on icon "Back" at bounding box center [351, 103] width 18 height 18
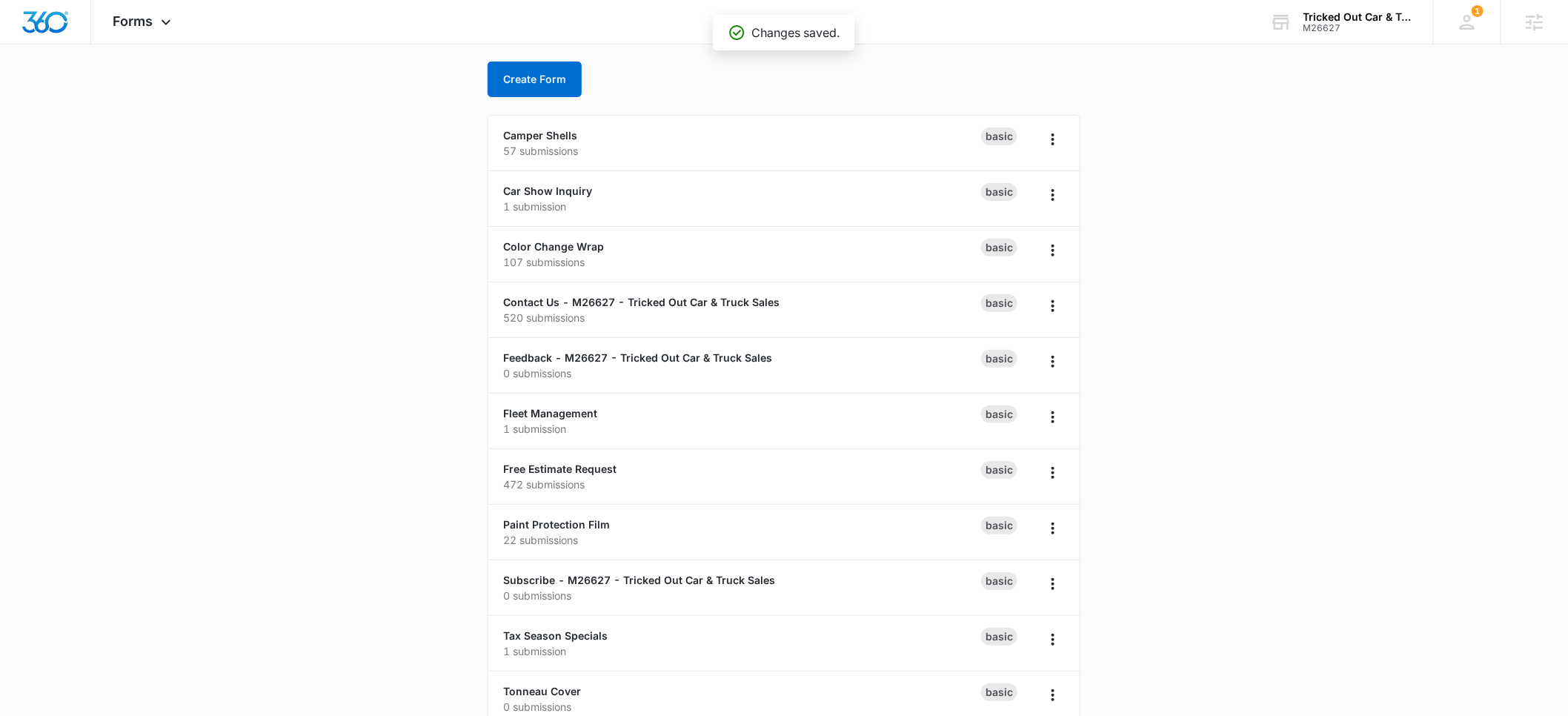
scroll to position [154, 0]
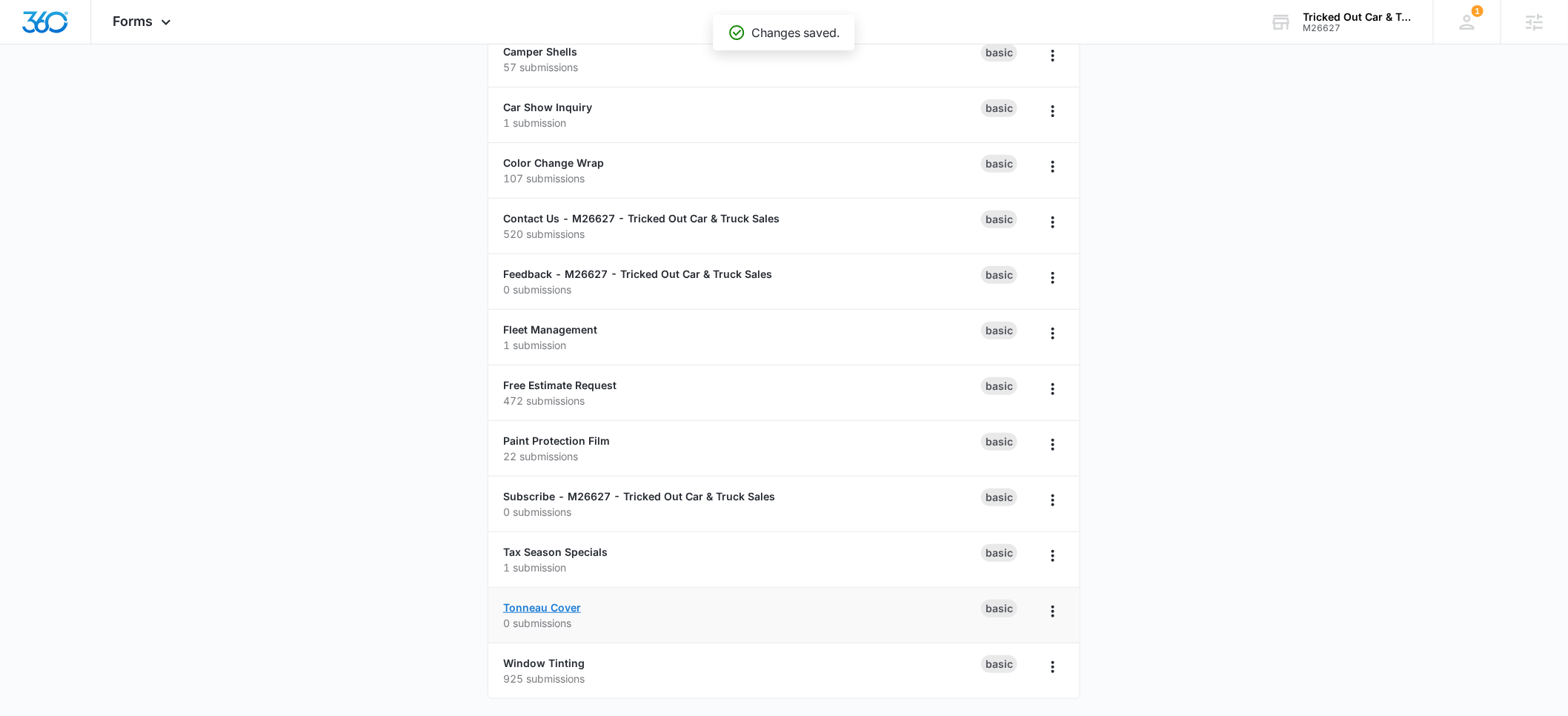
click at [540, 604] on link "Tonneau Cover" at bounding box center [542, 607] width 78 height 13
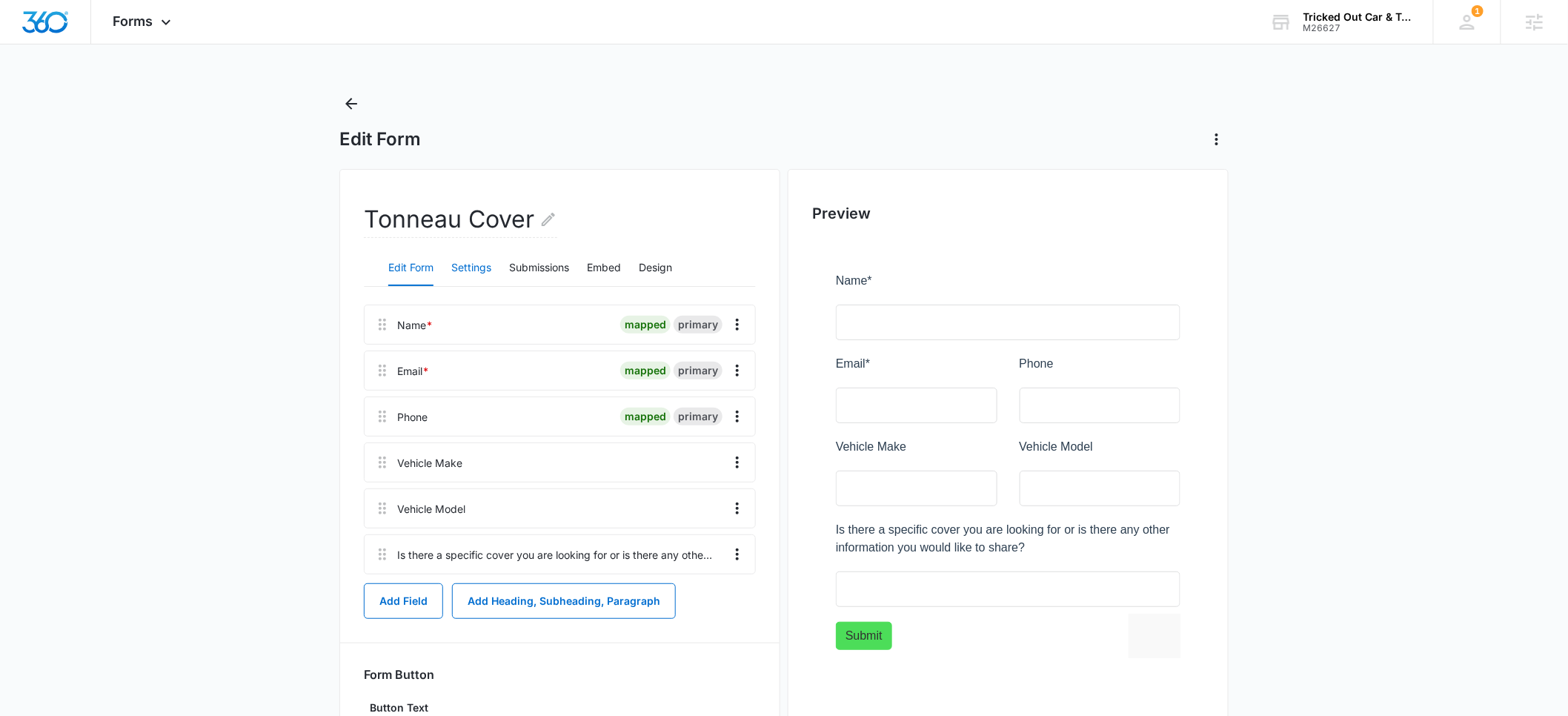
click at [466, 269] on button "Settings" at bounding box center [471, 268] width 40 height 36
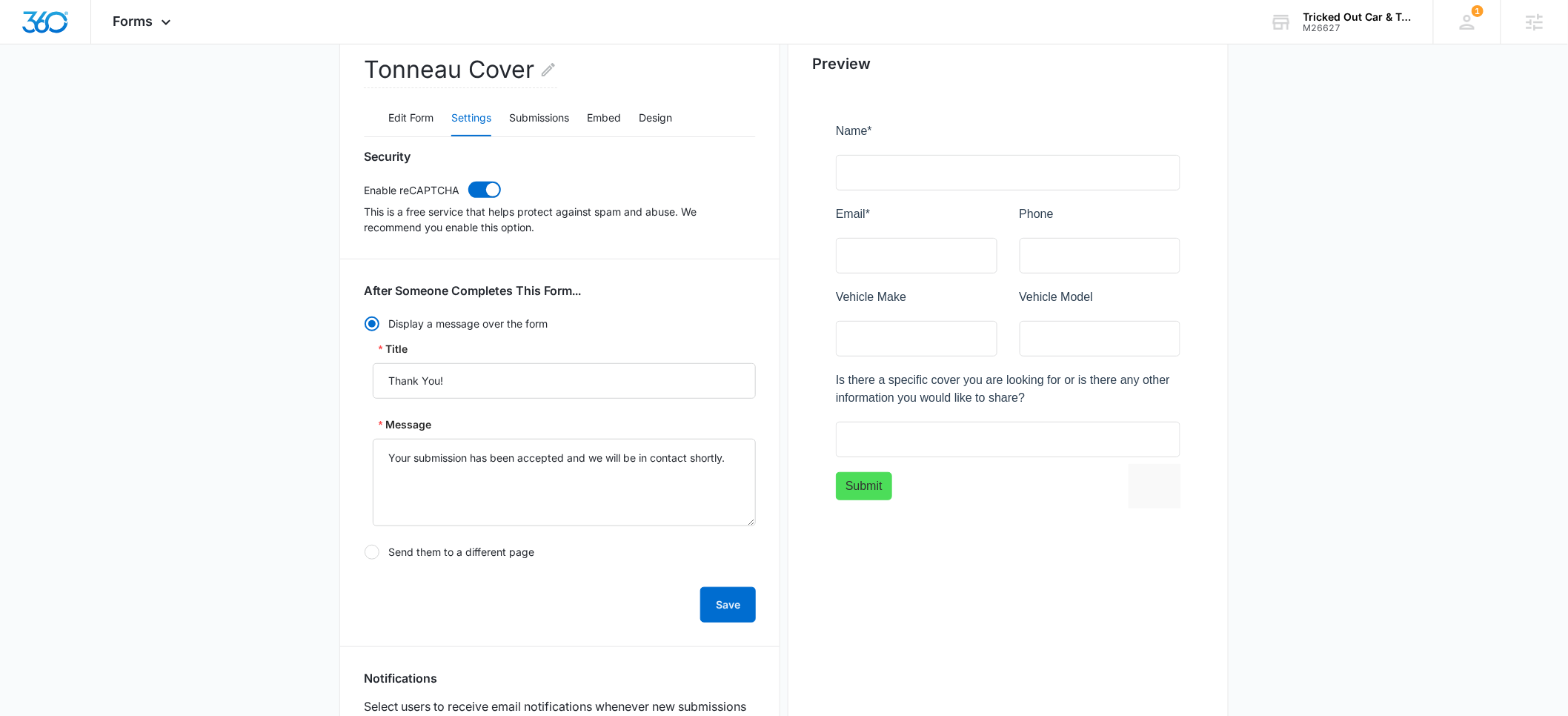
scroll to position [520, 0]
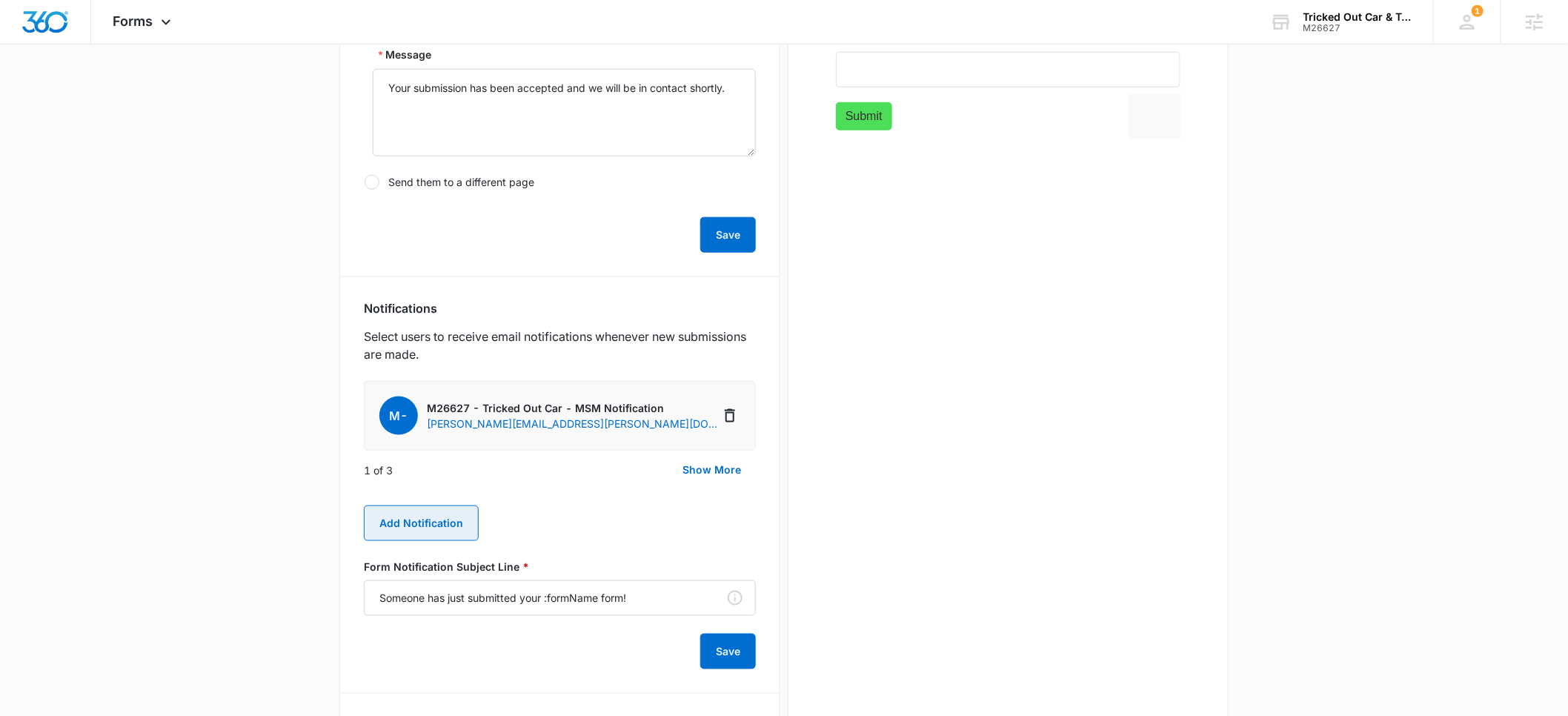
click at [433, 533] on button "Add Notification" at bounding box center [421, 523] width 115 height 36
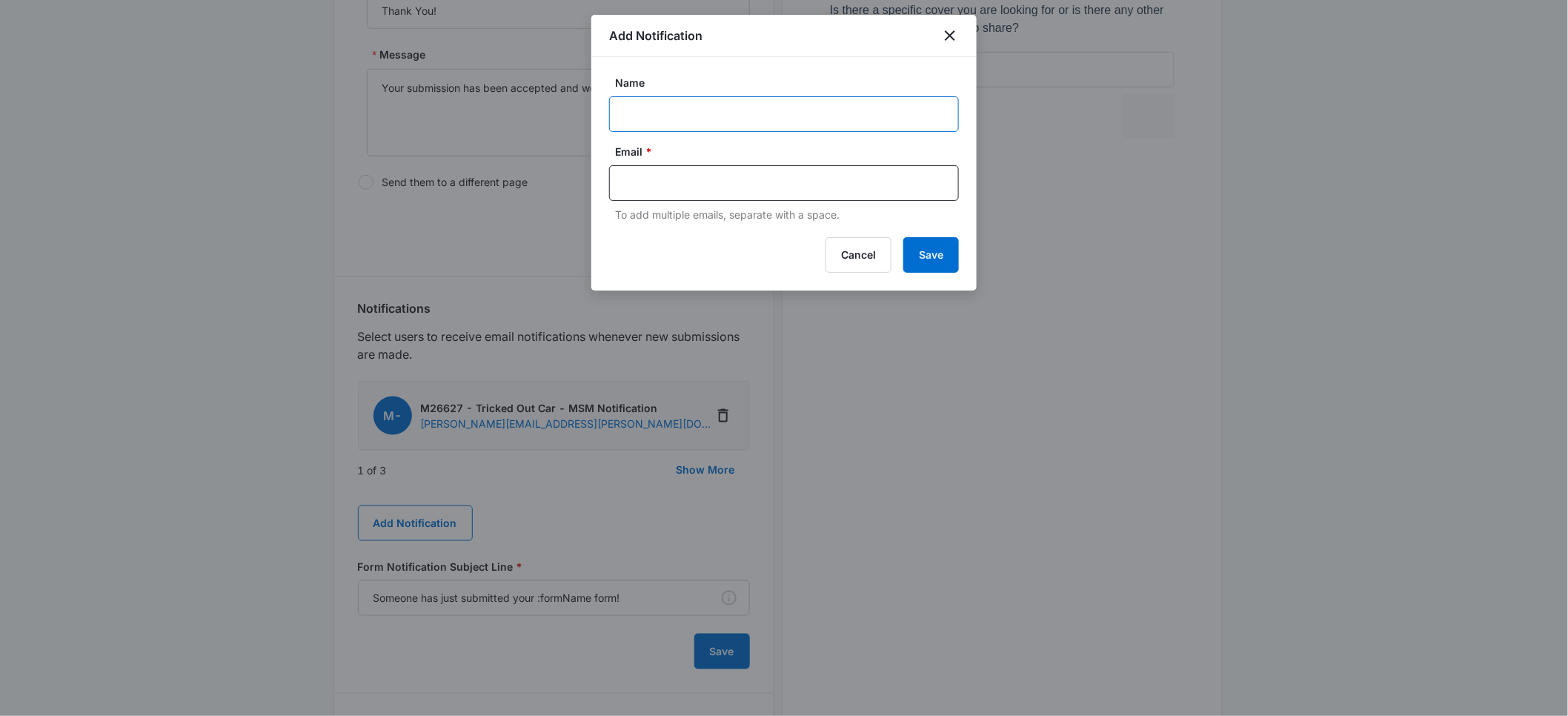
click at [651, 110] on input "Name" at bounding box center [784, 114] width 350 height 36
type input "[PERSON_NAME]"
paste input "[PERSON_NAME][EMAIL_ADDRESS][DOMAIN_NAME]"
type input "[PERSON_NAME][EMAIL_ADDRESS][DOMAIN_NAME]"
click at [914, 249] on button "Save" at bounding box center [932, 255] width 56 height 36
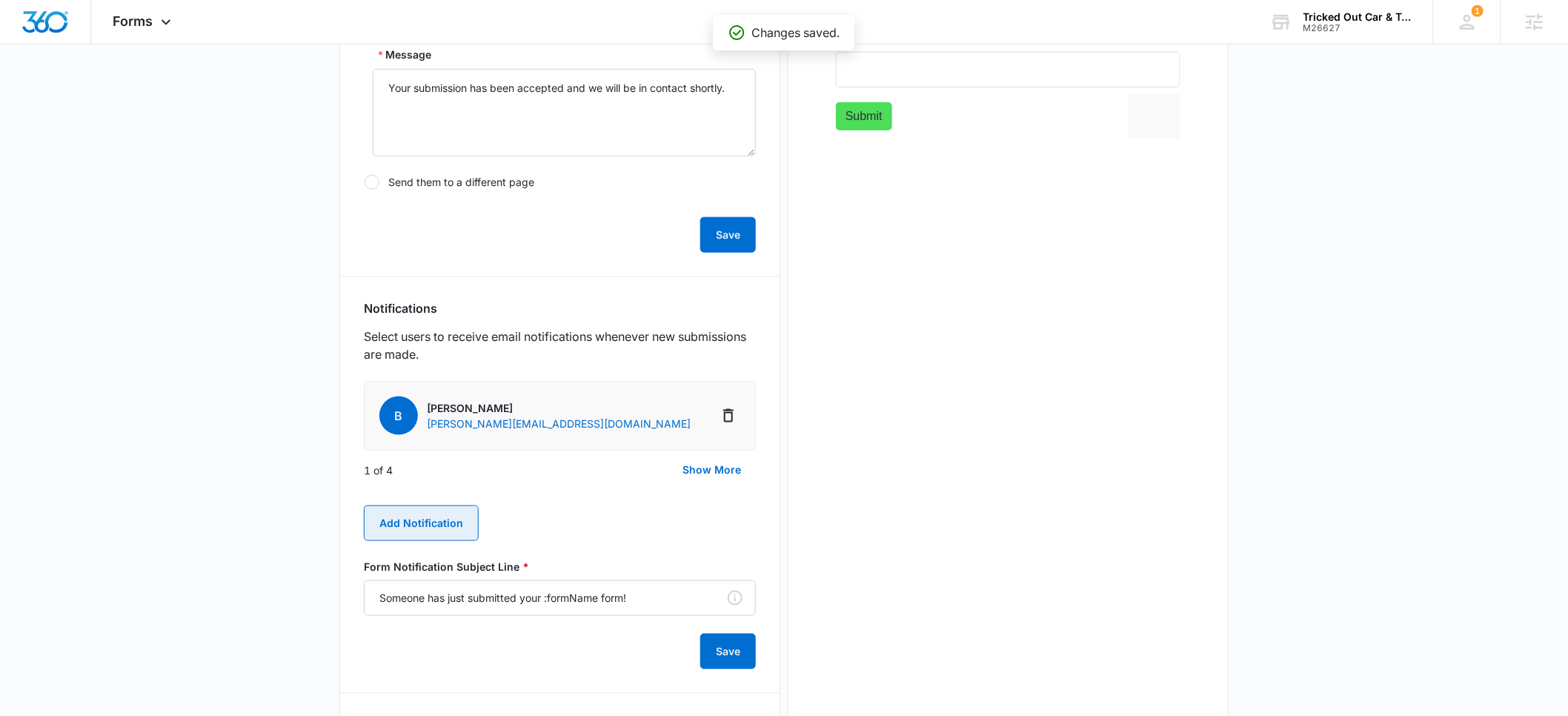
scroll to position [0, 0]
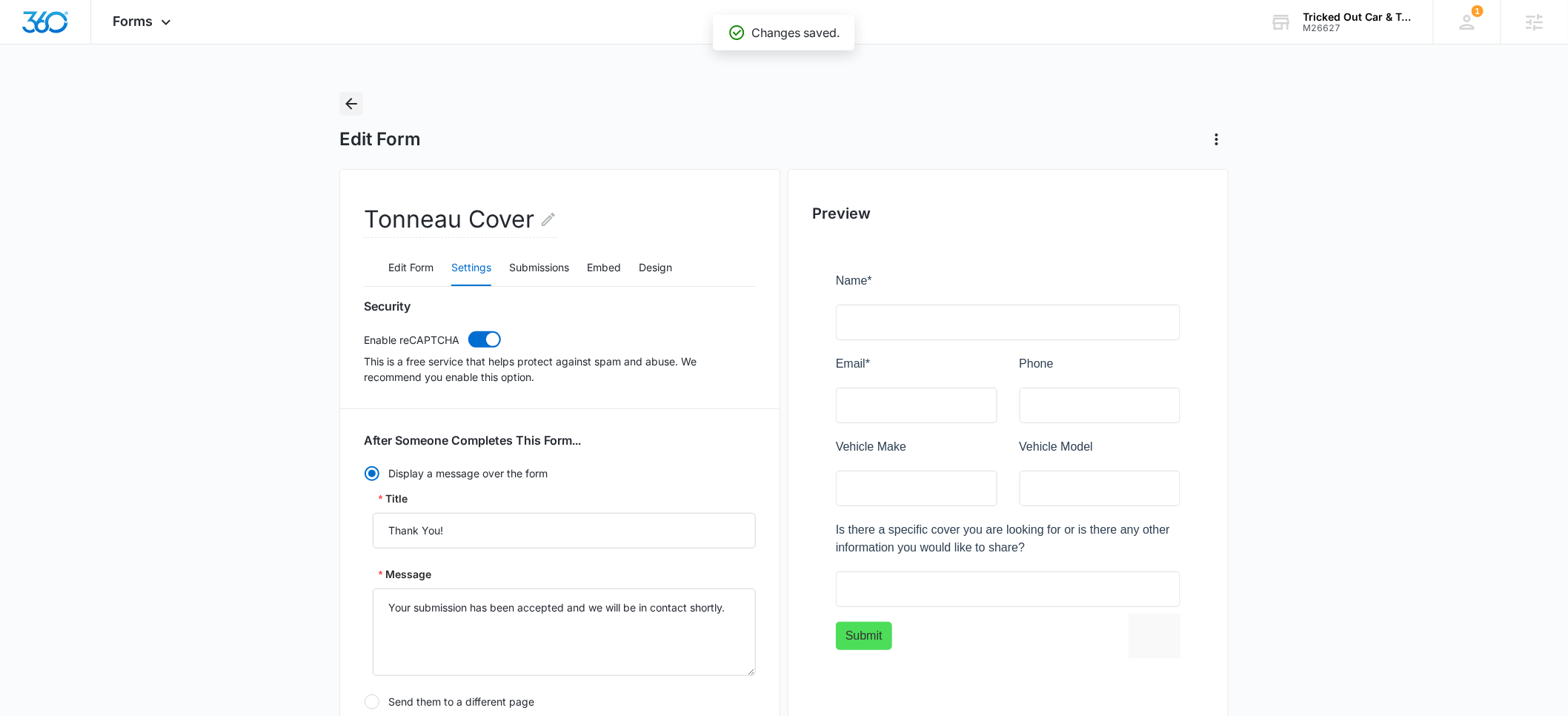
click at [354, 104] on icon "Back" at bounding box center [352, 104] width 12 height 12
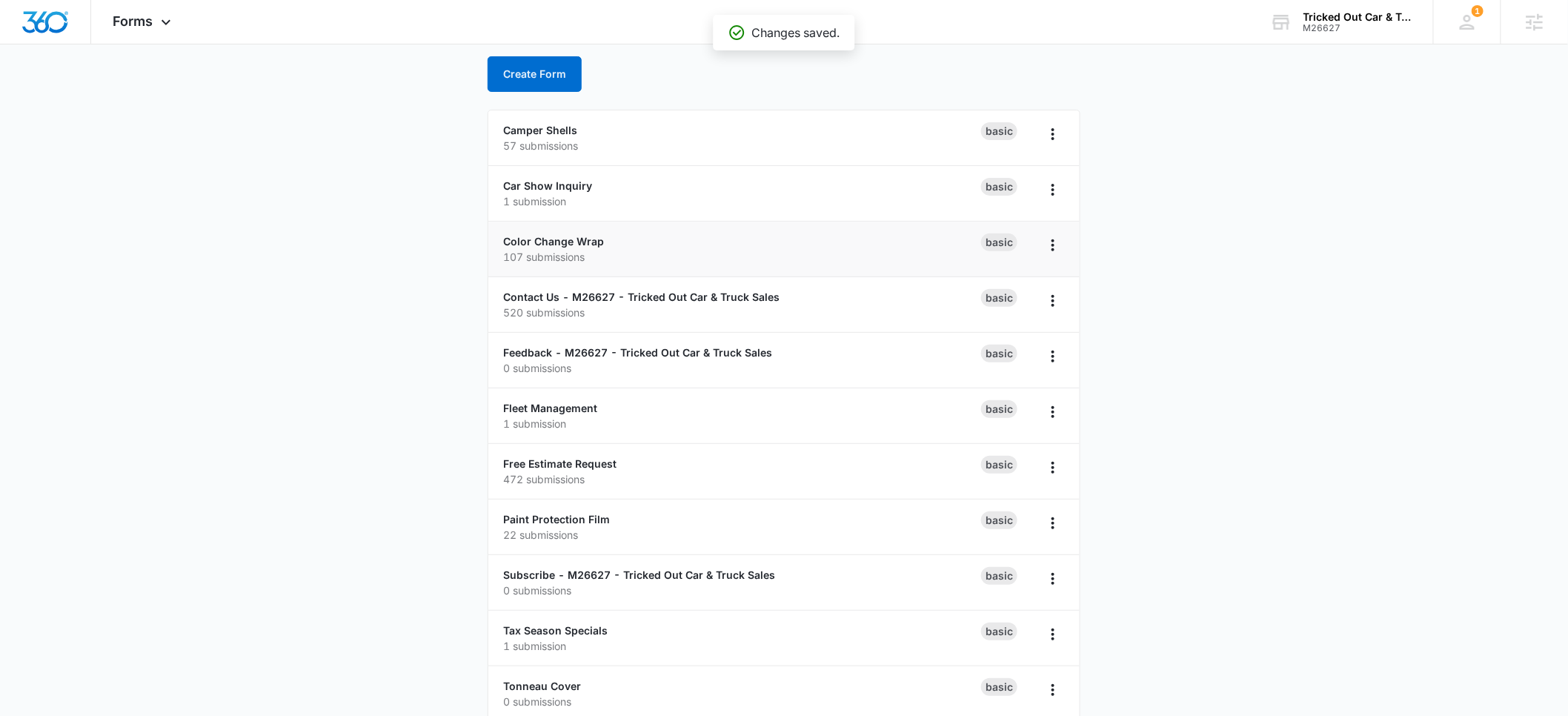
scroll to position [154, 0]
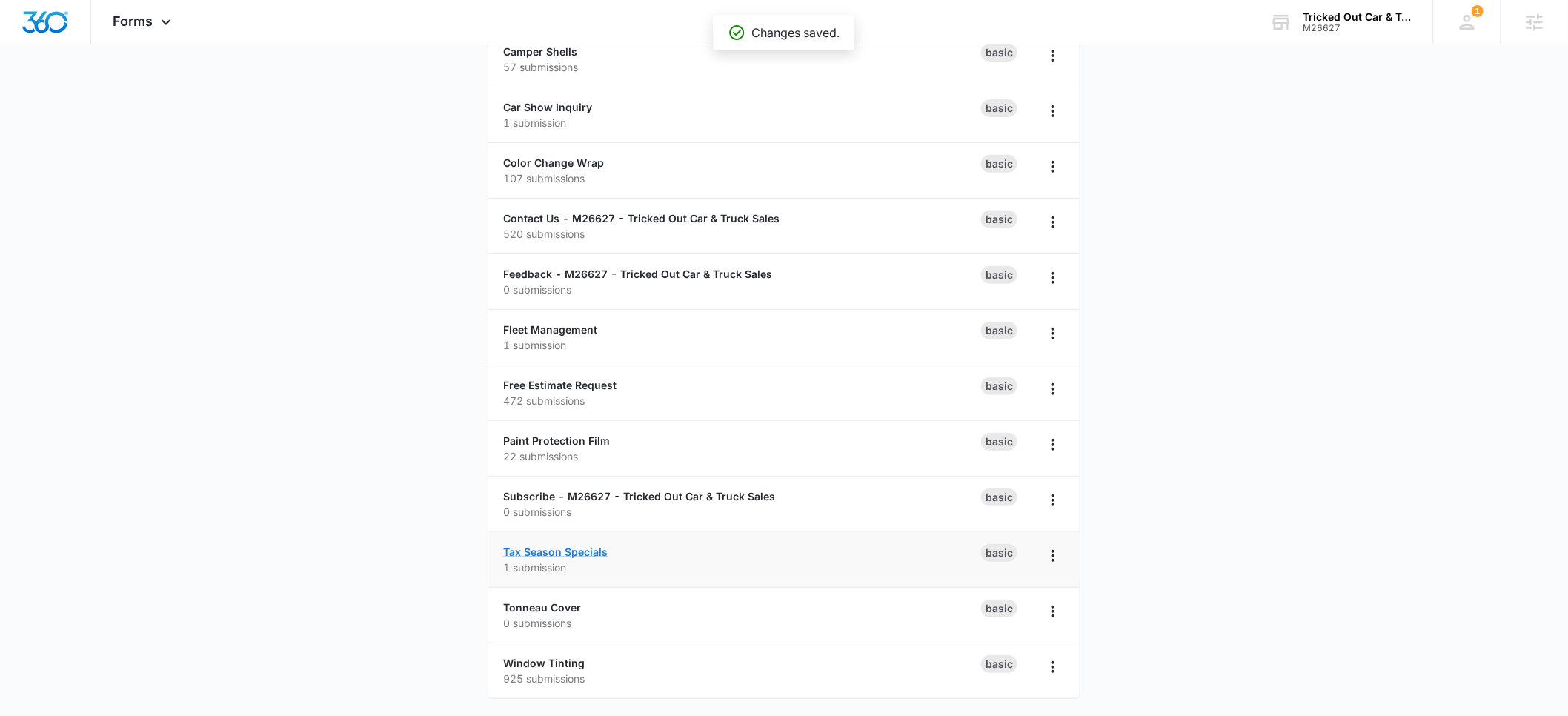
click at [542, 548] on link "Tax Season Specials" at bounding box center [555, 551] width 105 height 13
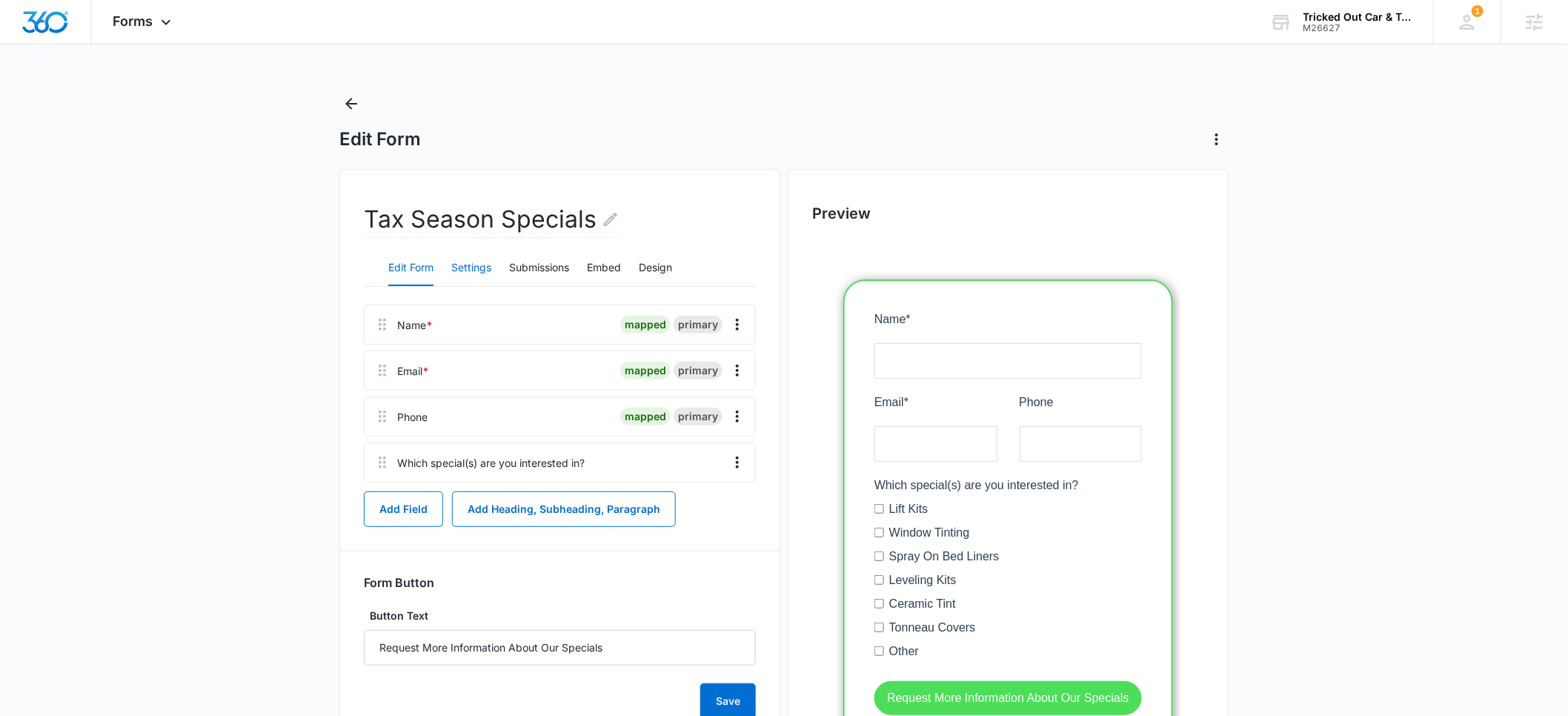
click at [461, 262] on button "Settings" at bounding box center [471, 268] width 40 height 36
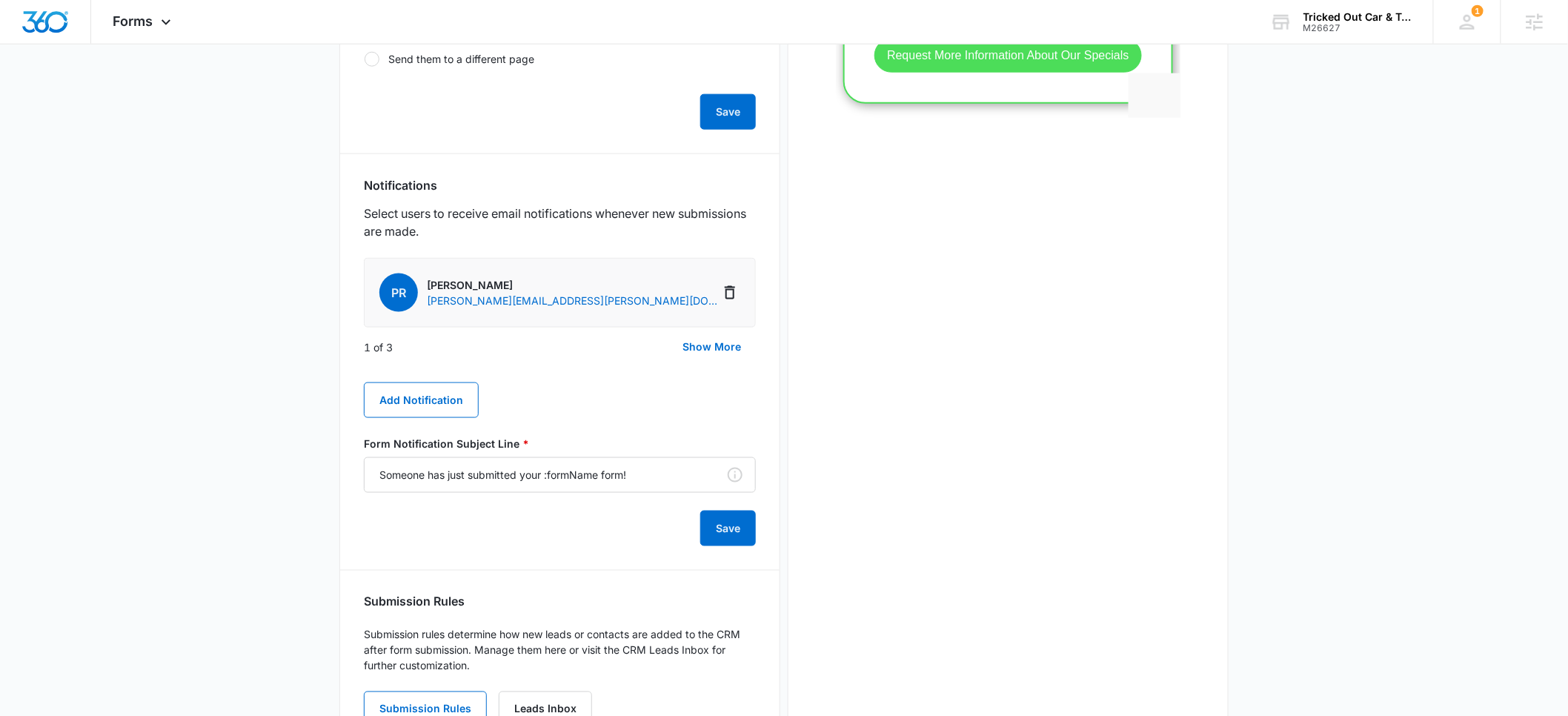
scroll to position [708, 0]
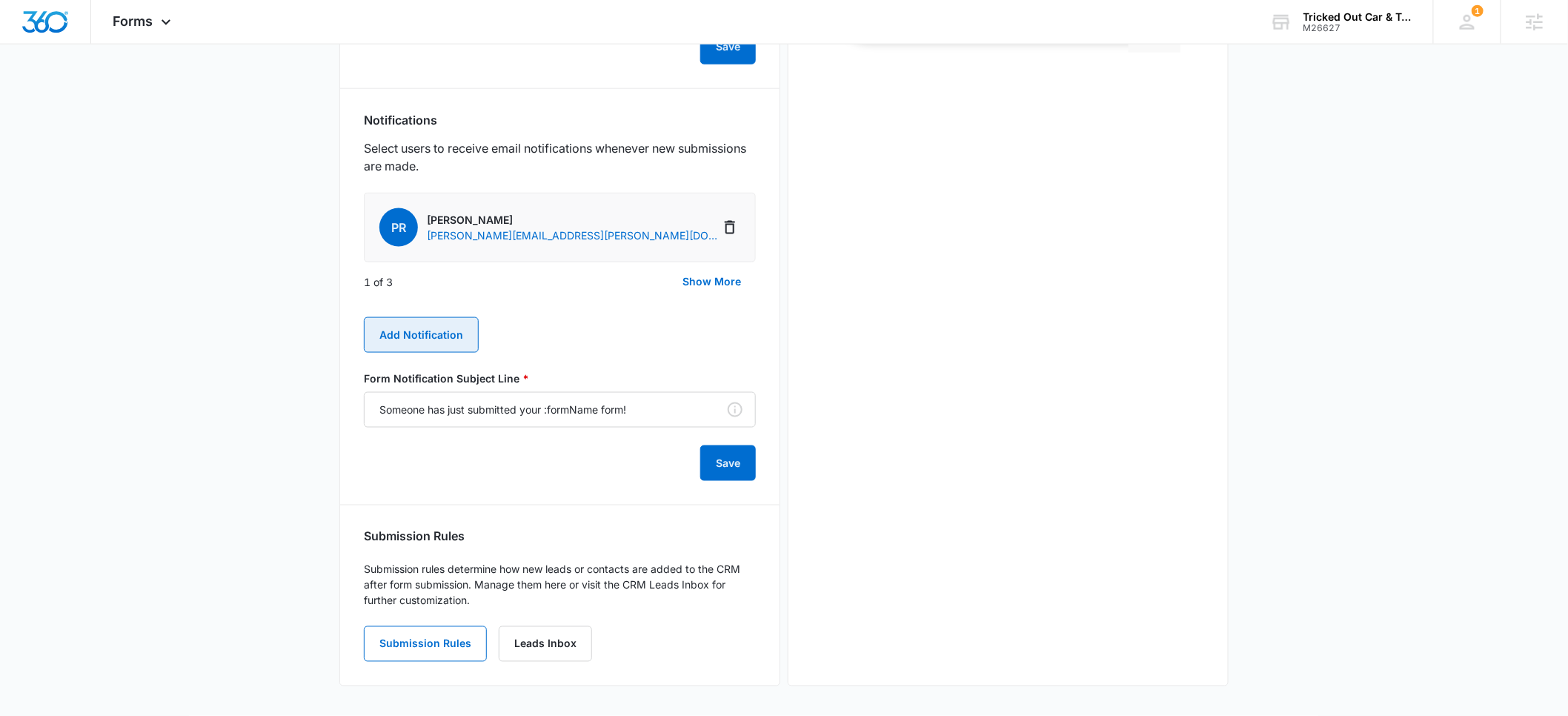
click at [412, 344] on button "Add Notification" at bounding box center [421, 335] width 115 height 36
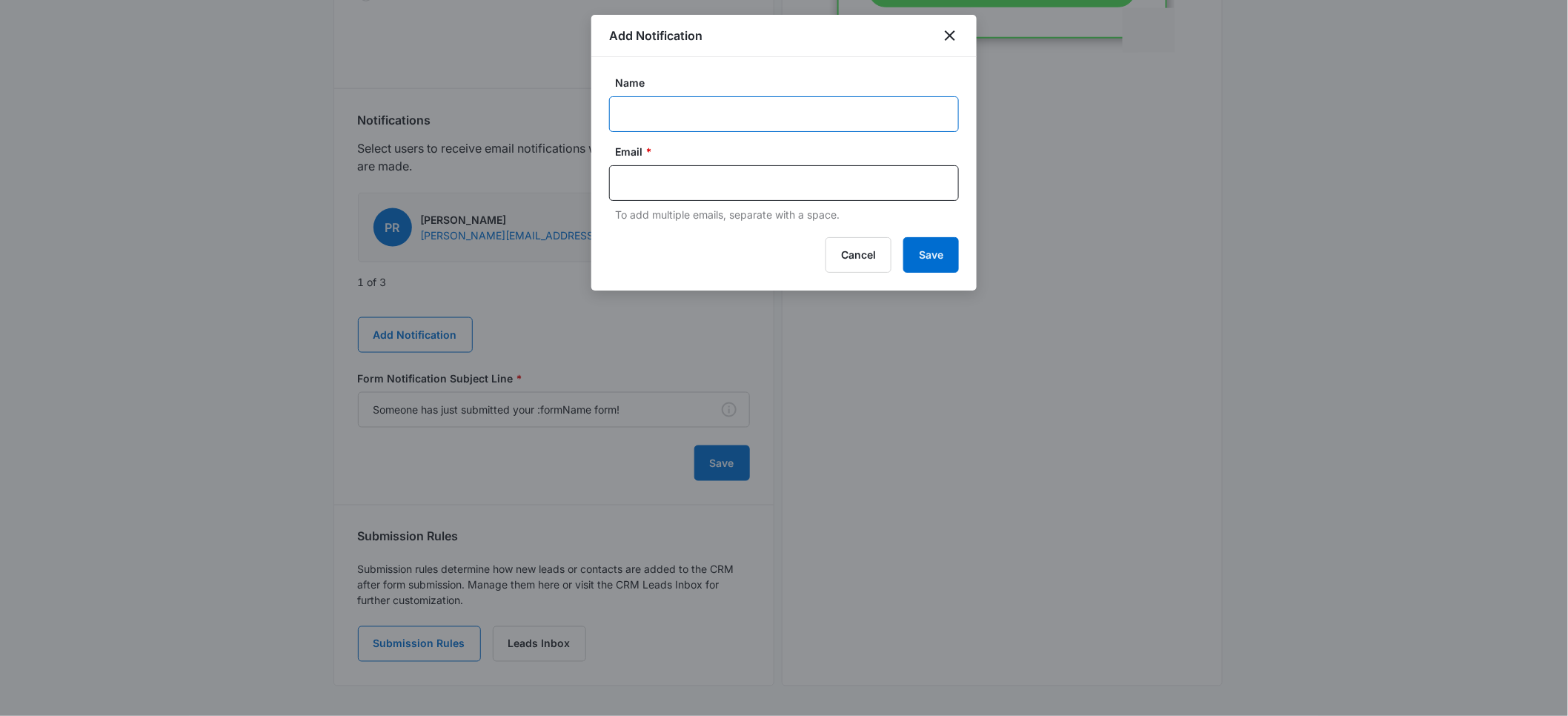
click at [663, 112] on input "Name" at bounding box center [784, 114] width 350 height 36
type input "[PERSON_NAME]"
paste input "[PERSON_NAME][EMAIL_ADDRESS][DOMAIN_NAME]"
type input "[PERSON_NAME][EMAIL_ADDRESS][DOMAIN_NAME]"
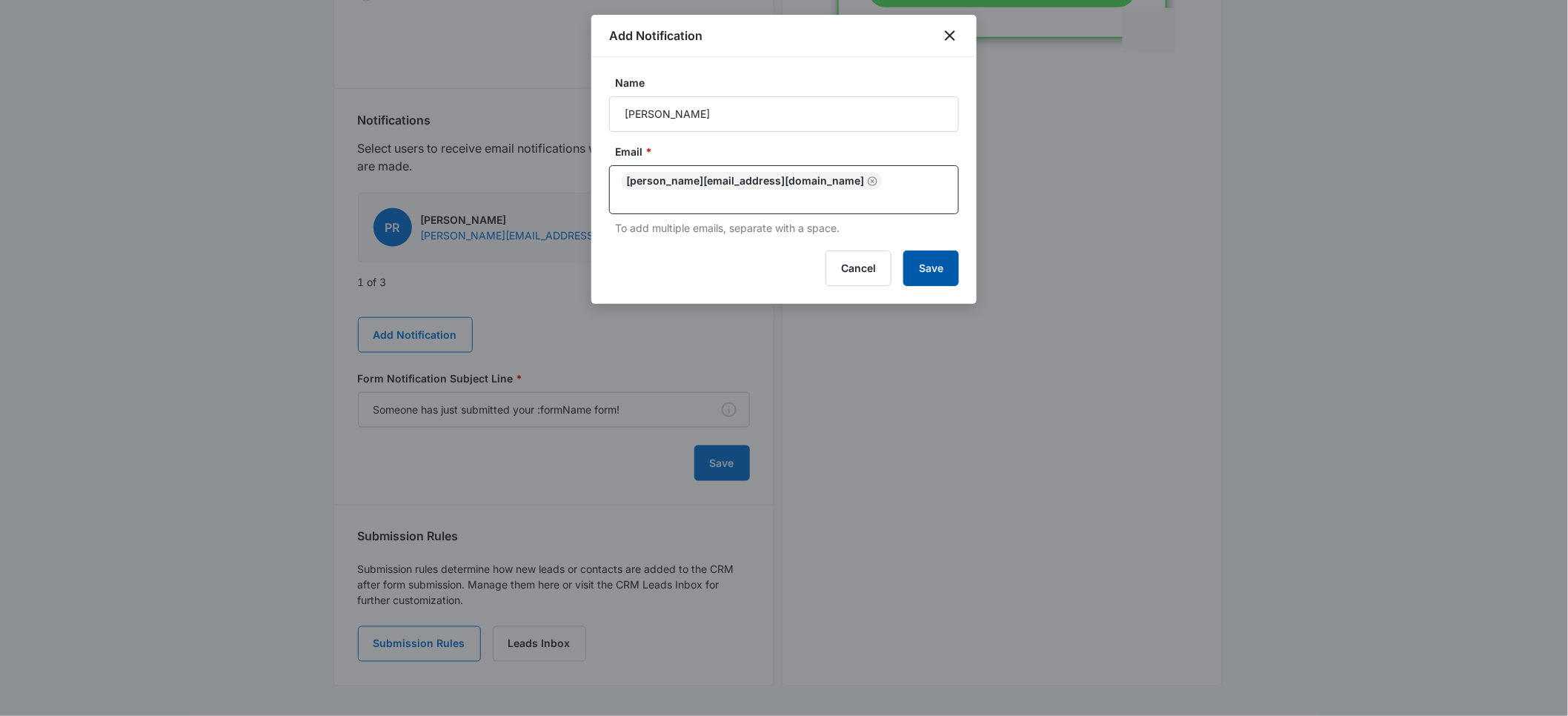
click at [925, 255] on button "Save" at bounding box center [932, 268] width 56 height 36
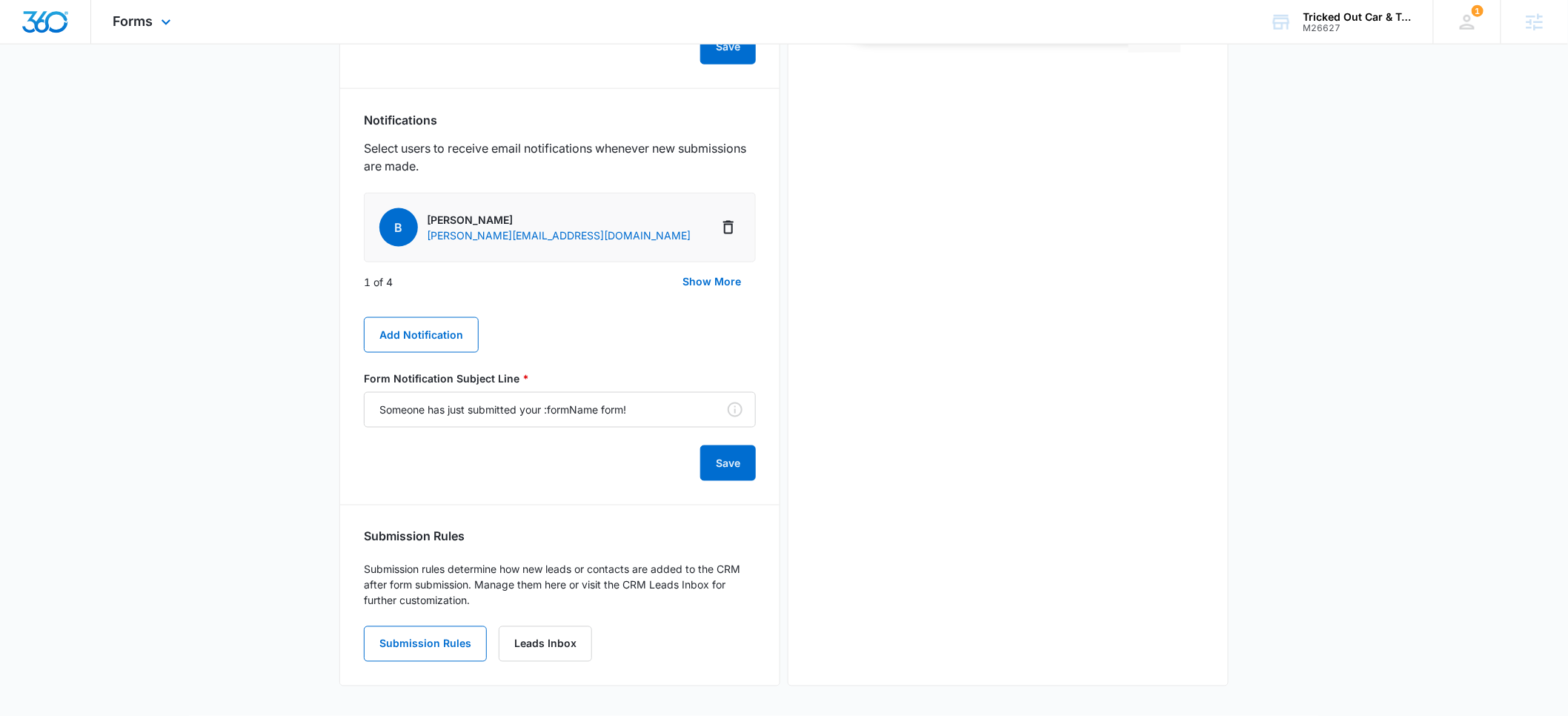
click at [46, 22] on img "Dashboard" at bounding box center [45, 22] width 47 height 22
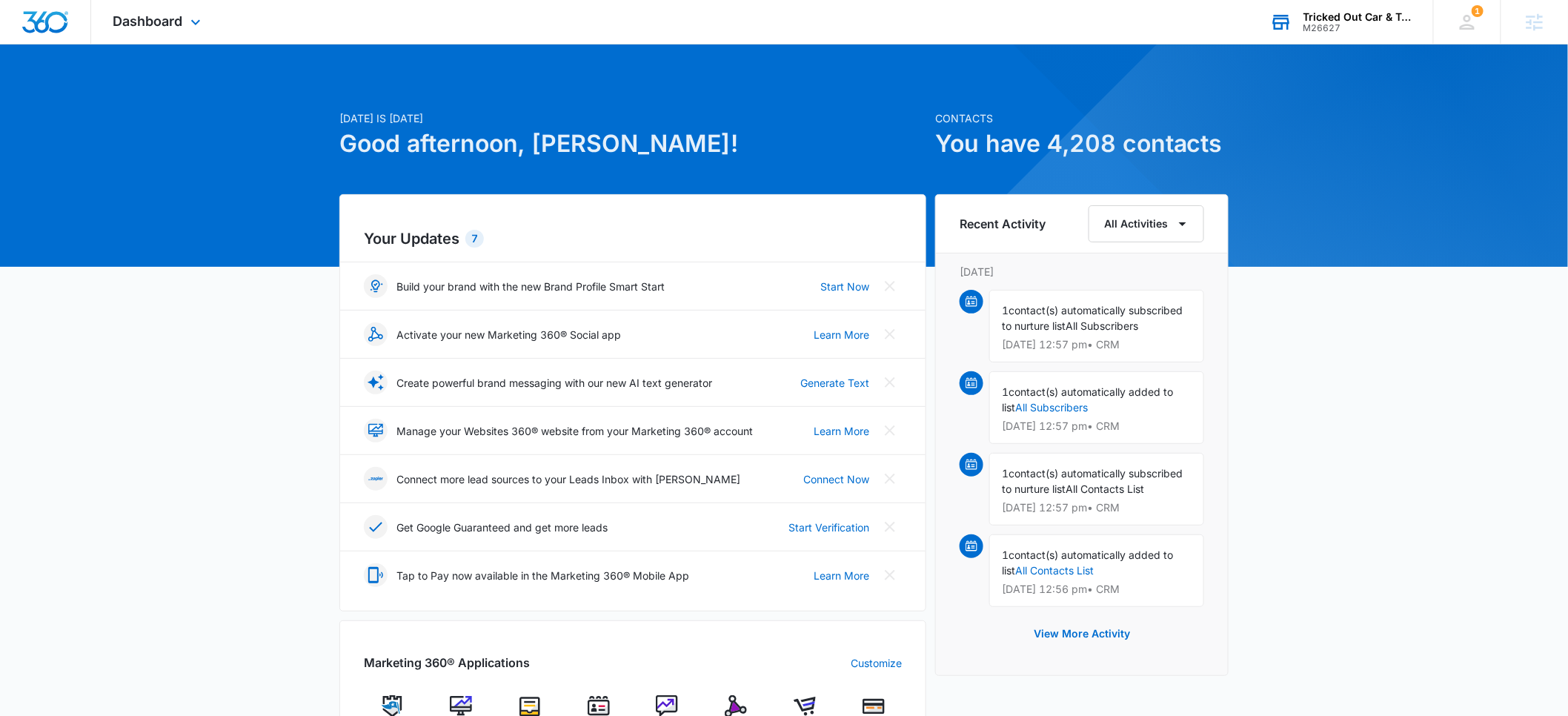
click at [1347, 25] on div "M26627" at bounding box center [1358, 28] width 108 height 10
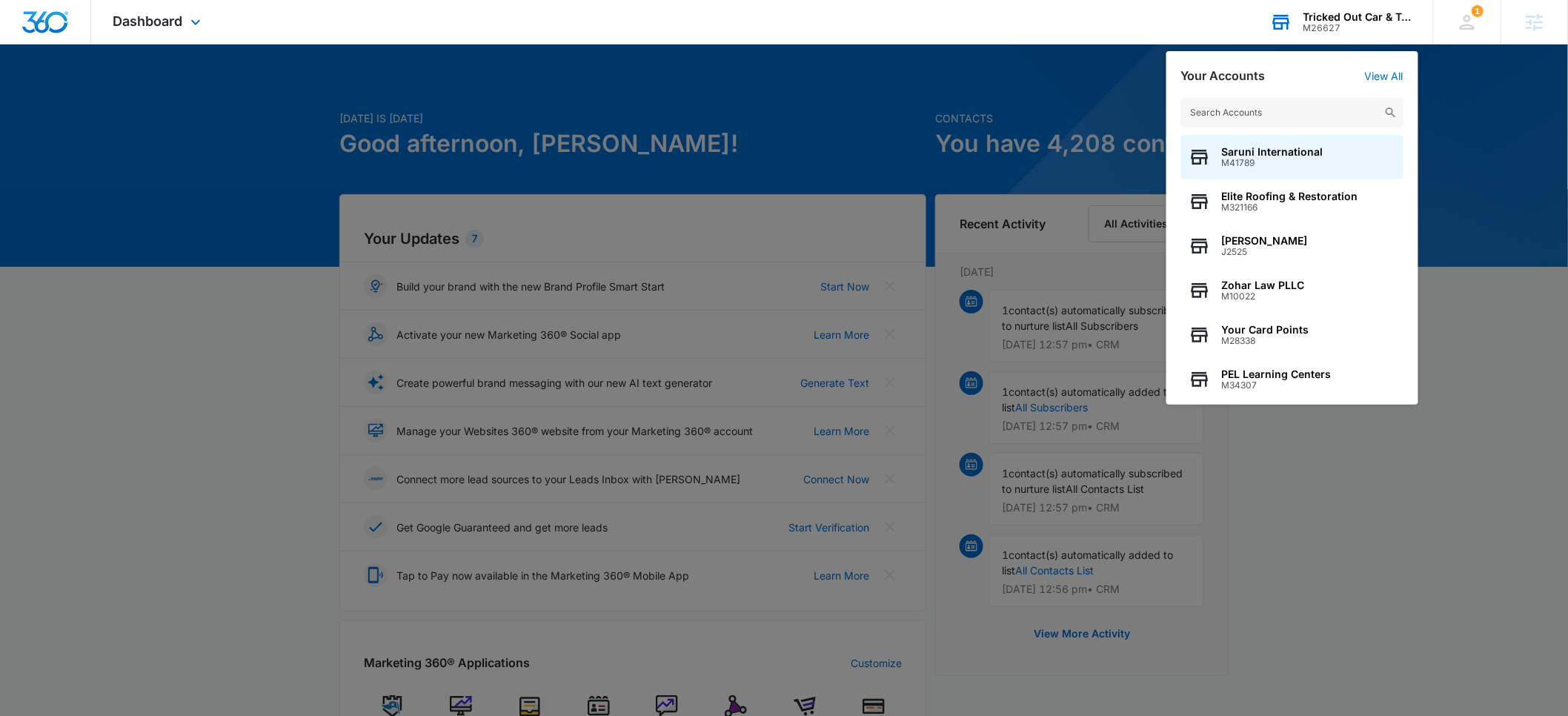
click at [1249, 107] on input "text" at bounding box center [1292, 112] width 222 height 30
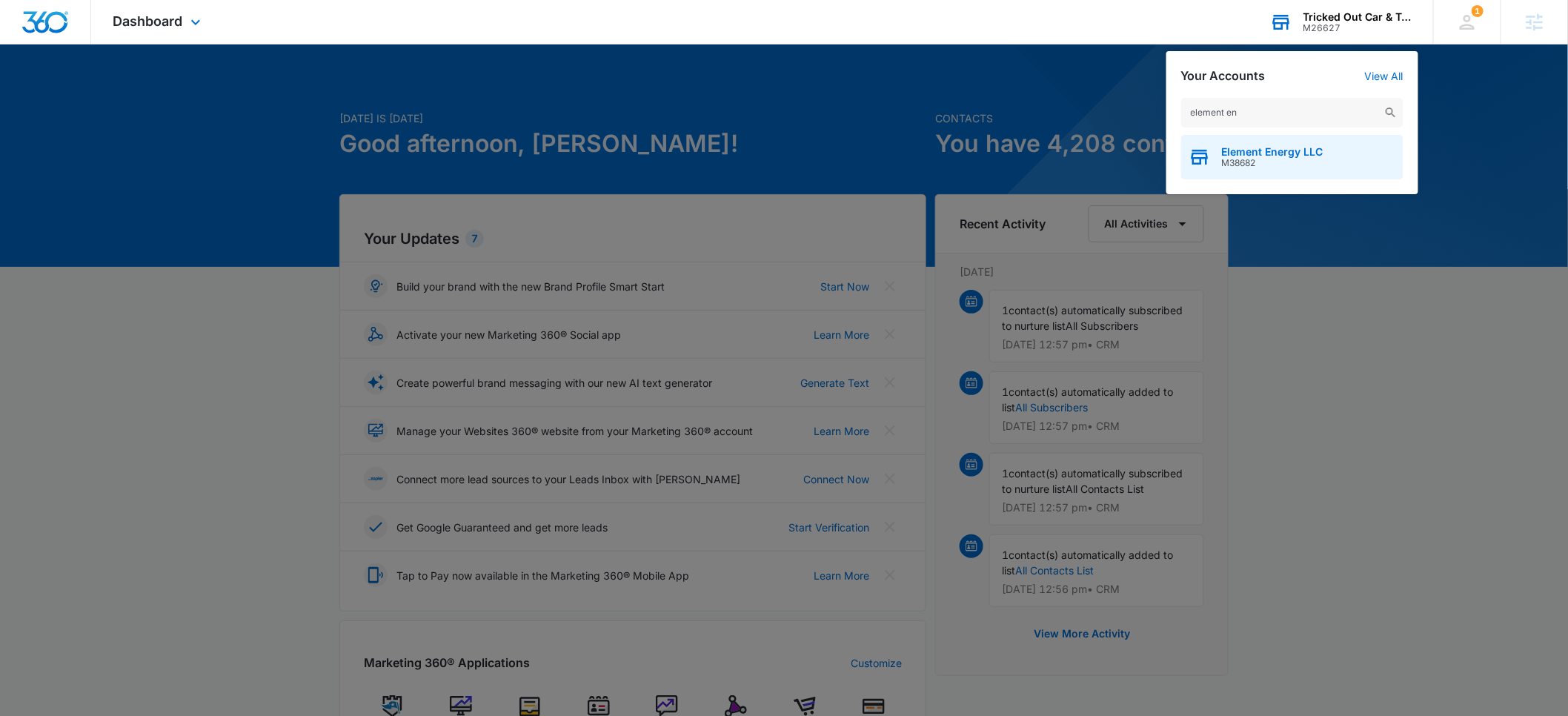
type input "element en"
click at [1245, 164] on span "M38682" at bounding box center [1273, 163] width 101 height 10
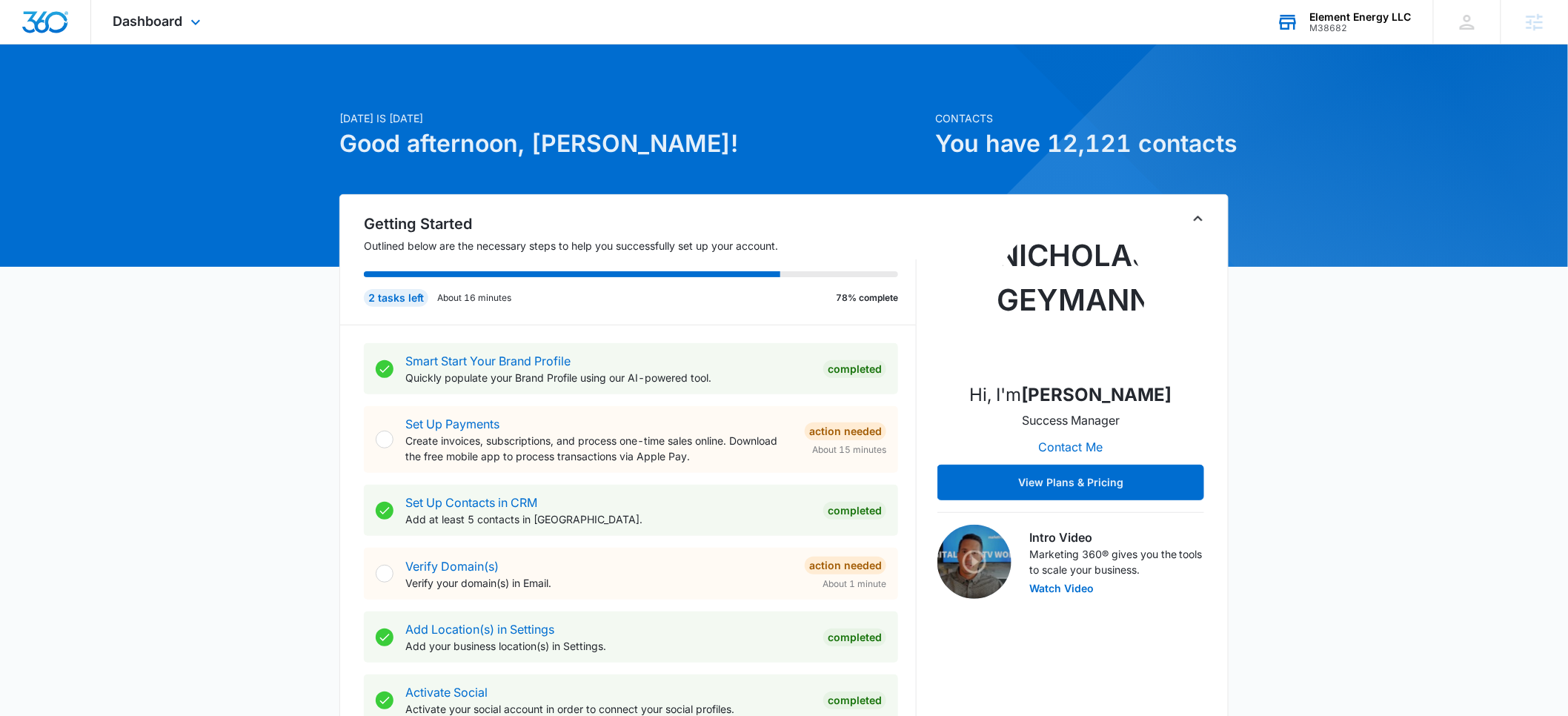
click at [51, 27] on img "Dashboard" at bounding box center [45, 22] width 47 height 22
click at [181, 20] on span "Dashboard" at bounding box center [148, 21] width 69 height 15
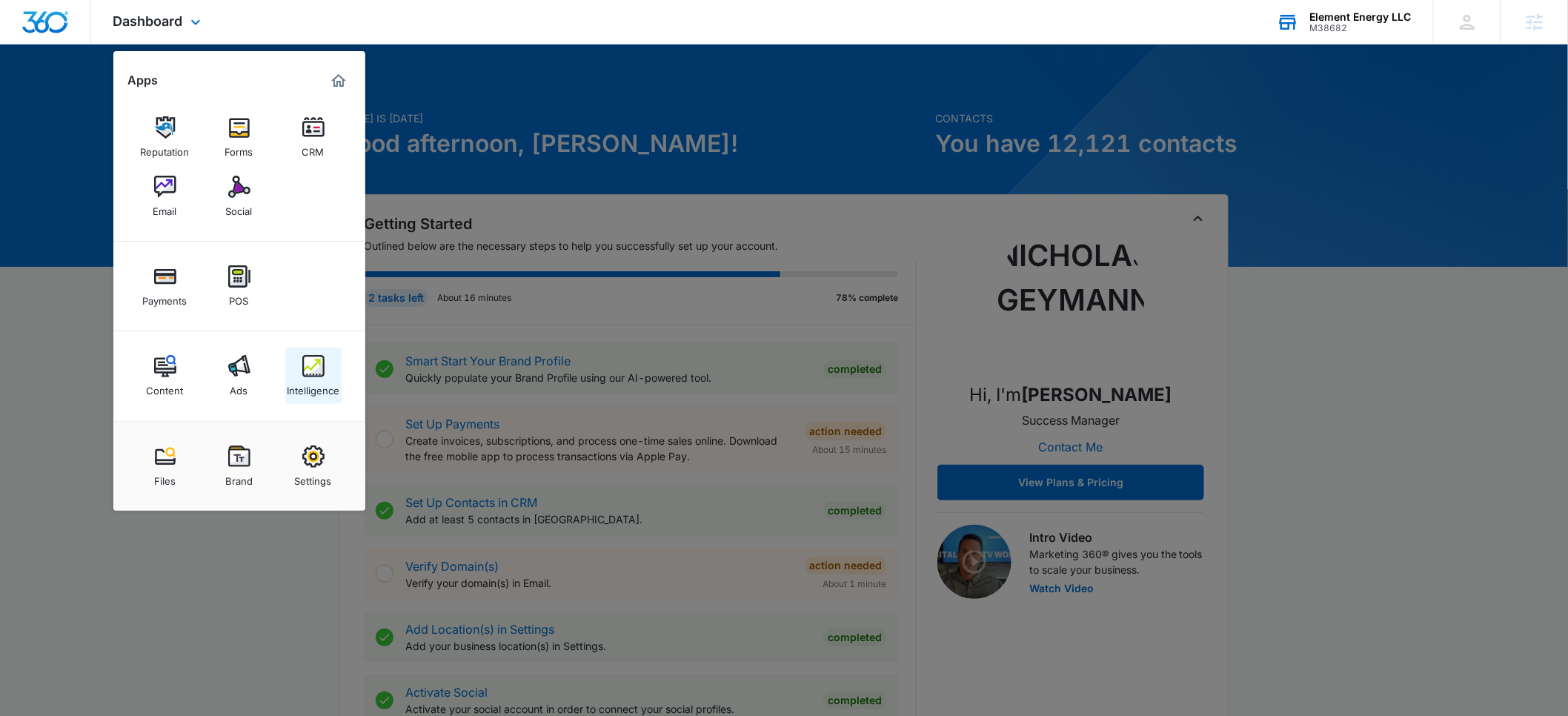
click at [309, 369] on img at bounding box center [314, 366] width 22 height 22
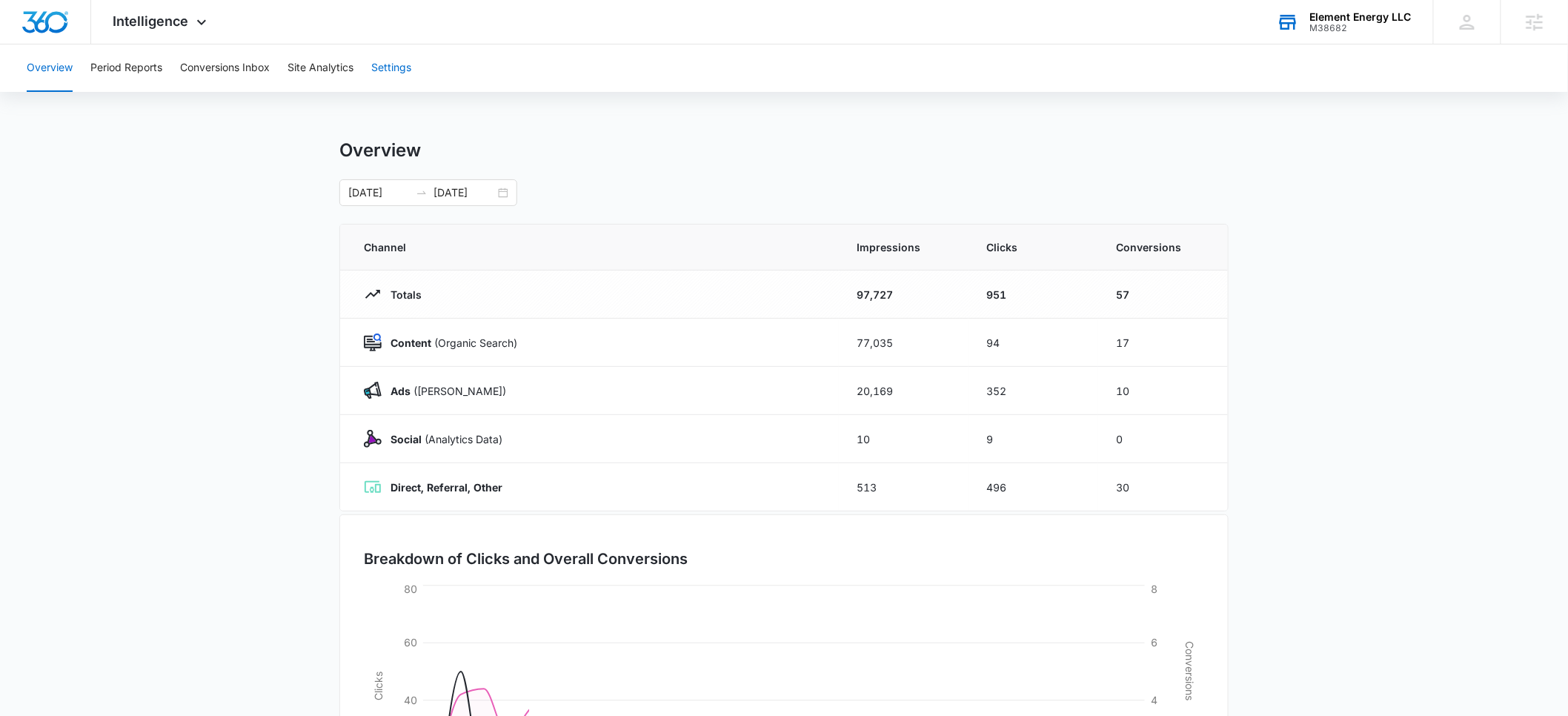
click at [389, 63] on button "Settings" at bounding box center [391, 68] width 40 height 47
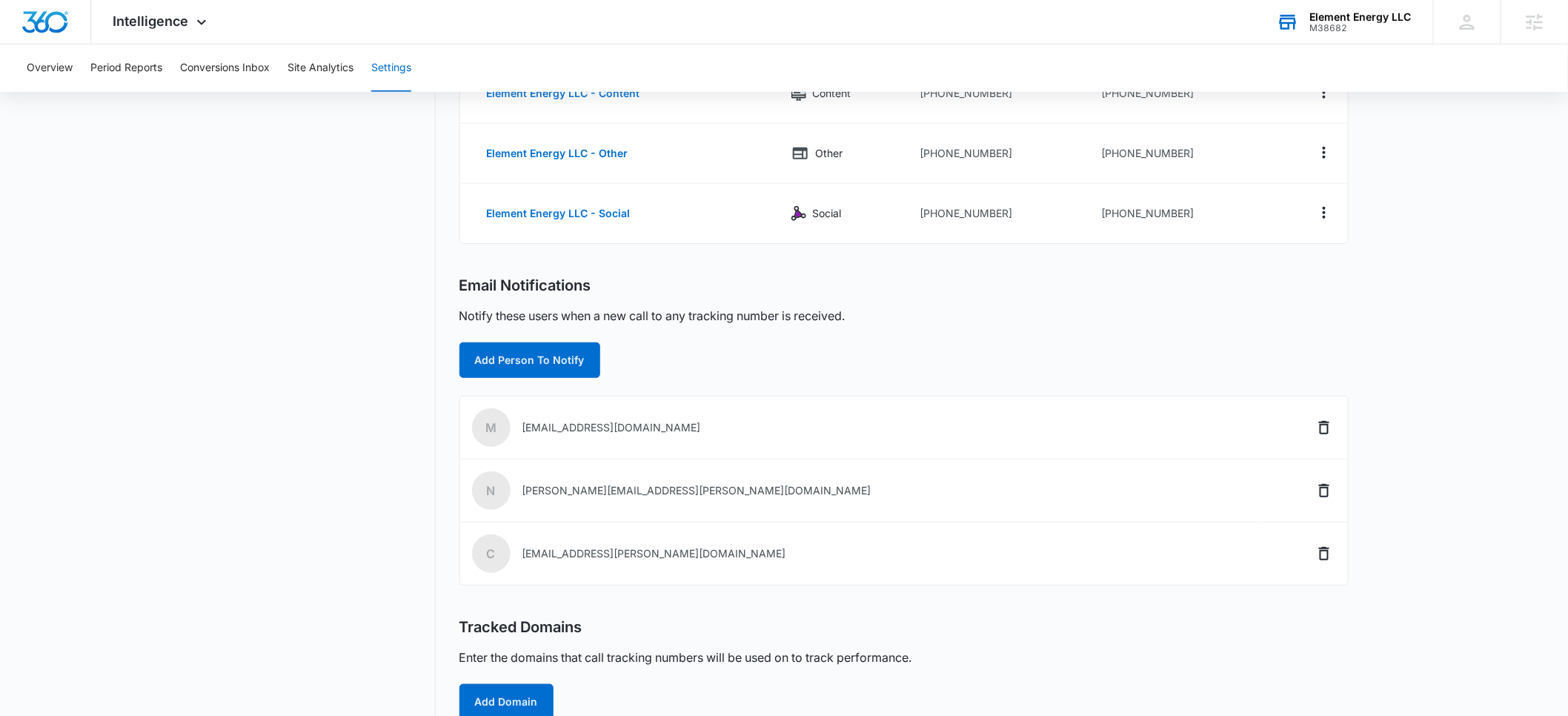
scroll to position [309, 0]
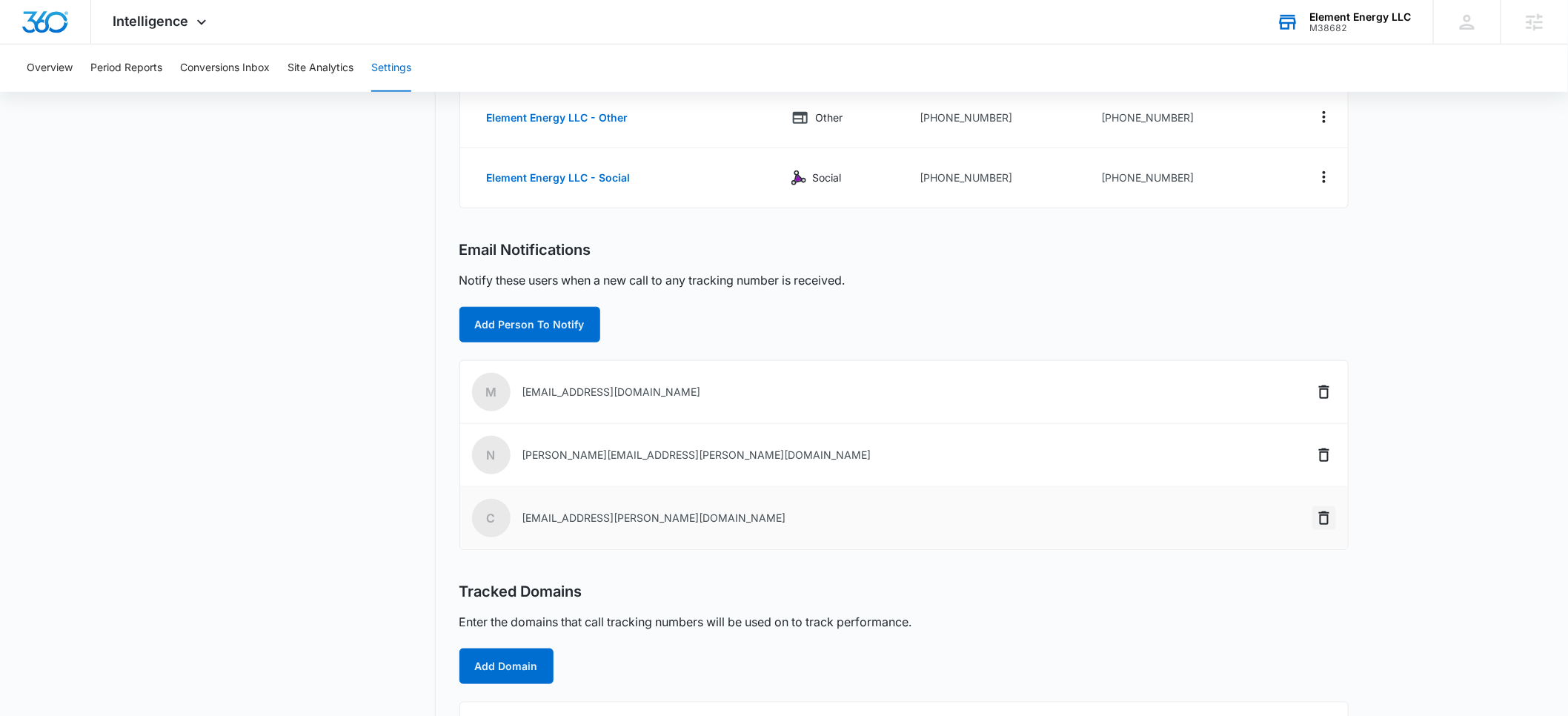
click at [1323, 520] on icon "Delete" at bounding box center [1324, 517] width 18 height 18
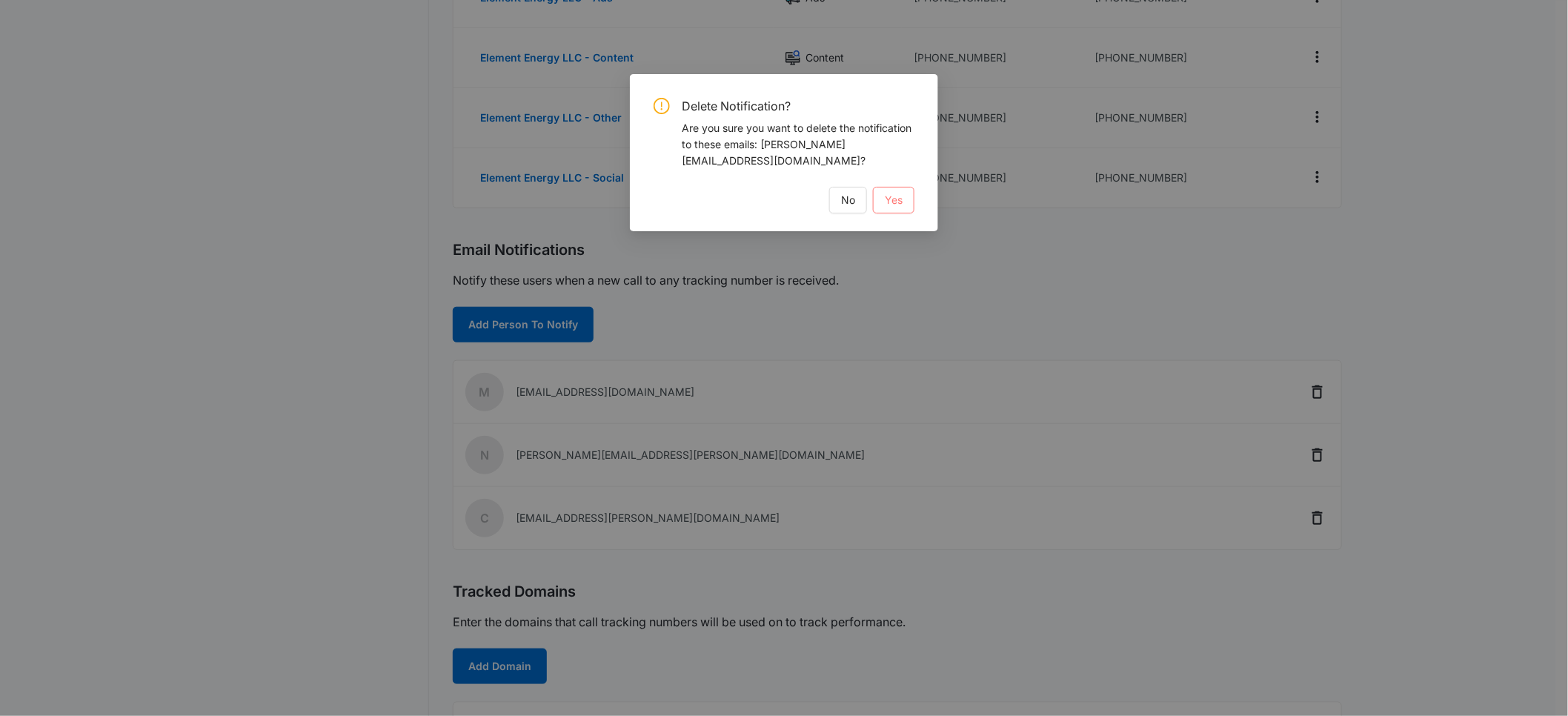
click at [893, 192] on span "Yes" at bounding box center [893, 199] width 18 height 16
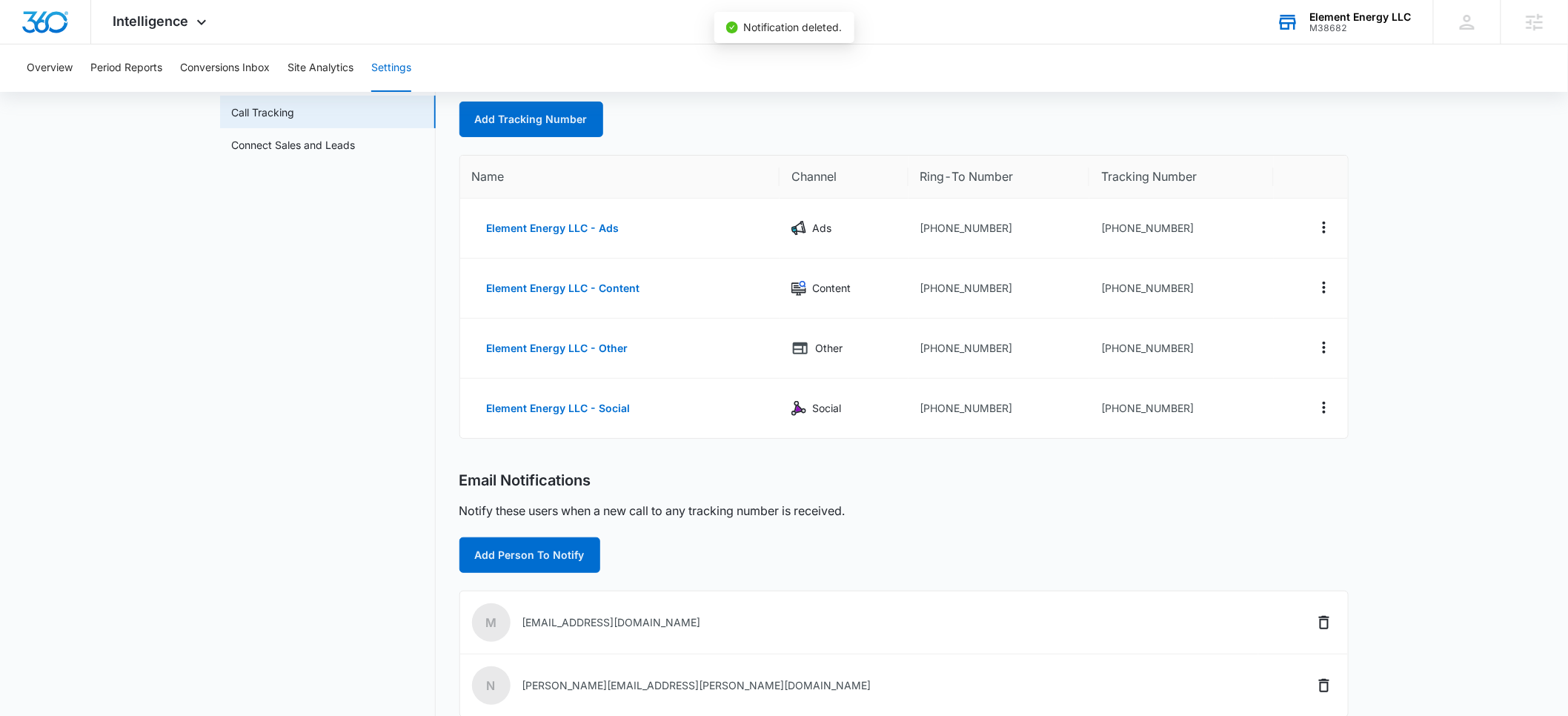
scroll to position [0, 0]
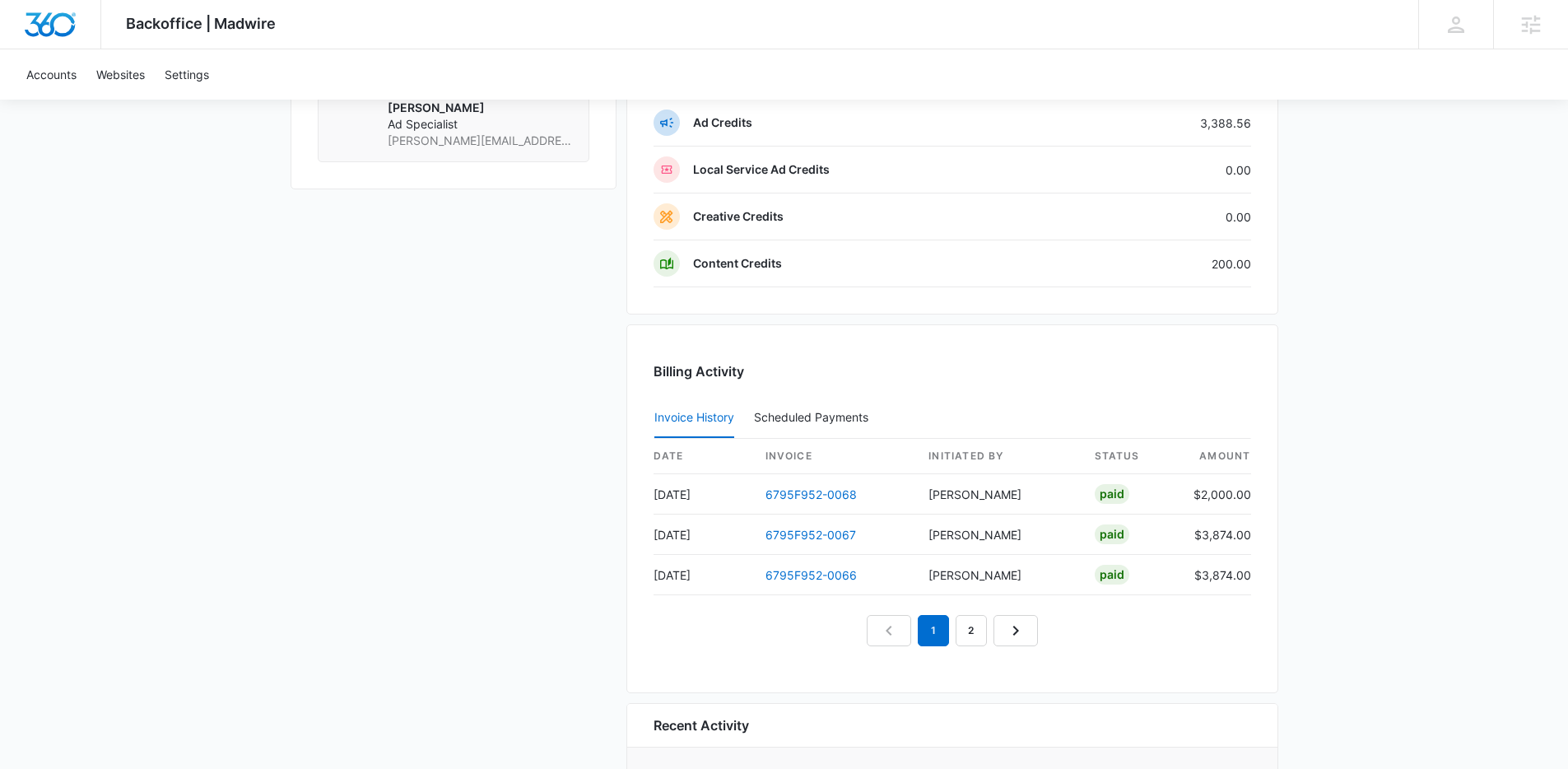
scroll to position [1486, 0]
click at [818, 533] on link "6795F952-0067" at bounding box center [810, 531] width 90 height 14
